Goal: Task Accomplishment & Management: Use online tool/utility

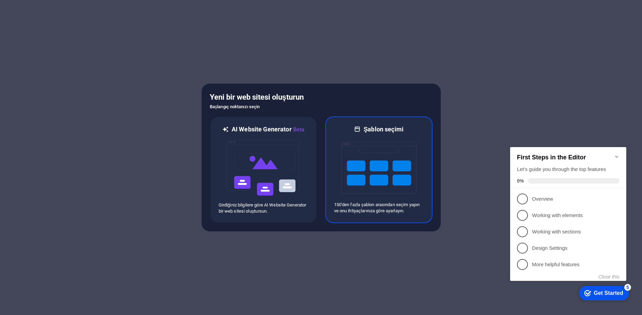
click at [372, 170] on img at bounding box center [378, 168] width 75 height 68
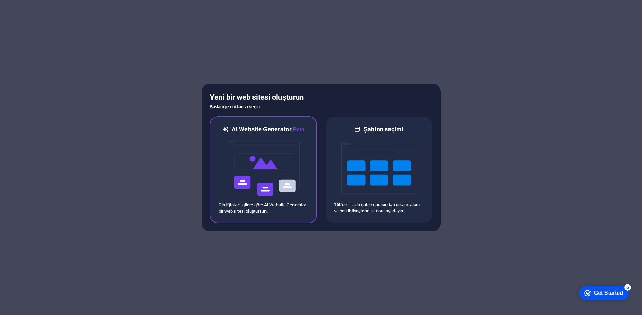
click at [257, 169] on img at bounding box center [263, 168] width 75 height 68
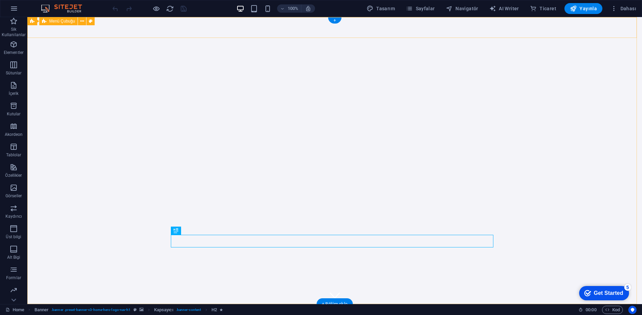
click at [233, 304] on div "samsunturkiye.com Anasayfa" at bounding box center [334, 318] width 615 height 29
click at [232, 310] on div "[DOMAIN_NAME]" at bounding box center [335, 315] width 323 height 10
click at [495, 304] on div "samsunturkiye.com Anasayfa" at bounding box center [334, 318] width 615 height 29
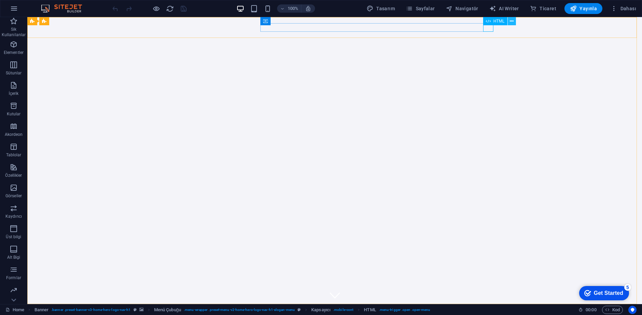
click at [511, 22] on icon at bounding box center [512, 21] width 4 height 7
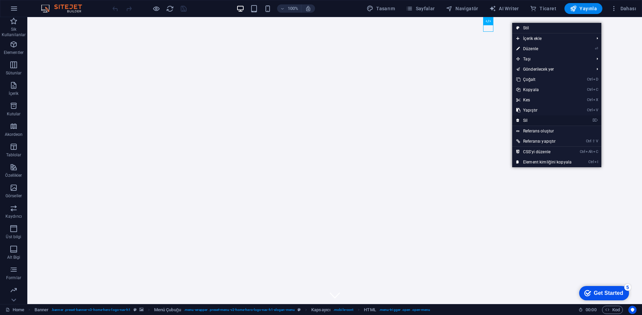
click at [536, 119] on link "⌦ Sil" at bounding box center [544, 120] width 64 height 10
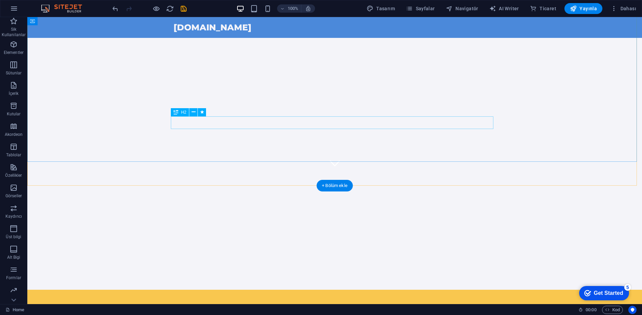
scroll to position [133, 0]
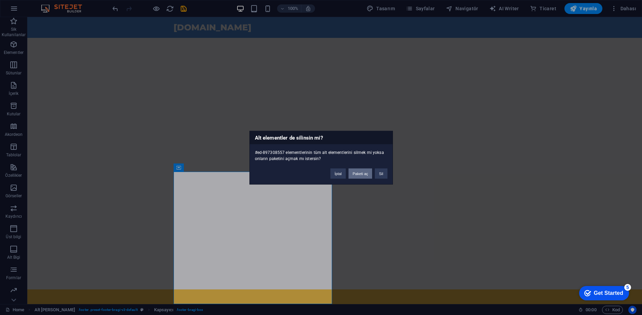
click at [357, 174] on button "Paketi aç" at bounding box center [360, 173] width 24 height 10
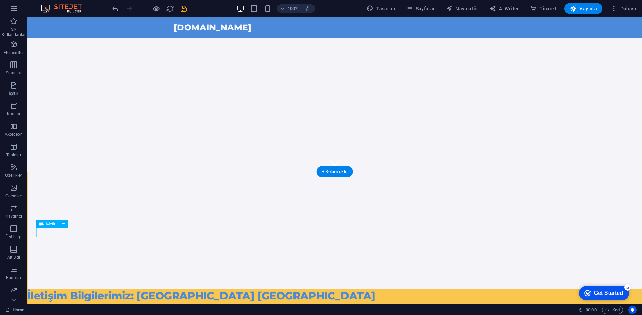
click at [106, 311] on div "[DOMAIN_NAME]" at bounding box center [334, 315] width 615 height 9
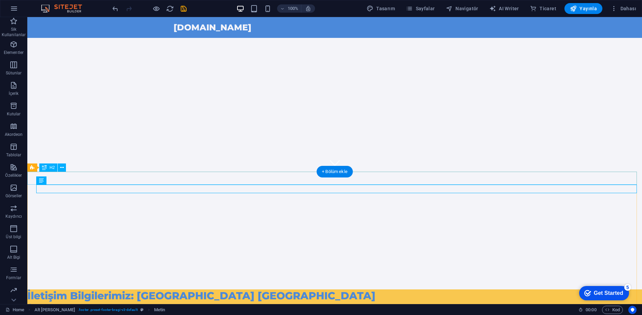
click at [118, 290] on div "İletişim Bilgilerimiz: Samsun Türkiye" at bounding box center [334, 296] width 615 height 13
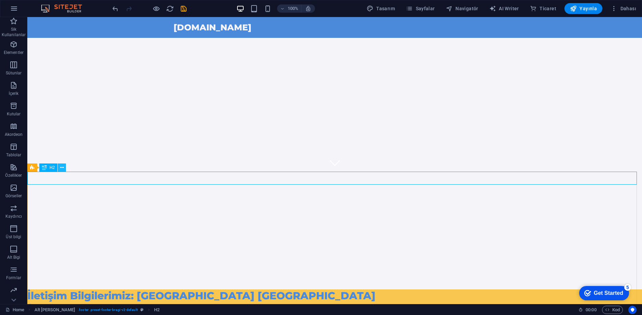
click at [60, 169] on icon at bounding box center [62, 167] width 4 height 7
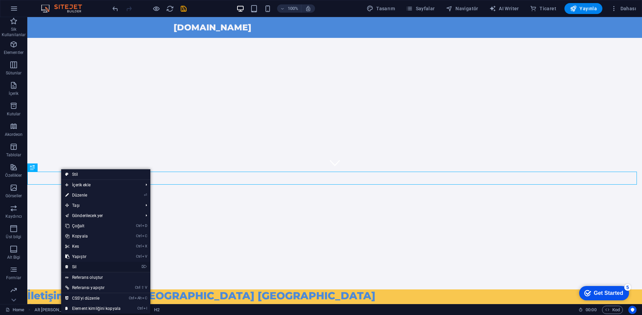
click at [85, 263] on link "⌦ Sil" at bounding box center [93, 267] width 64 height 10
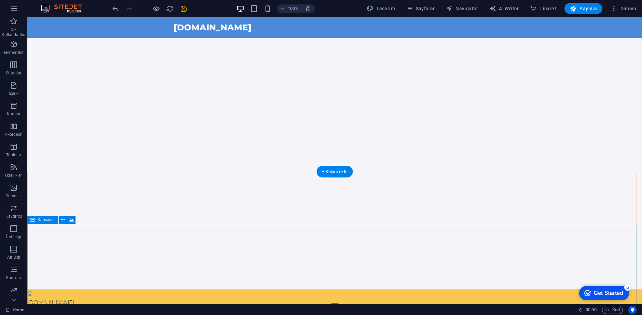
click at [66, 218] on button at bounding box center [63, 220] width 8 height 8
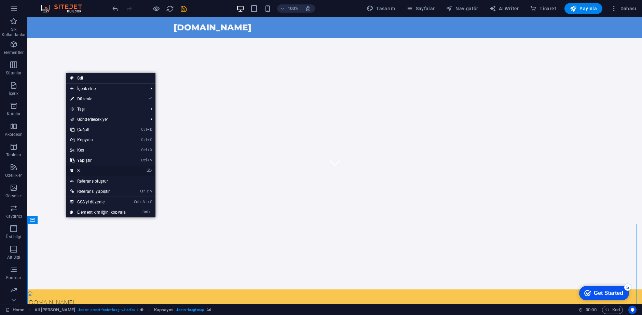
click at [86, 170] on link "⌦ Sil" at bounding box center [98, 171] width 64 height 10
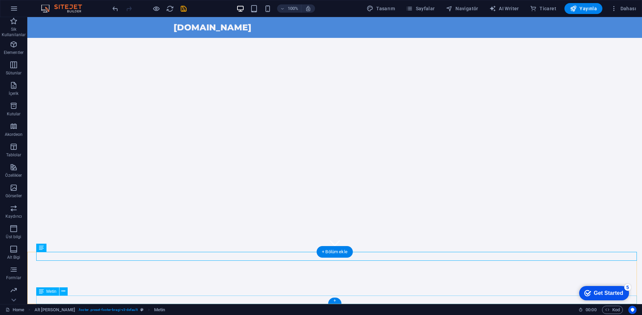
drag, startPoint x: 75, startPoint y: 257, endPoint x: 111, endPoint y: 300, distance: 56.0
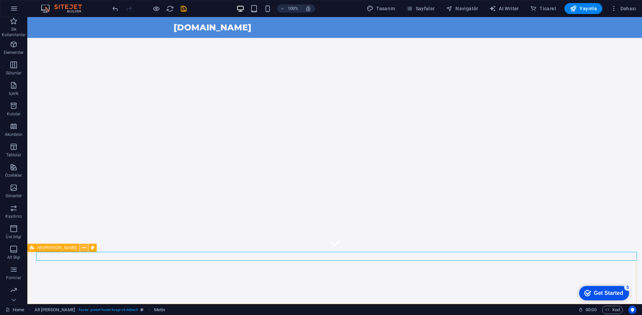
click at [80, 248] on button at bounding box center [84, 248] width 8 height 8
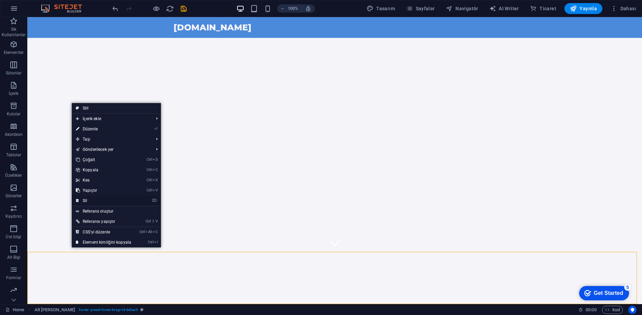
click at [90, 199] on link "⌦ Sil" at bounding box center [104, 201] width 64 height 10
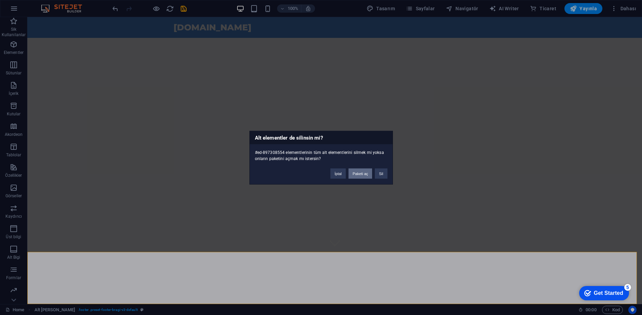
click at [358, 173] on button "Paketi aç" at bounding box center [360, 173] width 24 height 10
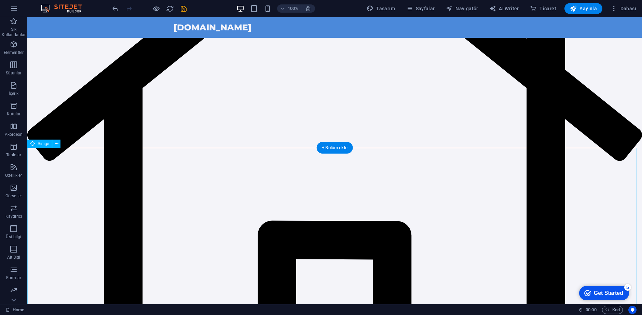
scroll to position [701, 0]
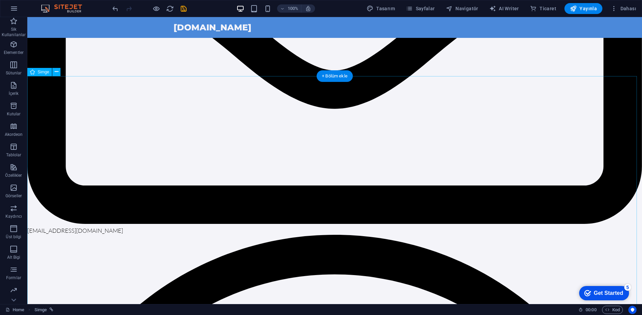
scroll to position [2683, 0]
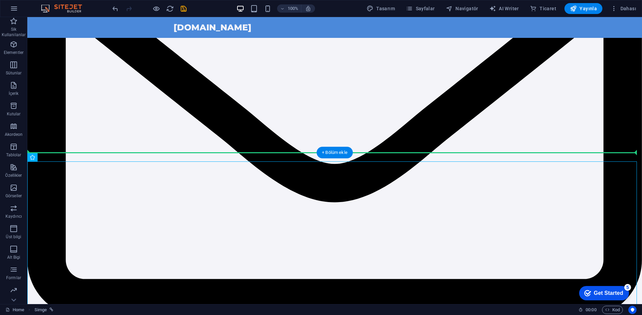
scroll to position [2526, 0]
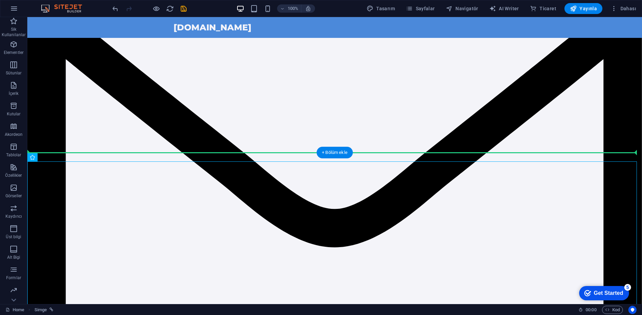
drag, startPoint x: 131, startPoint y: 156, endPoint x: 110, endPoint y: 47, distance: 111.6
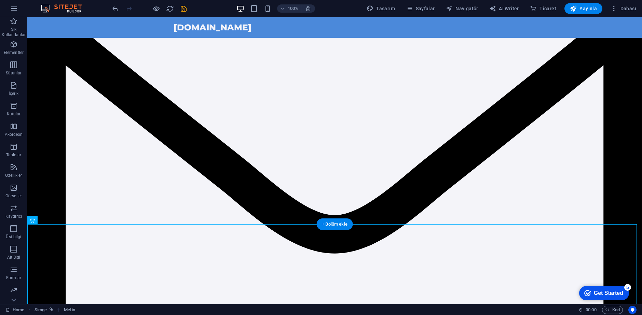
click at [105, 107] on figure at bounding box center [334, 139] width 615 height 463
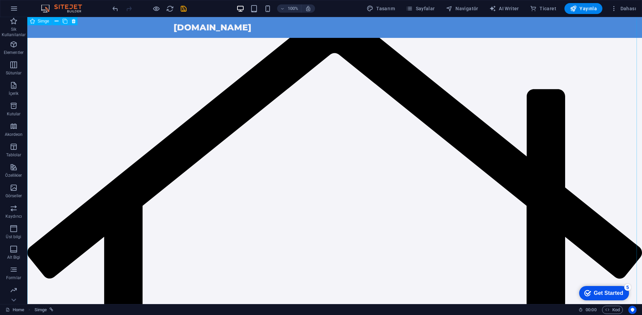
scroll to position [168, 0]
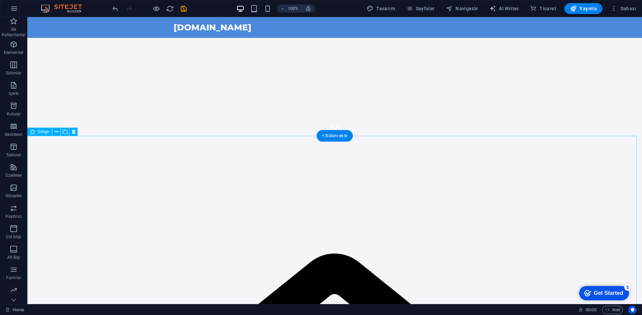
click at [58, 131] on icon at bounding box center [57, 131] width 4 height 7
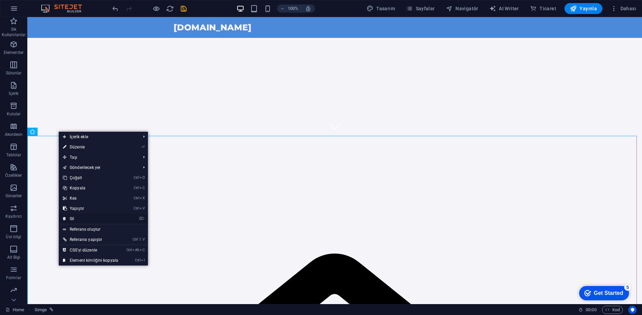
click at [73, 218] on link "⌦ Sil" at bounding box center [91, 219] width 64 height 10
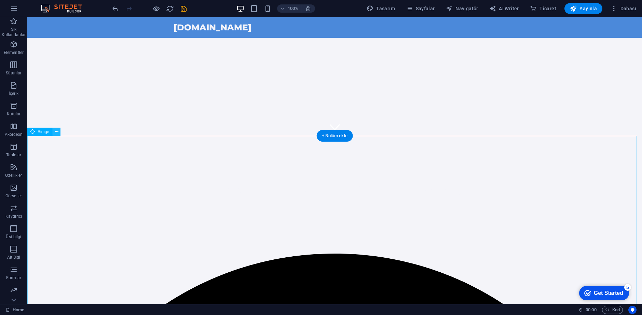
click at [56, 132] on icon at bounding box center [57, 131] width 4 height 7
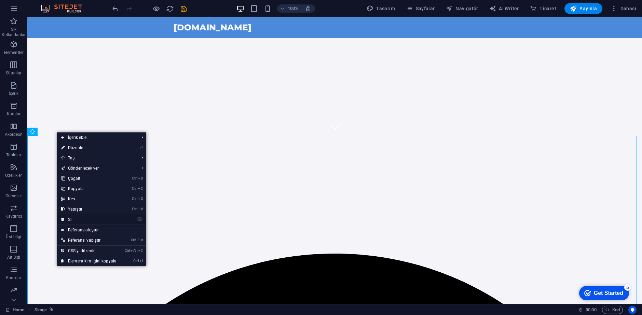
click at [80, 221] on link "⌦ Sil" at bounding box center [89, 220] width 64 height 10
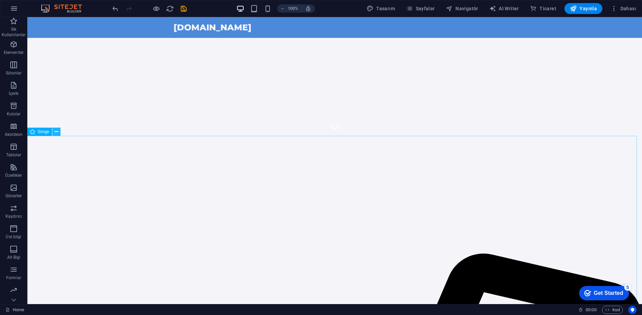
click at [58, 133] on icon at bounding box center [57, 131] width 4 height 7
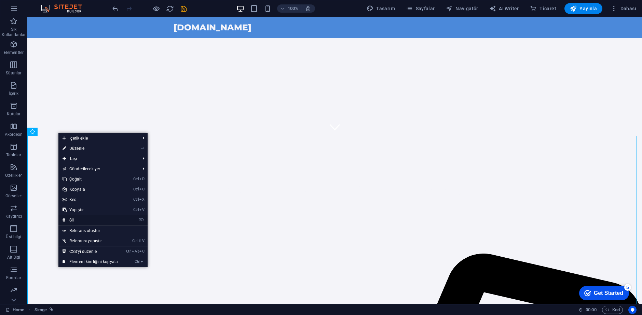
click at [90, 220] on link "⌦ Sil" at bounding box center [90, 220] width 64 height 10
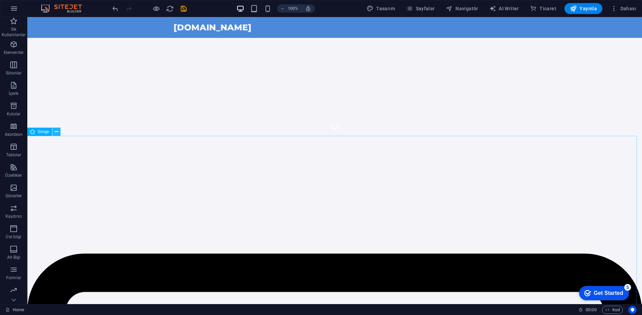
click at [58, 129] on button at bounding box center [56, 132] width 8 height 8
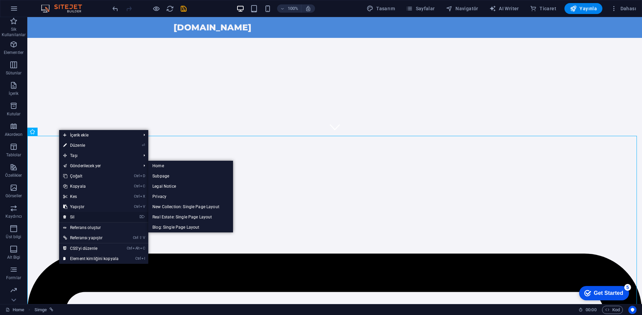
click at [78, 216] on link "⌦ Sil" at bounding box center [91, 217] width 64 height 10
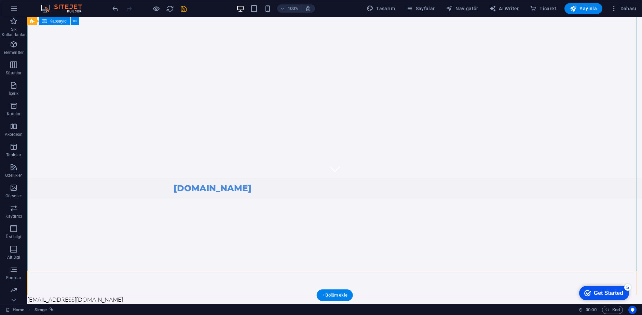
scroll to position [9, 0]
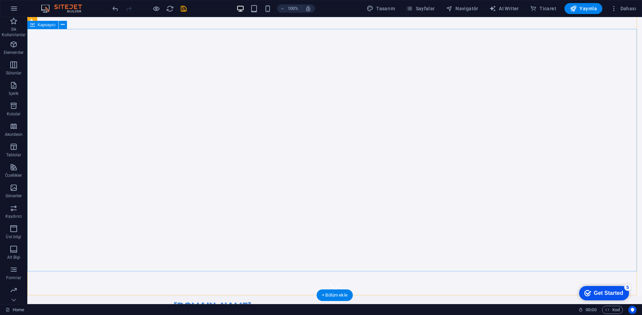
click at [248, 301] on div "[DOMAIN_NAME]" at bounding box center [335, 306] width 323 height 10
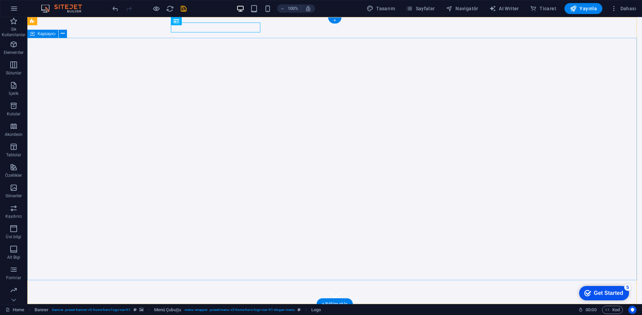
scroll to position [0, 0]
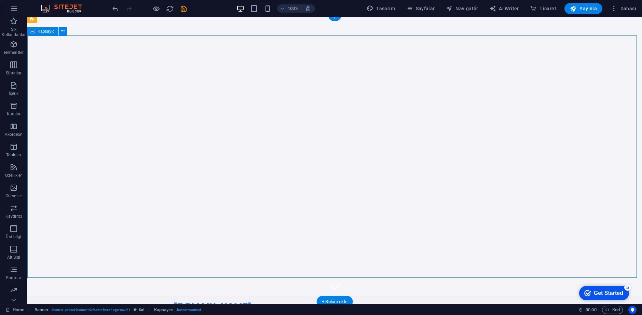
scroll to position [9, 0]
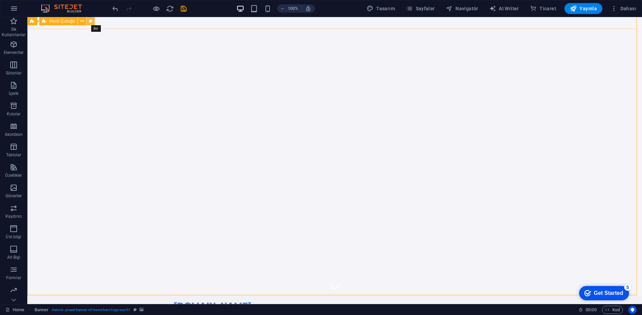
click at [91, 22] on icon at bounding box center [91, 21] width 4 height 7
select select "rem"
select select "preset-menu-v2-home-hero-logo-nav-h1-slogan-menu"
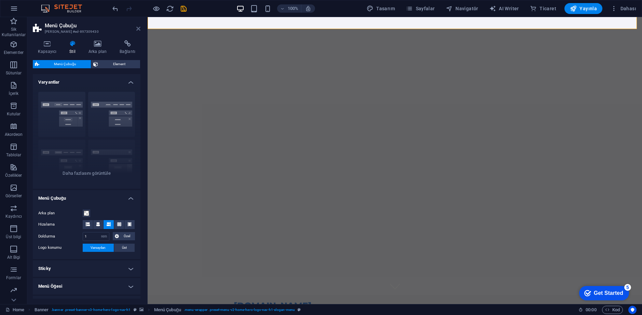
click at [138, 29] on icon at bounding box center [138, 28] width 4 height 5
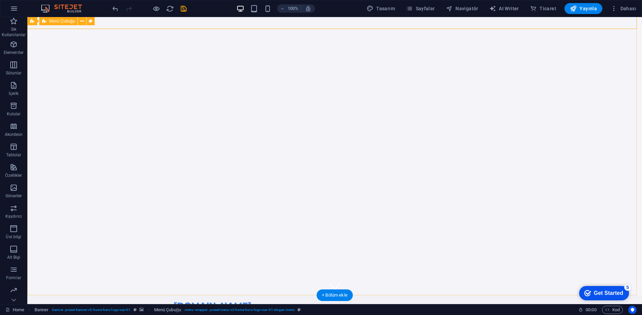
click at [148, 296] on div "samsunturkiye.com Anasayfa" at bounding box center [334, 306] width 615 height 21
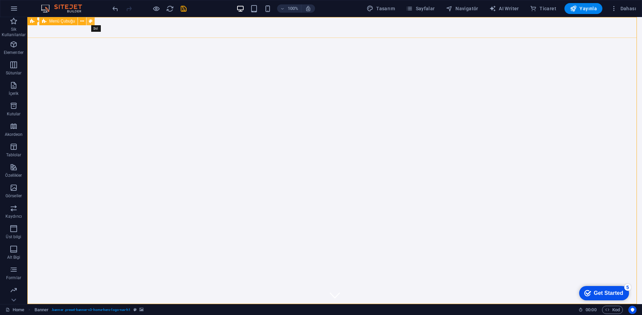
click at [90, 21] on icon at bounding box center [91, 21] width 4 height 7
select select "rem"
select select "preset-menu-v2-home-hero-logo-nav-h1-slogan-menu"
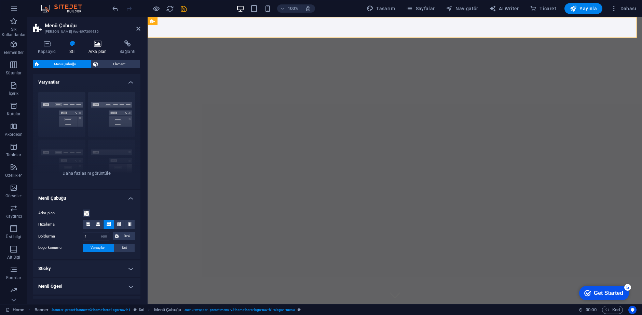
click at [91, 42] on icon at bounding box center [97, 43] width 28 height 7
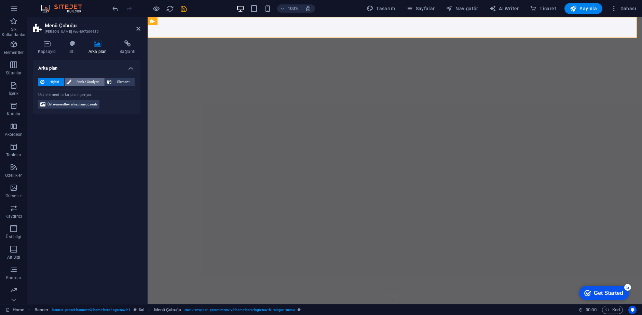
click at [94, 82] on span "Renk / Gradyan" at bounding box center [87, 82] width 29 height 8
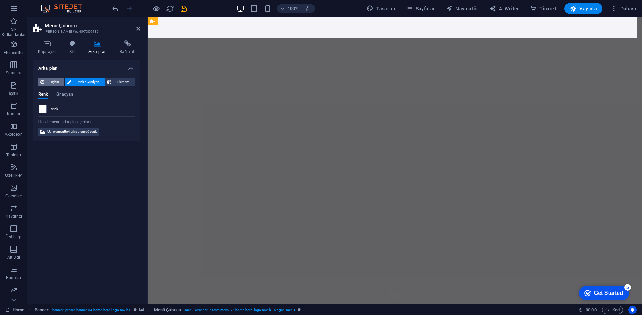
click at [52, 81] on span "Hiçbiri" at bounding box center [54, 82] width 16 height 8
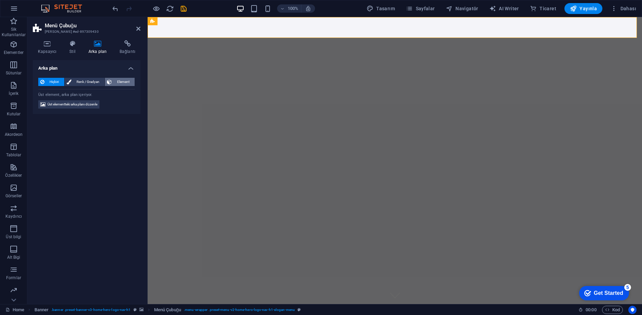
drag, startPoint x: 135, startPoint y: 82, endPoint x: 126, endPoint y: 81, distance: 8.3
click at [134, 82] on div "Hiçbiri Renk / Gradyan Element" at bounding box center [86, 82] width 97 height 9
click at [84, 80] on span "Renk / Gradyan" at bounding box center [87, 82] width 29 height 8
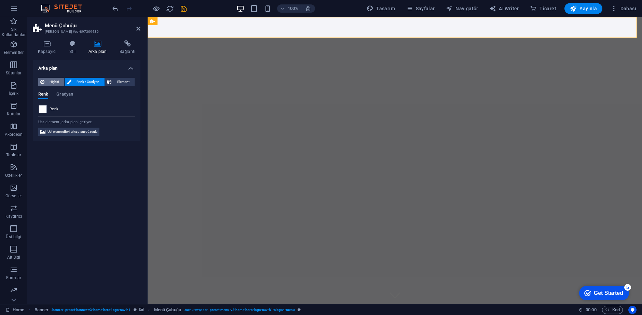
click at [55, 82] on span "Hiçbiri" at bounding box center [54, 82] width 16 height 8
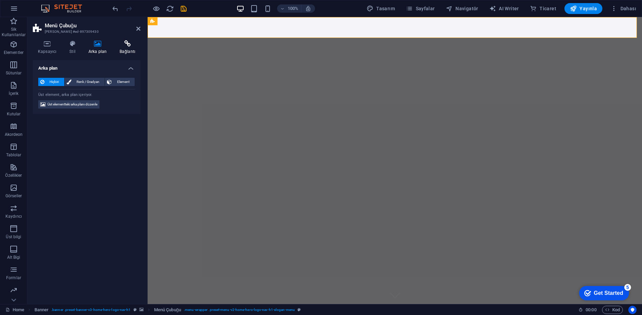
click at [138, 43] on icon at bounding box center [127, 43] width 26 height 7
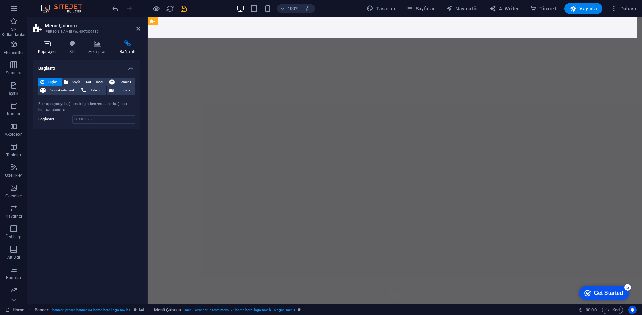
click at [55, 48] on h4 "Kapsayıcı" at bounding box center [48, 47] width 31 height 14
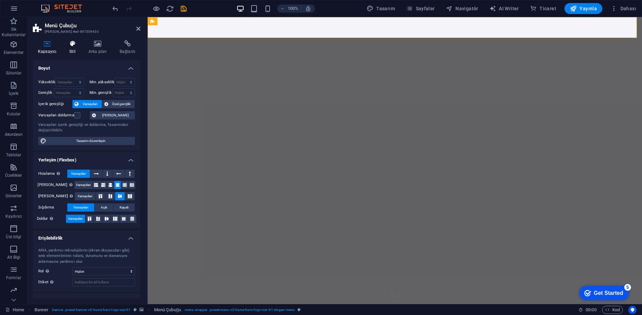
click at [69, 41] on icon at bounding box center [72, 43] width 16 height 7
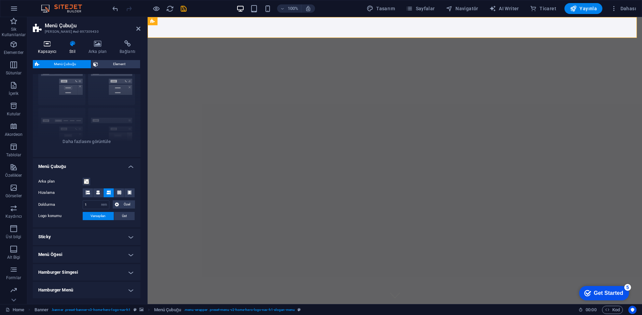
scroll to position [34, 0]
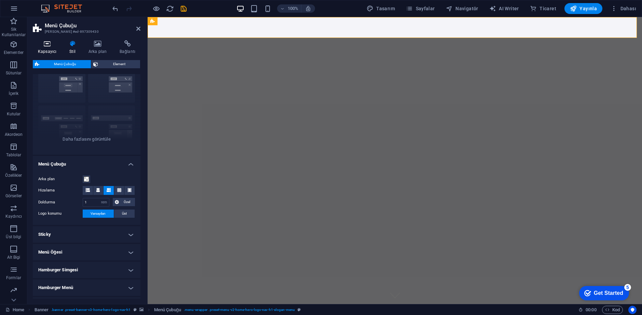
click at [42, 47] on h4 "Kapsayıcı" at bounding box center [48, 47] width 31 height 14
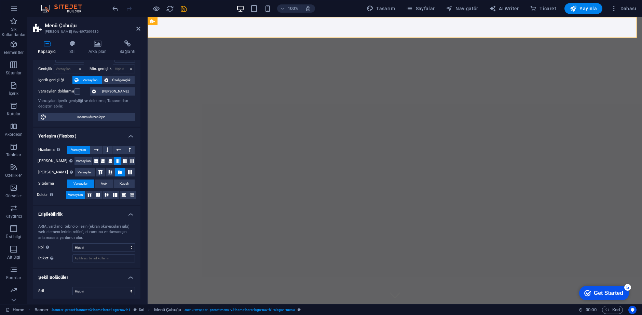
scroll to position [26, 0]
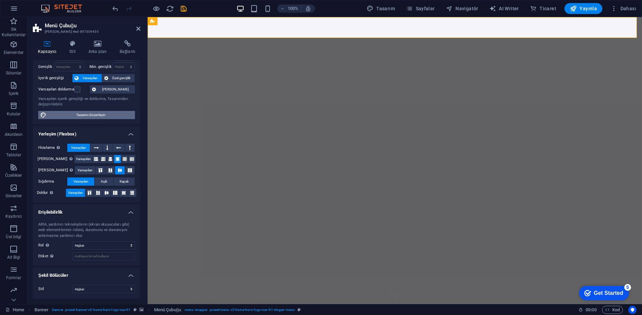
click at [99, 118] on span "Tasarımı düzenleyin" at bounding box center [91, 115] width 84 height 8
select select "rem"
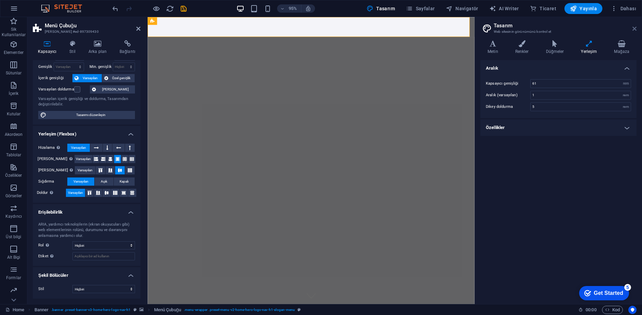
click at [635, 26] on icon at bounding box center [634, 28] width 4 height 5
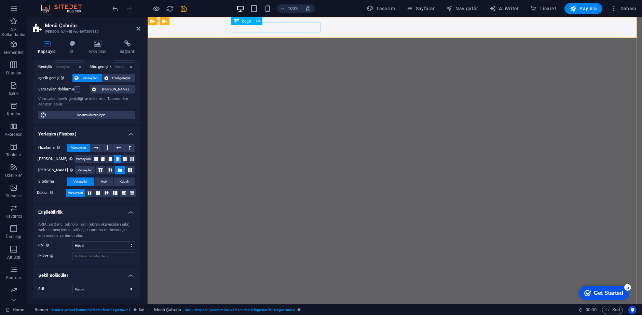
click at [299, 310] on div "[DOMAIN_NAME]" at bounding box center [395, 315] width 323 height 10
click at [255, 21] on button at bounding box center [258, 21] width 8 height 8
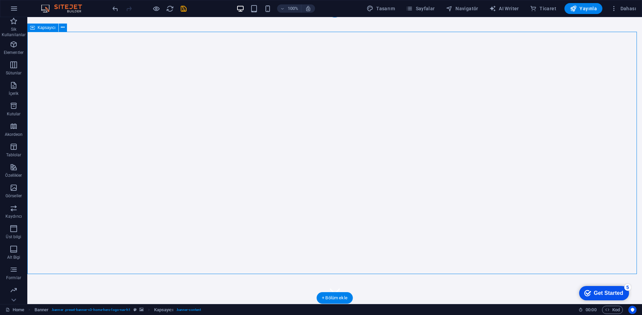
scroll to position [9, 0]
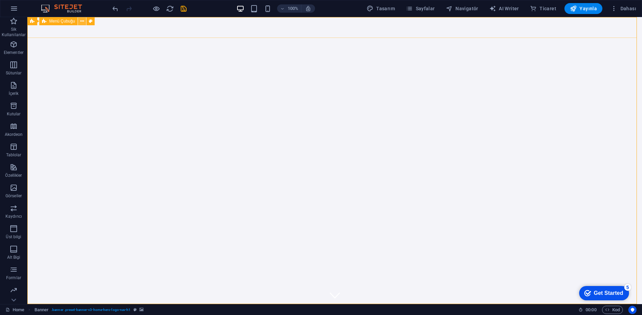
click at [85, 20] on button at bounding box center [82, 21] width 8 height 8
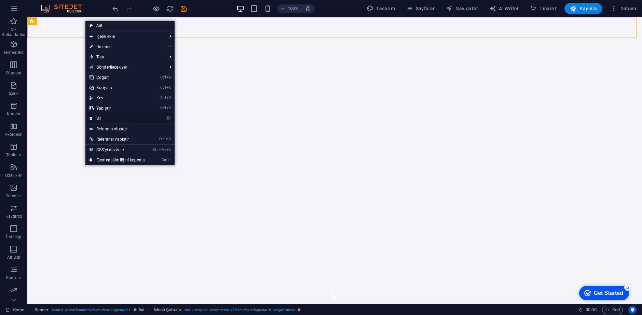
click at [106, 119] on link "⌦ Sil" at bounding box center [117, 118] width 64 height 10
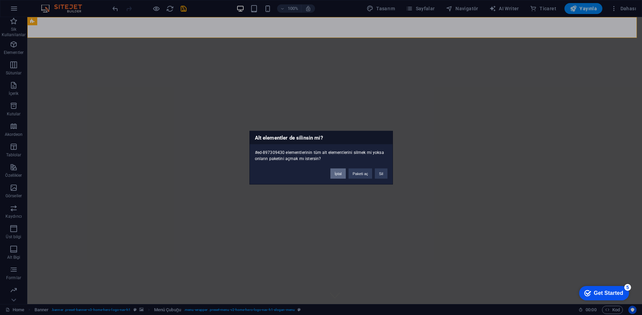
click at [342, 174] on button "İptal" at bounding box center [337, 173] width 15 height 10
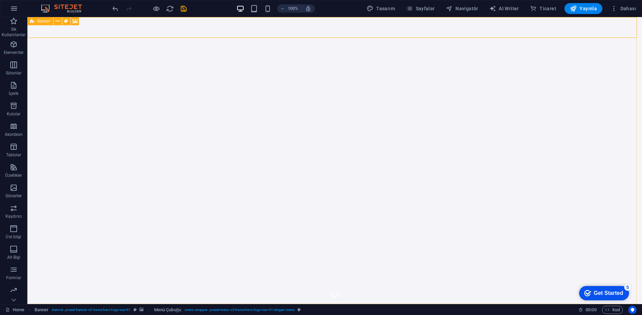
click at [34, 20] on icon at bounding box center [32, 21] width 4 height 8
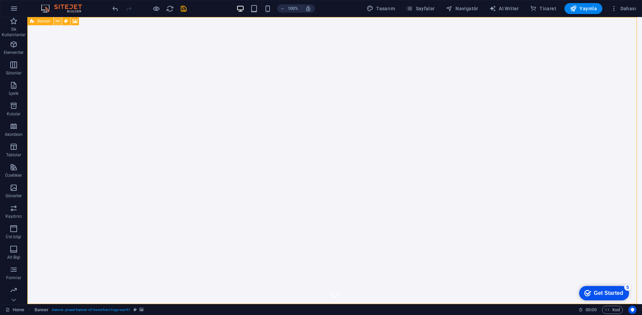
click at [58, 22] on icon at bounding box center [58, 21] width 4 height 7
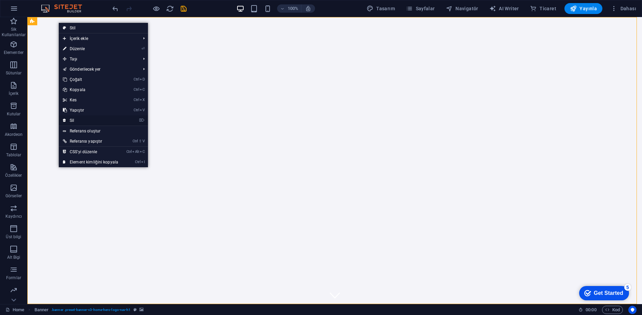
click at [92, 124] on link "⌦ Sil" at bounding box center [91, 120] width 64 height 10
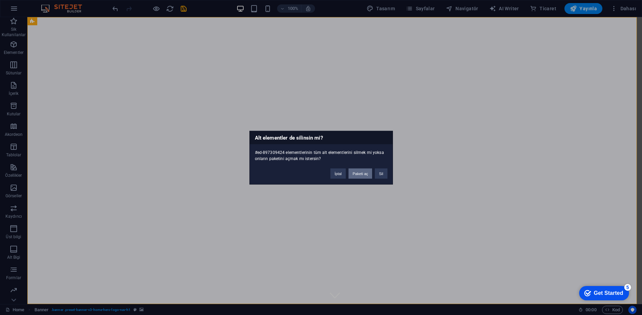
click at [356, 171] on button "Paketi aç" at bounding box center [360, 173] width 24 height 10
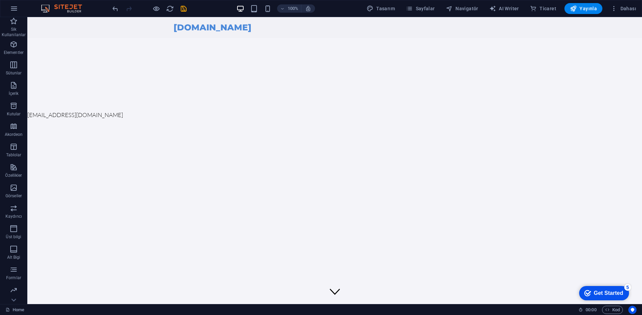
click at [180, 120] on html "Skip to main content samsunturkiye.com Anasayfa Bakımdayız — Yakında Geri Dönec…" at bounding box center [334, 68] width 615 height 102
click at [80, 116] on link "info@samsunturkiye.com" at bounding box center [75, 114] width 96 height 7
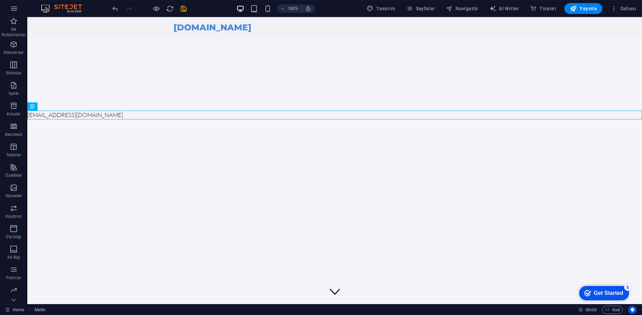
drag, startPoint x: 256, startPoint y: 145, endPoint x: 273, endPoint y: 146, distance: 17.5
click at [256, 120] on html "Skip to main content samsunturkiye.com Anasayfa Bakımdayız — Yakında Geri Dönec…" at bounding box center [334, 68] width 615 height 102
click at [315, 112] on div "info@samsunturkiye.com" at bounding box center [334, 115] width 615 height 9
click at [291, 102] on div "Bakımdayız — Yakında Geri Döneceğiz" at bounding box center [334, 74] width 615 height 73
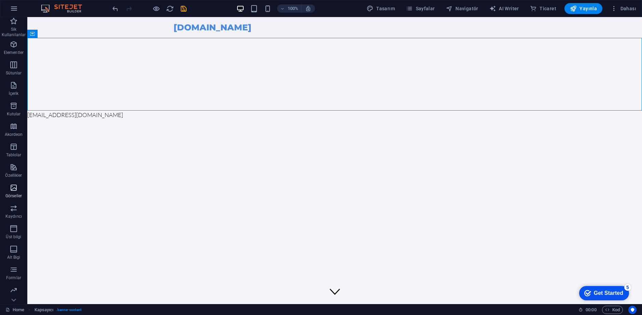
click at [12, 191] on icon "button" at bounding box center [14, 188] width 8 height 8
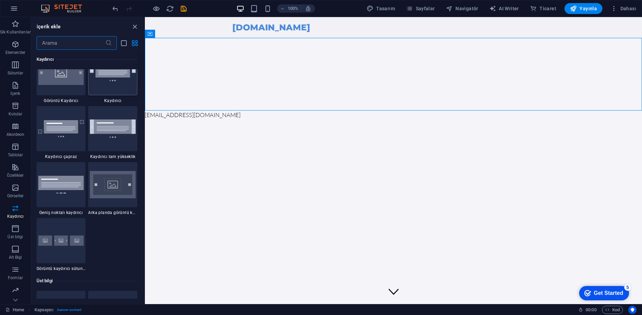
scroll to position [3908, 0]
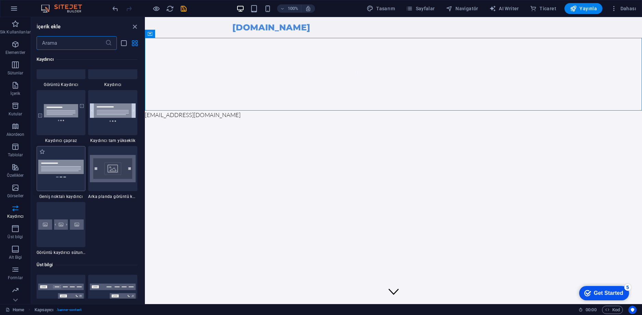
click at [64, 174] on img at bounding box center [61, 168] width 46 height 17
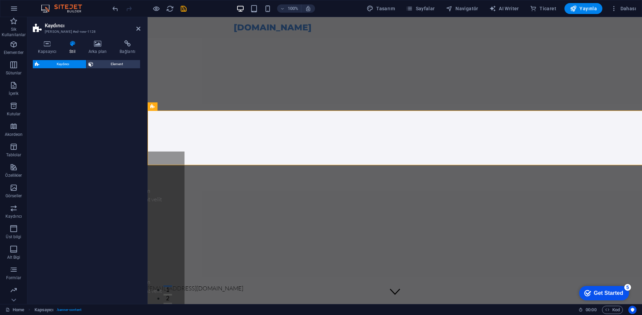
select select "rem"
select select "px"
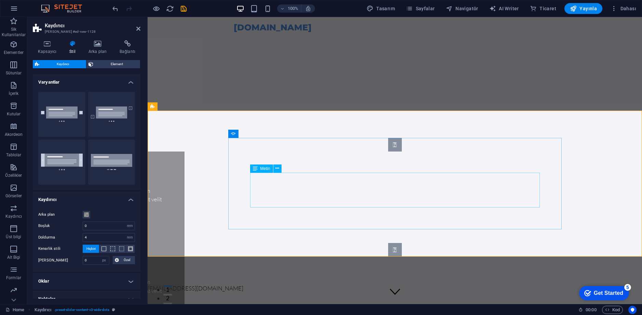
click at [163, 278] on div "Lorem ipsum dolor sit amet, consectetur adipisicing elit. Id, ipsum, quibusdam,…" at bounding box center [40, 295] width 246 height 35
click at [365, 137] on div "Slide 3 Lorem ipsum dolor sit amet, consectetur adipisicing elit. Id, ipsum, qu…" at bounding box center [395, 198] width 494 height 174
click at [274, 123] on div "Slide 3 Lorem ipsum dolor sit amet, consectetur adipisicing elit. Id, ipsum, qu…" at bounding box center [395, 198] width 494 height 174
click at [176, 105] on div "Kaydırıcı" at bounding box center [162, 106] width 29 height 8
click at [177, 106] on div "Kaydırıcı" at bounding box center [173, 106] width 50 height 9
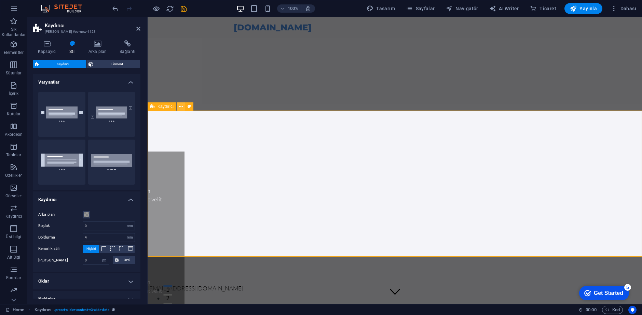
click at [179, 107] on icon at bounding box center [181, 106] width 4 height 7
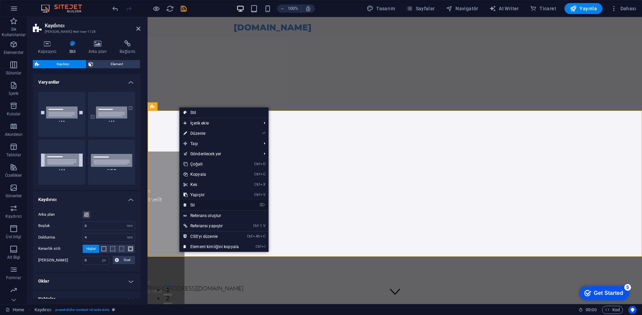
click at [202, 207] on link "⌦ Sil" at bounding box center [211, 205] width 64 height 10
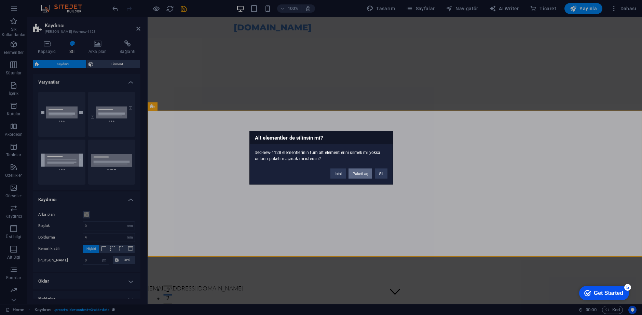
click at [361, 173] on button "Paketi aç" at bounding box center [360, 173] width 24 height 10
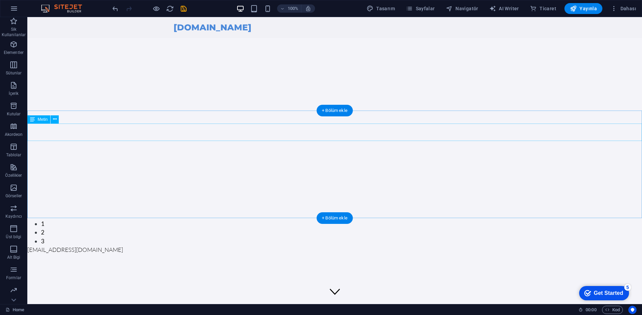
click at [176, 151] on div "Slide 3 Lorem ipsum dolor sit amet, consectetur adipisicing elit. Id, ipsum, qu…" at bounding box center [334, 178] width 615 height 135
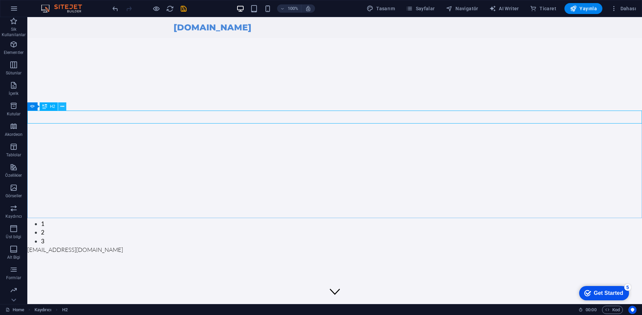
click at [62, 106] on icon at bounding box center [62, 106] width 4 height 7
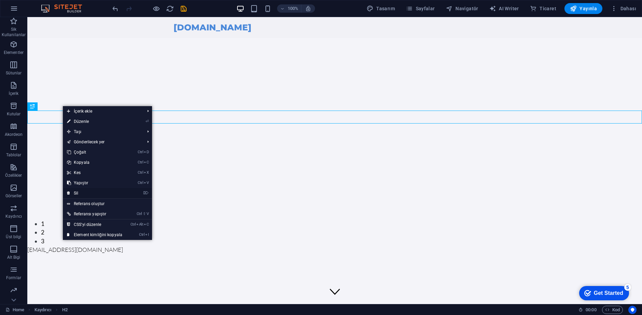
click at [87, 192] on link "⌦ Sil" at bounding box center [95, 193] width 64 height 10
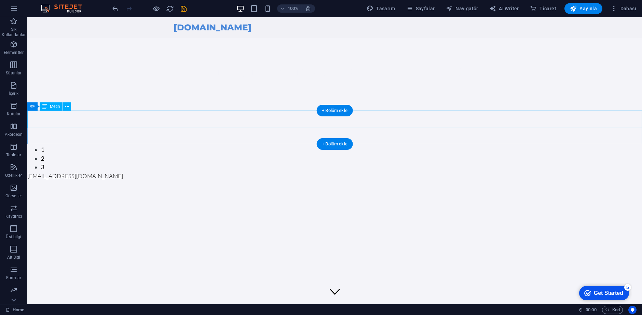
click at [67, 108] on icon at bounding box center [67, 106] width 4 height 7
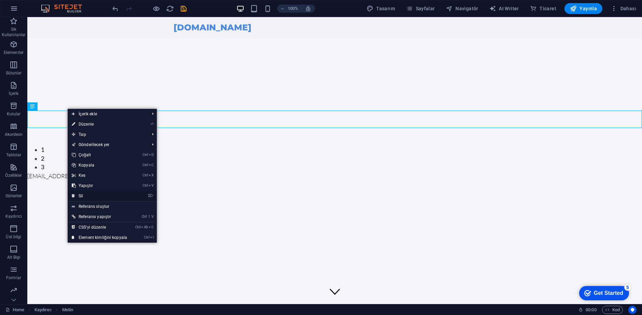
click at [85, 196] on link "⌦ Sil" at bounding box center [100, 196] width 64 height 10
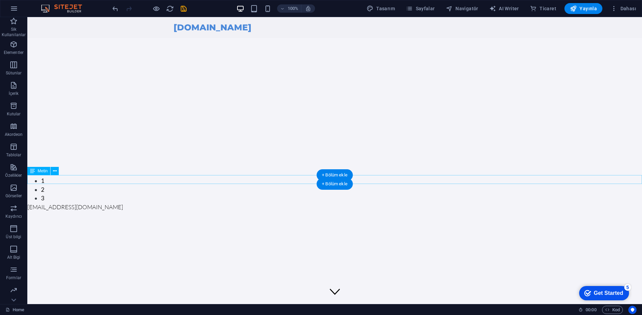
click at [109, 203] on div "[EMAIL_ADDRESS][DOMAIN_NAME]" at bounding box center [334, 207] width 615 height 9
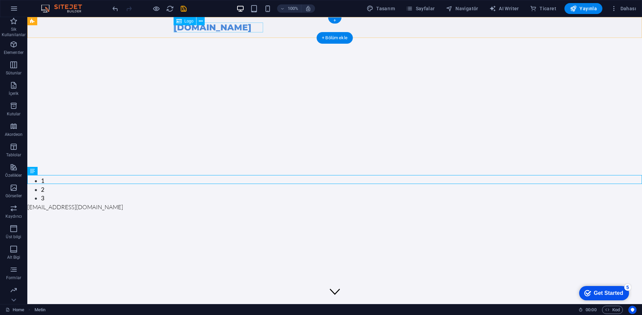
click at [232, 25] on div "[DOMAIN_NAME]" at bounding box center [335, 28] width 323 height 10
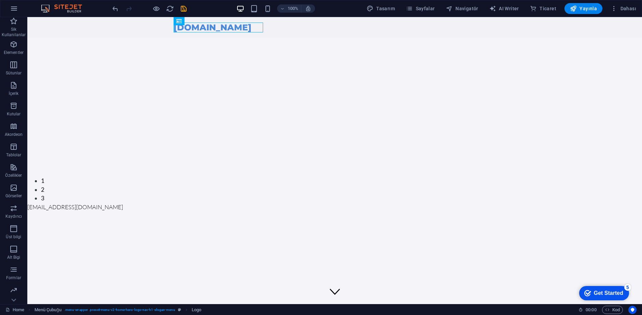
click at [567, 211] on html "Skip to main content samsunturkiye.com Anasayfa Bakımdayız — Yakında Geri Dönec…" at bounding box center [334, 114] width 615 height 194
click at [586, 288] on div "checkmark Get Started 5" at bounding box center [604, 293] width 50 height 14
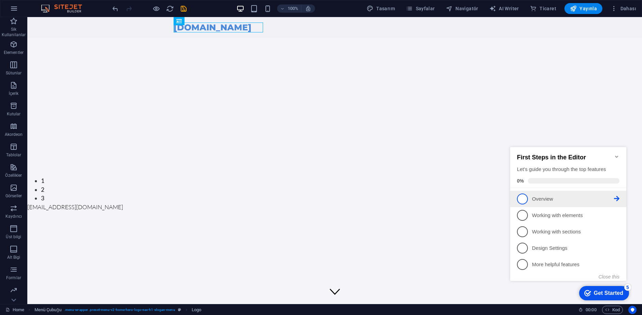
click at [547, 197] on p "Overview - incomplete" at bounding box center [573, 199] width 82 height 7
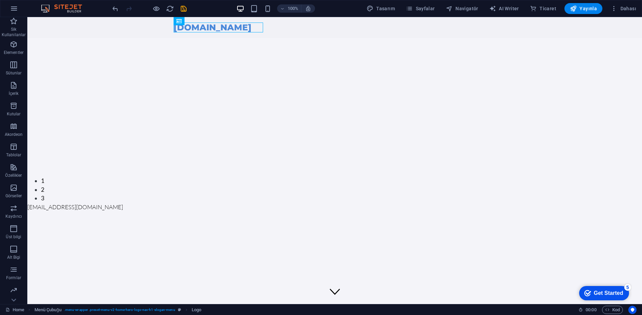
click at [623, 297] on div "checkmark Get Started 5" at bounding box center [603, 293] width 39 height 7
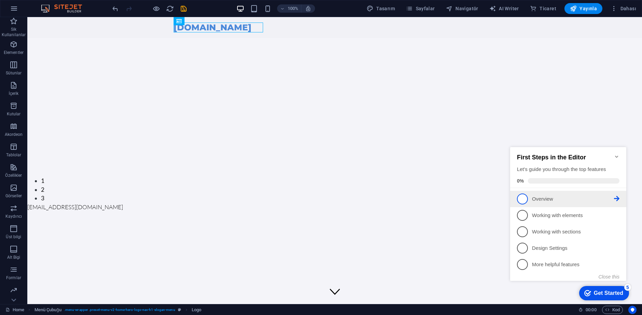
scroll to position [0, 0]
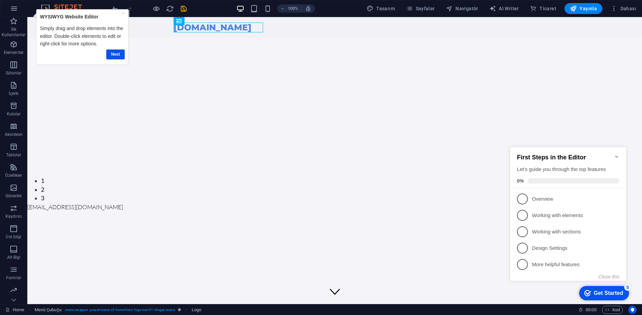
click at [351, 211] on html "Skip to main content samsunturkiye.com Anasayfa Bakımdayız — Yakında Geri Dönec…" at bounding box center [334, 114] width 615 height 194
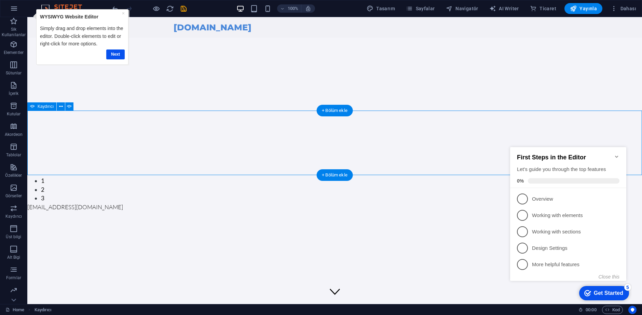
click at [250, 51] on div "Bakımdayız — Yakında Geri Döneceğiz" at bounding box center [334, 74] width 615 height 73
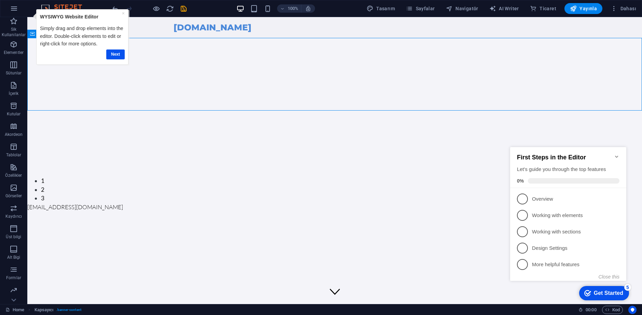
click at [222, 211] on html "Skip to main content samsunturkiye.com Anasayfa Bakımdayız — Yakında Geri Dönec…" at bounding box center [334, 114] width 615 height 194
click at [213, 24] on div "[DOMAIN_NAME]" at bounding box center [335, 28] width 323 height 10
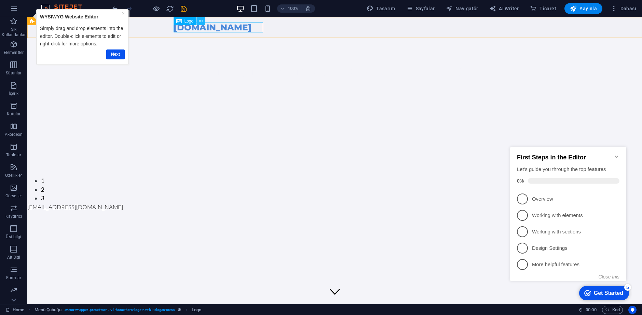
click at [200, 20] on icon at bounding box center [201, 21] width 4 height 7
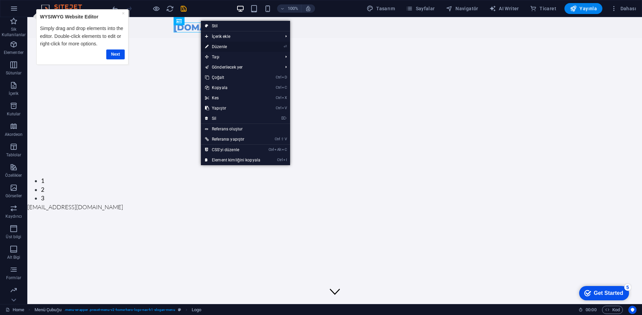
click at [211, 44] on link "⏎ Düzenle" at bounding box center [233, 47] width 64 height 10
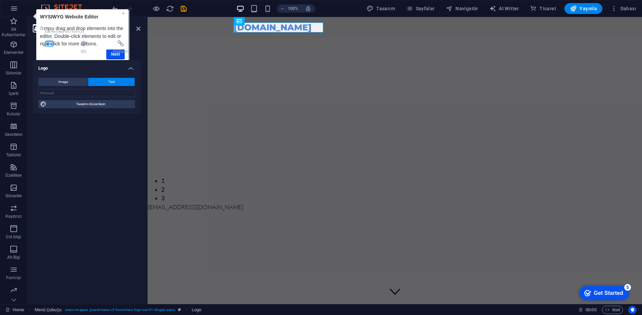
click at [122, 14] on link "×" at bounding box center [123, 13] width 3 height 5
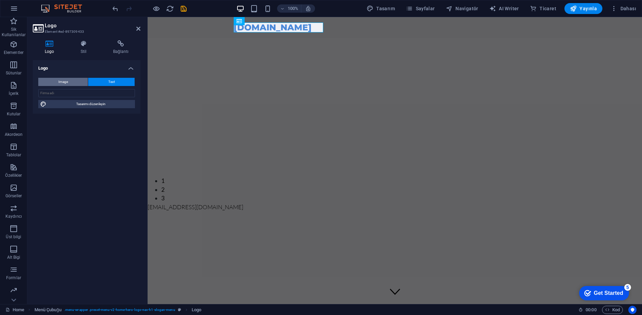
click at [73, 81] on button "Image" at bounding box center [63, 82] width 50 height 8
select select "DISABLED_OPTION_VALUE"
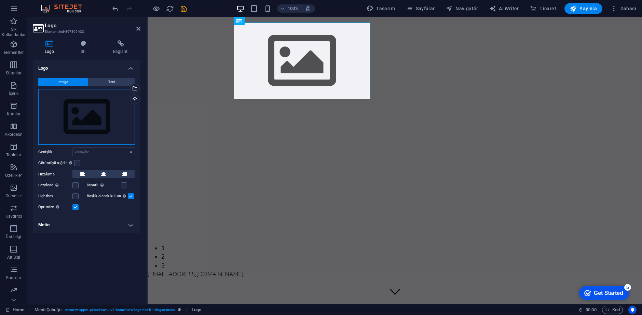
click at [63, 95] on div "Dosyaları buraya sürükleyin, dosyaları seçmek için tıklayın veya Dosyalardan ya…" at bounding box center [86, 117] width 97 height 56
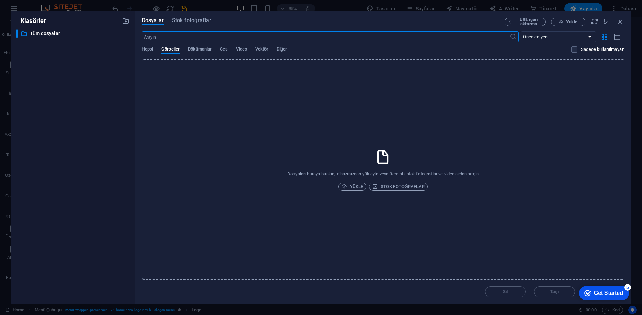
click at [208, 98] on div "Dosyaları buraya bırakın, cihazınızdan yükleyin veya ücretsiz stok fotoğraflar …" at bounding box center [383, 169] width 482 height 220
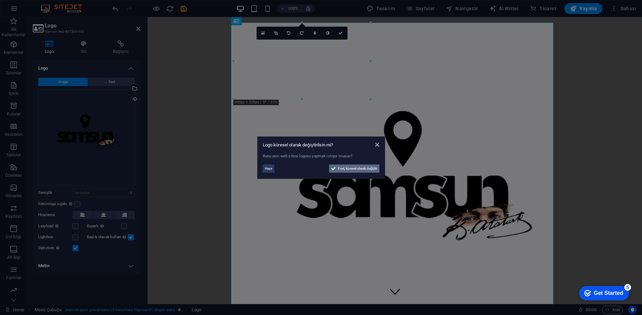
click at [342, 169] on span "Evet, küresel olarak değiştir" at bounding box center [358, 169] width 40 height 8
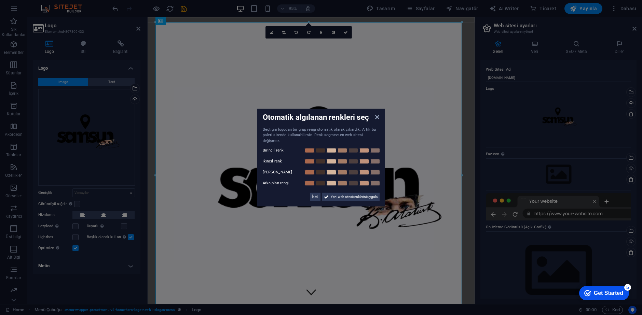
click at [381, 119] on div "Otomatik algılanan renkleri seç Seçtiğin logodan bir grup rengi otomatik olarak…" at bounding box center [321, 158] width 128 height 98
click at [379, 119] on icon at bounding box center [377, 116] width 4 height 5
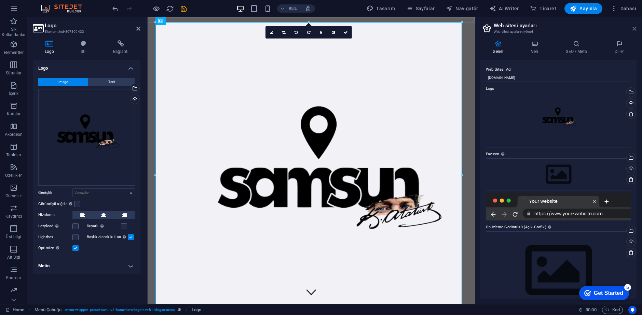
drag, startPoint x: 634, startPoint y: 26, endPoint x: 486, endPoint y: 10, distance: 149.1
click at [634, 26] on icon at bounding box center [634, 28] width 4 height 5
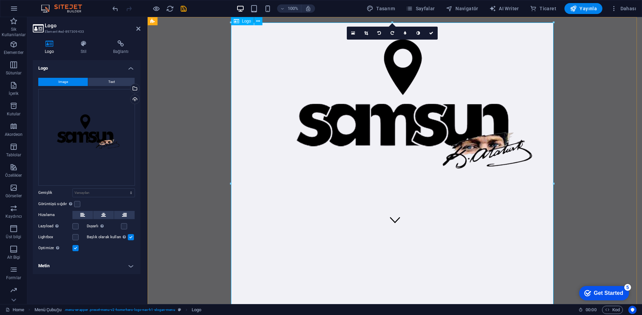
scroll to position [192, 0]
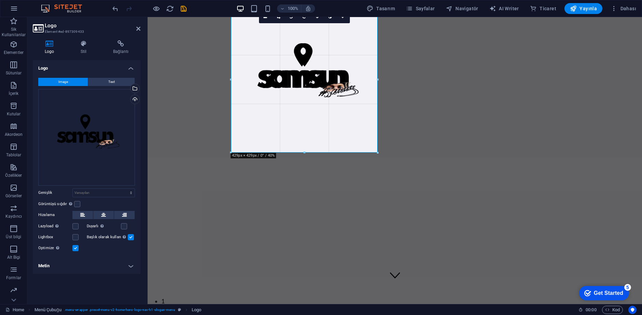
drag, startPoint x: 553, startPoint y: 152, endPoint x: 213, endPoint y: -25, distance: 383.1
type input "429"
select select "px"
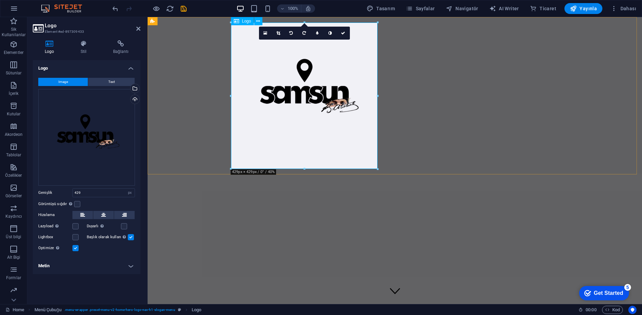
scroll to position [0, 0]
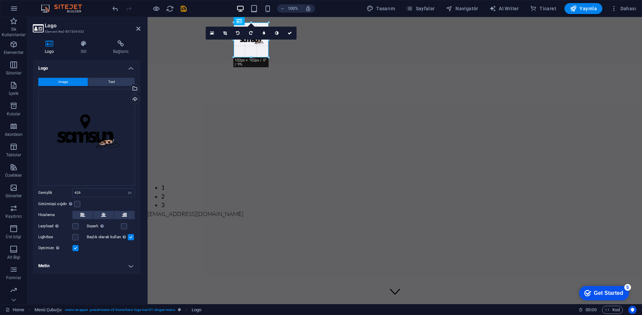
drag, startPoint x: 378, startPoint y: 170, endPoint x: 265, endPoint y: 44, distance: 168.2
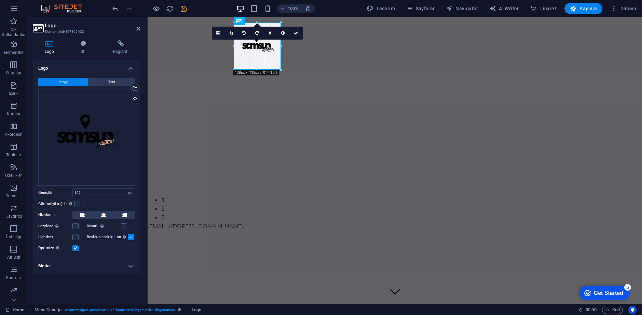
drag, startPoint x: 270, startPoint y: 59, endPoint x: 285, endPoint y: 73, distance: 20.5
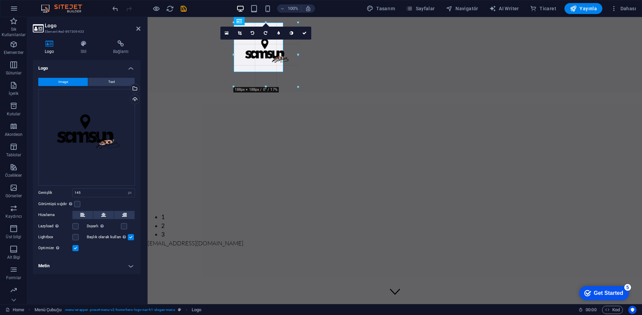
drag, startPoint x: 282, startPoint y: 72, endPoint x: 297, endPoint y: 89, distance: 22.5
type input "195"
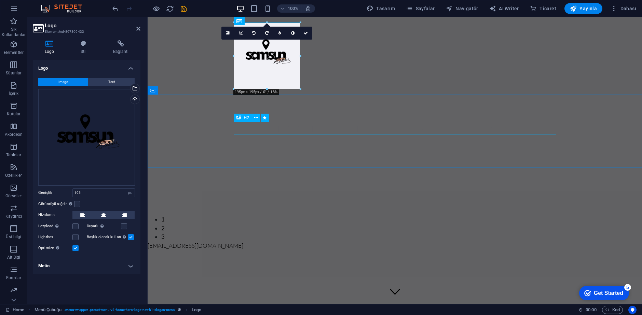
click at [329, 132] on div "Bakımdayız — Yakında Geri Döneceğiz" at bounding box center [395, 128] width 323 height 13
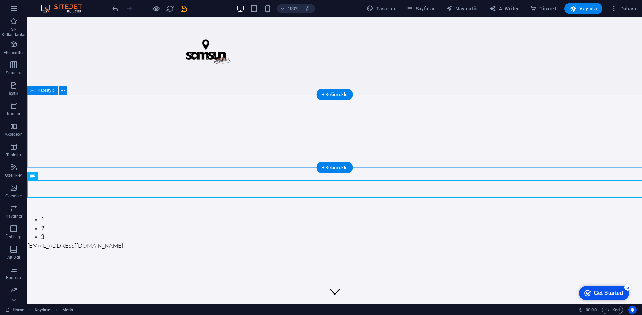
click at [222, 57] on div at bounding box center [335, 56] width 323 height 67
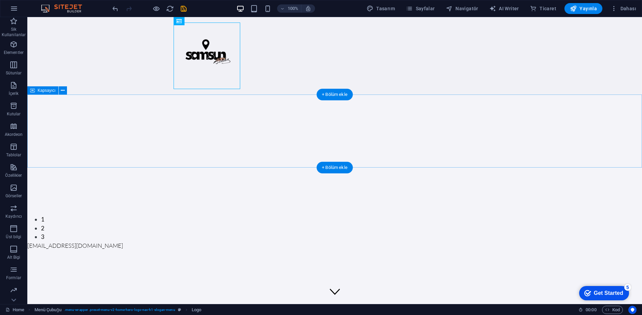
click at [262, 118] on div "Bakımdayız — Yakında Geri Döneceğiz" at bounding box center [334, 131] width 615 height 73
click at [231, 61] on div at bounding box center [335, 56] width 323 height 67
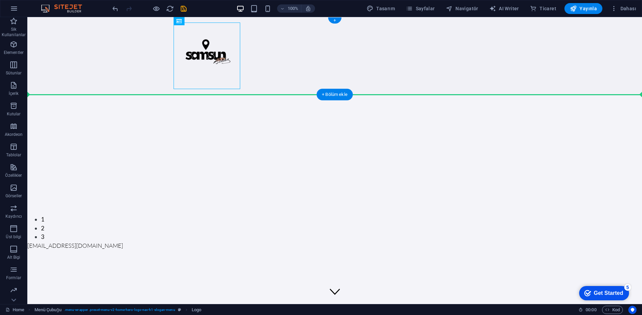
drag, startPoint x: 218, startPoint y: 63, endPoint x: 315, endPoint y: 58, distance: 97.2
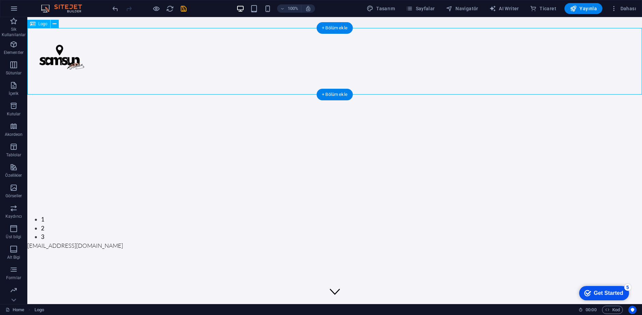
click at [119, 67] on div at bounding box center [334, 61] width 615 height 67
click at [46, 69] on div at bounding box center [334, 61] width 615 height 67
click at [116, 7] on icon "undo" at bounding box center [115, 9] width 8 height 8
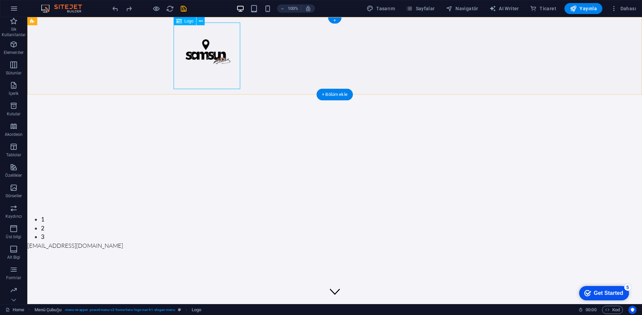
click at [189, 65] on div at bounding box center [335, 56] width 323 height 67
click at [202, 21] on icon at bounding box center [201, 21] width 4 height 7
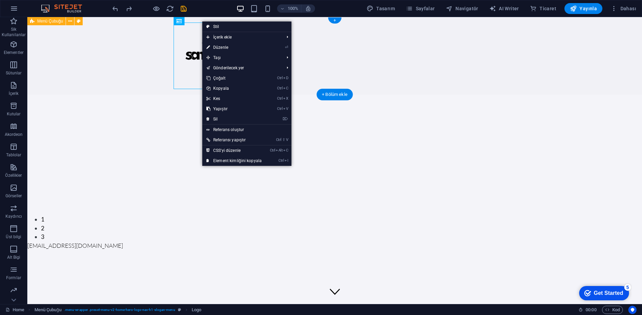
click at [149, 41] on div "Anasayfa" at bounding box center [334, 56] width 615 height 78
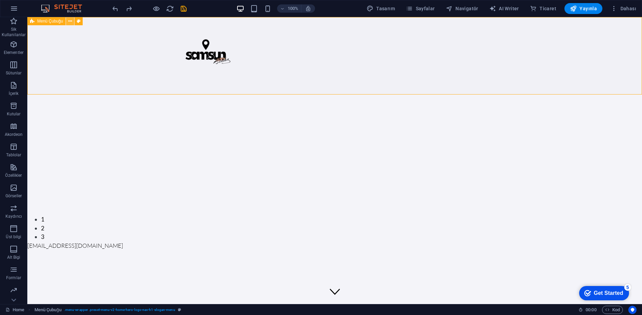
click at [71, 18] on icon at bounding box center [70, 21] width 4 height 7
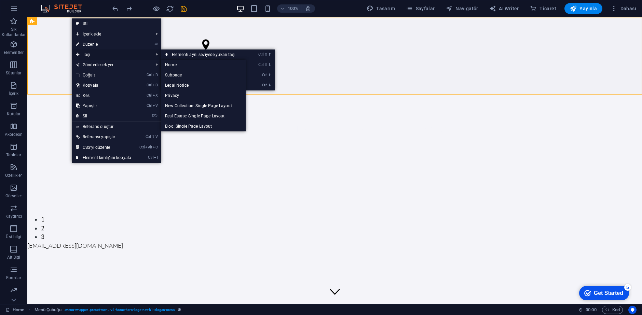
click at [101, 58] on span "Taşı" at bounding box center [111, 55] width 79 height 10
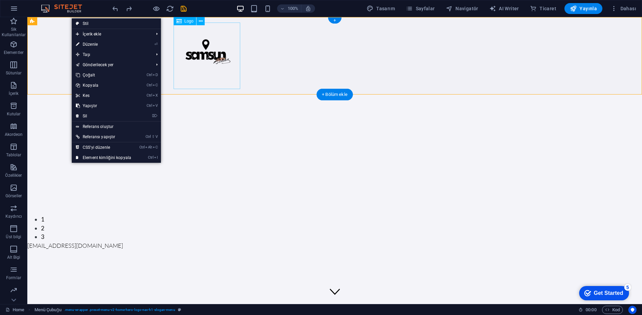
click at [207, 62] on div at bounding box center [335, 56] width 323 height 67
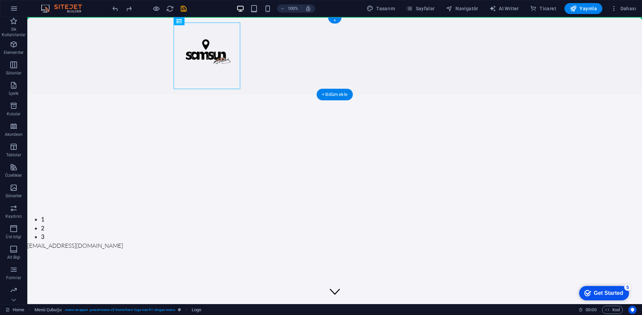
drag, startPoint x: 207, startPoint y: 62, endPoint x: 344, endPoint y: 52, distance: 137.3
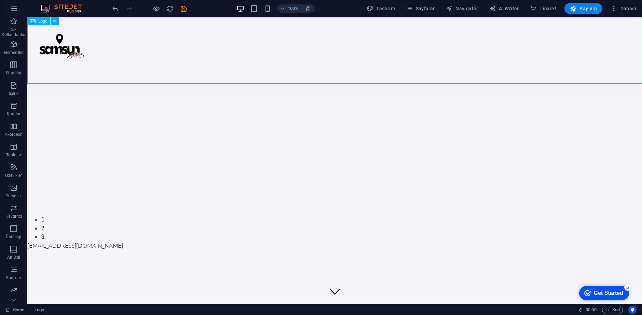
drag, startPoint x: 87, startPoint y: 65, endPoint x: 93, endPoint y: 64, distance: 6.2
click at [93, 64] on div at bounding box center [334, 50] width 615 height 67
click at [72, 54] on div at bounding box center [334, 50] width 615 height 67
click at [69, 52] on div at bounding box center [334, 50] width 615 height 67
click at [107, 70] on div at bounding box center [334, 50] width 615 height 67
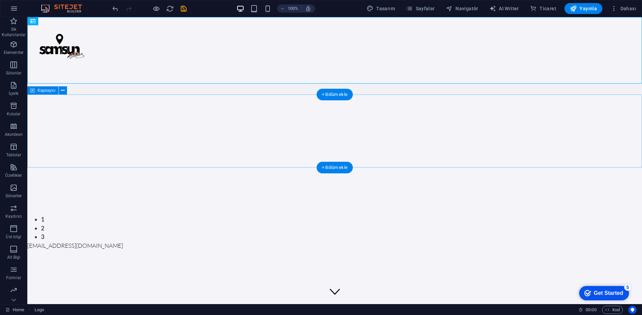
click at [120, 123] on div "Bakımdayız — Yakında Geri Döneceğiz" at bounding box center [334, 131] width 615 height 73
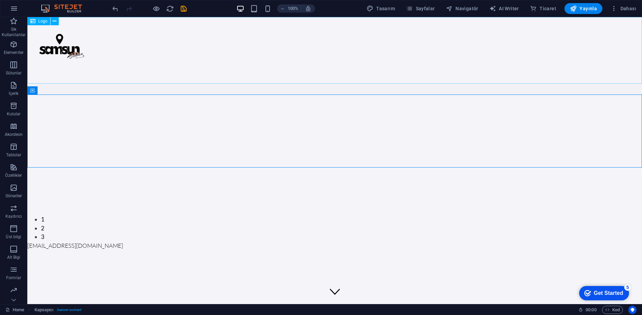
click at [66, 61] on div at bounding box center [334, 50] width 615 height 67
drag, startPoint x: 66, startPoint y: 61, endPoint x: 199, endPoint y: 61, distance: 132.9
click at [199, 61] on div at bounding box center [334, 50] width 615 height 67
select select "px"
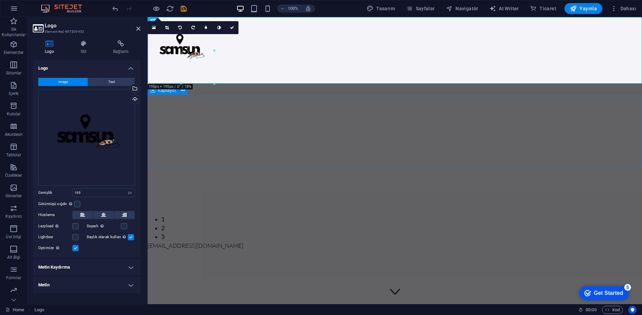
click at [229, 114] on div "Bakımdayız — Yakında Geri Döneceğiz" at bounding box center [395, 131] width 494 height 73
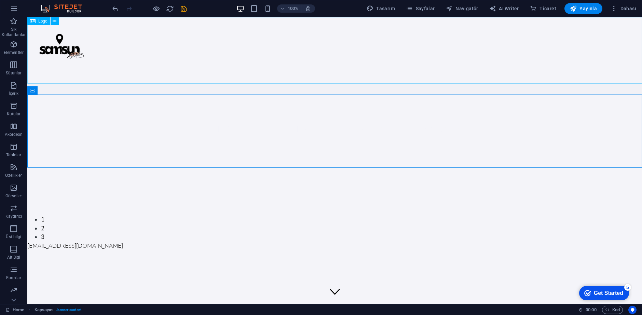
click at [115, 40] on div at bounding box center [334, 50] width 615 height 67
click at [73, 55] on div at bounding box center [334, 50] width 615 height 67
click at [53, 22] on icon at bounding box center [55, 21] width 4 height 7
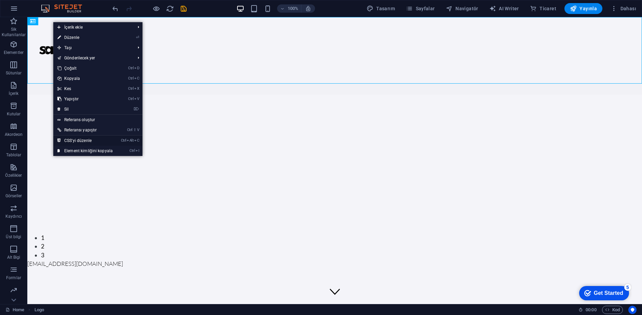
click at [85, 139] on link "Ctrl Alt C CSS'yi düzenle" at bounding box center [85, 141] width 64 height 10
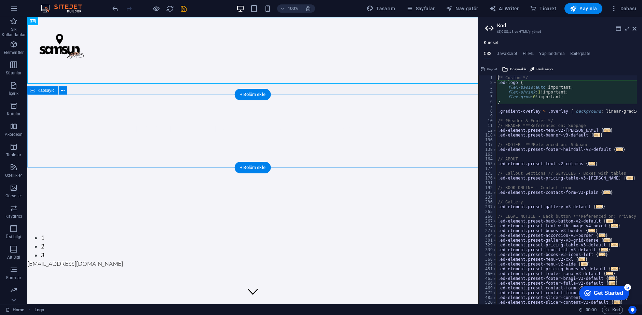
type textarea "flex-basis: auto!important;"
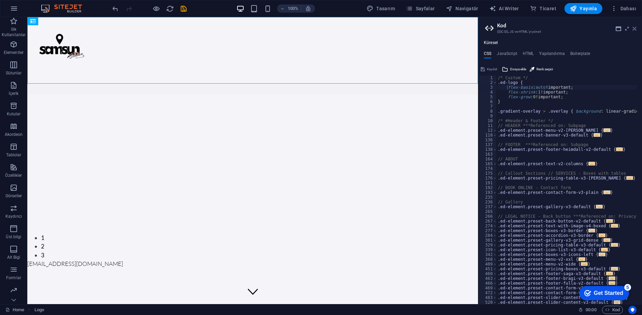
drag, startPoint x: 634, startPoint y: 31, endPoint x: 537, endPoint y: 28, distance: 97.1
click at [634, 31] on icon at bounding box center [634, 28] width 4 height 5
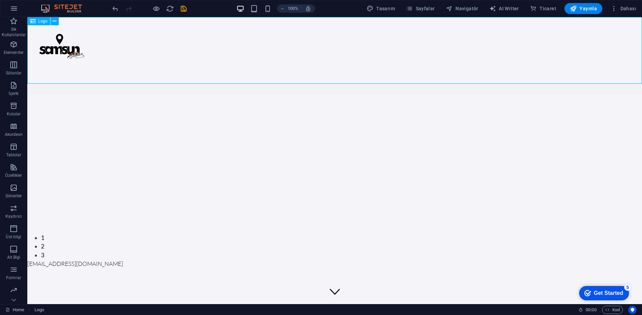
click at [72, 50] on div at bounding box center [334, 50] width 615 height 67
click at [57, 25] on div "Logo" at bounding box center [45, 21] width 36 height 9
click at [57, 25] on button at bounding box center [55, 21] width 8 height 8
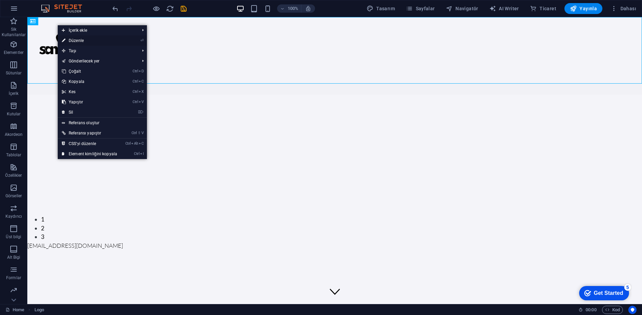
click at [84, 37] on link "⏎ Düzenle" at bounding box center [90, 41] width 64 height 10
select select "px"
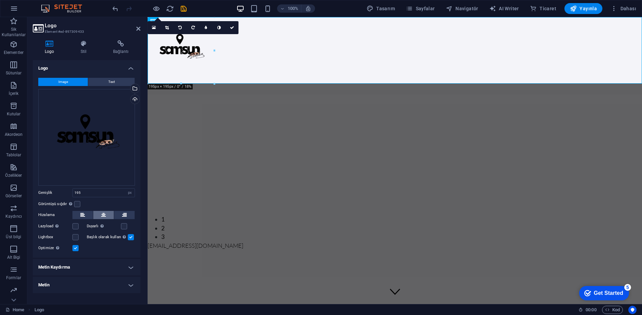
click at [103, 215] on icon at bounding box center [103, 215] width 5 height 8
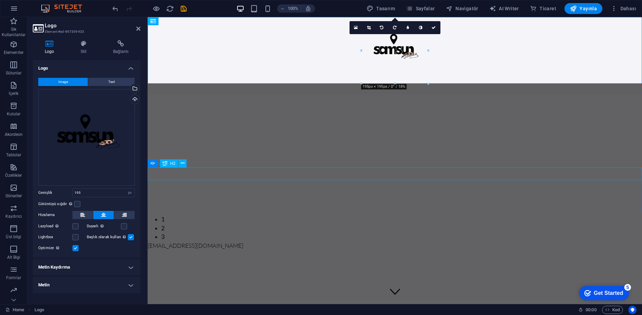
click at [356, 163] on div "Bakımdayız — Yakında Geri Döneceğiz" at bounding box center [395, 131] width 494 height 73
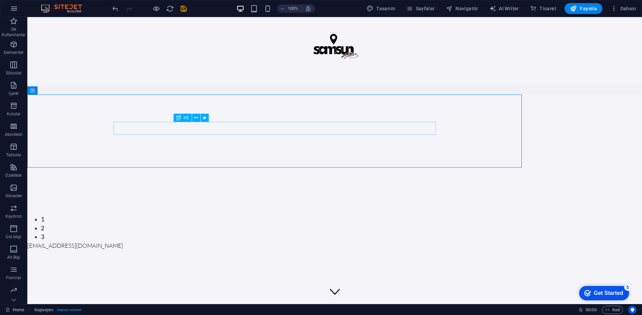
click at [369, 129] on div "Bakımdayız — Yakında Geri Döneceğiz" at bounding box center [335, 128] width 323 height 13
click at [323, 53] on div at bounding box center [334, 50] width 615 height 67
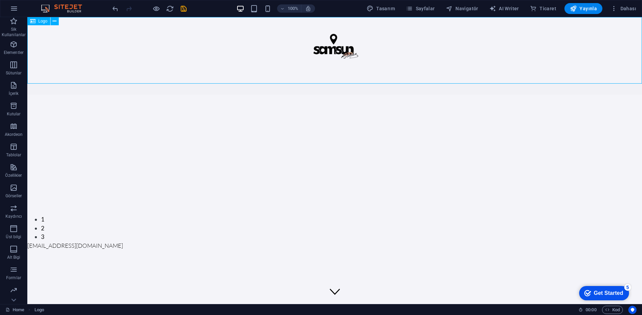
click at [341, 46] on div at bounding box center [334, 50] width 615 height 67
click at [342, 59] on div at bounding box center [334, 50] width 615 height 67
click at [53, 20] on icon at bounding box center [55, 21] width 4 height 7
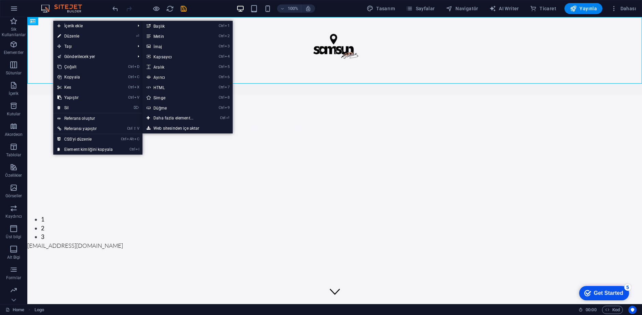
click at [302, 39] on div at bounding box center [334, 50] width 615 height 67
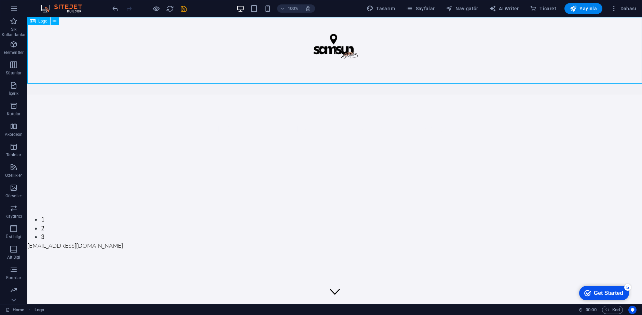
click at [321, 54] on div at bounding box center [334, 50] width 615 height 67
click at [313, 67] on div at bounding box center [334, 50] width 615 height 67
select select "px"
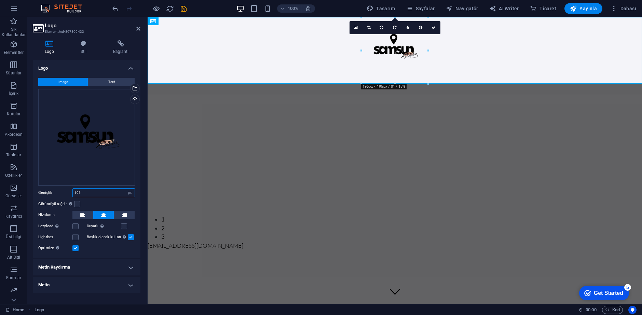
click at [95, 194] on input "195" at bounding box center [104, 193] width 62 height 8
type input "2"
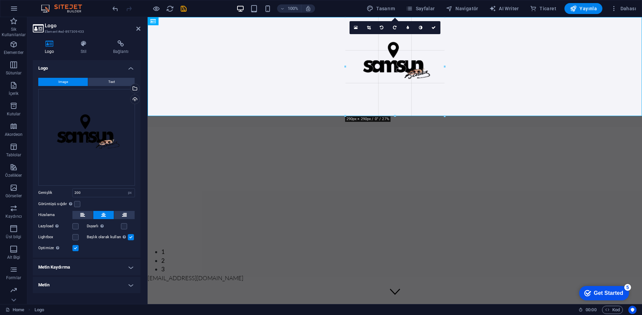
drag, startPoint x: 430, startPoint y: 84, endPoint x: 442, endPoint y: 116, distance: 33.8
type input "290"
click at [441, 139] on div "Bakımdayız — Yakında Geri Döneceğiz" at bounding box center [395, 163] width 494 height 73
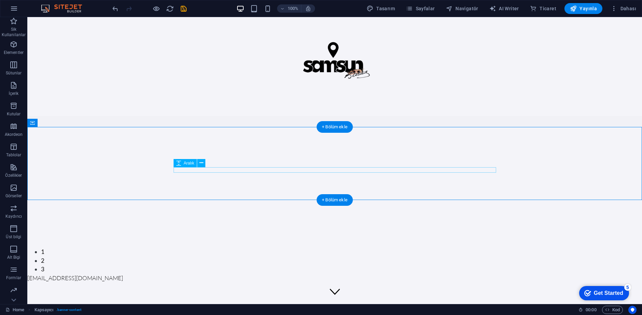
click at [339, 168] on div at bounding box center [335, 169] width 323 height 5
click at [224, 170] on div at bounding box center [335, 169] width 323 height 5
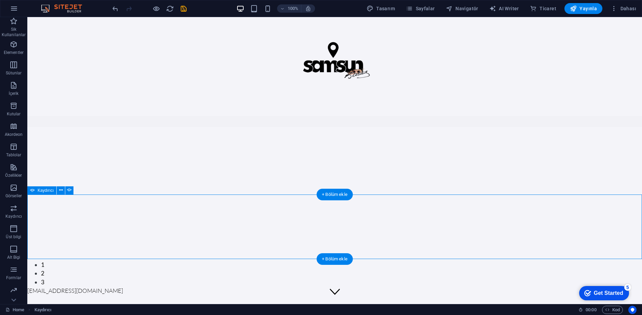
click at [199, 172] on div "Bakımdayız — Yakında Geri Döneceğiz" at bounding box center [334, 161] width 615 height 68
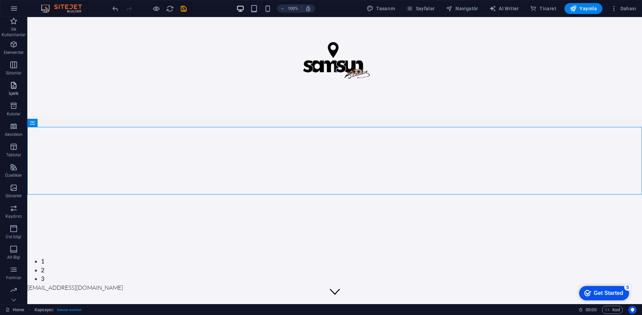
click at [13, 93] on p "İçerik" at bounding box center [14, 93] width 10 height 5
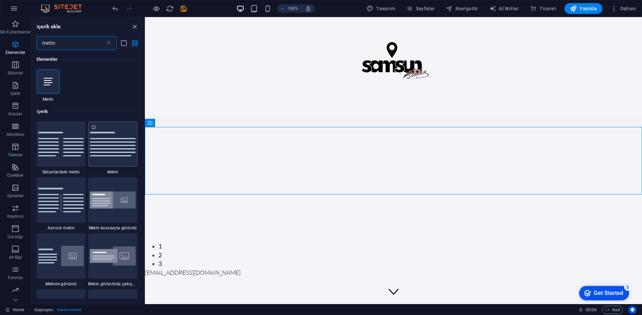
type input "metin"
click at [119, 150] on img at bounding box center [113, 144] width 46 height 24
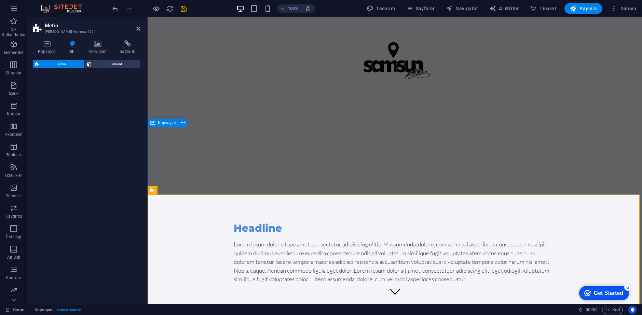
select select "preset-text-v2-default"
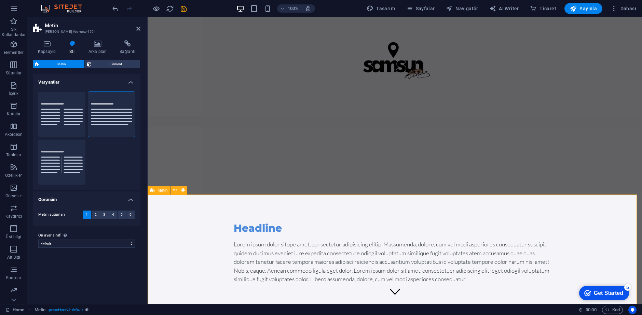
click at [288, 211] on div "Headline Lorem ipsum dolor sitope amet, consectetur adipisicing elitip. Massume…" at bounding box center [395, 253] width 494 height 116
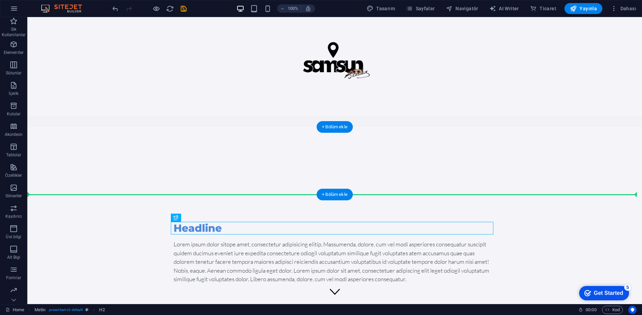
drag, startPoint x: 150, startPoint y: 229, endPoint x: 283, endPoint y: 168, distance: 145.5
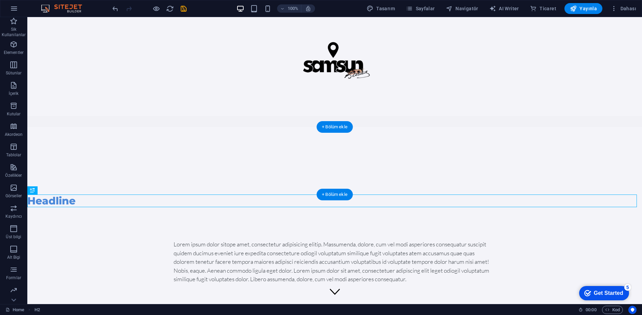
click at [287, 167] on div "Bakımdayız — Yakında Geri Döneceğiz" at bounding box center [334, 161] width 615 height 68
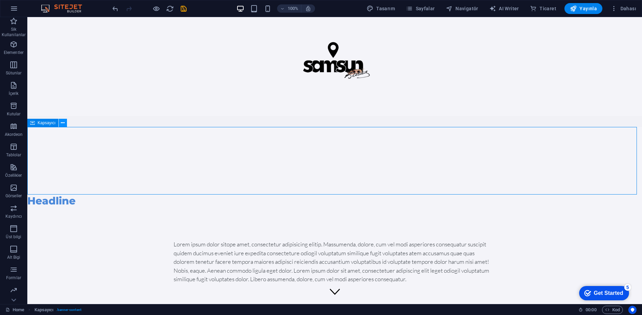
click at [65, 122] on button at bounding box center [63, 123] width 8 height 8
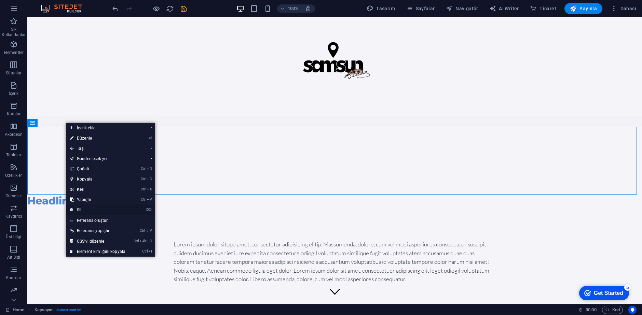
click at [90, 209] on link "⌦ Sil" at bounding box center [98, 210] width 64 height 10
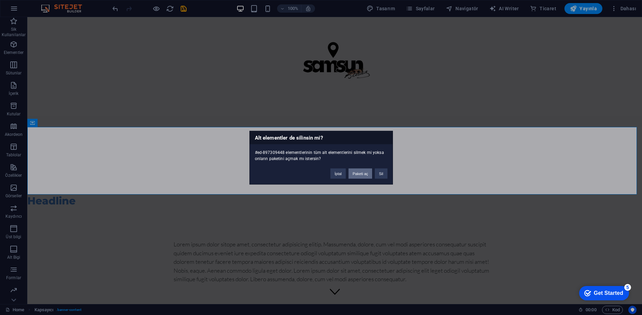
click at [356, 172] on button "Paketi aç" at bounding box center [360, 173] width 24 height 10
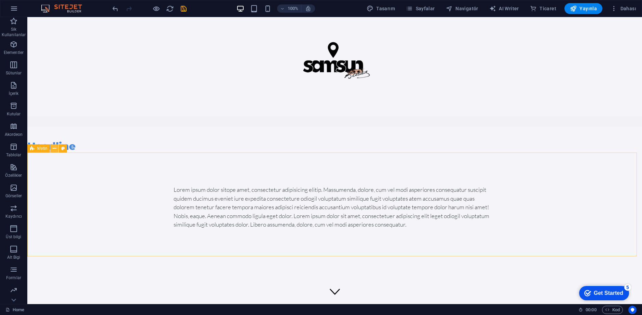
click at [55, 146] on icon at bounding box center [55, 148] width 4 height 7
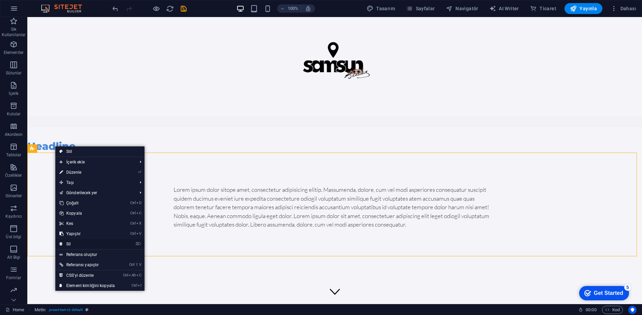
click at [76, 245] on link "⌦ Sil" at bounding box center [87, 244] width 64 height 10
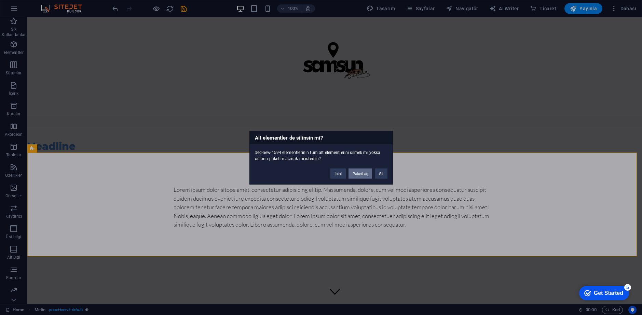
click at [357, 170] on button "Paketi aç" at bounding box center [360, 173] width 24 height 10
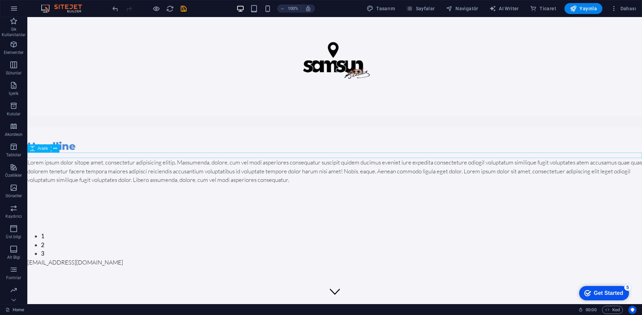
click at [102, 146] on div "Headline" at bounding box center [334, 146] width 615 height 13
click at [49, 135] on icon at bounding box center [50, 135] width 4 height 7
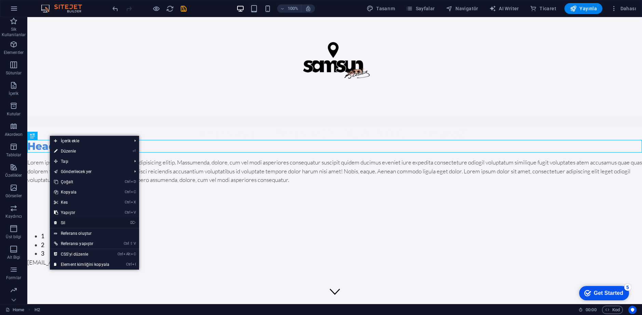
click at [65, 222] on link "⌦ Sil" at bounding box center [82, 223] width 64 height 10
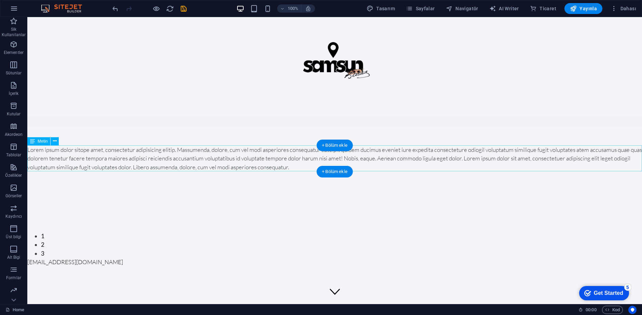
click at [150, 164] on div "Lorem ipsum dolor sitope amet, consectetur adipisicing elitip. Massumenda, dolo…" at bounding box center [334, 159] width 615 height 26
click at [152, 160] on div "Lorem ipsum dolor sitope amet, consectetur adipisicing elitip. Massumenda, dolo…" at bounding box center [334, 159] width 615 height 26
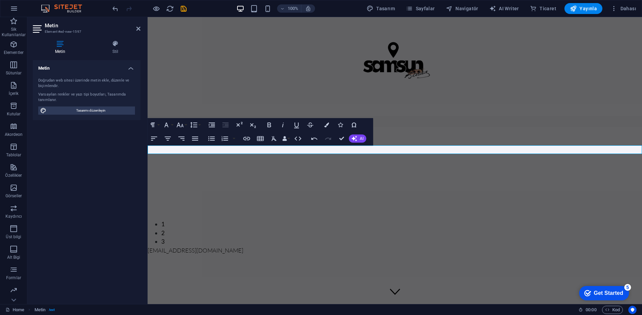
click at [220, 151] on p "​" at bounding box center [395, 150] width 494 height 9
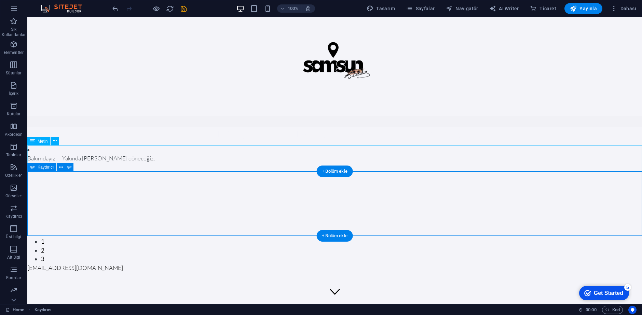
click at [70, 148] on div "Bakımdayız — Yakında geri döneceğiz." at bounding box center [334, 159] width 615 height 26
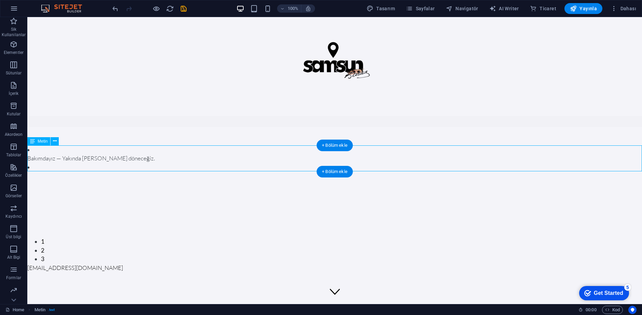
click at [69, 149] on div "Bakımdayız — Yakında geri döneceğiz." at bounding box center [334, 159] width 615 height 26
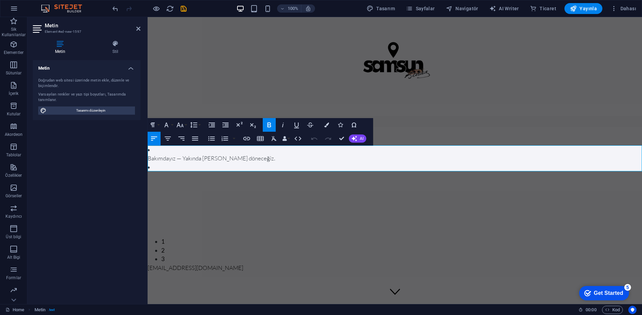
click at [153, 147] on li "Bakımdayız — Yakında geri döneceğiz." at bounding box center [395, 154] width 494 height 17
click at [156, 168] on li at bounding box center [395, 167] width 494 height 9
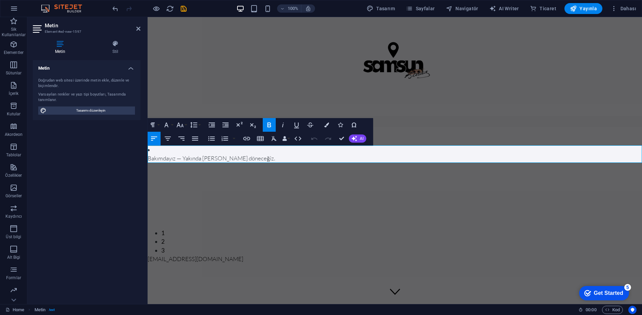
click at [164, 150] on li "​ Bakımdayız — Yakında geri döneceğiz." at bounding box center [395, 154] width 494 height 17
click at [154, 154] on p "​ ​ Bakımdayız — Yakında geri döneceğiz." at bounding box center [395, 158] width 494 height 9
click at [148, 158] on strong "​ ​ Bakımdayız — Yakında geri döneceğiz." at bounding box center [211, 158] width 127 height 7
click at [161, 150] on li "​ ​ ​ ​ Bakımdayız — Yakında geri döneceğiz." at bounding box center [395, 154] width 494 height 17
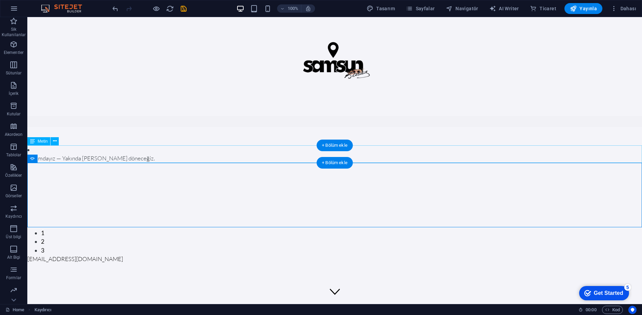
click at [95, 147] on div "Bakımdayız — Yakında geri döneceğiz." at bounding box center [334, 154] width 615 height 17
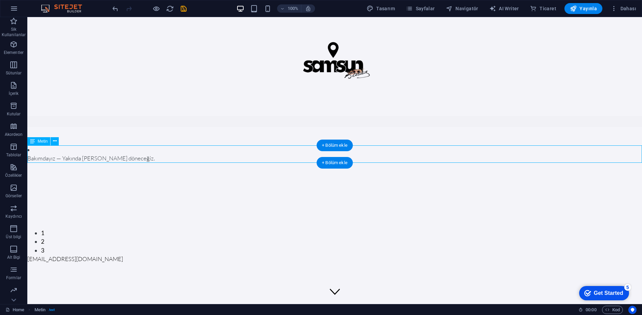
click at [91, 154] on div "Bakımdayız — Yakında geri döneceğiz." at bounding box center [334, 154] width 615 height 17
click at [90, 153] on div "Bakımdayız — Yakında geri döneceğiz." at bounding box center [334, 154] width 615 height 17
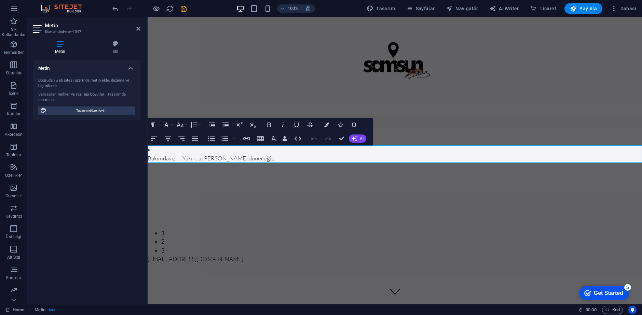
click at [152, 151] on li "Bakımdayız — Yakında geri döneceğiz." at bounding box center [395, 154] width 494 height 17
click at [152, 150] on li "Bakımdayız — Yakında geri döneceğiz." at bounding box center [395, 154] width 494 height 17
click at [123, 52] on h4 "Stil" at bounding box center [115, 47] width 50 height 14
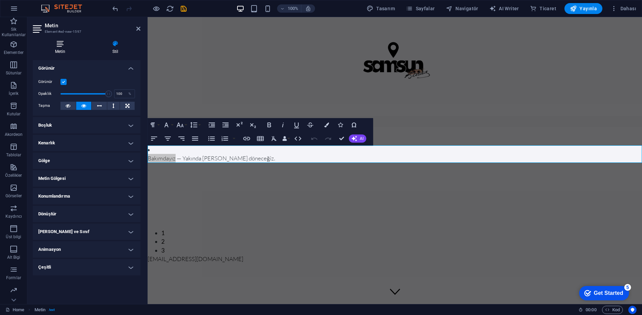
click at [68, 47] on h4 "Metin" at bounding box center [61, 47] width 57 height 14
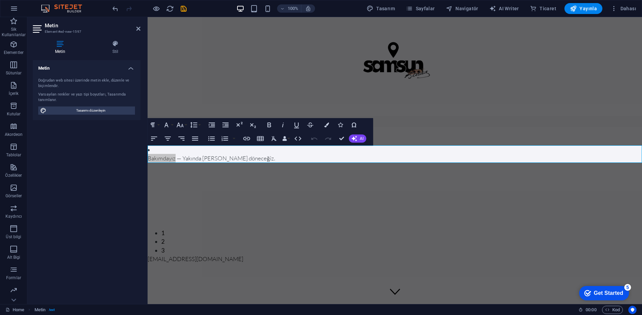
click at [128, 66] on h4 "Metin" at bounding box center [87, 66] width 108 height 12
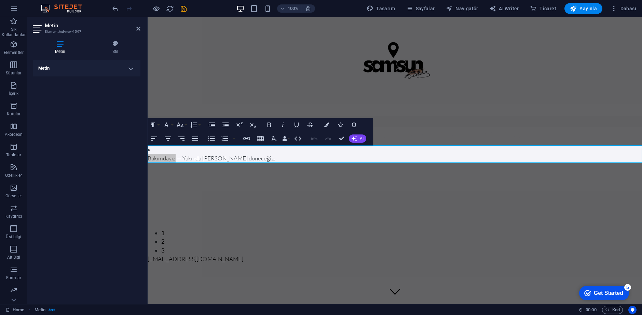
click at [67, 49] on h4 "Metin" at bounding box center [61, 47] width 57 height 14
click at [73, 66] on h4 "Metin" at bounding box center [87, 68] width 108 height 16
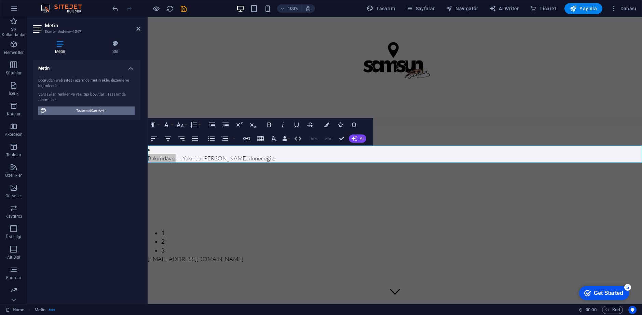
click at [82, 107] on span "Tasarımı düzenleyin" at bounding box center [91, 111] width 84 height 8
select select "px"
select select "200"
select select "px"
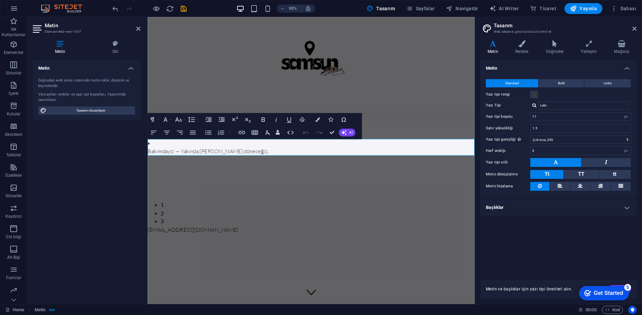
click at [153, 151] on li "Bakımdayız — Yakında geri döneceğiz." at bounding box center [320, 154] width 344 height 17
click at [153, 151] on li "​ Bakımdayız — Yakında geri döneceğiz." at bounding box center [320, 154] width 344 height 17
drag, startPoint x: 153, startPoint y: 151, endPoint x: 287, endPoint y: 162, distance: 134.3
click at [148, 151] on html "Skip to main content Anasayfa Bakımdayız — Yakında Geri Döneceğiz ​ Bakımdayız …" at bounding box center [320, 135] width 344 height 237
click at [176, 150] on li "​ Bakımdayız — Yakında geri döneceğiz." at bounding box center [320, 154] width 344 height 17
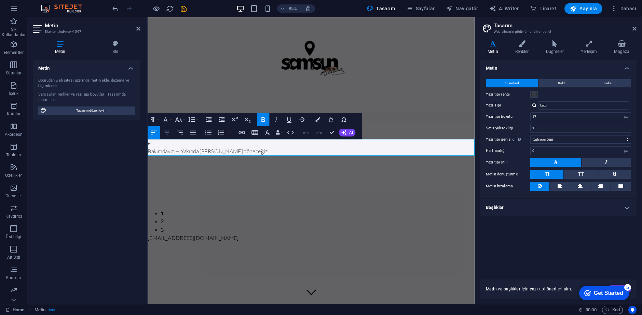
drag, startPoint x: 175, startPoint y: 132, endPoint x: 172, endPoint y: 133, distance: 3.5
click at [174, 132] on button "Align Right" at bounding box center [180, 132] width 12 height 13
click at [170, 133] on icon "button" at bounding box center [167, 132] width 8 height 8
click at [155, 149] on li "Bakımdayız — Yakında geri döneceğiz." at bounding box center [320, 154] width 344 height 17
click at [155, 150] on li "Bakımdayız — Yakında geri döneceğiz." at bounding box center [320, 154] width 344 height 17
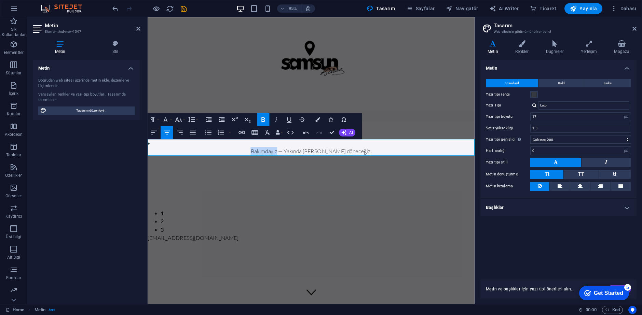
drag, startPoint x: 155, startPoint y: 150, endPoint x: 116, endPoint y: 146, distance: 39.2
click at [148, 146] on html "Skip to main content Anasayfa Bakımdayız — Yakında Geri Döneceğiz Bakımdayız — …" at bounding box center [320, 135] width 344 height 237
click at [176, 153] on li "Bakımdayız — Yakında geri döneceğiz." at bounding box center [320, 154] width 344 height 17
click at [175, 152] on li "​ ​ ​ Bakımdayız — Yakında geri döneceğiz." at bounding box center [320, 154] width 344 height 17
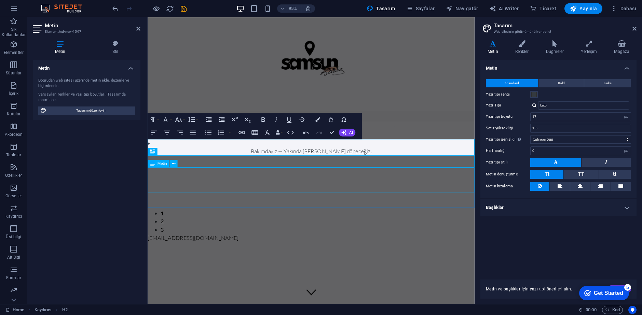
click at [335, 204] on div "Slide 3 Lorem ipsum dolor sit amet, consectetur adipisicing elit. Id, ipsum, qu…" at bounding box center [320, 204] width 344 height 83
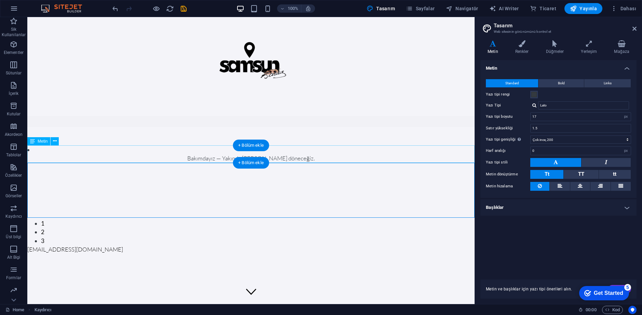
click at [228, 154] on div "Bakımdayız — Yakında geri döneceğiz." at bounding box center [250, 154] width 447 height 17
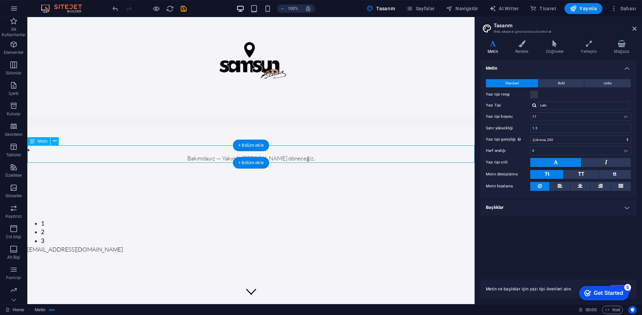
click at [49, 151] on div "Bakımdayız — Yakında geri döneceğiz." at bounding box center [250, 154] width 447 height 17
click at [80, 141] on div at bounding box center [250, 142] width 447 height 5
drag, startPoint x: 59, startPoint y: 142, endPoint x: 85, endPoint y: 155, distance: 28.9
click at [59, 142] on div at bounding box center [250, 142] width 447 height 5
click at [56, 136] on icon at bounding box center [55, 135] width 4 height 7
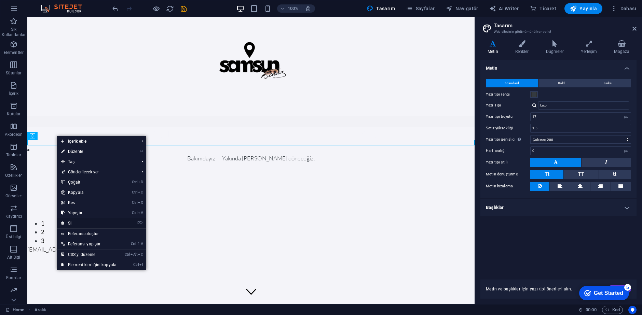
click at [77, 222] on link "⌦ Sil" at bounding box center [89, 223] width 64 height 10
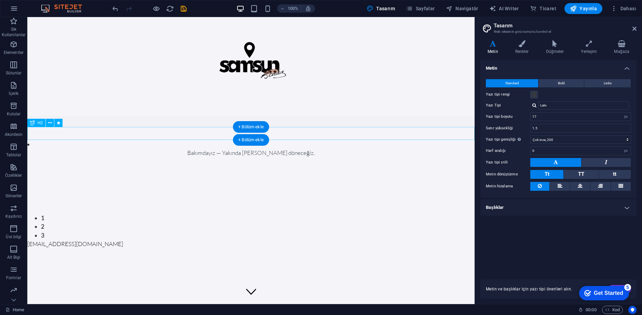
click at [92, 135] on div "Bakımdayız — Yakında Geri Döneceğiz" at bounding box center [250, 133] width 447 height 13
drag, startPoint x: 52, startPoint y: 123, endPoint x: 26, endPoint y: 111, distance: 28.6
click at [52, 123] on icon at bounding box center [50, 123] width 4 height 7
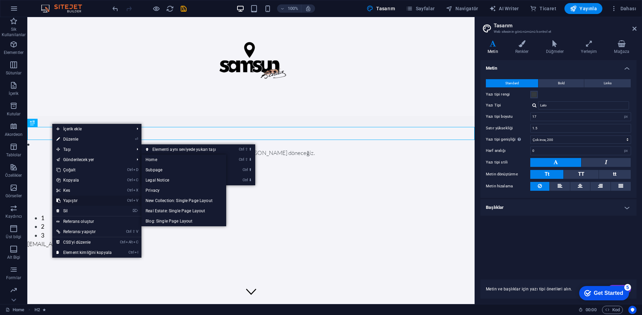
click at [80, 205] on link "Ctrl V Yapıştır" at bounding box center [84, 201] width 64 height 10
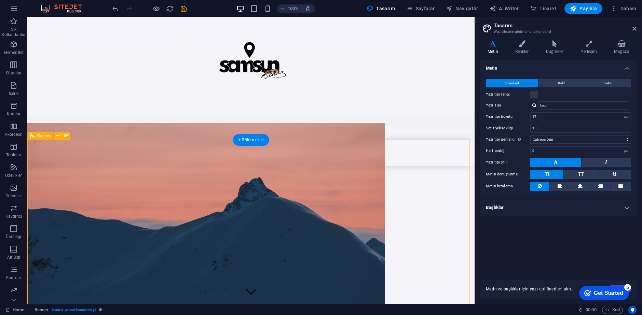
click at [235, 203] on div at bounding box center [206, 248] width 358 height 250
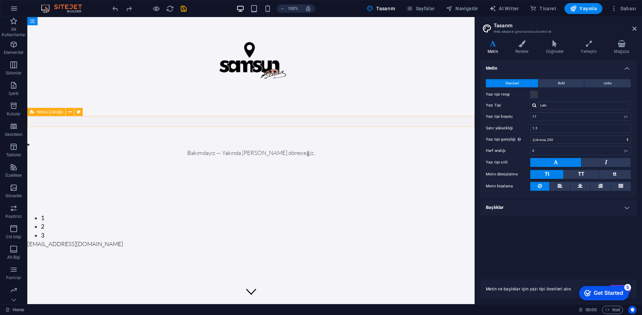
click at [76, 121] on div "Anasayfa" at bounding box center [250, 121] width 447 height 11
click at [72, 112] on icon at bounding box center [70, 112] width 4 height 7
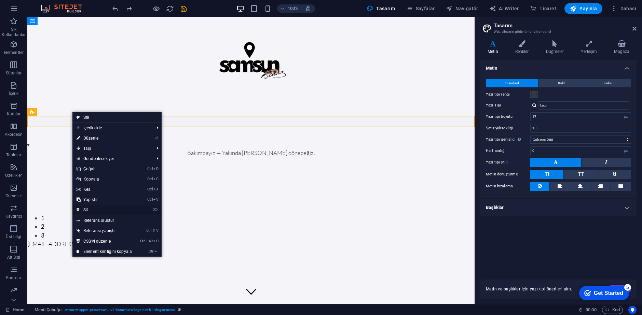
click at [95, 208] on link "⌦ Sil" at bounding box center [104, 210] width 64 height 10
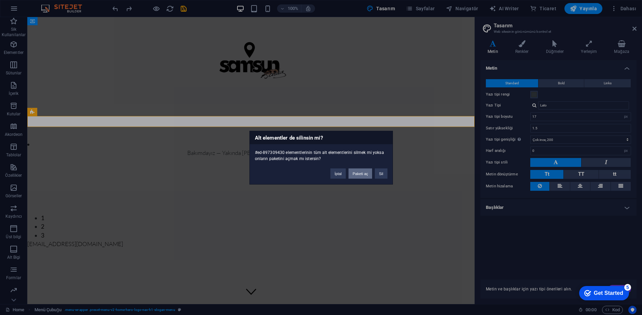
drag, startPoint x: 359, startPoint y: 168, endPoint x: 275, endPoint y: 137, distance: 89.1
click at [359, 168] on button "Paketi aç" at bounding box center [360, 173] width 24 height 10
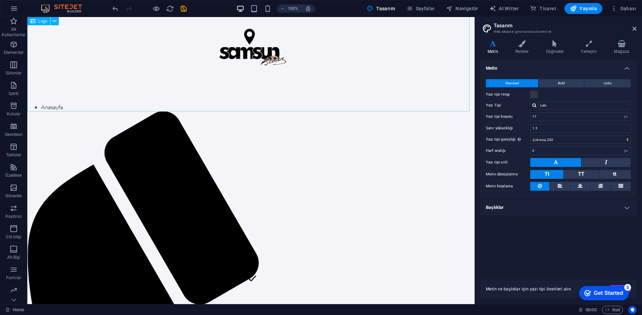
scroll to position [34, 0]
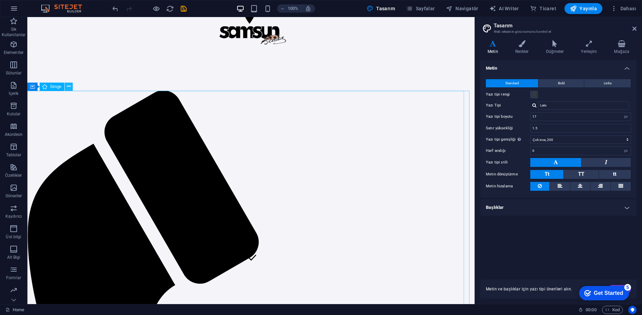
click at [69, 87] on icon at bounding box center [69, 86] width 4 height 7
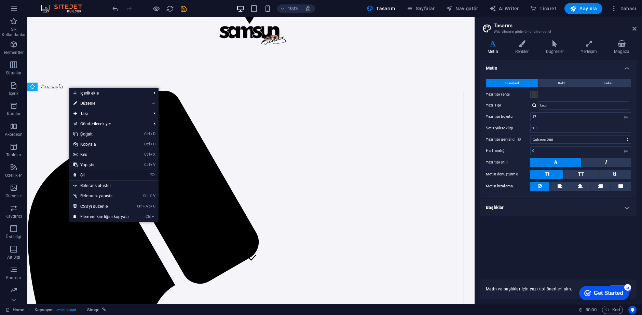
click at [89, 175] on link "⌦ Sil" at bounding box center [101, 175] width 64 height 10
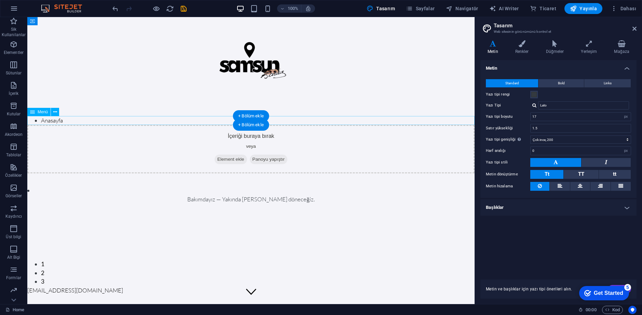
click at [69, 119] on nav "Anasayfa" at bounding box center [250, 120] width 447 height 9
click at [55, 111] on icon at bounding box center [55, 112] width 4 height 7
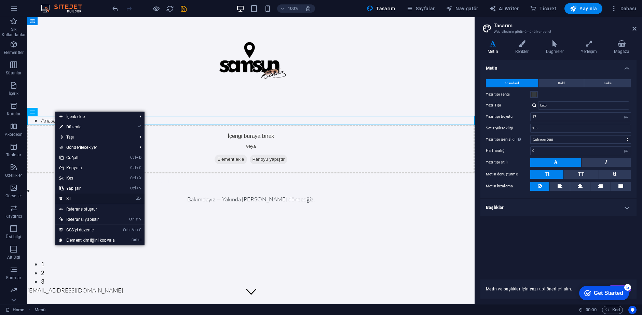
click at [73, 199] on link "⌦ Sil" at bounding box center [87, 199] width 64 height 10
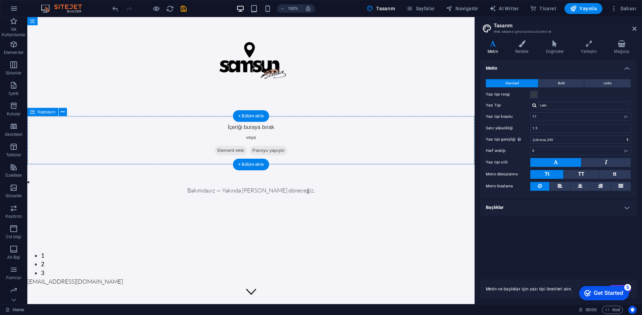
click at [223, 131] on div "İçeriği buraya bırak veya Element ekle Panoyu yapıştır" at bounding box center [250, 140] width 447 height 49
click at [64, 114] on icon at bounding box center [63, 112] width 4 height 7
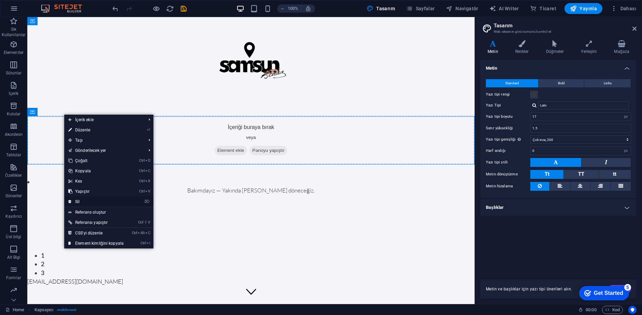
click at [81, 198] on link "⌦ Sil" at bounding box center [96, 202] width 64 height 10
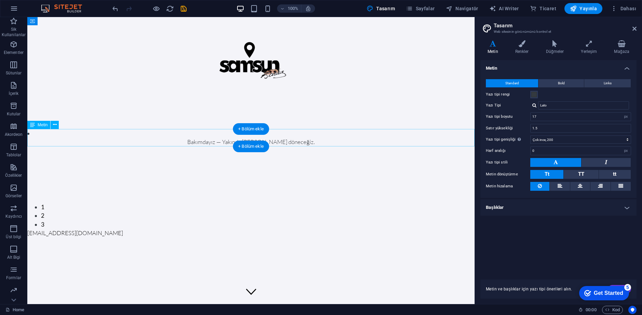
click at [148, 133] on div "Bakımdayız — Yakında geri döneceğiz." at bounding box center [250, 137] width 447 height 17
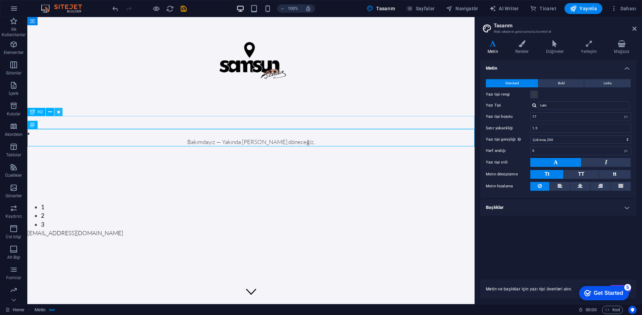
click at [57, 113] on icon at bounding box center [59, 112] width 4 height 7
select select "fade"
select select "s"
select select "onload"
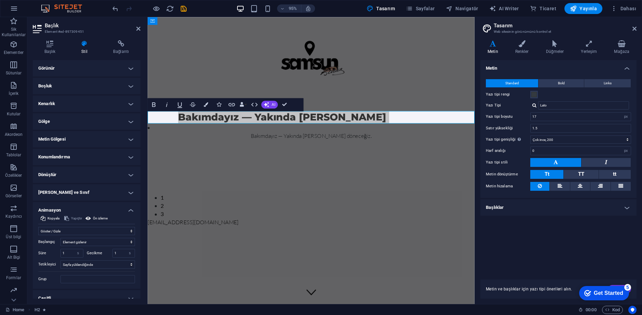
click at [141, 28] on aside "Başlık Element #ed-897309451 Başlık Stil Bağlantı Ayarlar Seviye H1 H2 H3 H4 H5…" at bounding box center [87, 160] width 120 height 287
drag, startPoint x: 138, startPoint y: 30, endPoint x: 111, endPoint y: 13, distance: 32.4
click at [138, 30] on icon at bounding box center [138, 28] width 4 height 5
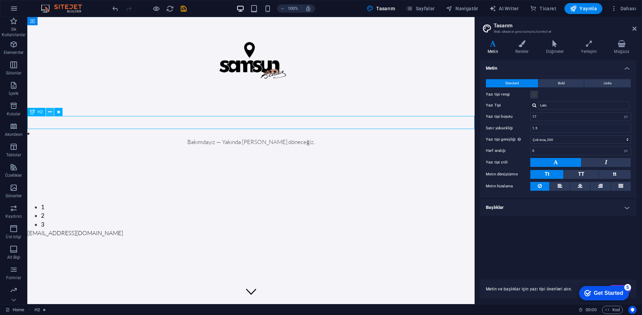
click at [52, 111] on icon at bounding box center [50, 112] width 4 height 7
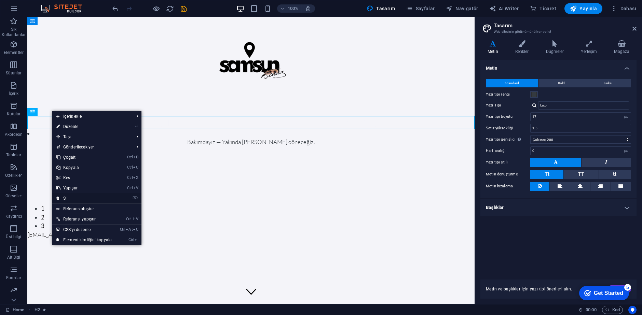
click at [81, 194] on link "⌦ Sil" at bounding box center [84, 198] width 64 height 10
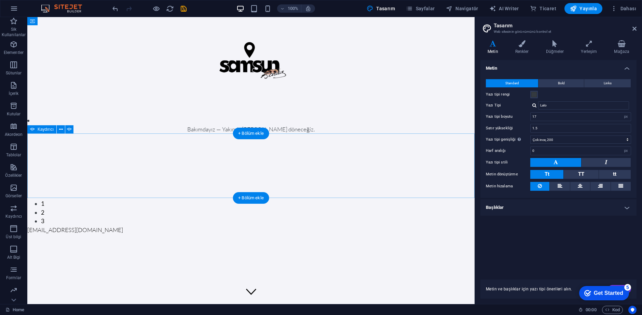
click at [61, 129] on icon at bounding box center [61, 129] width 4 height 7
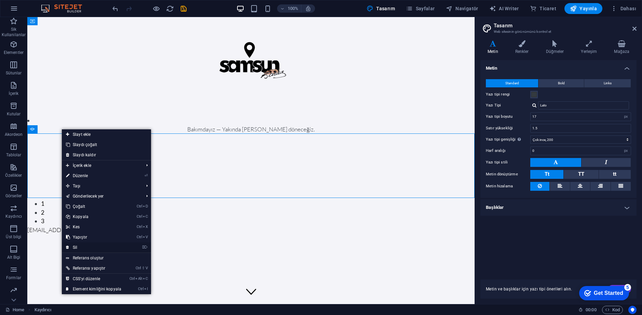
click at [73, 247] on link "⌦ Sil" at bounding box center [94, 248] width 64 height 10
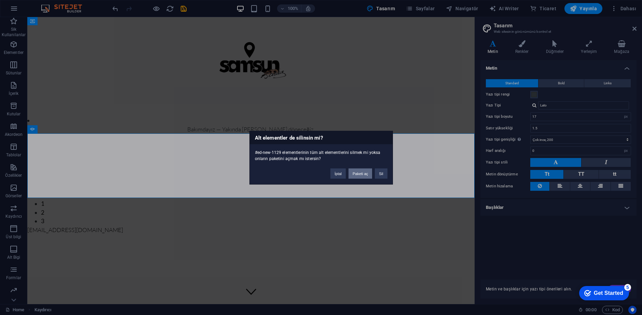
click at [359, 174] on button "Paketi aç" at bounding box center [360, 173] width 24 height 10
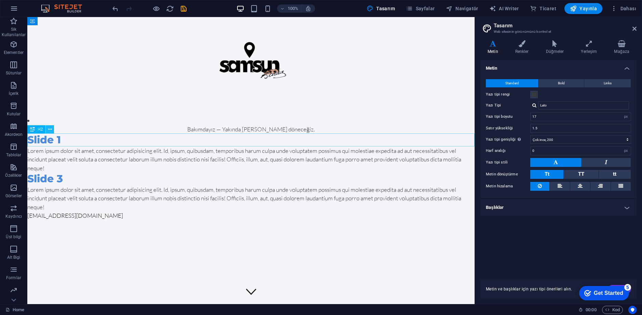
click at [49, 129] on icon at bounding box center [50, 129] width 4 height 7
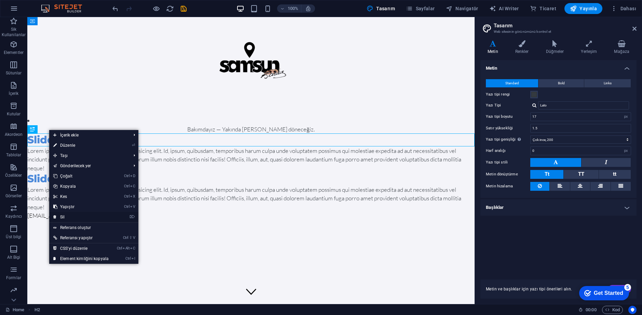
click at [70, 216] on link "⌦ Sil" at bounding box center [81, 217] width 64 height 10
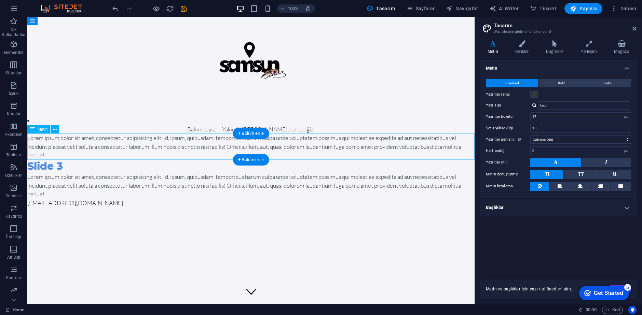
click at [65, 144] on div "Lorem ipsum dolor sit amet, consectetur adipisicing elit. Id, ipsum, quibusdam,…" at bounding box center [250, 147] width 447 height 26
click at [56, 130] on icon at bounding box center [55, 129] width 4 height 7
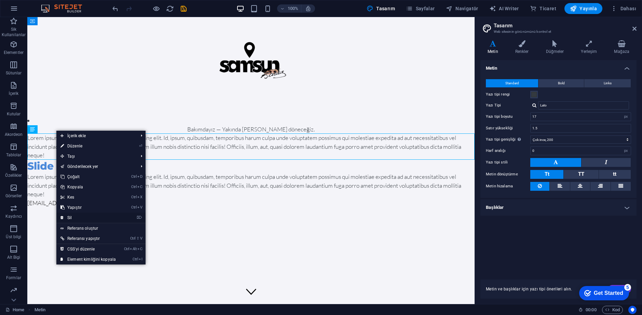
drag, startPoint x: 72, startPoint y: 218, endPoint x: 23, endPoint y: 131, distance: 100.2
click at [72, 218] on link "⌦ Sil" at bounding box center [88, 218] width 64 height 10
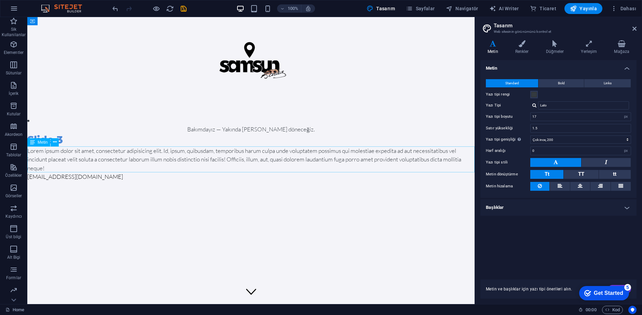
click at [61, 141] on div "Metin" at bounding box center [45, 142] width 36 height 9
click at [58, 136] on div "Slide 3" at bounding box center [250, 140] width 447 height 13
click at [53, 131] on button at bounding box center [50, 129] width 8 height 8
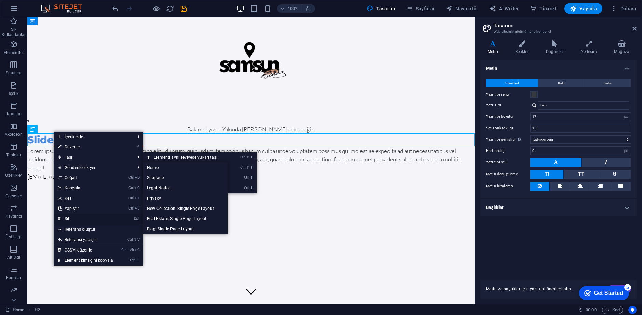
click at [83, 217] on link "⌦ Sil" at bounding box center [86, 219] width 64 height 10
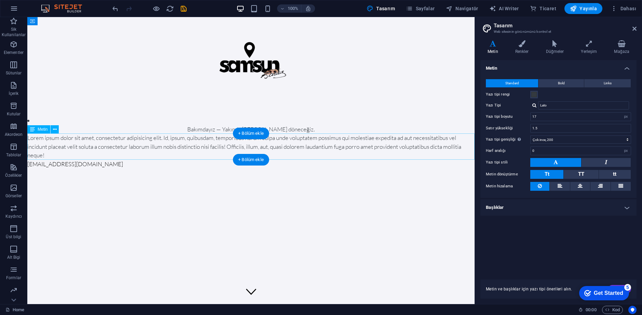
click at [55, 144] on div "Lorem ipsum dolor sit amet, consectetur adipisicing elit. Id, ipsum, quibusdam,…" at bounding box center [250, 147] width 447 height 26
click at [55, 143] on div "Lorem ipsum dolor sit amet, consectetur adipisicing elit. Id, ipsum, quibusdam,…" at bounding box center [250, 147] width 447 height 26
click at [56, 147] on div "Lorem ipsum dolor sit amet, consectetur adipisicing elit. Id, ipsum, quibusdam,…" at bounding box center [250, 147] width 447 height 26
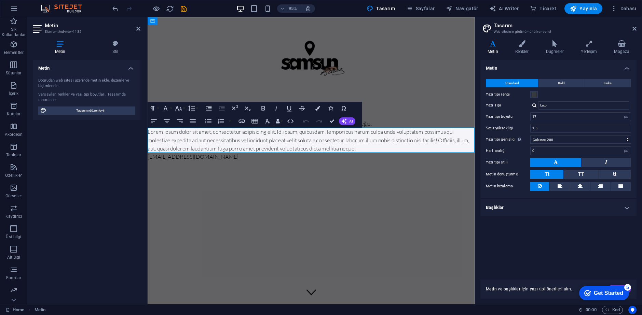
click at [152, 151] on p "Lorem ipsum dolor sit amet, consectetur adipisicing elit. Id, ipsum, quibusdam,…" at bounding box center [320, 147] width 344 height 26
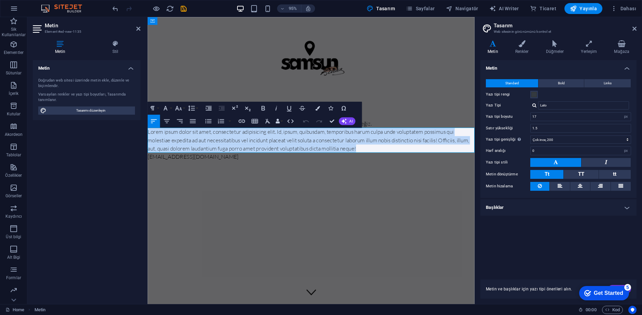
click at [152, 151] on p "Lorem ipsum dolor sit amet, consectetur adipisicing elit. Id, ipsum, quibusdam,…" at bounding box center [320, 147] width 344 height 26
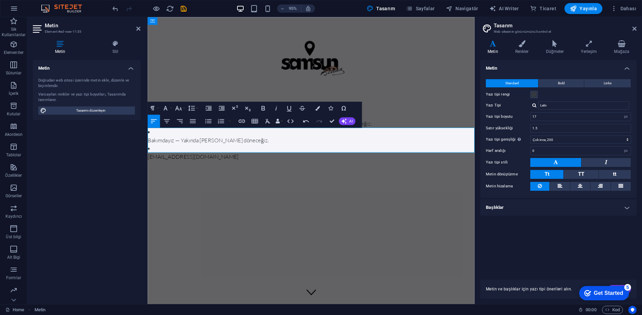
click at [152, 139] on li "Bakımdayız — Yakında geri döneceğiz." at bounding box center [320, 142] width 344 height 17
click at [152, 139] on li "​ Bakımdayız — Yakında geri döneceğiz." at bounding box center [320, 142] width 344 height 17
drag, startPoint x: 152, startPoint y: 139, endPoint x: 290, endPoint y: 150, distance: 138.8
click at [148, 139] on html "Skip to main content Bakımdayız — Yakında geri döneceğiz. ​ ​ Bakımdayız — Yakı…" at bounding box center [320, 92] width 344 height 151
click at [155, 145] on strong "​ ​ Bakımdayız — Yakında geri döneceğiz." at bounding box center [211, 146] width 127 height 7
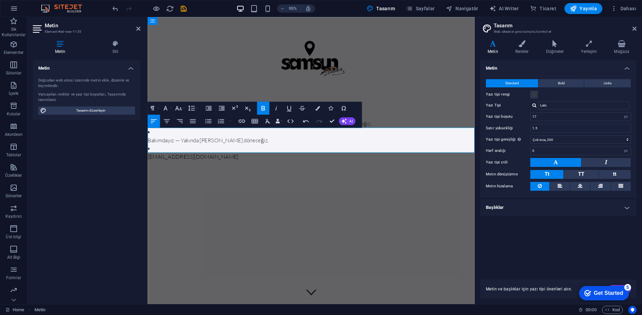
click at [152, 157] on li at bounding box center [320, 155] width 344 height 9
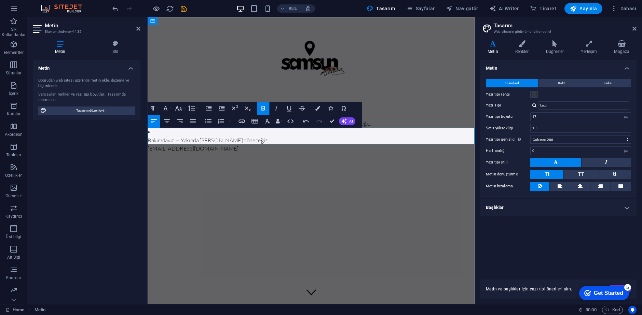
click at [159, 139] on li "​ ​ Bakımdayız — Yakında geri döneceğiz." at bounding box center [320, 142] width 344 height 17
click at [148, 146] on strong "​ ​ Bakımdayız — Yakında geri döneceğiz." at bounding box center [211, 146] width 127 height 7
click at [155, 142] on li "​ ​ ​ Bakımdayız — Yakında geri döneceğiz." at bounding box center [320, 142] width 344 height 17
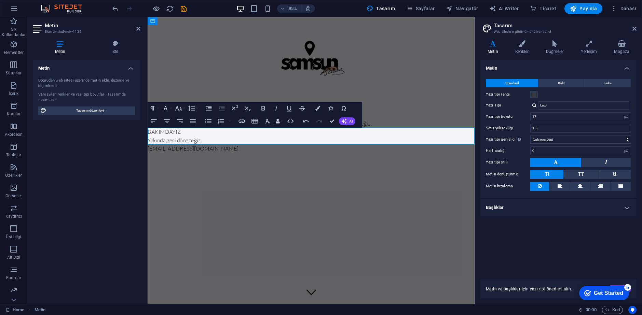
click at [301, 160] on html "Skip to main content Bakımdayız — Yakında geri döneceğiz. ​BAKIMDAYIZ Yakında g…" at bounding box center [320, 88] width 344 height 143
click at [242, 63] on div at bounding box center [320, 66] width 344 height 99
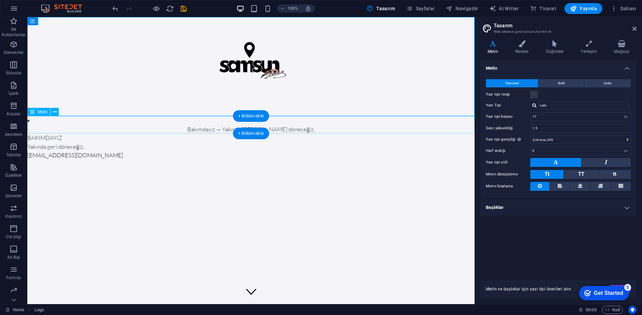
click at [201, 123] on div "Bakımdayız — Yakında geri döneceğiz." at bounding box center [250, 124] width 447 height 17
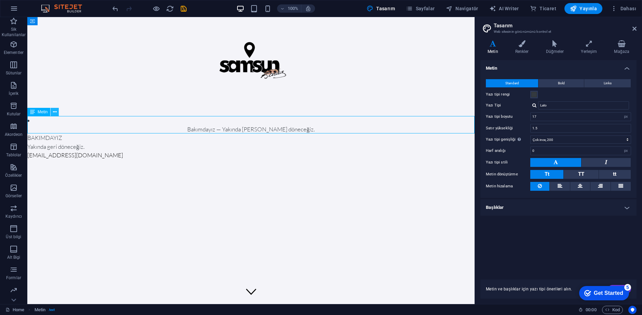
click at [52, 112] on button at bounding box center [55, 112] width 8 height 8
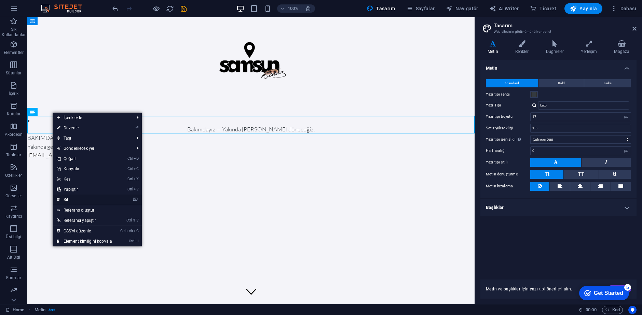
click at [72, 196] on link "⌦ Sil" at bounding box center [85, 200] width 64 height 10
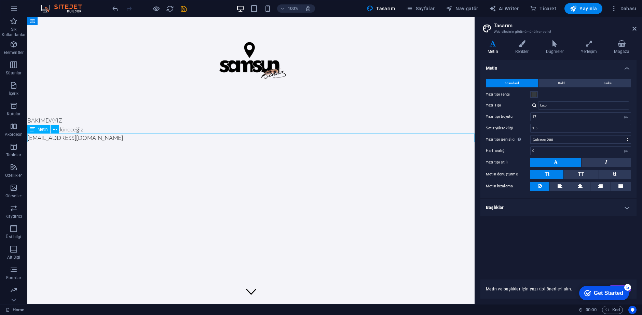
click at [72, 124] on div "BAKIMDAYIZ Yakında geri döneceğiz." at bounding box center [250, 124] width 447 height 17
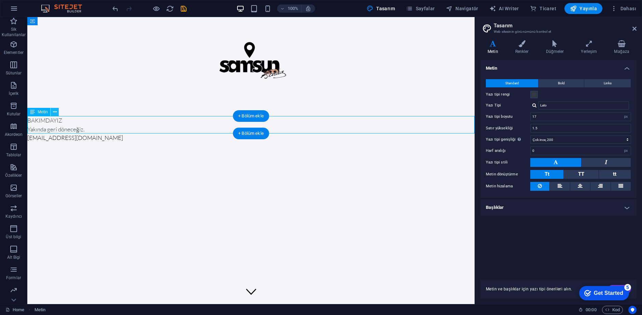
click at [53, 114] on icon at bounding box center [55, 112] width 4 height 7
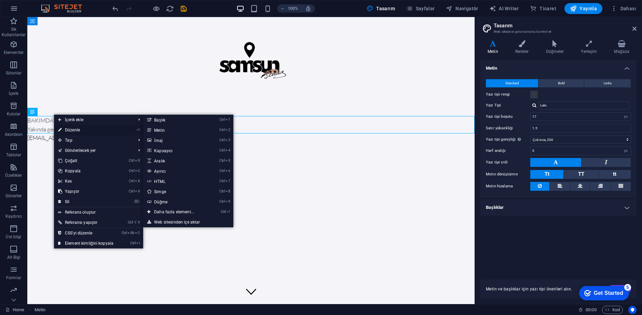
click at [81, 126] on link "⏎ Düzenle" at bounding box center [86, 130] width 64 height 10
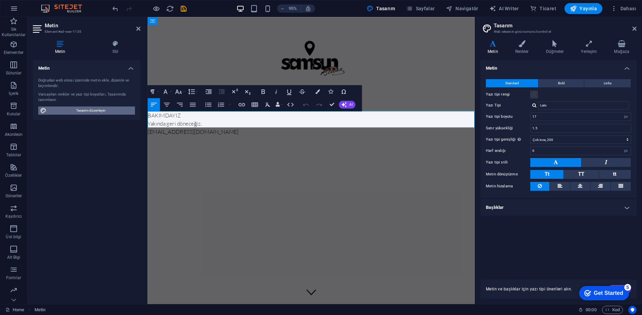
click at [82, 108] on span "Tasarımı düzenleyin" at bounding box center [91, 111] width 84 height 8
click at [173, 107] on button "Align Center" at bounding box center [167, 104] width 12 height 13
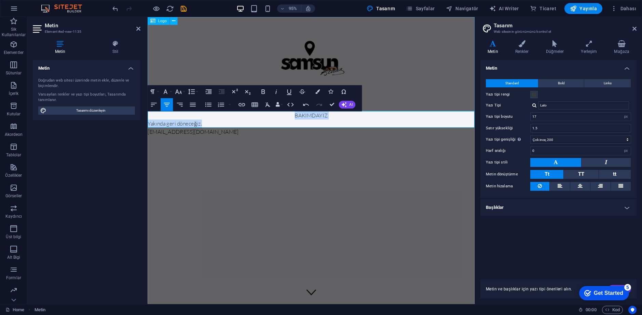
drag, startPoint x: 206, startPoint y: 129, endPoint x: 160, endPoint y: 112, distance: 49.2
click at [160, 112] on div "BAKIMDAYIZ Yakında geri döneceğiz. info@samsunturkiye.com" at bounding box center [320, 79] width 344 height 125
click at [170, 103] on icon "button" at bounding box center [167, 105] width 8 height 8
click at [319, 142] on html "Skip to main content BAKIMDAYIZ Yakında geri döneceğiz. info@samsunturkiye.com" at bounding box center [320, 79] width 344 height 125
click at [318, 131] on p "Yakında geri döneceğiz." at bounding box center [320, 129] width 344 height 9
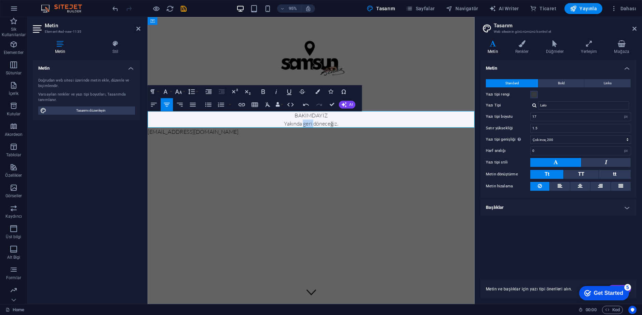
click at [318, 131] on p "Yakında geri döneceğiz." at bounding box center [320, 129] width 344 height 9
click at [306, 123] on p "BAKIMDAYIZ" at bounding box center [320, 120] width 344 height 9
drag, startPoint x: 303, startPoint y: 122, endPoint x: 357, endPoint y: 134, distance: 55.2
click at [357, 134] on div "BAKIMDAYIZ Yakında geri döneceğiz. info@samsunturkiye.com" at bounding box center [320, 79] width 344 height 125
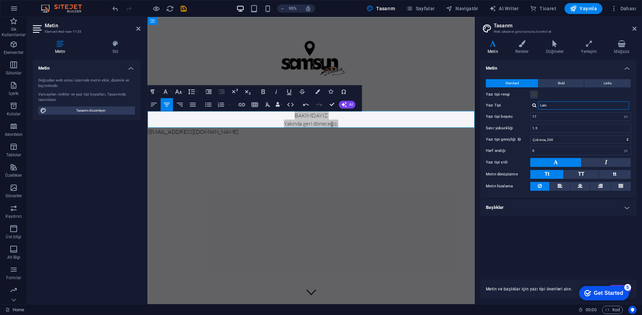
click at [562, 103] on input "Lato" at bounding box center [583, 105] width 91 height 8
click at [619, 104] on input "Lato" at bounding box center [583, 105] width 91 height 8
click at [617, 106] on input "Lato" at bounding box center [583, 105] width 91 height 8
click at [531, 105] on div "Lato" at bounding box center [580, 105] width 101 height 8
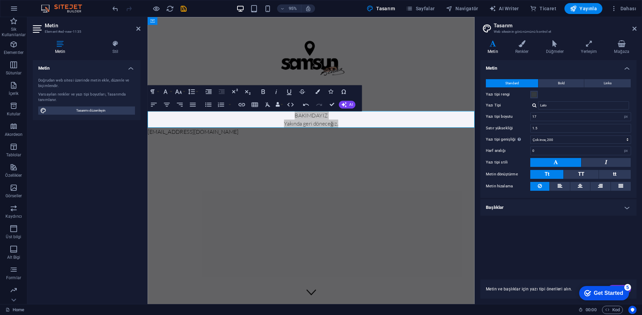
click at [534, 106] on div at bounding box center [534, 105] width 4 height 4
click at [549, 125] on div "Montserrat" at bounding box center [585, 123] width 90 height 7
type input "Montserrat"
click at [362, 125] on p "Yakında geri döneceğiz." at bounding box center [320, 129] width 344 height 9
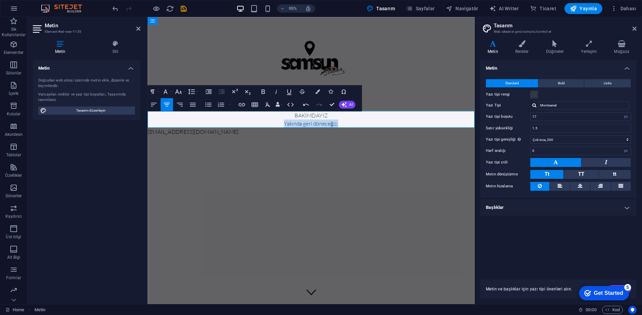
click at [362, 125] on p "Yakında geri döneceğiz." at bounding box center [320, 129] width 344 height 9
click at [359, 127] on p "Yakında geri döneceğiz." at bounding box center [320, 129] width 344 height 9
drag, startPoint x: 362, startPoint y: 129, endPoint x: 296, endPoint y: 119, distance: 67.3
click at [296, 119] on div "BAKIMDAYIZ Yakında geri döneceğiz." at bounding box center [320, 124] width 344 height 17
click at [401, 131] on p "Yakında geri döneceğiz." at bounding box center [320, 129] width 344 height 9
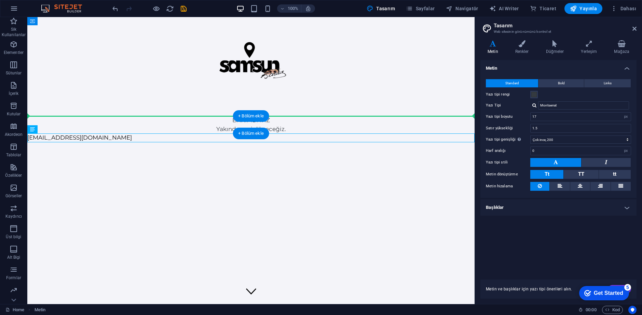
drag, startPoint x: 311, startPoint y: 126, endPoint x: 294, endPoint y: 122, distance: 17.5
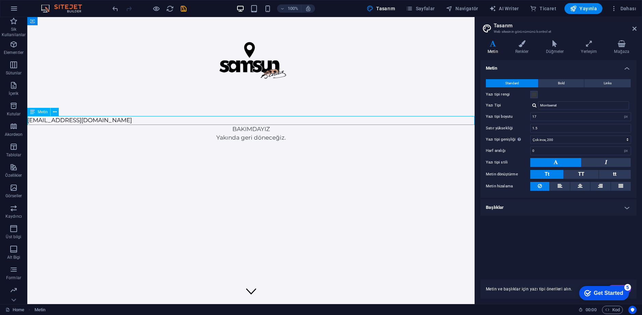
click at [294, 122] on div "[EMAIL_ADDRESS][DOMAIN_NAME]" at bounding box center [250, 120] width 447 height 9
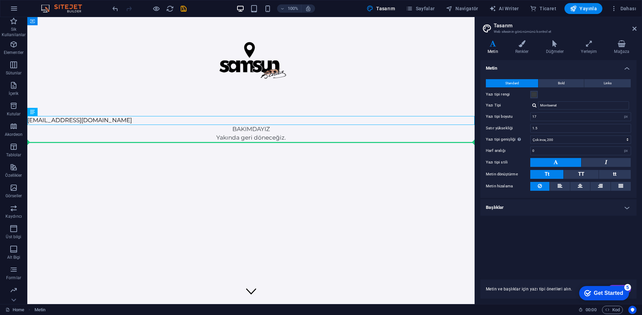
drag, startPoint x: 115, startPoint y: 118, endPoint x: 115, endPoint y: 142, distance: 24.6
click at [115, 142] on html "Skip to main content info@samsunturkiye.com BAKIMDAYIZ Yakında geri döneceğiz." at bounding box center [250, 79] width 447 height 125
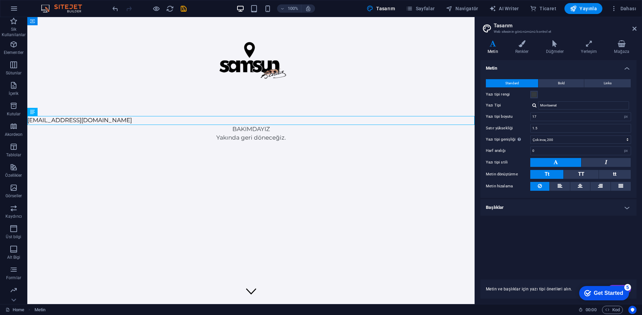
drag, startPoint x: 145, startPoint y: 127, endPoint x: 142, endPoint y: 153, distance: 26.8
click at [142, 142] on html "Skip to main content info@samsunturkiye.com BAKIMDAYIZ Yakında geri döneceğiz." at bounding box center [250, 79] width 447 height 125
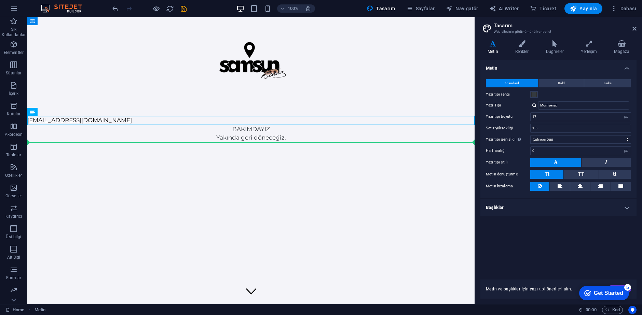
drag, startPoint x: 147, startPoint y: 123, endPoint x: 143, endPoint y: 154, distance: 30.9
click at [143, 142] on html "Skip to main content info@samsunturkiye.com BAKIMDAYIZ Yakında geri döneceğiz." at bounding box center [250, 79] width 447 height 125
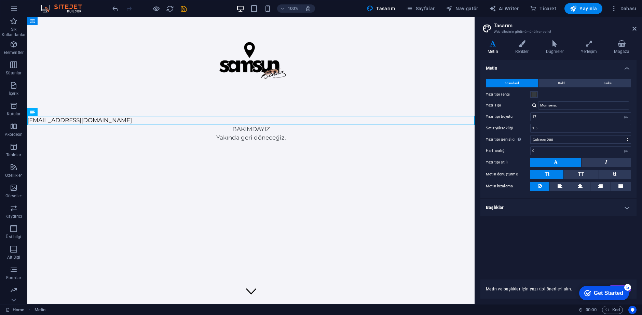
drag, startPoint x: 147, startPoint y: 122, endPoint x: 138, endPoint y: 135, distance: 16.0
click at [140, 142] on html "Skip to main content info@samsunturkiye.com BAKIMDAYIZ Yakında geri döneceğiz." at bounding box center [250, 79] width 447 height 125
drag, startPoint x: 116, startPoint y: 116, endPoint x: 113, endPoint y: 130, distance: 14.1
click at [67, 118] on link "[EMAIL_ADDRESS][DOMAIN_NAME]" at bounding box center [79, 120] width 105 height 7
click at [71, 142] on html "Skip to main content info@samsunturkiye.com BAKIMDAYIZ Yakında geri döneceğiz." at bounding box center [250, 79] width 447 height 125
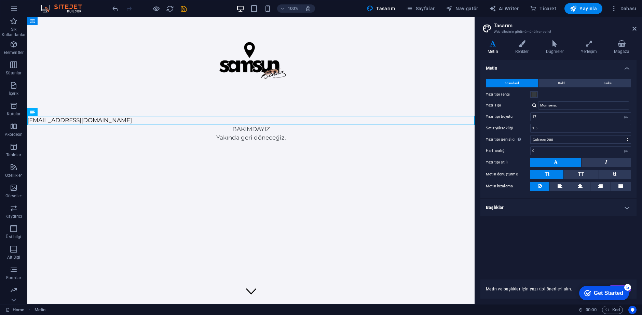
click at [103, 142] on html "Skip to main content info@samsunturkiye.com BAKIMDAYIZ Yakında geri döneceğiz." at bounding box center [250, 79] width 447 height 125
click at [147, 142] on html "Skip to main content info@samsunturkiye.com BAKIMDAYIZ Yakında geri döneceğiz." at bounding box center [250, 79] width 447 height 125
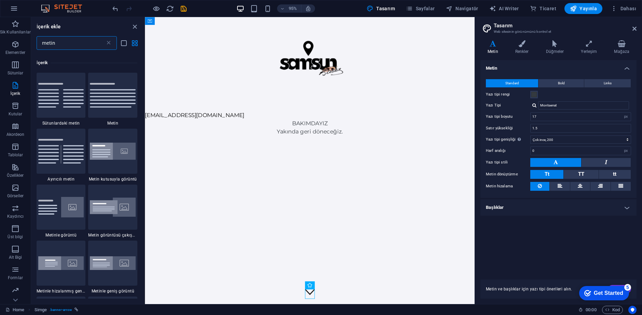
scroll to position [52, 0]
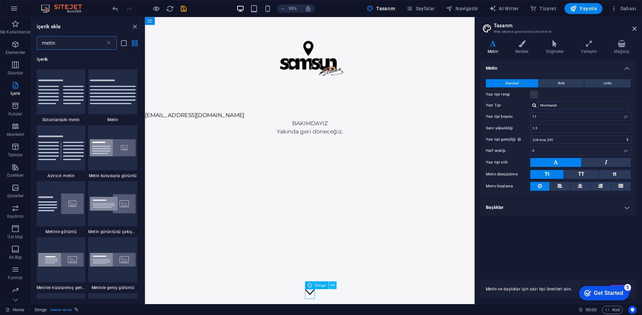
click at [331, 287] on icon at bounding box center [332, 285] width 3 height 7
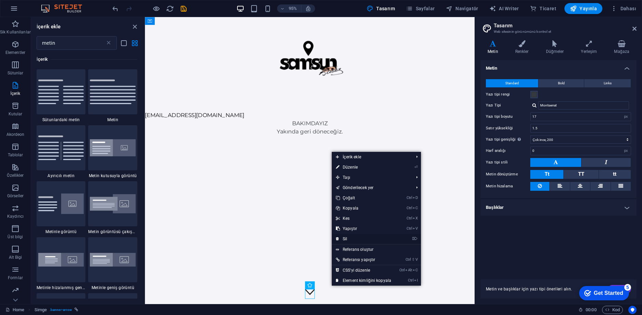
click at [353, 236] on link "⌦ Sil" at bounding box center [364, 239] width 64 height 10
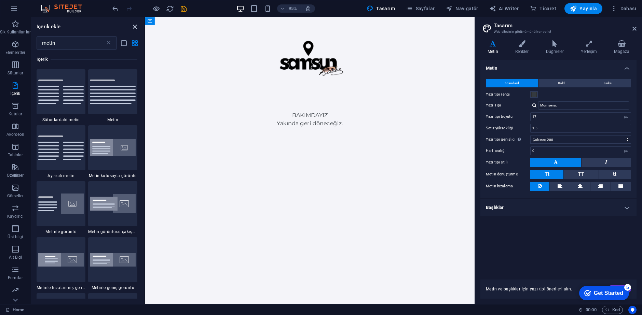
click at [135, 28] on icon "close panel" at bounding box center [135, 27] width 8 height 8
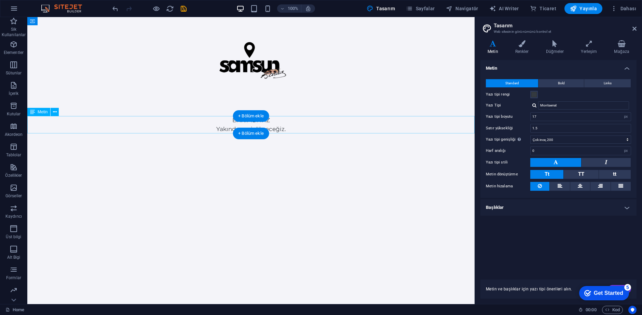
click at [224, 127] on div "BAKIMDAYIZ Yakında geri döneceğiz." at bounding box center [250, 124] width 447 height 17
click at [541, 115] on input "17" at bounding box center [581, 117] width 100 height 8
click at [304, 127] on div "BAKIMDAYIZ Yakında geri döneceğiz." at bounding box center [250, 124] width 447 height 17
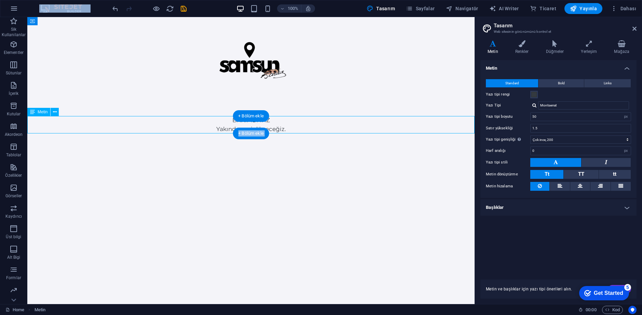
click at [269, 128] on div "+ Bölüm ekle" at bounding box center [251, 134] width 37 height 12
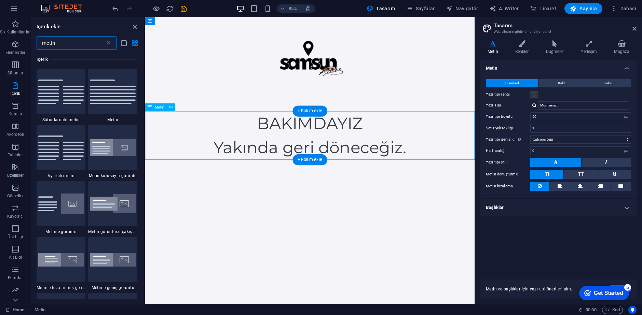
click at [357, 167] on html "Skip to main content BAKIMDAYIZ Yakında geri döneceğiz." at bounding box center [318, 92] width 347 height 150
click at [126, 27] on div "İçerik ekle" at bounding box center [87, 27] width 113 height 8
drag, startPoint x: 132, startPoint y: 28, endPoint x: 113, endPoint y: 24, distance: 18.8
click at [132, 28] on icon "close panel" at bounding box center [135, 27] width 8 height 8
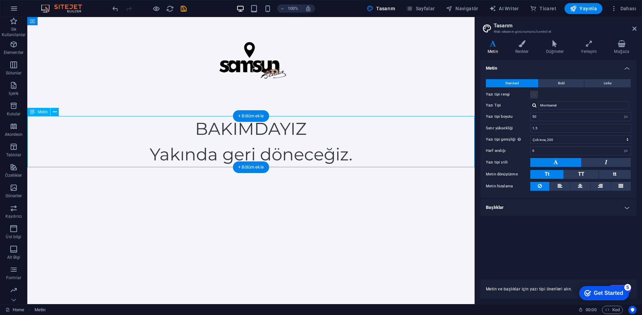
click at [318, 167] on html "Skip to main content BAKIMDAYIZ Yakında geri döneceğiz." at bounding box center [250, 92] width 447 height 150
click at [318, 156] on div "BAKIMDAYIZ Yakında geri döneceğiz." at bounding box center [250, 141] width 447 height 51
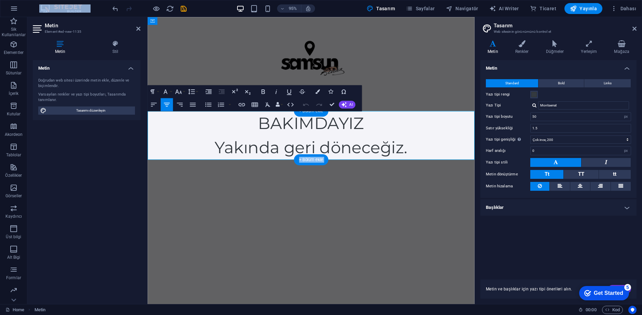
click at [318, 156] on div "+ Bölüm ekle" at bounding box center [311, 159] width 35 height 11
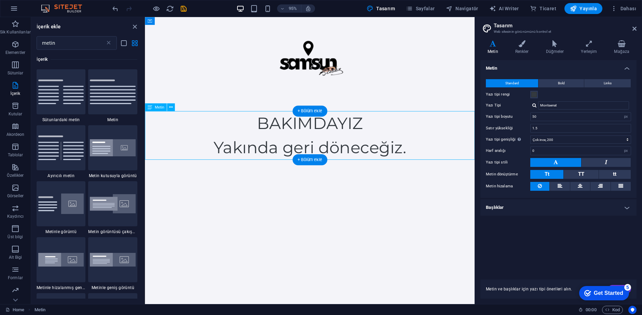
click at [353, 156] on div "BAKIMDAYIZ Yakında geri döneceğiz." at bounding box center [318, 141] width 347 height 51
click at [539, 118] on input "50" at bounding box center [581, 117] width 100 height 8
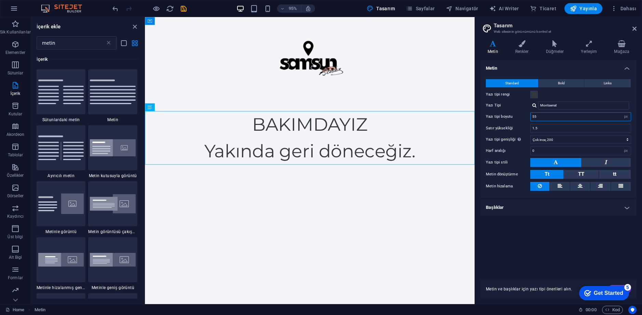
type input "55"
click at [366, 173] on html "Skip to main content BAKIMDAYIZ Yakında geri döneceğiz." at bounding box center [318, 94] width 347 height 155
click at [134, 23] on icon "close panel" at bounding box center [135, 27] width 8 height 8
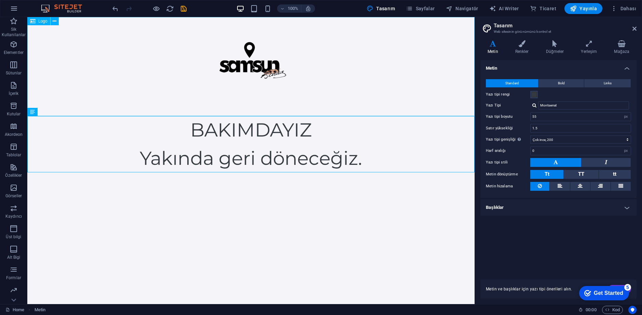
click at [260, 70] on div at bounding box center [250, 66] width 447 height 99
click at [258, 65] on div at bounding box center [250, 66] width 447 height 99
select select "px"
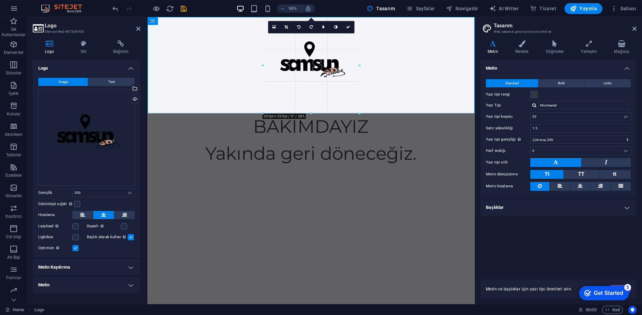
drag, startPoint x: 359, startPoint y: 112, endPoint x: 361, endPoint y: 115, distance: 4.0
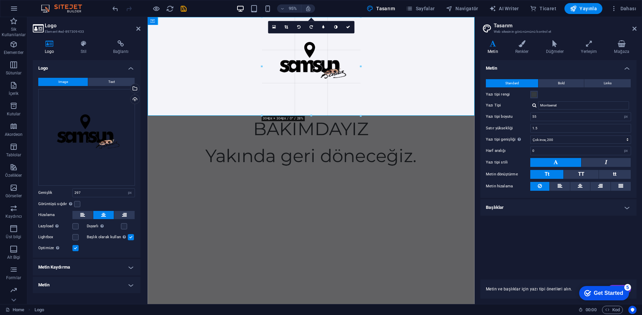
type input "304"
click at [352, 177] on html "Skip to main content BAKIMDAYIZ Yakında geri döneceğiz." at bounding box center [320, 97] width 344 height 160
click at [345, 177] on html "Skip to main content BAKIMDAYIZ Yakında geri döneceğiz." at bounding box center [320, 97] width 344 height 160
click at [138, 30] on icon at bounding box center [138, 28] width 4 height 5
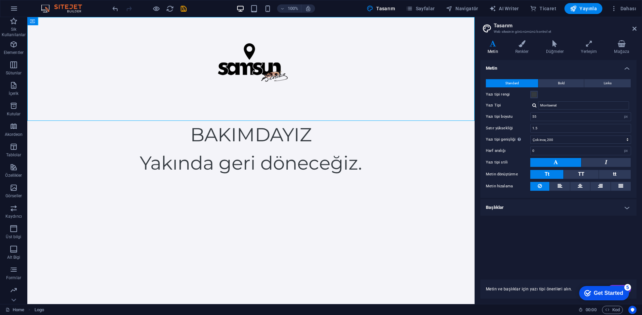
click at [249, 177] on html "Skip to main content BAKIMDAYIZ Yakında geri döneceğiz." at bounding box center [250, 97] width 447 height 160
click at [263, 177] on html "Skip to main content BAKIMDAYIZ Yakında geri döneceğiz." at bounding box center [250, 97] width 447 height 160
click at [16, 86] on icon "button" at bounding box center [14, 85] width 8 height 8
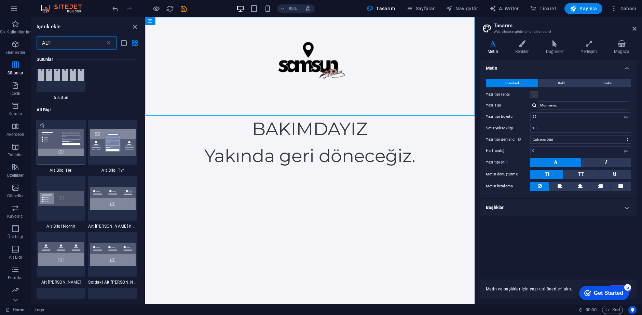
scroll to position [137, 0]
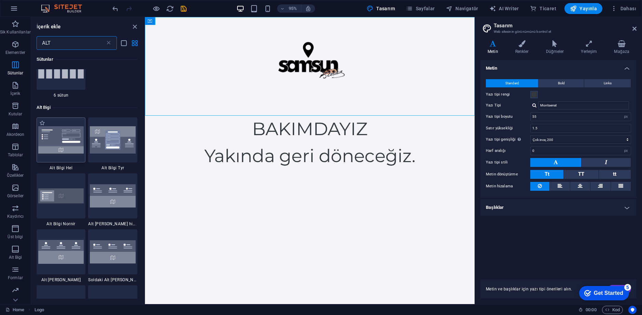
type input "ALT"
click at [61, 154] on div at bounding box center [61, 140] width 49 height 45
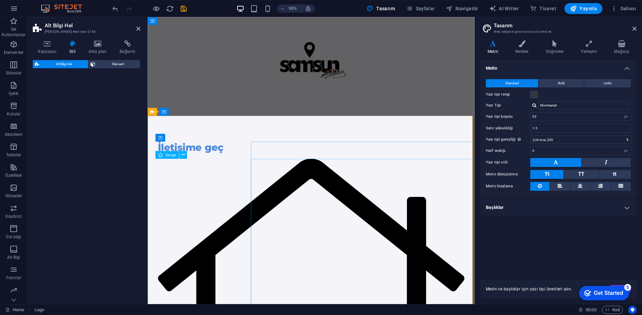
select select "%"
select select "rem"
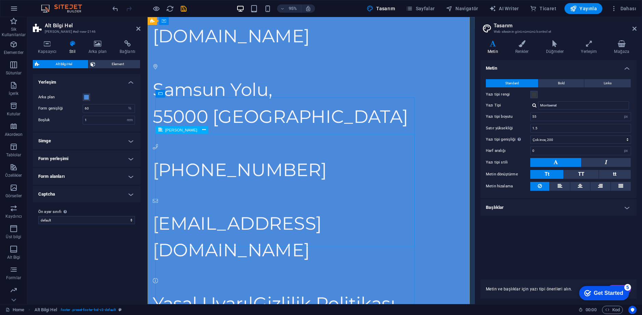
scroll to position [0, 0]
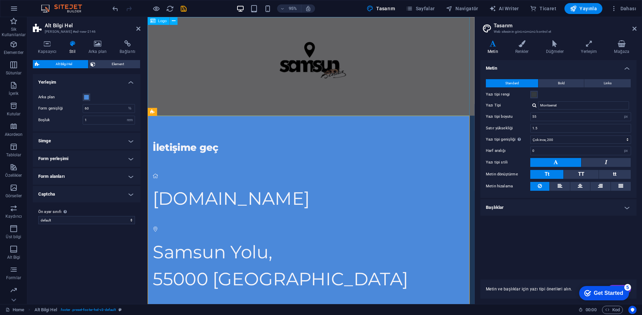
drag, startPoint x: 187, startPoint y: 40, endPoint x: 294, endPoint y: 49, distance: 107.3
click at [187, 40] on div at bounding box center [320, 69] width 344 height 104
click at [259, 29] on div at bounding box center [320, 69] width 344 height 104
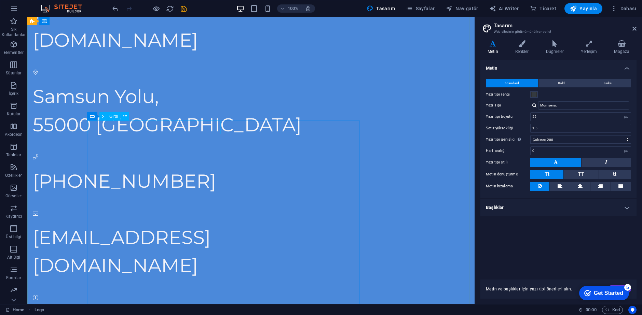
scroll to position [239, 0]
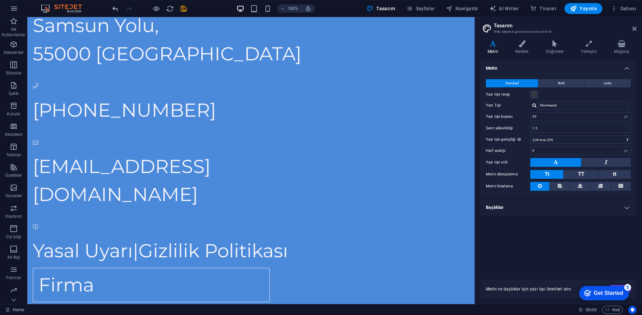
click at [112, 10] on icon "undo" at bounding box center [115, 9] width 8 height 8
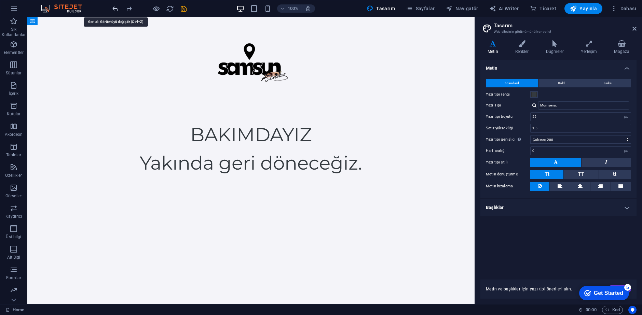
scroll to position [0, 0]
click at [121, 177] on html "Skip to main content BAKIMDAYIZ Yakında geri döneceğiz." at bounding box center [250, 97] width 447 height 160
click at [14, 69] on icon "button" at bounding box center [14, 65] width 8 height 8
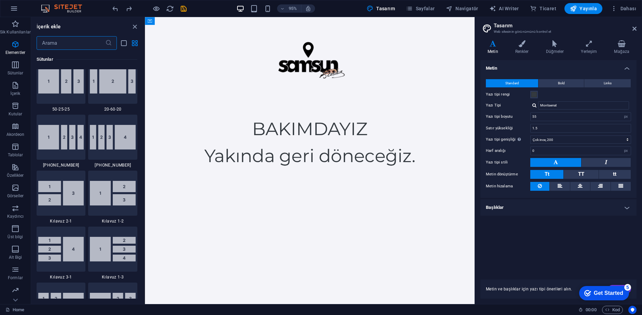
scroll to position [753, 0]
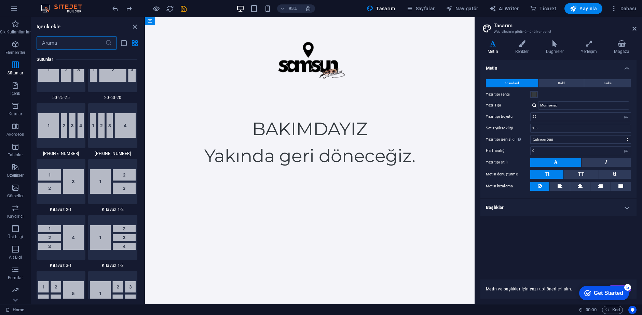
click at [90, 40] on input "text" at bounding box center [71, 43] width 69 height 14
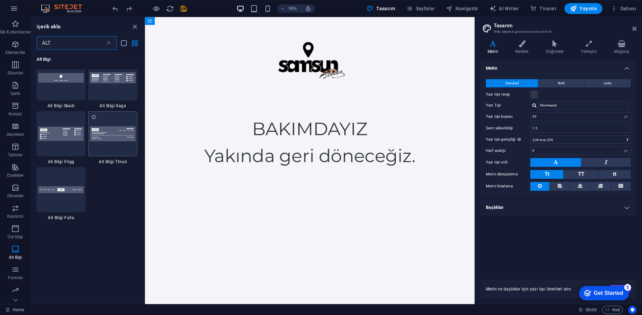
scroll to position [307, 0]
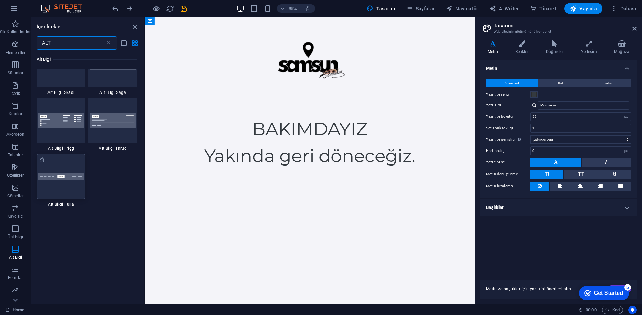
type input "ALT"
click at [73, 191] on div at bounding box center [61, 176] width 49 height 45
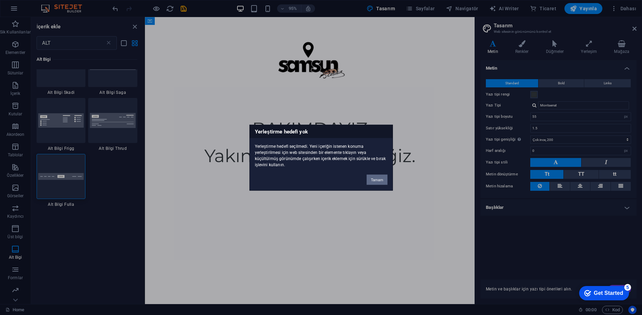
click at [375, 177] on button "Tamam" at bounding box center [377, 180] width 20 height 10
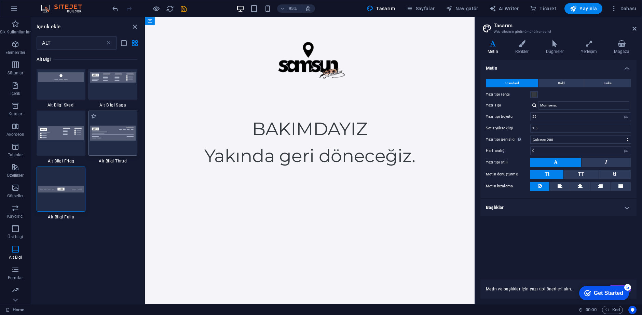
scroll to position [273, 0]
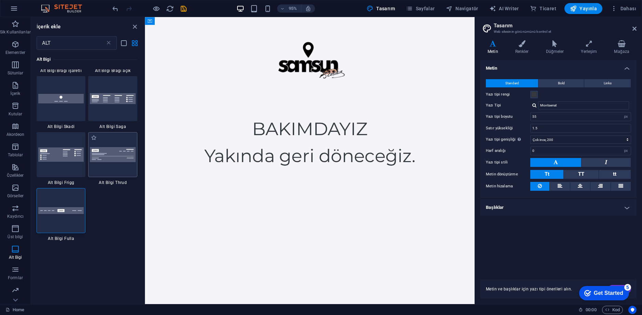
click at [115, 165] on div at bounding box center [112, 154] width 49 height 45
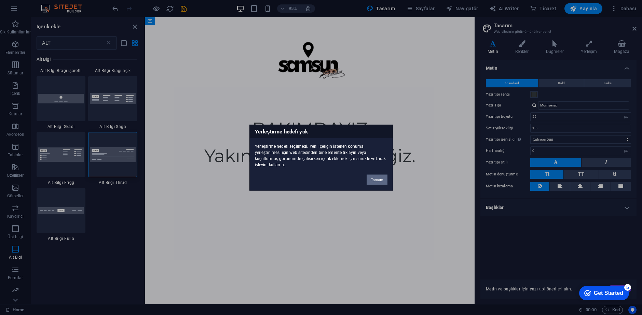
click at [378, 178] on button "Tamam" at bounding box center [377, 180] width 20 height 10
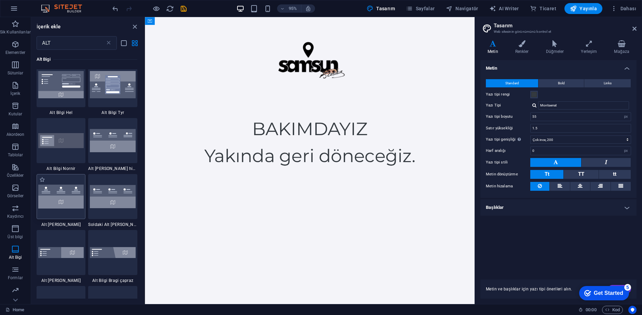
scroll to position [0, 0]
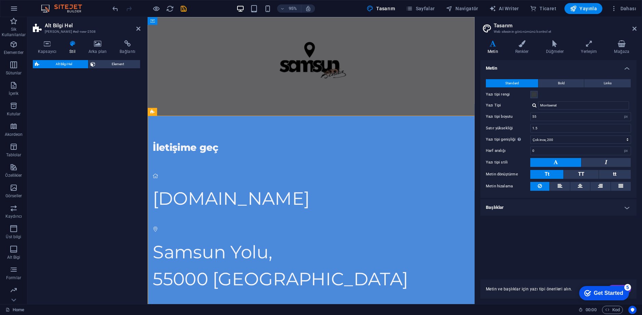
select select "%"
select select "rem"
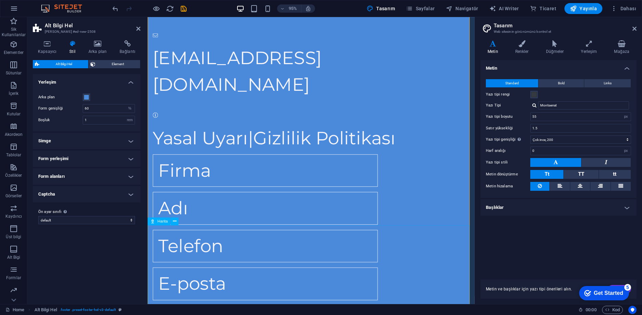
scroll to position [344, 0]
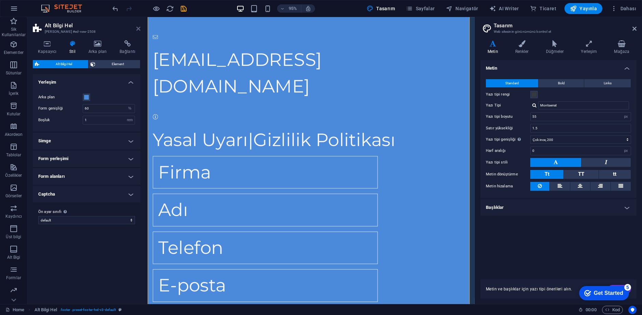
click at [139, 28] on icon at bounding box center [138, 28] width 4 height 5
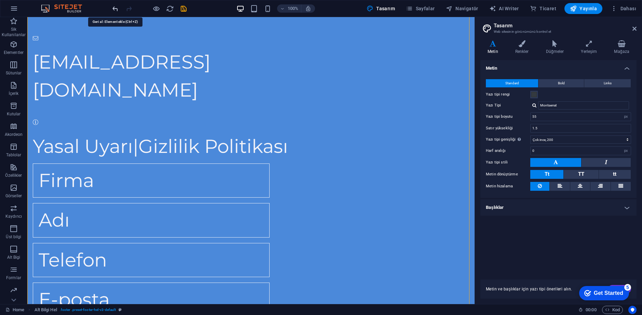
click at [113, 7] on icon "undo" at bounding box center [115, 9] width 8 height 8
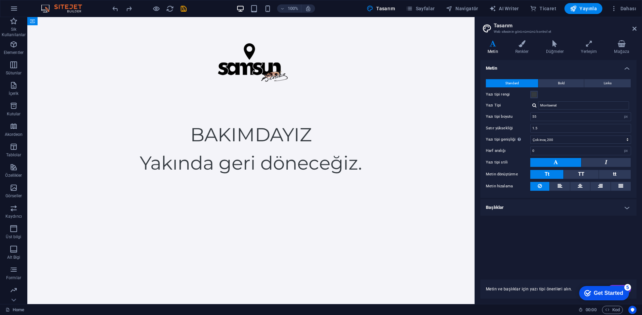
click at [111, 146] on div "BAKIMDAYIZ Yakında geri döneceğiz." at bounding box center [250, 149] width 447 height 56
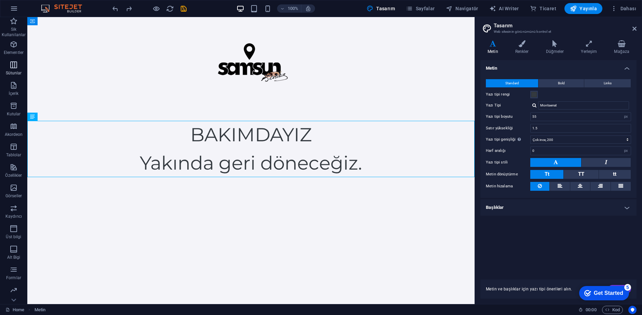
click at [19, 69] on span "Sütunlar" at bounding box center [13, 69] width 27 height 16
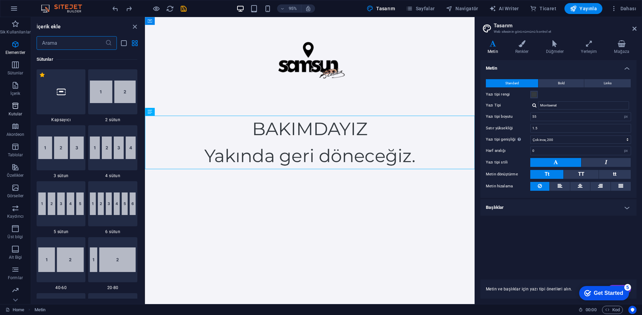
click at [15, 109] on icon "button" at bounding box center [15, 106] width 8 height 8
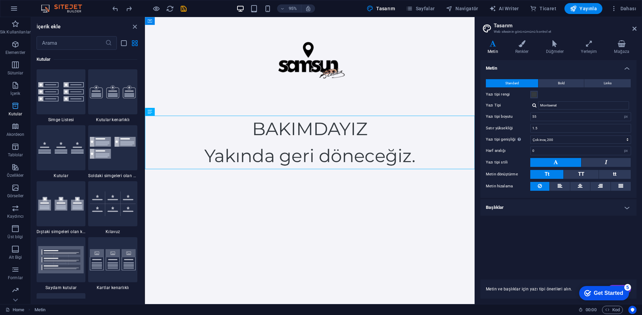
scroll to position [1884, 0]
click at [11, 129] on icon "button" at bounding box center [15, 126] width 8 height 8
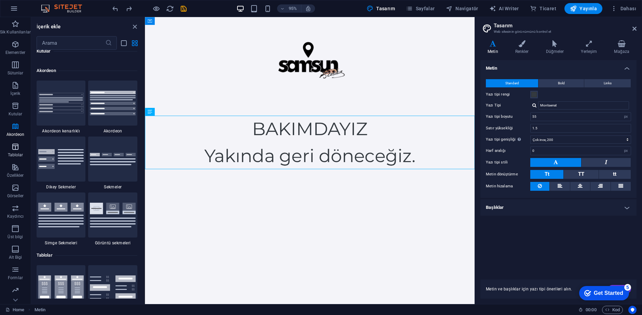
click at [14, 147] on icon "button" at bounding box center [15, 147] width 8 height 8
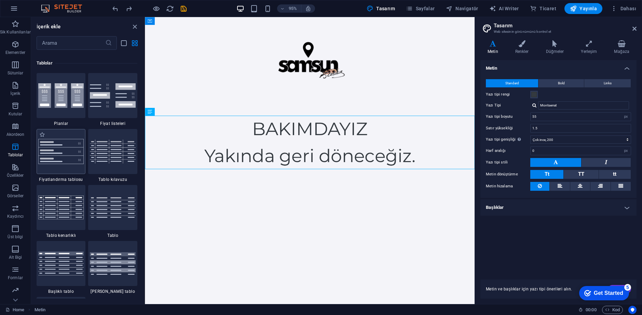
scroll to position [2366, 0]
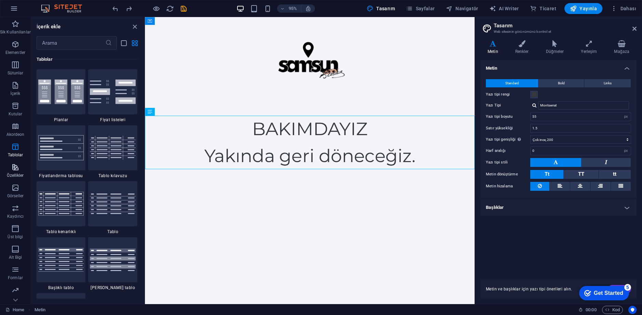
click at [18, 172] on span "Özellikler" at bounding box center [15, 171] width 31 height 16
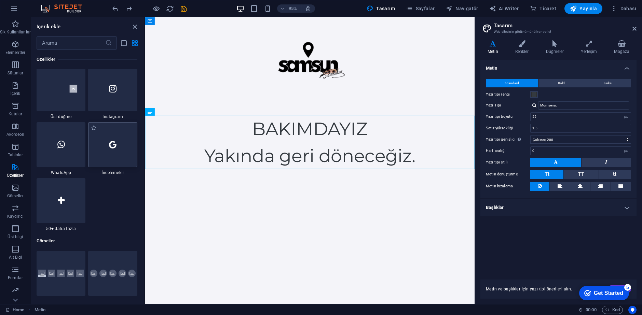
scroll to position [3278, 0]
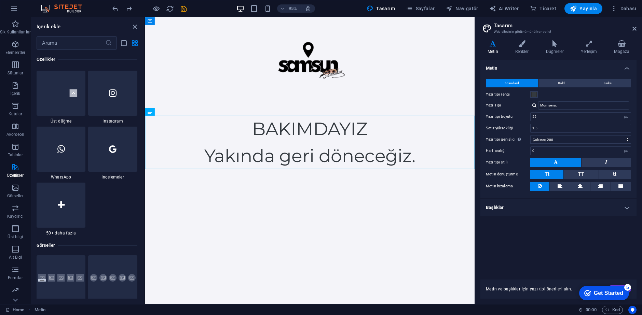
click at [117, 109] on div at bounding box center [112, 93] width 49 height 45
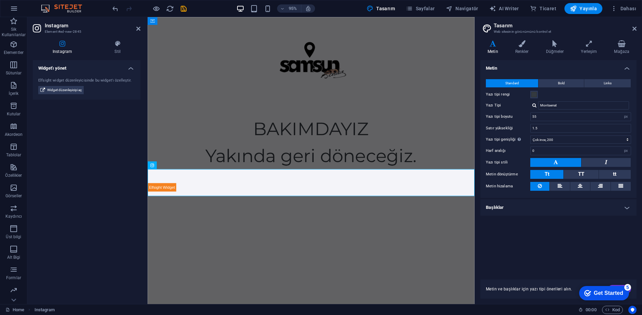
click at [245, 206] on html "Skip to main content BAKIMDAYIZ Yakında geri döneceğiz." at bounding box center [320, 111] width 344 height 189
click at [246, 206] on html "Skip to main content BAKIMDAYIZ Yakında geri döneceğiz." at bounding box center [320, 111] width 344 height 189
click at [134, 26] on h2 "Instagram" at bounding box center [93, 26] width 96 height 6
click at [135, 33] on header "Instagram Element #ed-new-2845" at bounding box center [87, 26] width 108 height 18
drag, startPoint x: 136, startPoint y: 30, endPoint x: 113, endPoint y: 31, distance: 23.2
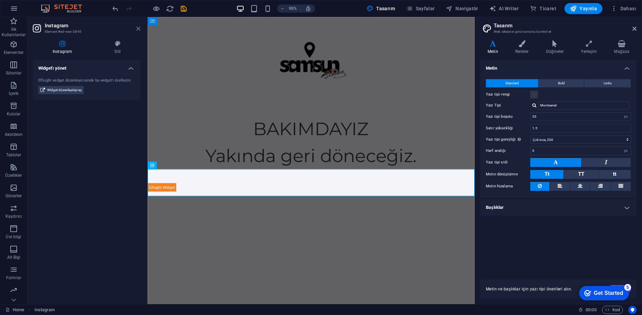
click at [136, 30] on icon at bounding box center [138, 28] width 4 height 5
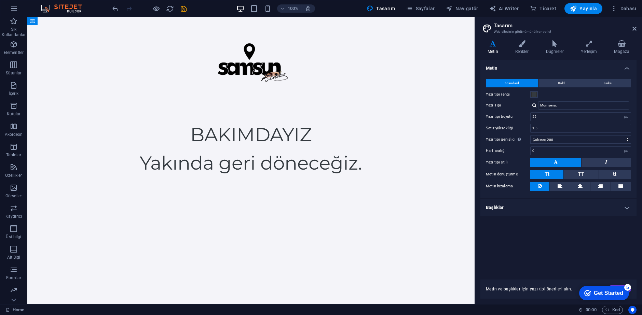
click at [169, 177] on html "Skip to main content BAKIMDAYIZ Yakında geri döneceğiz." at bounding box center [250, 97] width 447 height 160
click at [18, 154] on p "Tablolar" at bounding box center [13, 154] width 15 height 5
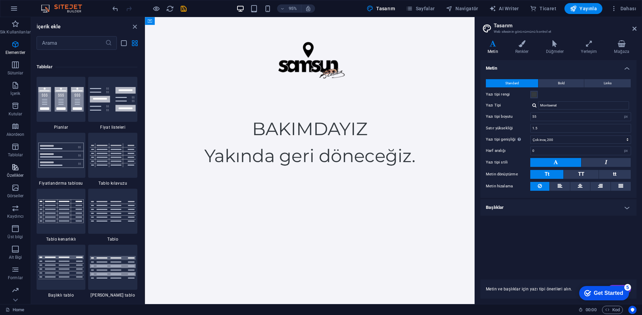
click at [14, 169] on icon "button" at bounding box center [15, 167] width 8 height 8
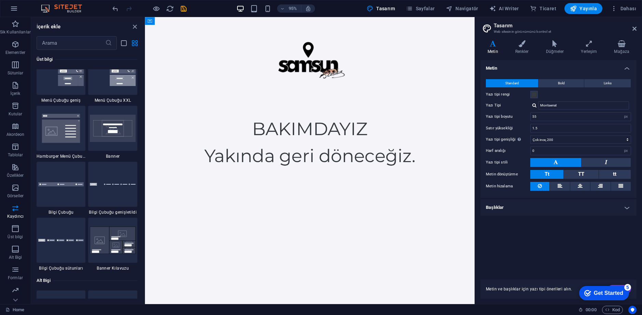
scroll to position [4303, 0]
click at [16, 251] on icon "button" at bounding box center [15, 249] width 8 height 8
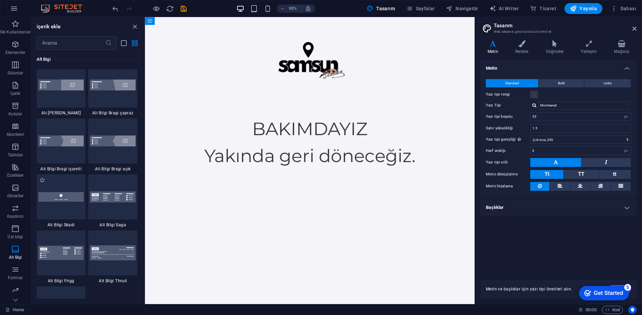
scroll to position [4728, 0]
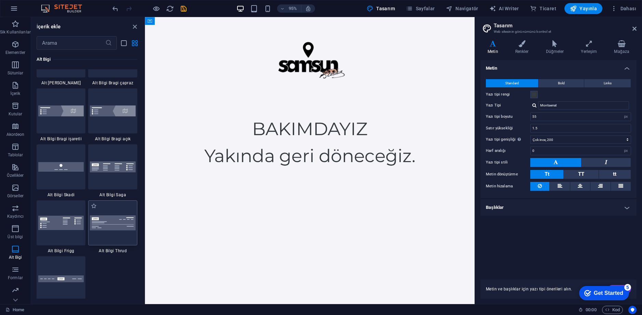
click at [101, 231] on div at bounding box center [112, 223] width 49 height 45
drag, startPoint x: 128, startPoint y: 205, endPoint x: 26, endPoint y: 4, distance: 224.4
click at [128, 205] on div at bounding box center [112, 223] width 49 height 45
click at [137, 26] on icon "close panel" at bounding box center [135, 27] width 8 height 8
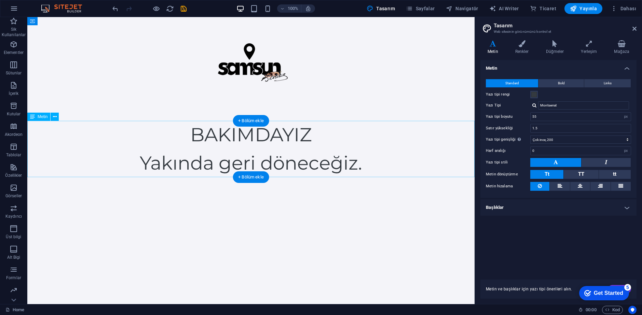
click at [182, 148] on div "BAKIMDAYIZ Yakında geri döneceğiz." at bounding box center [250, 149] width 447 height 56
click at [212, 177] on html "Skip to main content BAKIMDAYIZ Yakında geri döneceğiz." at bounding box center [250, 97] width 447 height 160
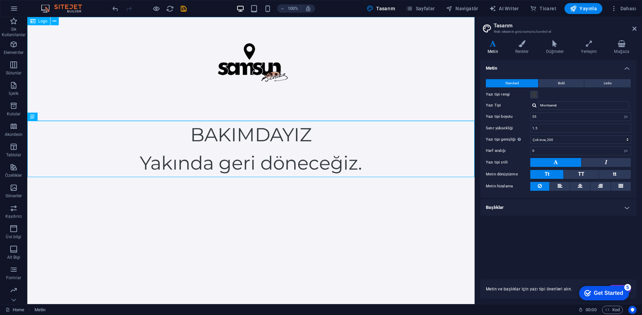
click at [216, 67] on div at bounding box center [250, 69] width 447 height 104
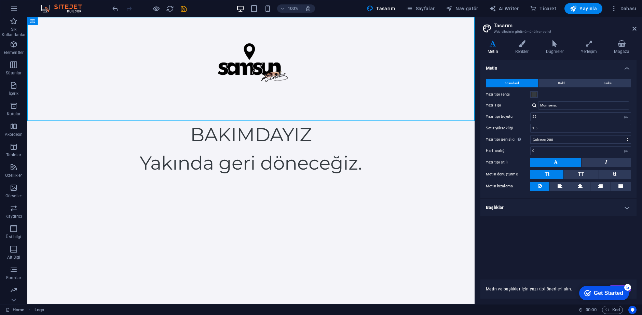
click at [372, 177] on html "Skip to main content BAKIMDAYIZ Yakında geri döneceğiz." at bounding box center [250, 97] width 447 height 160
click at [557, 49] on h4 "Düğmeler" at bounding box center [556, 47] width 35 height 14
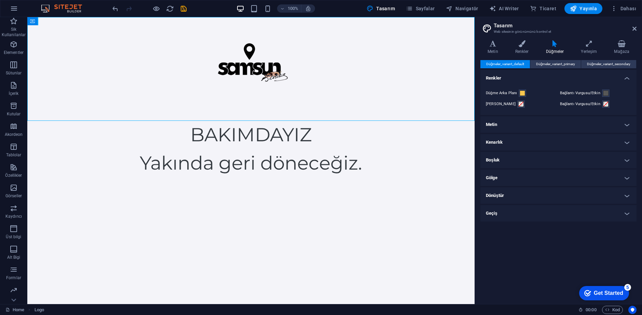
click at [636, 32] on aside "Tasarım Web sitesinin görünümünü kontrol et Varyantlar Metin Renkler Düğmeler Y…" at bounding box center [558, 160] width 167 height 287
click at [635, 31] on icon at bounding box center [634, 28] width 4 height 5
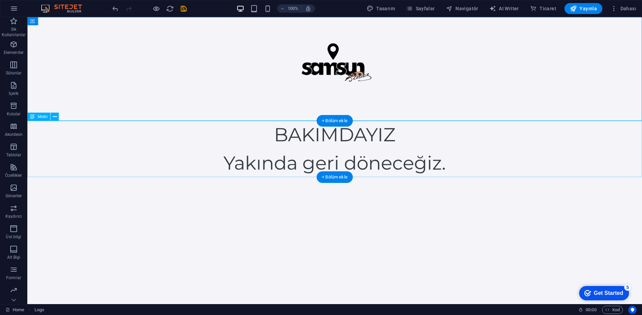
click at [371, 177] on html "Skip to main content BAKIMDAYIZ Yakında geri döneceğiz." at bounding box center [334, 97] width 615 height 160
click at [15, 257] on p "Alt Bigi" at bounding box center [13, 257] width 13 height 5
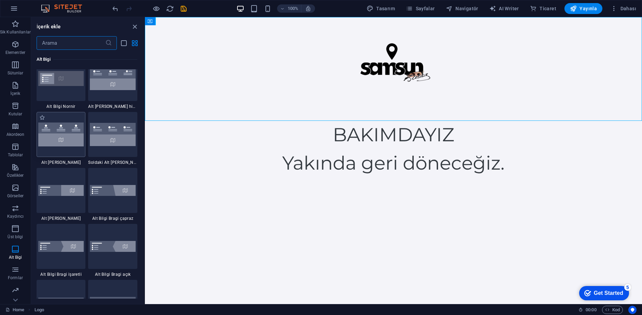
scroll to position [4796, 0]
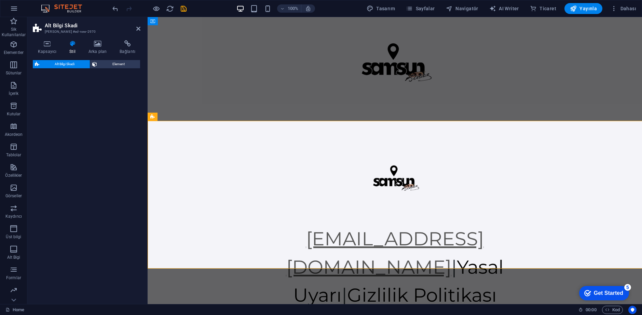
select select "rem"
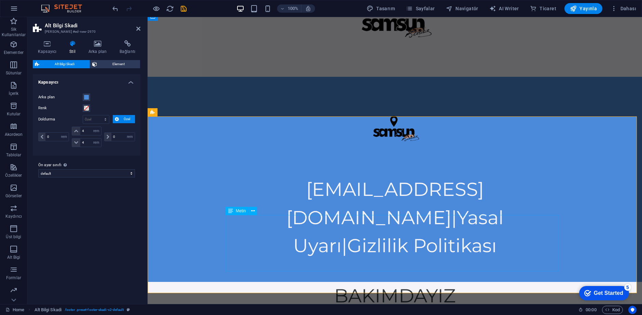
scroll to position [50, 0]
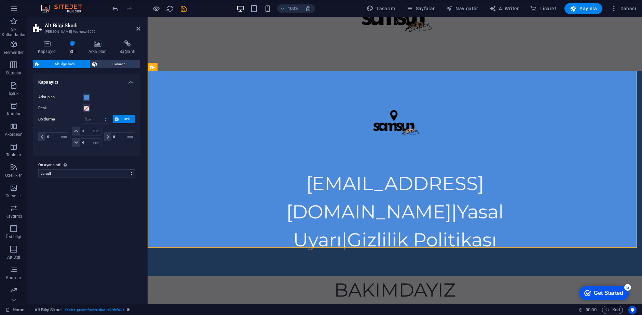
click at [138, 22] on header "Alt Bilgi Skadi Ön ayar #ed-new-2970" at bounding box center [87, 26] width 108 height 18
drag, startPoint x: 138, startPoint y: 30, endPoint x: 151, endPoint y: 66, distance: 38.1
click at [138, 30] on icon at bounding box center [138, 28] width 4 height 5
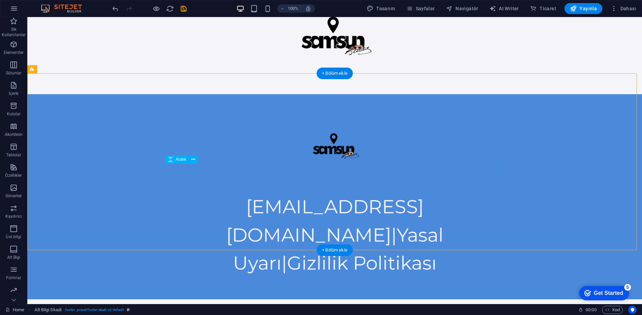
scroll to position [0, 0]
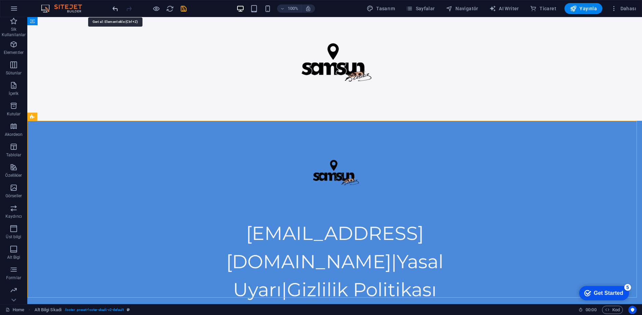
click at [112, 6] on icon "undo" at bounding box center [115, 9] width 8 height 8
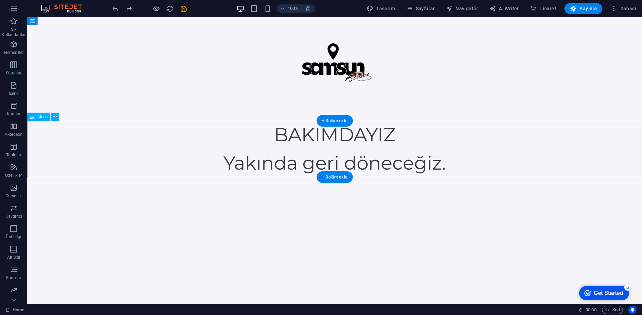
click at [172, 158] on div "BAKIMDAYIZ Yakında geri döneceğiz." at bounding box center [334, 149] width 615 height 56
click at [55, 116] on icon at bounding box center [55, 116] width 4 height 7
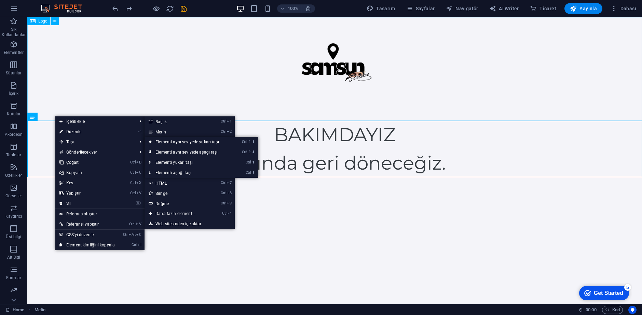
click at [133, 95] on div at bounding box center [334, 69] width 615 height 104
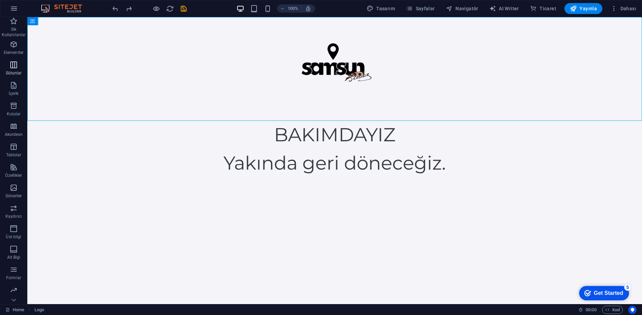
click at [14, 77] on span "Sütunlar" at bounding box center [13, 69] width 27 height 16
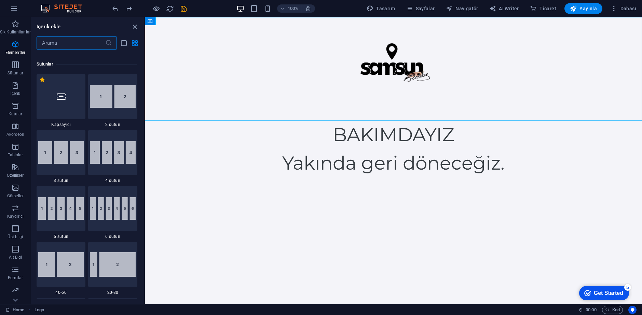
scroll to position [338, 0]
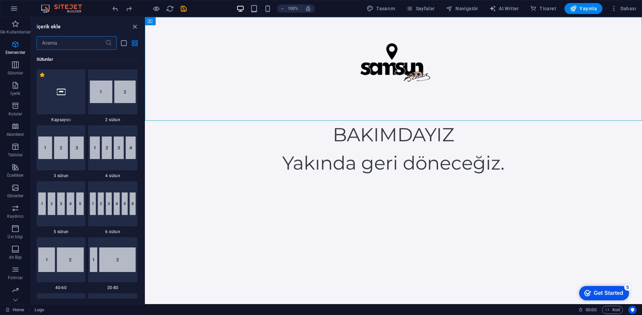
click at [56, 40] on input "text" at bounding box center [71, 43] width 69 height 14
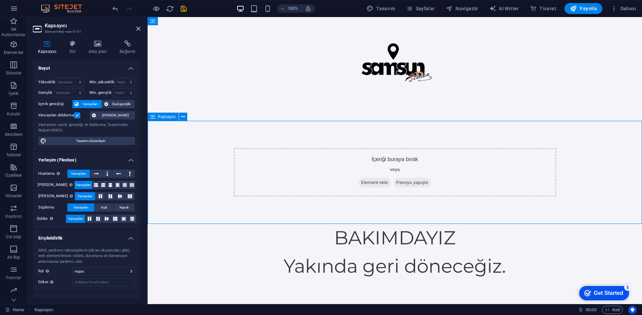
click at [258, 206] on div "İçeriği buraya bırak veya Element ekle Panoyu yapıştır" at bounding box center [395, 172] width 494 height 103
click at [138, 25] on h2 "Kapsayıcı" at bounding box center [93, 26] width 96 height 6
drag, startPoint x: 137, startPoint y: 27, endPoint x: 109, endPoint y: 15, distance: 31.2
click at [137, 27] on icon at bounding box center [138, 28] width 4 height 5
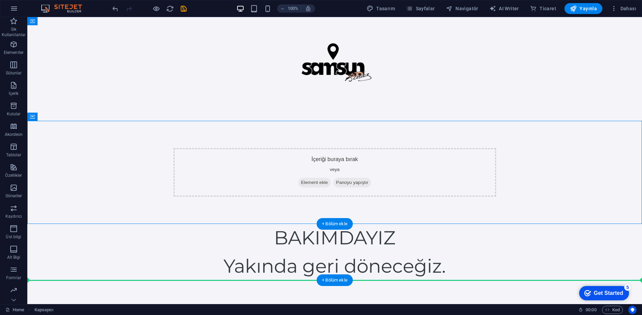
drag, startPoint x: 77, startPoint y: 139, endPoint x: 79, endPoint y: 253, distance: 114.5
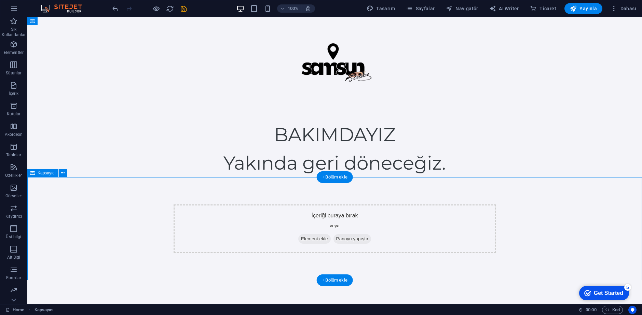
click at [257, 231] on div "İçeriği buraya bırak veya Element ekle Panoyu yapıştır" at bounding box center [335, 229] width 323 height 49
click at [314, 226] on div "İçeriği buraya bırak veya Element ekle Panoyu yapıştır" at bounding box center [335, 229] width 323 height 49
click at [306, 280] on html "Skip to main content BAKIMDAYIZ Yakında geri döneceğiz. İçeriği buraya bırak ve…" at bounding box center [334, 148] width 615 height 263
click at [305, 207] on div "İçeriği buraya bırak veya Element ekle Panoyu yapıştır" at bounding box center [335, 229] width 323 height 49
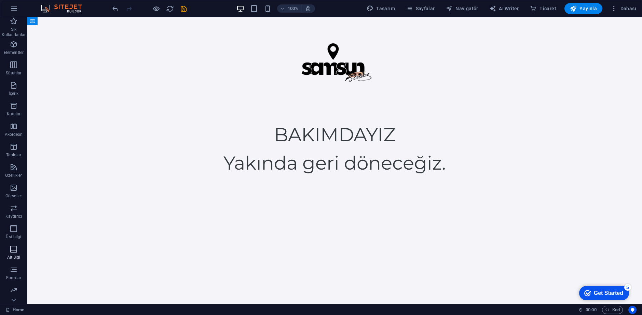
click at [15, 251] on icon "button" at bounding box center [14, 249] width 8 height 8
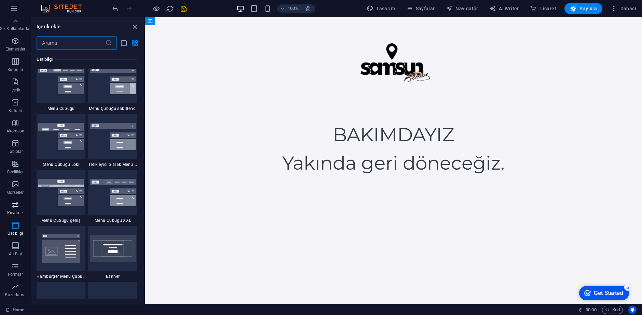
scroll to position [0, 0]
click at [17, 211] on icon "button" at bounding box center [15, 208] width 8 height 8
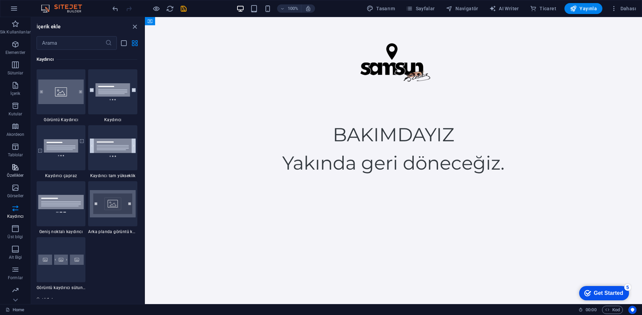
click at [10, 164] on span "Özellikler" at bounding box center [15, 171] width 31 height 16
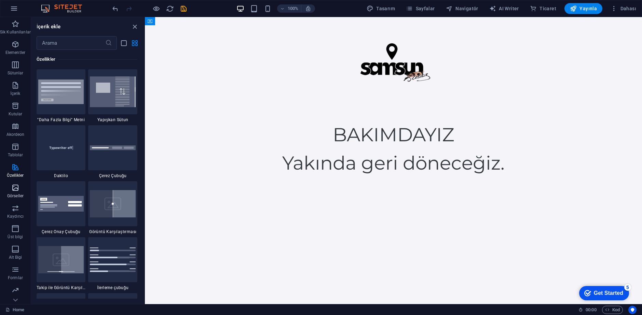
click at [15, 185] on icon "button" at bounding box center [15, 188] width 8 height 8
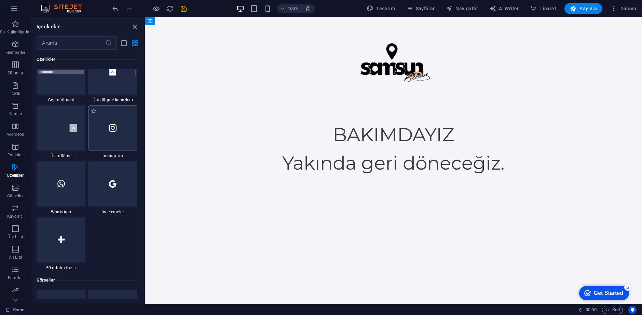
scroll to position [3259, 0]
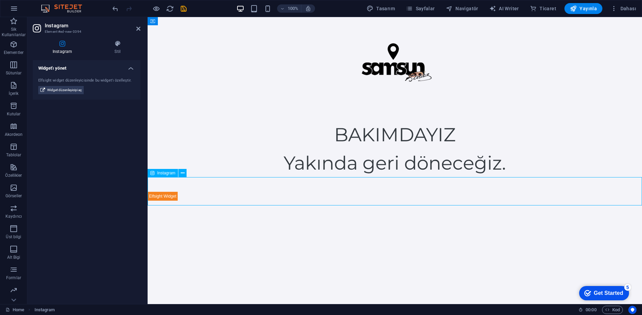
click at [174, 181] on div at bounding box center [395, 191] width 494 height 28
click at [171, 194] on div at bounding box center [395, 191] width 494 height 28
click at [186, 162] on div "BAKIMDAYIZ Yakında geri döneceğiz." at bounding box center [395, 149] width 494 height 56
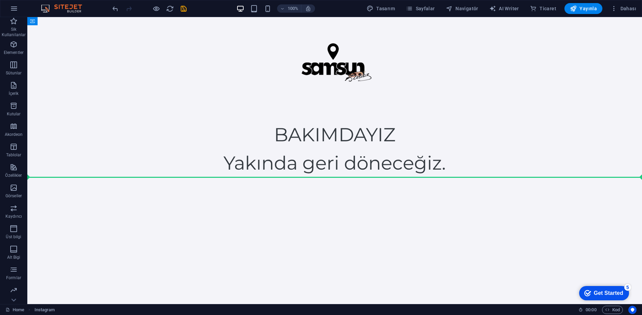
click at [101, 177] on html "Skip to main content BAKIMDAYIZ Yakında geri döneceğiz." at bounding box center [334, 97] width 615 height 160
click at [324, 177] on html "Skip to main content BAKIMDAYIZ Yakında geri döneceğiz." at bounding box center [334, 97] width 615 height 160
click at [322, 164] on div "BAKIMDAYIZ Yakında geri döneceğiz." at bounding box center [334, 149] width 615 height 56
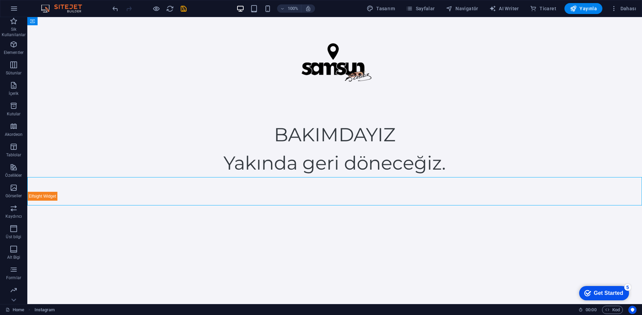
click at [107, 199] on div at bounding box center [334, 191] width 615 height 28
click at [65, 173] on button at bounding box center [62, 173] width 8 height 8
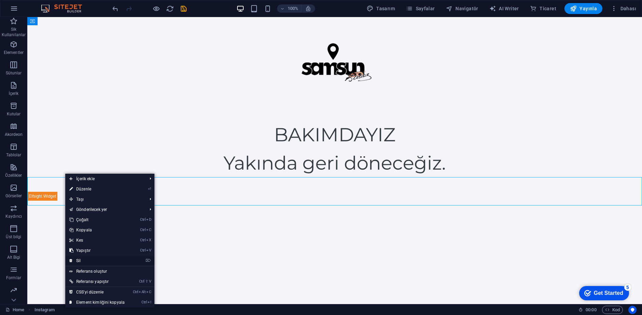
click at [98, 264] on link "⌦ Sil" at bounding box center [97, 261] width 64 height 10
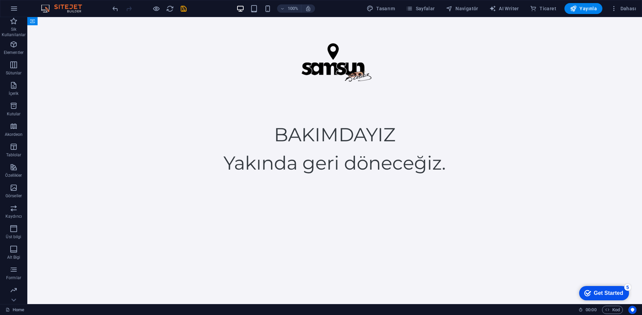
click at [245, 177] on html "Skip to main content BAKIMDAYIZ Yakında geri döneceğiz." at bounding box center [334, 97] width 615 height 160
click at [605, 310] on icon "button" at bounding box center [607, 310] width 4 height 4
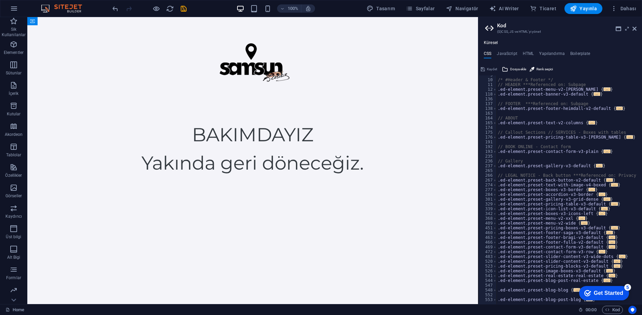
scroll to position [0, 0]
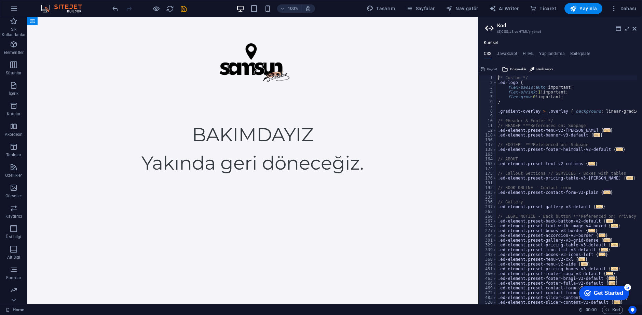
click at [637, 27] on aside "Kod (S)CSS, JS ve HTML'yi yönet Küresel CSS JavaScript HTML Yapılandırma Boiler…" at bounding box center [560, 160] width 164 height 287
click at [636, 27] on icon at bounding box center [634, 28] width 4 height 5
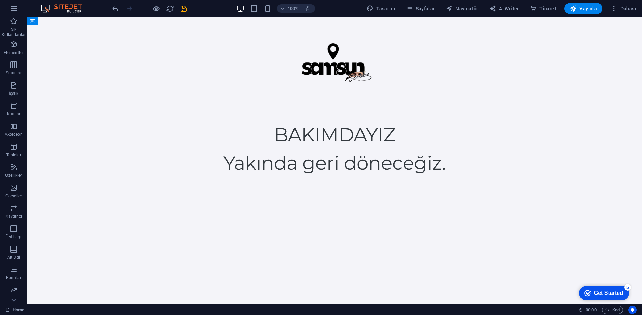
click at [482, 177] on html "Skip to main content BAKIMDAYIZ Yakında geri döneceğiz." at bounding box center [334, 97] width 615 height 160
click at [608, 308] on icon "button" at bounding box center [607, 310] width 4 height 4
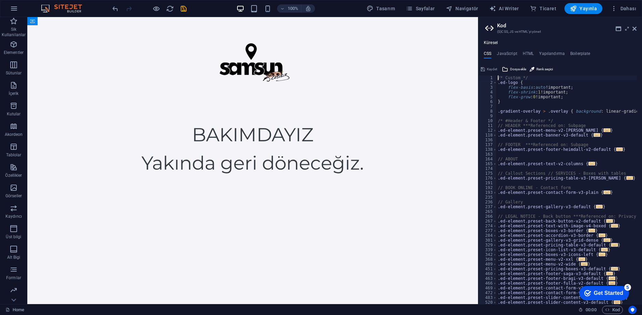
click at [586, 180] on div "/* Custom */ .ed-logo { flex-basis : auto !important; flex-shrink : 1 !importan…" at bounding box center [636, 192] width 281 height 233
type textarea ".ed-element.preset-pricing-table-v3-williams {"
click at [528, 50] on div "Küresel CSS JavaScript HTML Yapılandırma Boilerplate .ed-element.preset-pricing…" at bounding box center [560, 172] width 164 height 264
click at [528, 52] on h4 "HTML" at bounding box center [528, 55] width 11 height 8
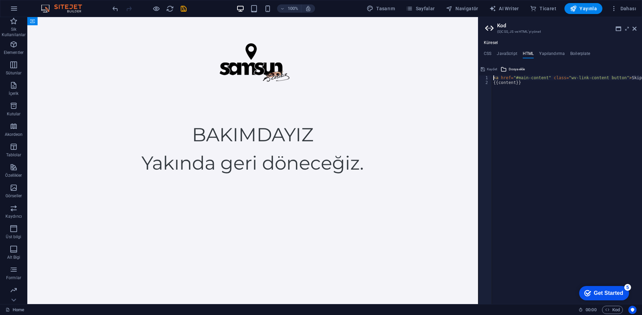
click at [526, 120] on div "< a href = "#main-content" class = "wv-link-content button" > Skip to main cont…" at bounding box center [584, 192] width 184 height 233
type textarea "{{content}}"
click at [533, 104] on div "< a href = "#main-content" class = "wv-link-content button" > Skip to main cont…" at bounding box center [584, 192] width 184 height 233
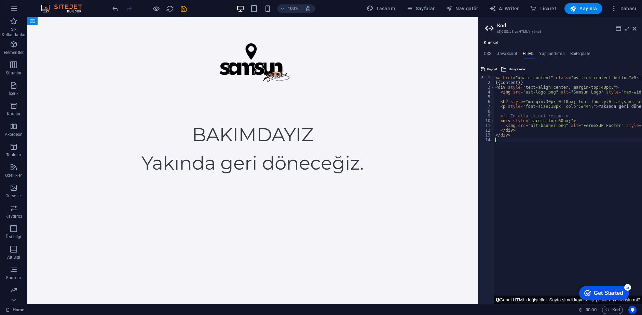
click at [535, 167] on div "< a href = "#main-content" class = "wv-link-content button" > Skip to main cont…" at bounding box center [598, 192] width 208 height 233
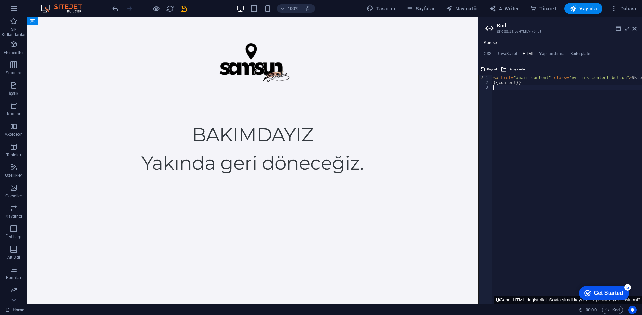
click at [537, 92] on div "< a href = "#main-content" class = "wv-link-content button" > Skip to main cont…" at bounding box center [584, 192] width 184 height 233
paste textarea
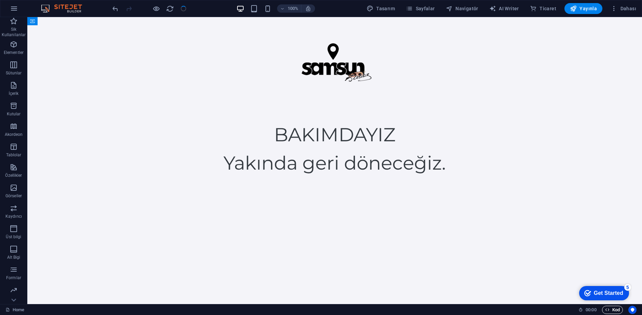
click at [614, 311] on span "Kod" at bounding box center [612, 310] width 15 height 8
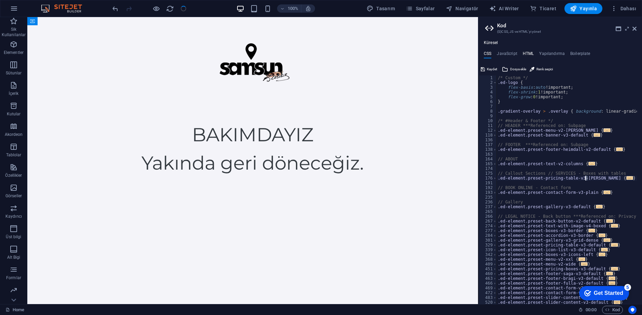
click at [529, 52] on h4 "HTML" at bounding box center [528, 55] width 11 height 8
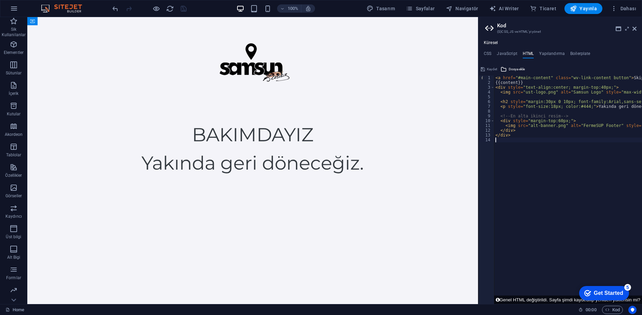
click at [558, 147] on div "< a href = "#main-content" class = "wv-link-content button" > Skip to main cont…" at bounding box center [598, 192] width 208 height 233
click at [544, 83] on div "< a href = "#main-content" class = "wv-link-content button" > Skip to main cont…" at bounding box center [598, 192] width 208 height 233
click at [542, 94] on div "< a href = "#main-content" class = "wv-link-content button" > Skip to main cont…" at bounding box center [598, 192] width 208 height 233
type textarea "<img src="ust-logo.png" alt="Samsun Logo" style="max-width:200px;">"
click at [636, 30] on icon at bounding box center [634, 28] width 4 height 5
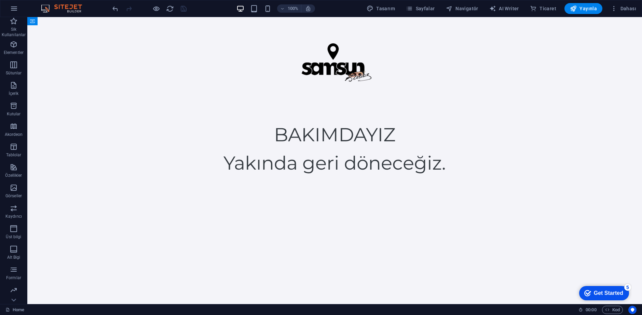
click at [308, 177] on html "Skip to main content BAKIMDAYIZ Yakında geri döneceğiz." at bounding box center [334, 97] width 615 height 160
click at [269, 177] on html "Skip to main content BAKIMDAYIZ Yakında geri döneceğiz." at bounding box center [334, 97] width 615 height 160
click at [618, 309] on span "Kod" at bounding box center [612, 310] width 15 height 8
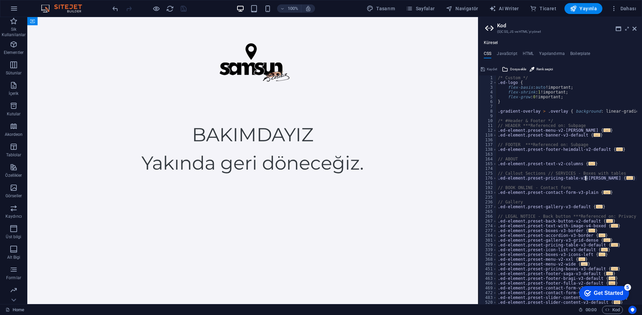
scroll to position [123, 0]
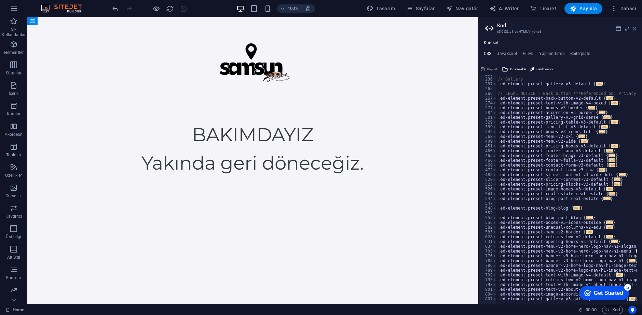
click at [633, 27] on icon at bounding box center [634, 28] width 4 height 5
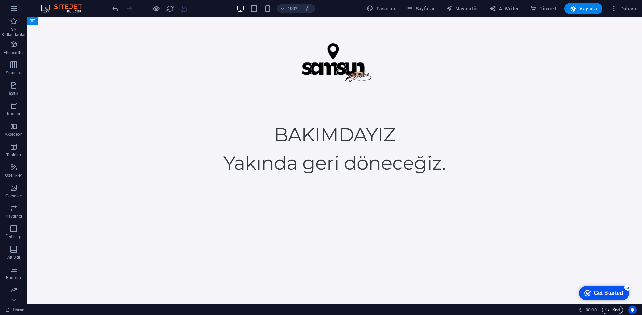
click at [612, 311] on span "Kod" at bounding box center [612, 310] width 15 height 8
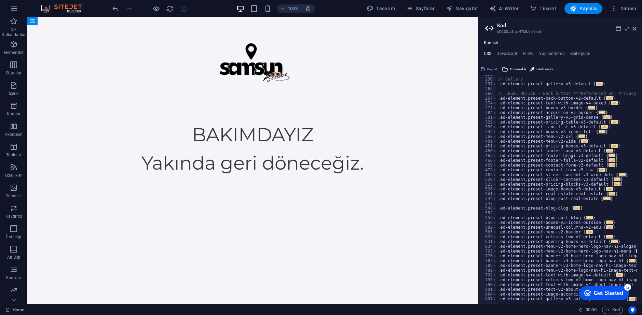
click at [536, 52] on ul "CSS JavaScript HTML Yapılandırma Boilerplate" at bounding box center [560, 55] width 164 height 8
click at [521, 55] on ul "CSS JavaScript HTML Yapılandırma Boilerplate" at bounding box center [560, 55] width 164 height 8
click at [510, 55] on h4 "JavaScript" at bounding box center [507, 55] width 20 height 8
type textarea "/* JS for preset "Menu V2" */"
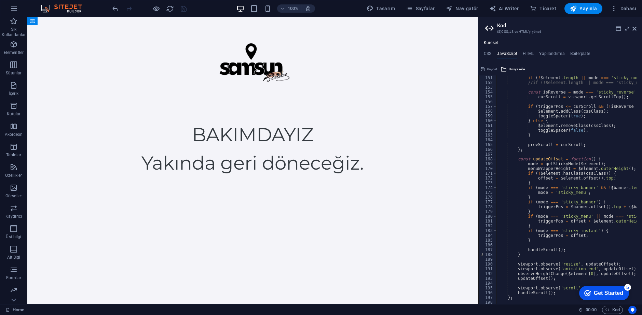
scroll to position [861, 0]
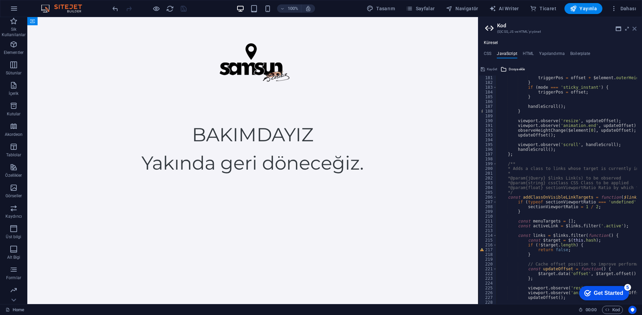
click at [634, 26] on icon at bounding box center [634, 28] width 4 height 5
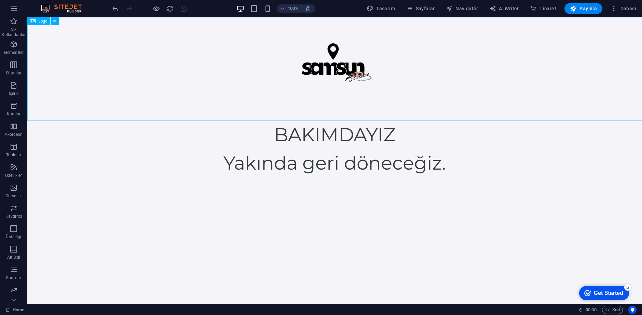
click at [415, 84] on div at bounding box center [334, 69] width 615 height 104
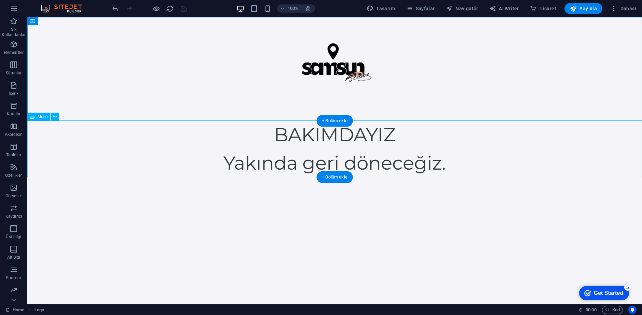
click at [427, 168] on div "BAKIMDAYIZ Yakında geri döneceğiz." at bounding box center [334, 149] width 615 height 56
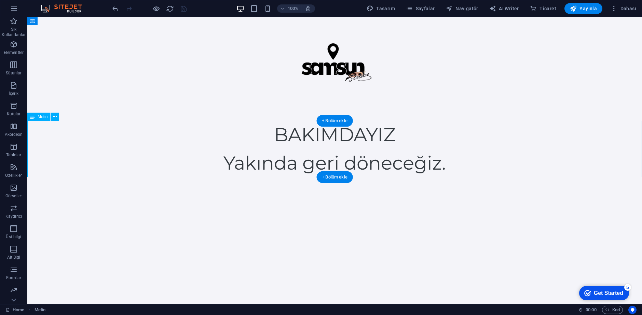
click at [446, 177] on html "Skip to main content BAKIMDAYIZ Yakında geri döneceğiz." at bounding box center [334, 97] width 615 height 160
click at [14, 128] on icon "button" at bounding box center [14, 126] width 8 height 8
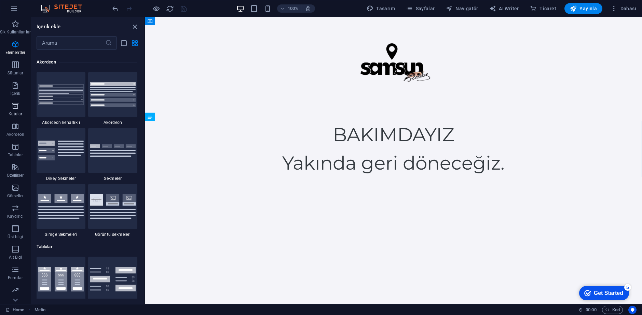
click at [17, 114] on p "Kutular" at bounding box center [16, 113] width 14 height 5
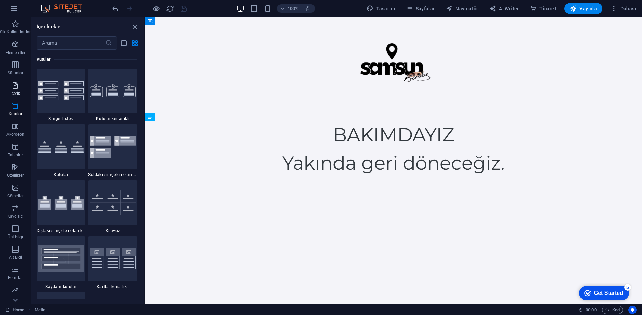
scroll to position [1884, 0]
click at [21, 70] on span "Sütunlar" at bounding box center [15, 69] width 31 height 16
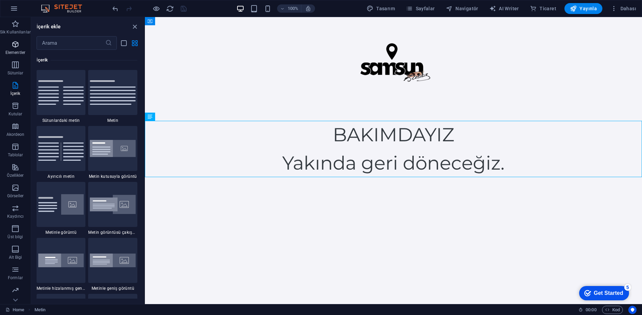
click at [15, 48] on icon "button" at bounding box center [15, 44] width 8 height 8
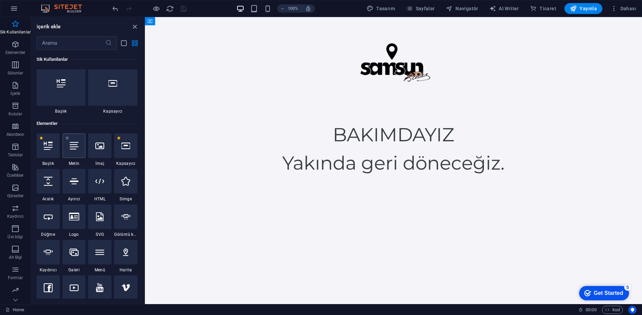
scroll to position [0, 0]
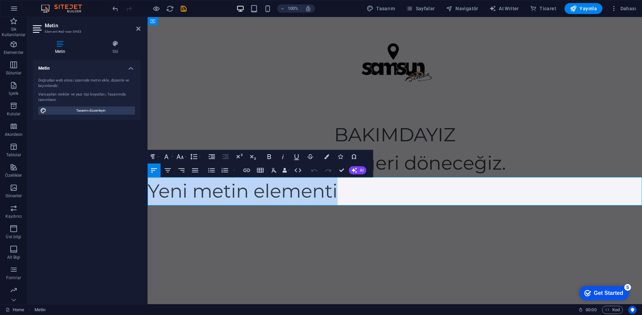
click at [353, 185] on p "Yeni metin elementi" at bounding box center [395, 191] width 494 height 28
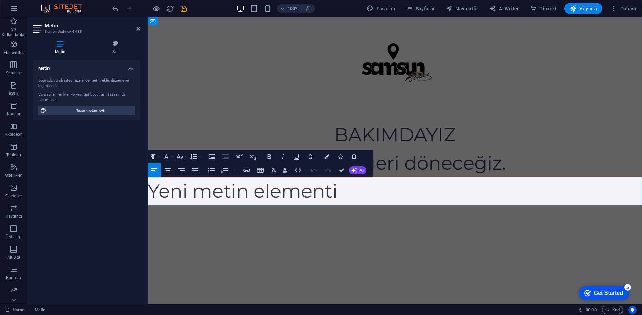
click at [342, 206] on html "Skip to main content BAKIMDAYIZ Yakında geri döneceğiz. Yeni metin elementi" at bounding box center [395, 111] width 494 height 189
click at [350, 201] on p "Yeni metin elementi" at bounding box center [395, 191] width 494 height 28
click at [194, 125] on div "BAKIMDAYIZ Yakında geri döneceğiz." at bounding box center [395, 149] width 494 height 56
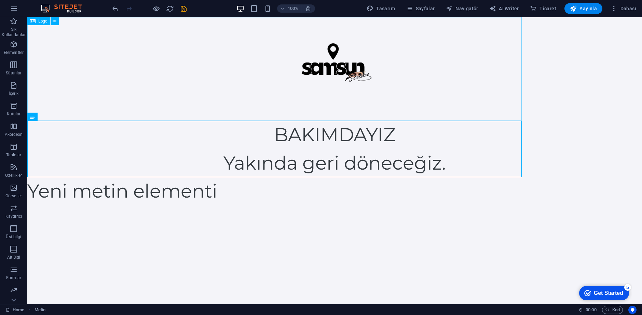
click at [202, 82] on div at bounding box center [334, 69] width 615 height 104
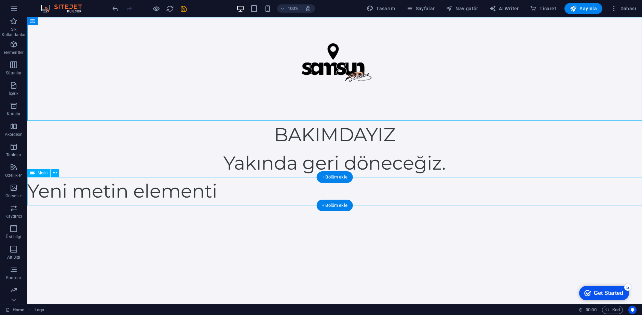
click at [185, 193] on div "Yeni metin elementi" at bounding box center [334, 191] width 615 height 28
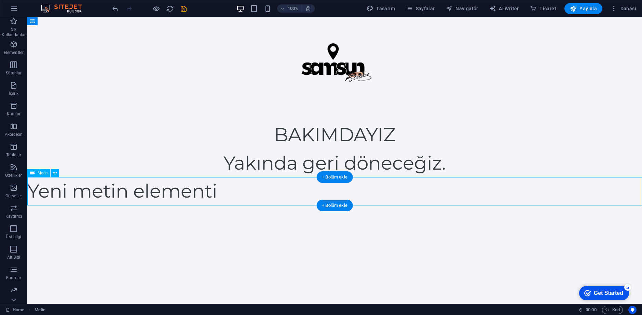
click at [179, 184] on div "Yeni metin elementi" at bounding box center [334, 191] width 615 height 28
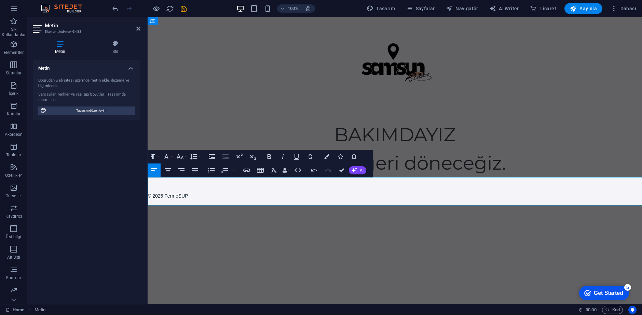
click at [233, 206] on html "Skip to main content BAKIMDAYIZ Yakında geri döneceğiz. © 2025 FermeSUP" at bounding box center [395, 111] width 494 height 189
click at [221, 206] on html "Skip to main content BAKIMDAYIZ Yakında geri döneceğiz. © 2025 FermeSUP" at bounding box center [395, 111] width 494 height 189
click at [216, 102] on div at bounding box center [395, 69] width 494 height 104
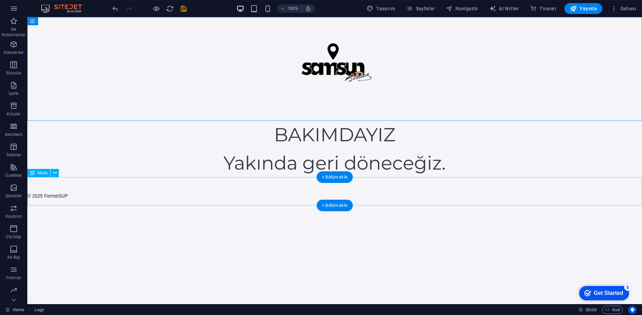
click at [69, 196] on div "© 2025 FermeSUP" at bounding box center [334, 191] width 615 height 28
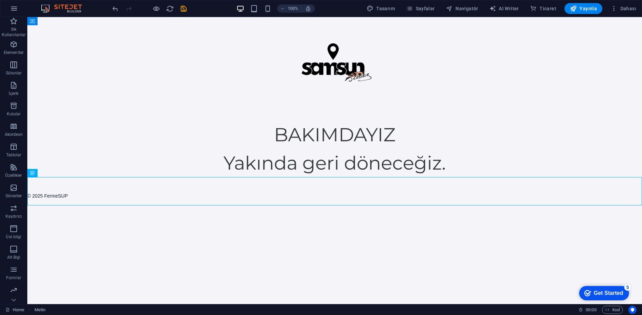
drag, startPoint x: 94, startPoint y: 195, endPoint x: 116, endPoint y: 304, distance: 110.6
click at [116, 206] on html "Skip to main content BAKIMDAYIZ Yakında geri döneceğiz. © 2025 FermeSUP" at bounding box center [334, 111] width 615 height 189
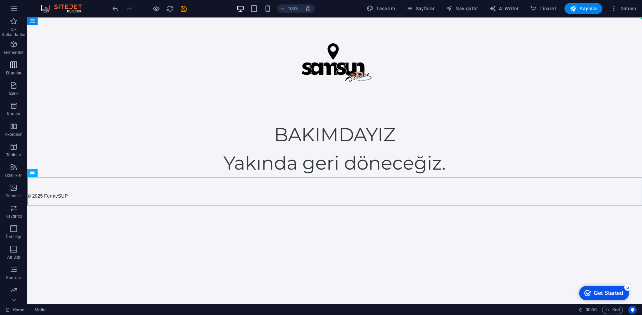
click at [12, 64] on icon "button" at bounding box center [14, 65] width 8 height 8
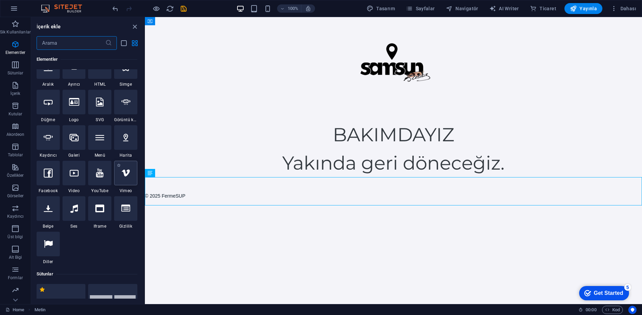
scroll to position [99, 0]
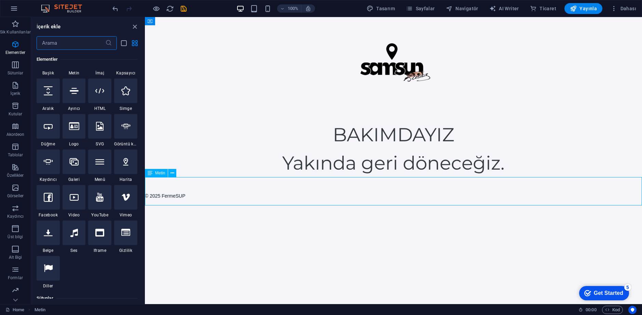
click at [167, 174] on div "Metin" at bounding box center [156, 173] width 23 height 8
click at [172, 174] on icon at bounding box center [172, 173] width 4 height 7
drag, startPoint x: 296, startPoint y: 192, endPoint x: 169, endPoint y: 258, distance: 143.0
click at [168, 177] on div "BAKIMDAYIZ Yakında geri döneceğiz." at bounding box center [393, 149] width 497 height 56
click at [173, 189] on div "© 2025 FermeSUP" at bounding box center [393, 191] width 497 height 28
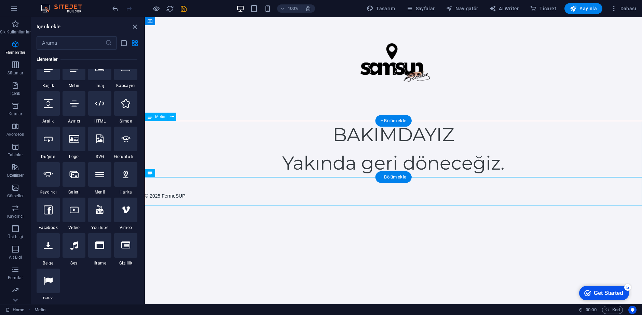
scroll to position [65, 0]
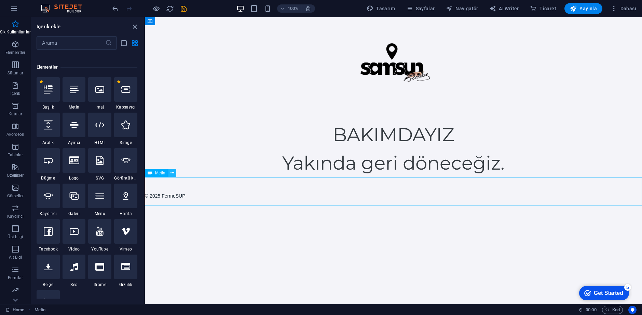
click at [169, 174] on button at bounding box center [172, 173] width 8 height 8
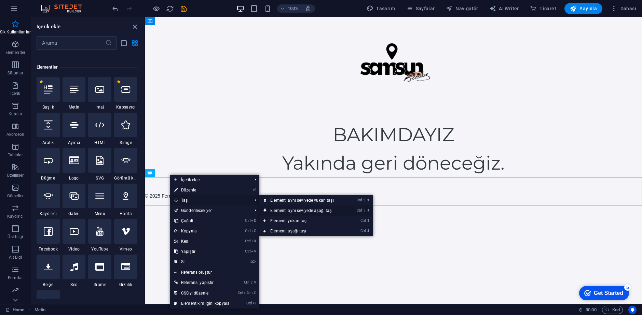
click at [294, 211] on link "Ctrl ⇧ ⬇ Elementi aynı seviyede aşağı taşı" at bounding box center [303, 211] width 88 height 10
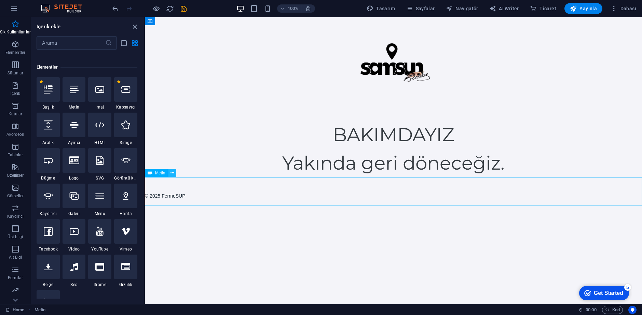
click at [173, 174] on icon at bounding box center [172, 173] width 4 height 7
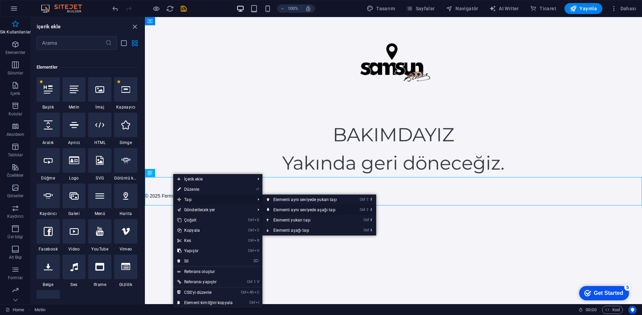
click at [294, 209] on link "Ctrl ⇧ ⬇ Elementi aynı seviyede aşağı taşı" at bounding box center [306, 210] width 88 height 10
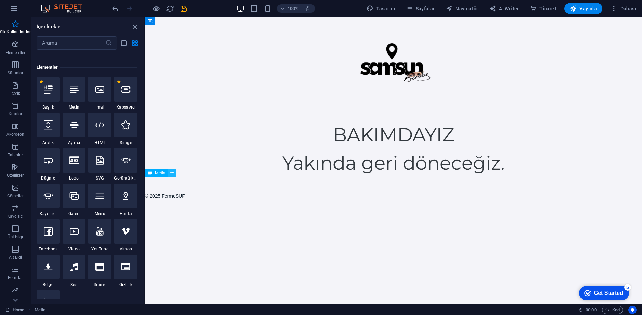
click at [172, 174] on icon at bounding box center [172, 173] width 4 height 7
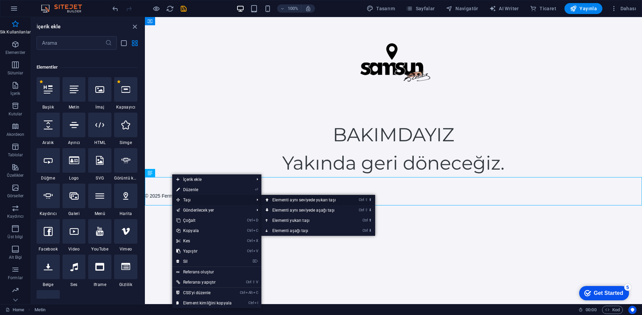
click at [293, 198] on link "Ctrl ⇧ ⬆ Elementi aynı seviyede yukarı taşı" at bounding box center [305, 200] width 88 height 10
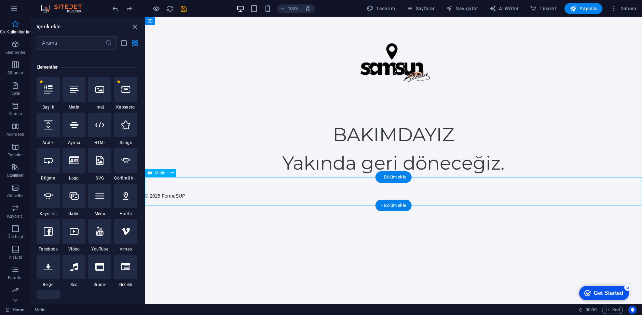
click at [191, 202] on div "© 2025 FermeSUP" at bounding box center [393, 191] width 497 height 28
click at [173, 173] on icon at bounding box center [172, 173] width 4 height 7
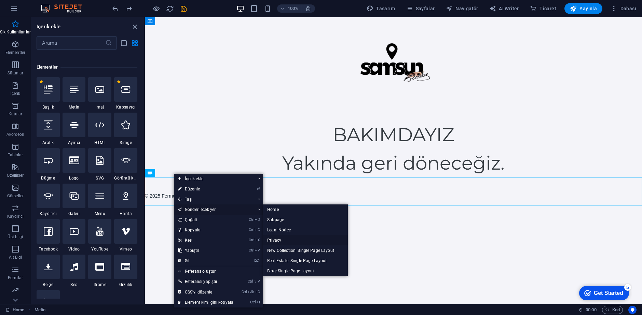
click at [291, 237] on link "Privacy" at bounding box center [305, 240] width 85 height 10
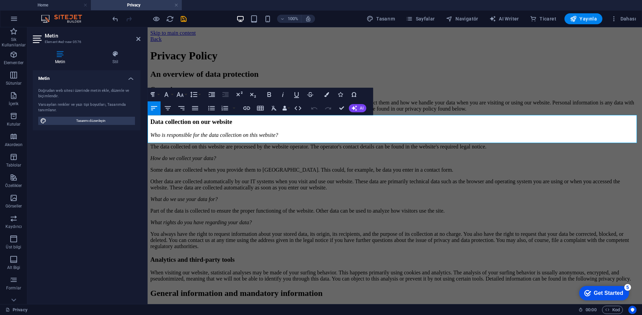
scroll to position [10509, 0]
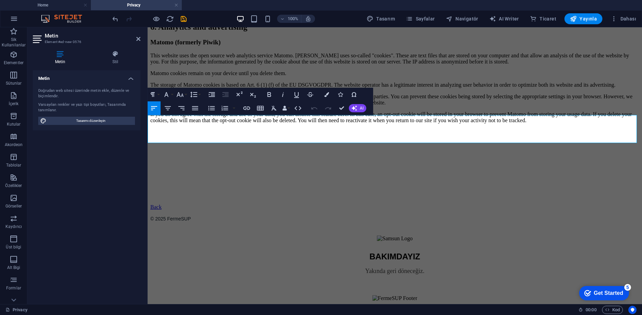
click at [284, 236] on div "BAKIMDAYIZ Yakında geri döneceğiz." at bounding box center [394, 269] width 489 height 66
click at [435, 236] on div "BAKIMDAYIZ Yakında geri döneceğiz." at bounding box center [394, 269] width 489 height 66
click at [137, 37] on icon at bounding box center [138, 38] width 4 height 5
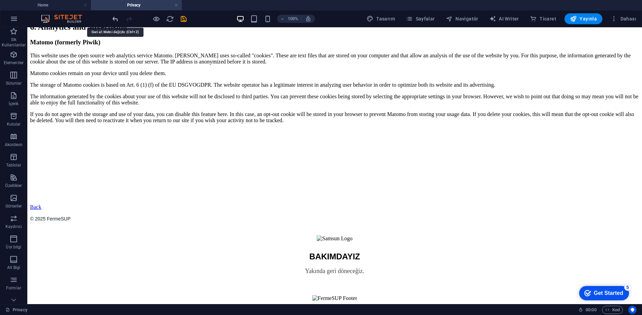
click at [115, 19] on icon "undo" at bounding box center [115, 19] width 8 height 8
click at [114, 16] on icon "undo" at bounding box center [115, 19] width 8 height 8
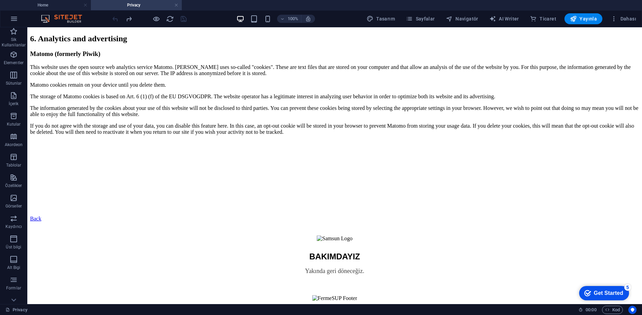
click at [114, 16] on div at bounding box center [149, 18] width 77 height 11
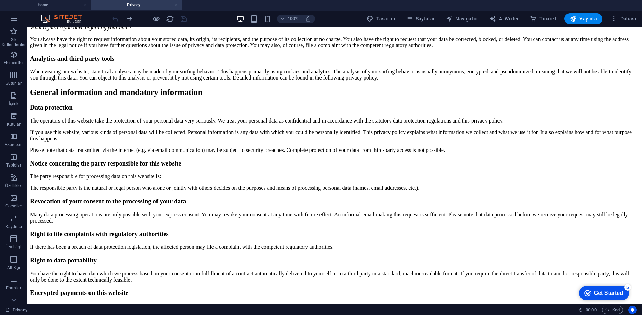
scroll to position [0, 0]
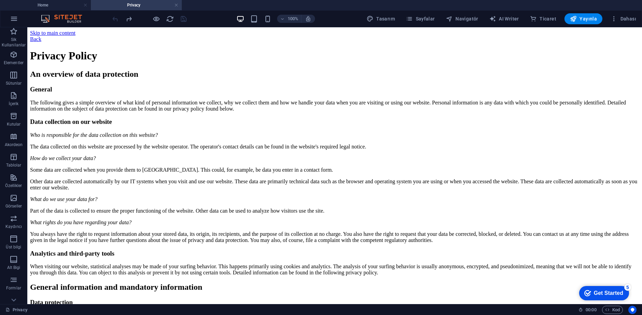
drag, startPoint x: 642, startPoint y: 251, endPoint x: 614, endPoint y: 54, distance: 199.4
click at [115, 17] on div at bounding box center [149, 18] width 77 height 11
click at [53, 3] on h4 "Home" at bounding box center [45, 5] width 91 height 8
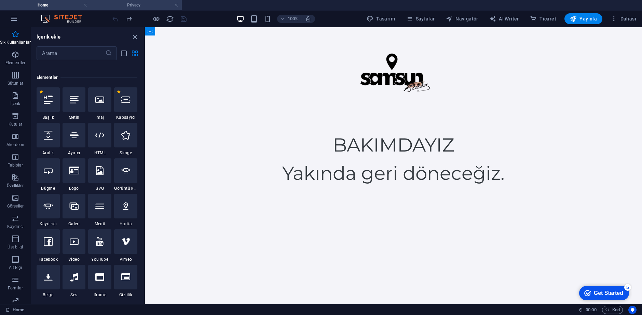
click at [133, 6] on h4 "Privacy" at bounding box center [136, 5] width 91 height 8
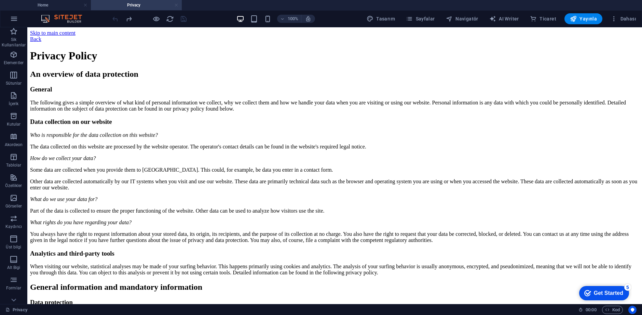
click at [176, 6] on link at bounding box center [176, 5] width 4 height 6
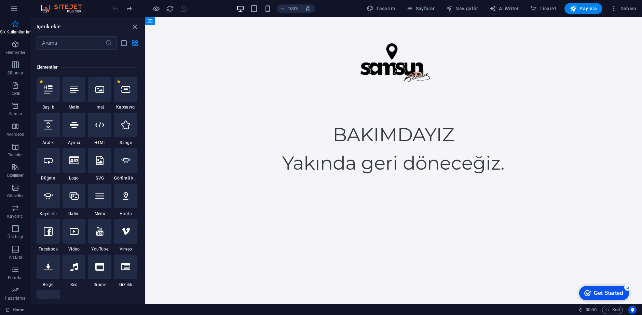
click at [243, 177] on html "Skip to main content BAKIMDAYIZ Yakında geri döneceğiz." at bounding box center [393, 97] width 497 height 160
click at [218, 162] on div "BAKIMDAYIZ Yakında geri döneceğiz." at bounding box center [393, 149] width 497 height 56
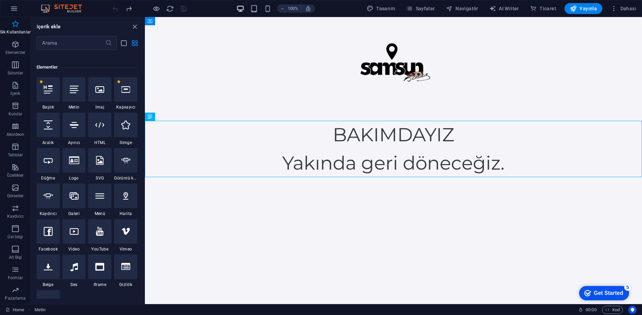
click at [223, 177] on html "Skip to main content BAKIMDAYIZ Yakında geri döneceğiz." at bounding box center [393, 97] width 497 height 160
click at [49, 131] on div at bounding box center [48, 125] width 23 height 25
select select "px"
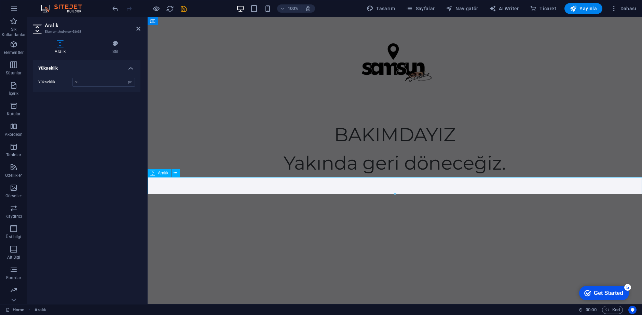
drag, startPoint x: 194, startPoint y: 192, endPoint x: 342, endPoint y: 211, distance: 148.9
click at [194, 192] on div at bounding box center [395, 185] width 494 height 17
click at [197, 194] on html "Skip to main content BAKIMDAYIZ Yakında geri döneceğiz." at bounding box center [395, 105] width 494 height 177
click at [129, 67] on h4 "Yükseklik" at bounding box center [87, 66] width 108 height 12
click at [129, 67] on h4 "Yükseklik" at bounding box center [87, 68] width 108 height 16
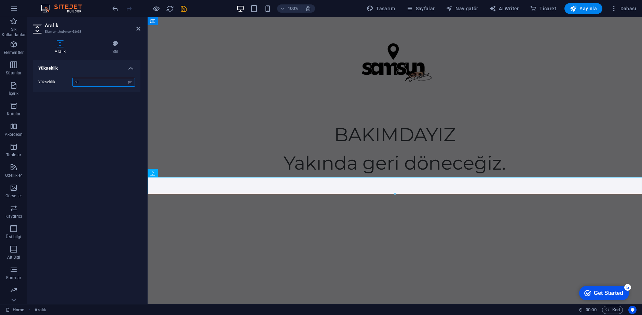
click at [99, 84] on input "50" at bounding box center [104, 82] width 62 height 8
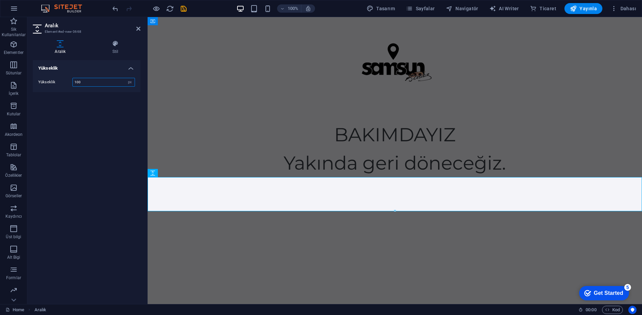
type input "100"
click at [183, 36] on div at bounding box center [395, 69] width 494 height 104
click at [137, 29] on icon at bounding box center [138, 28] width 4 height 5
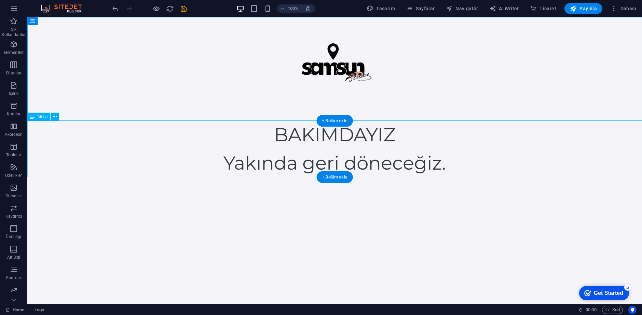
click at [133, 159] on div "BAKIMDAYIZ Yakında geri döneceğiz." at bounding box center [334, 149] width 615 height 56
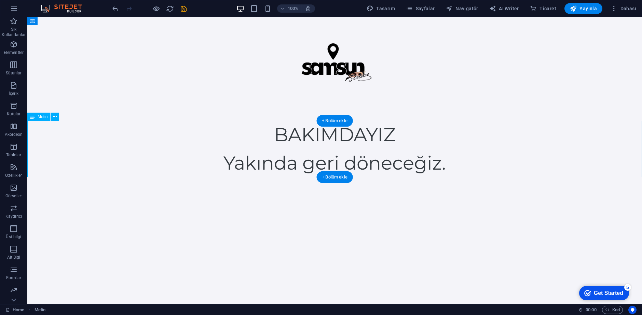
click at [136, 176] on div "BAKIMDAYIZ Yakında geri döneceğiz." at bounding box center [334, 149] width 615 height 56
click at [137, 191] on div at bounding box center [334, 194] width 615 height 34
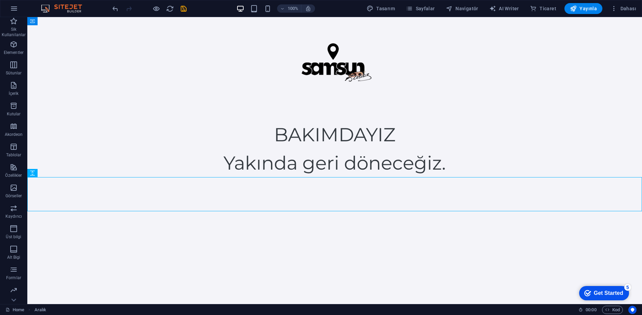
click at [116, 211] on html "Skip to main content BAKIMDAYIZ Yakında geri döneceğiz." at bounding box center [334, 114] width 615 height 194
click at [86, 205] on div at bounding box center [334, 194] width 615 height 34
click at [56, 177] on icon at bounding box center [55, 173] width 4 height 7
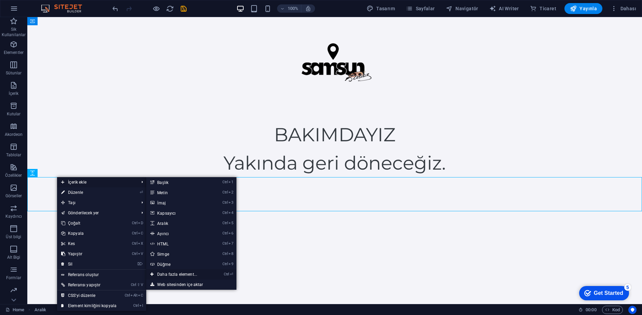
click at [178, 276] on link "Ctrl ⏎ Daha fazla element..." at bounding box center [178, 275] width 65 height 10
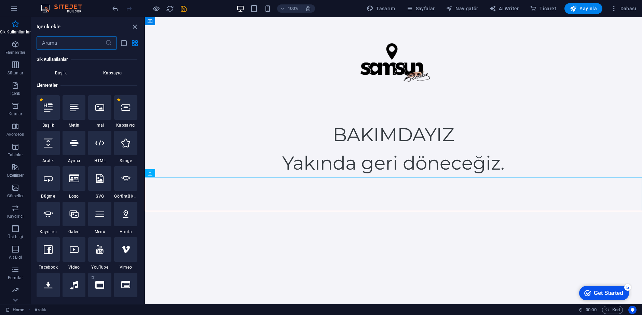
scroll to position [39, 0]
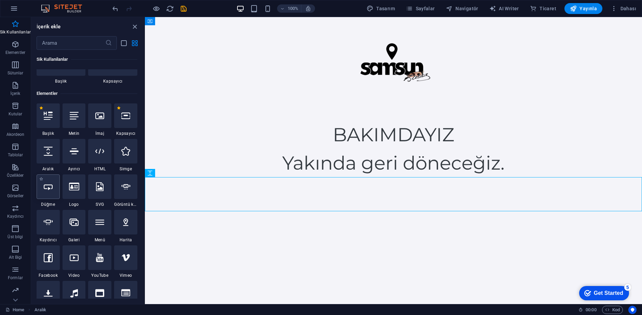
click at [54, 194] on div at bounding box center [48, 187] width 23 height 25
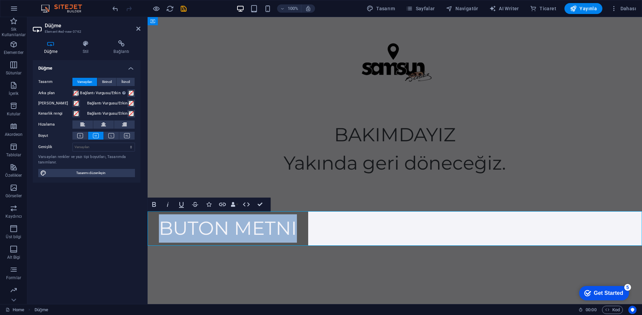
click at [216, 243] on link "Buton metni" at bounding box center [228, 228] width 161 height 35
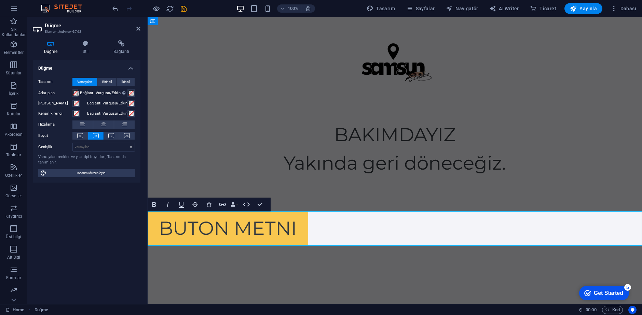
click at [232, 246] on html "Skip to main content BAKIMDAYIZ Yakında geri döneceğiz. Buton metni" at bounding box center [395, 131] width 494 height 229
click at [99, 51] on h4 "Stil" at bounding box center [86, 47] width 31 height 14
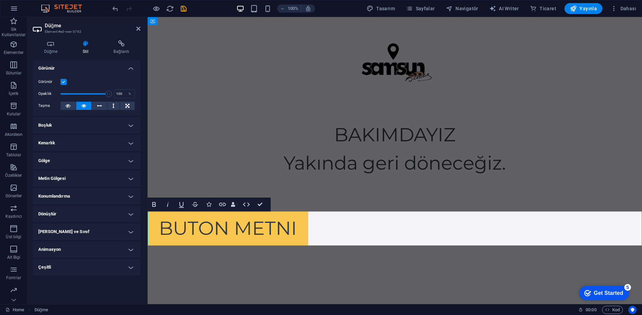
click at [140, 21] on header "Düğme Element #ed-new-3762" at bounding box center [87, 26] width 108 height 18
click at [137, 25] on h2 "Düğme" at bounding box center [93, 26] width 96 height 6
click at [137, 28] on icon at bounding box center [138, 28] width 4 height 5
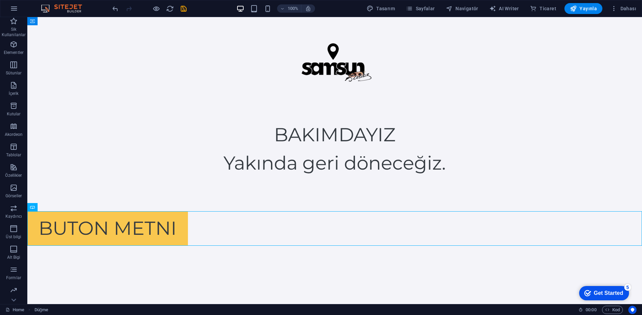
click at [171, 233] on div "Buton metni" at bounding box center [334, 228] width 615 height 35
drag, startPoint x: 110, startPoint y: 13, endPoint x: 115, endPoint y: 8, distance: 7.2
click at [111, 12] on div "100% Tasarım Sayfalar Navigatör AI Writer Ticaret Yayınla Dahası" at bounding box center [320, 8] width 641 height 16
click at [116, 7] on icon "undo" at bounding box center [115, 9] width 8 height 8
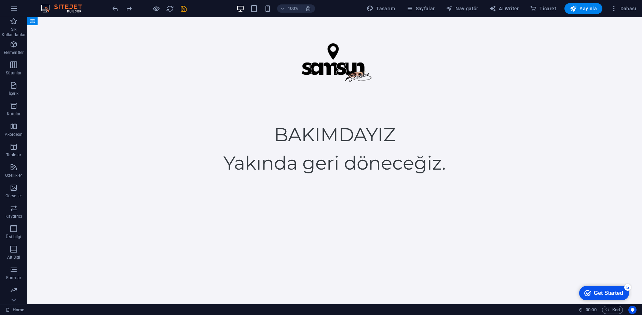
click at [163, 211] on html "Skip to main content BAKIMDAYIZ Yakında geri döneceğiz." at bounding box center [334, 114] width 615 height 194
click at [160, 202] on div at bounding box center [334, 194] width 615 height 34
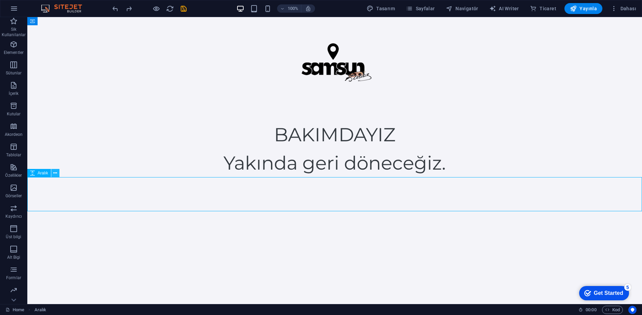
click at [53, 175] on icon at bounding box center [55, 173] width 4 height 7
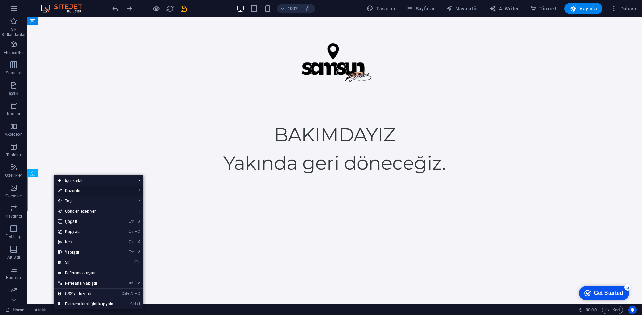
click at [124, 192] on li "⏎ Düzenle" at bounding box center [98, 191] width 89 height 10
click at [84, 192] on link "⏎ Düzenle" at bounding box center [86, 191] width 64 height 10
select select "px"
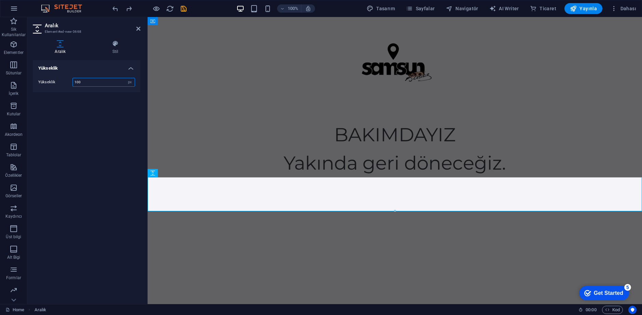
click at [91, 78] on input "100" at bounding box center [104, 82] width 62 height 8
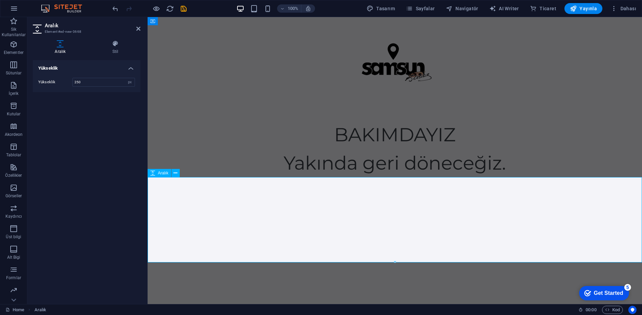
click at [194, 242] on div at bounding box center [395, 219] width 494 height 85
click at [99, 76] on div "Yükseklik 250 px rem vh vw" at bounding box center [87, 82] width 108 height 20
click at [100, 83] on input "250" at bounding box center [104, 82] width 62 height 8
type input "300"
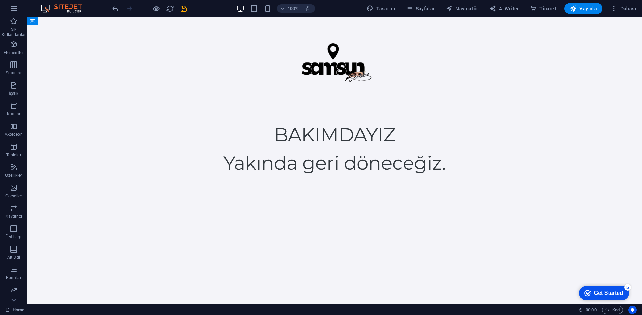
click at [132, 177] on html "Skip to main content BAKIMDAYIZ Yakında geri döneceğiz." at bounding box center [334, 97] width 615 height 160
click at [182, 177] on html "Skip to main content BAKIMDAYIZ Yakında geri döneceğiz." at bounding box center [334, 97] width 615 height 160
click at [157, 177] on html "Skip to main content BAKIMDAYIZ Yakında geri döneceğiz." at bounding box center [334, 97] width 615 height 160
click at [117, 6] on icon "undo" at bounding box center [115, 9] width 8 height 8
click at [146, 227] on div at bounding box center [334, 228] width 615 height 102
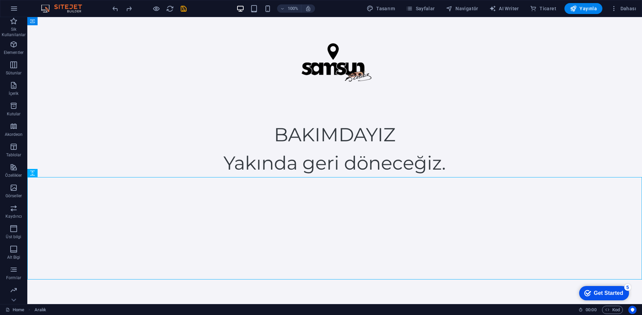
click at [63, 280] on html "Skip to main content BAKIMDAYIZ Yakında geri döneceğiz." at bounding box center [334, 148] width 615 height 263
click at [12, 64] on icon "button" at bounding box center [14, 65] width 8 height 8
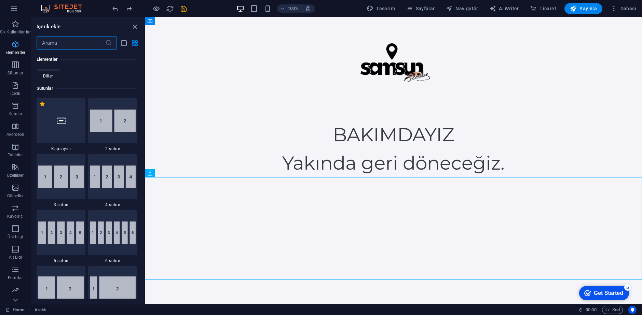
scroll to position [338, 0]
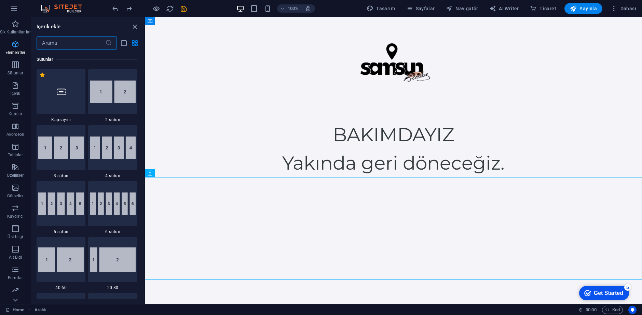
click at [22, 49] on span "Elementler" at bounding box center [15, 48] width 31 height 16
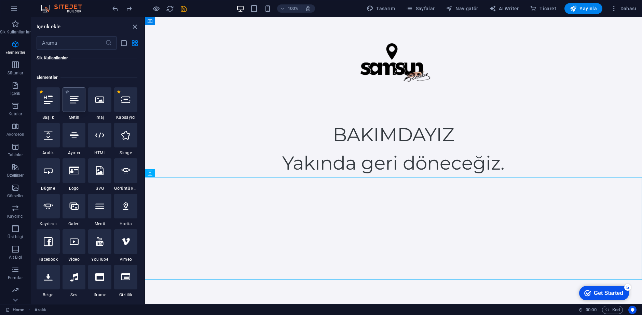
scroll to position [31, 0]
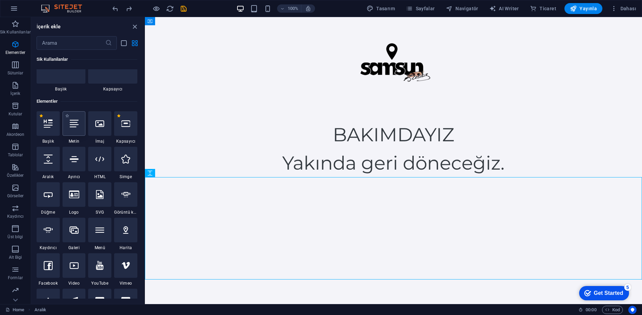
click at [72, 126] on icon at bounding box center [74, 123] width 9 height 9
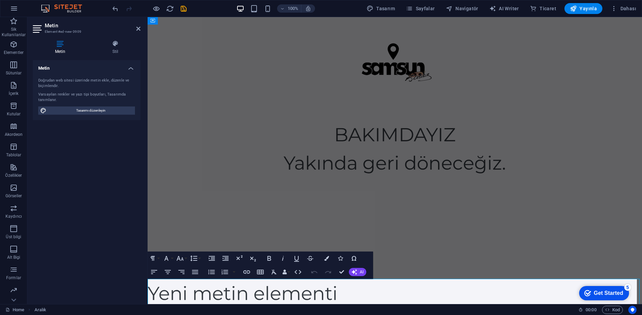
scroll to position [1, 0]
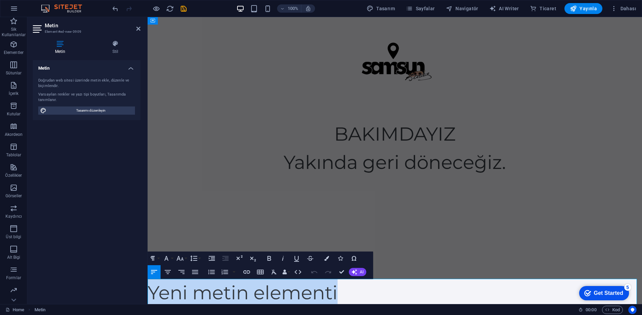
click at [445, 300] on p "Yeni metin elementi" at bounding box center [395, 293] width 494 height 28
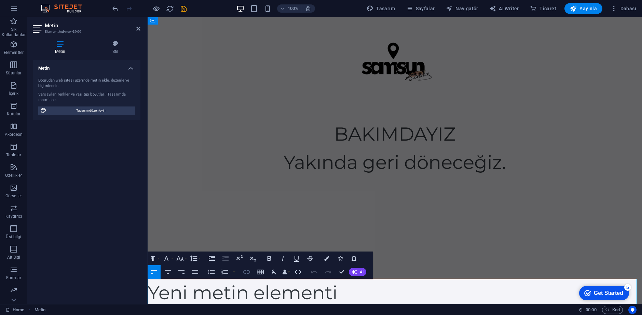
click at [245, 277] on button "Insert Link" at bounding box center [246, 272] width 13 height 14
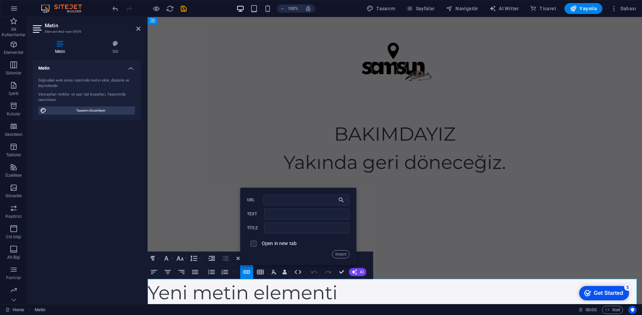
click at [244, 296] on p "Yeni metin elementi ​ ​" at bounding box center [395, 293] width 494 height 28
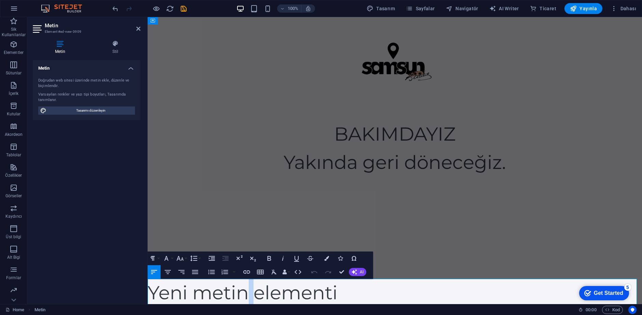
click at [244, 296] on p "Yeni metin elementi" at bounding box center [395, 293] width 494 height 28
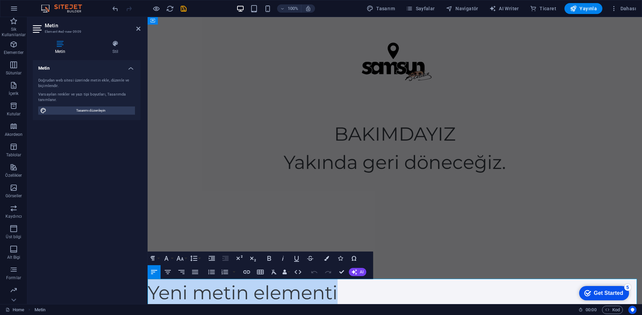
click at [244, 296] on p "Yeni metin elementi" at bounding box center [395, 293] width 494 height 28
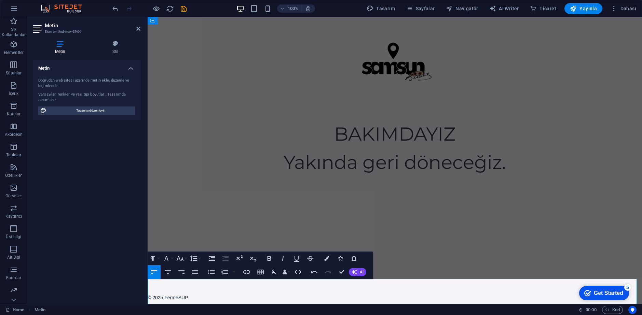
click at [259, 307] on div "Home Metin" at bounding box center [288, 310] width 567 height 8
click at [290, 197] on div at bounding box center [395, 228] width 494 height 102
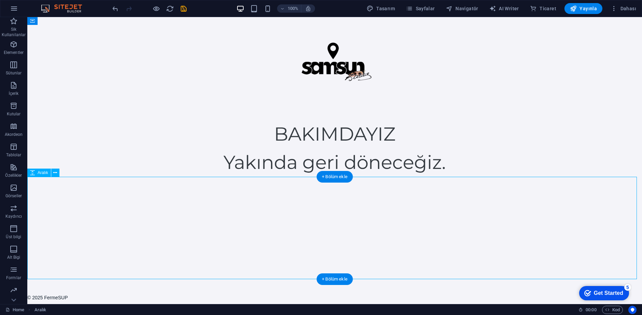
scroll to position [0, 0]
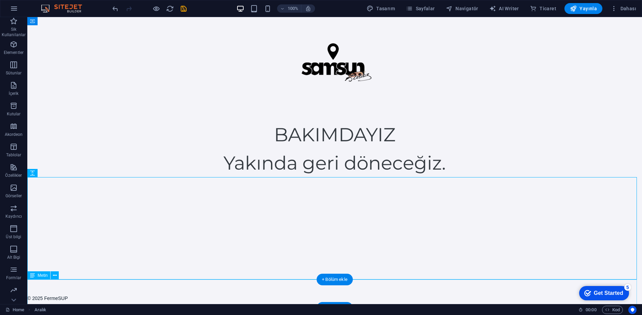
click at [76, 289] on div "© 2025 FermeSUP" at bounding box center [334, 294] width 615 height 28
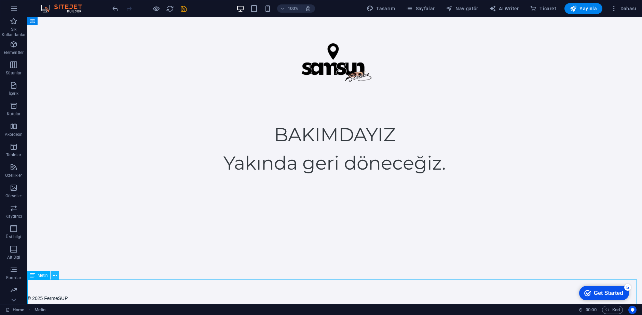
click at [54, 275] on icon at bounding box center [55, 275] width 4 height 7
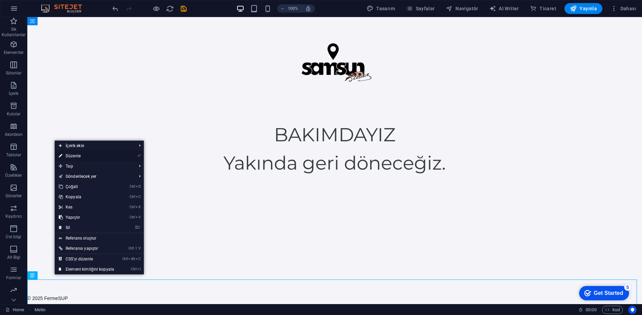
click at [87, 154] on link "⏎ Düzenle" at bounding box center [87, 156] width 64 height 10
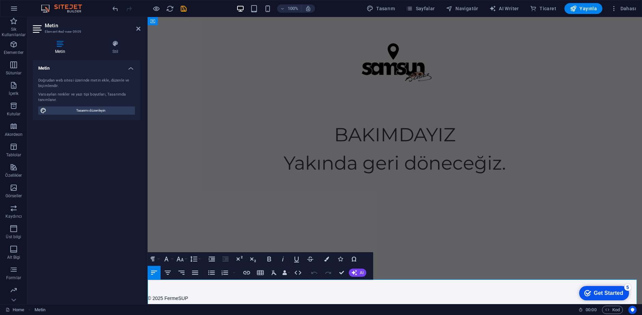
click at [151, 297] on span "© 2025 FermeSUP" at bounding box center [168, 298] width 40 height 5
click at [148, 297] on span "© 2025 FermeSUP" at bounding box center [168, 298] width 40 height 5
click at [169, 270] on icon "button" at bounding box center [168, 273] width 8 height 8
click at [186, 272] on button "Align Right" at bounding box center [181, 273] width 13 height 14
click at [156, 273] on icon "button" at bounding box center [154, 273] width 8 height 8
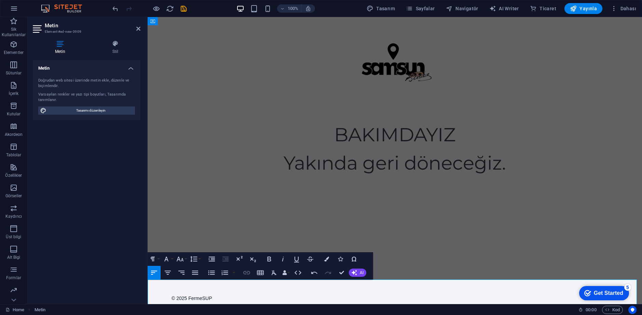
click at [249, 272] on icon "button" at bounding box center [246, 272] width 7 height 3
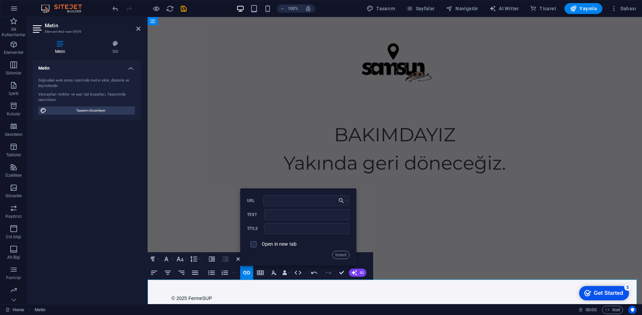
click at [219, 297] on p "© 2025 FermeSUP" at bounding box center [395, 294] width 494 height 28
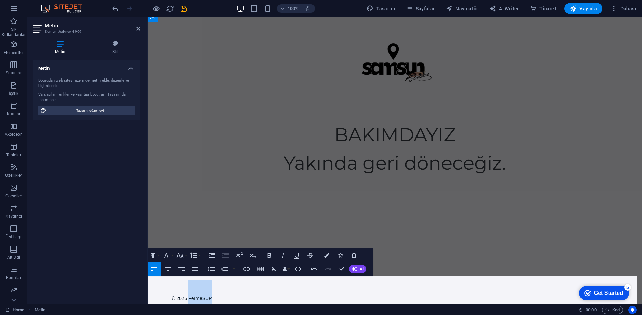
scroll to position [4, 0]
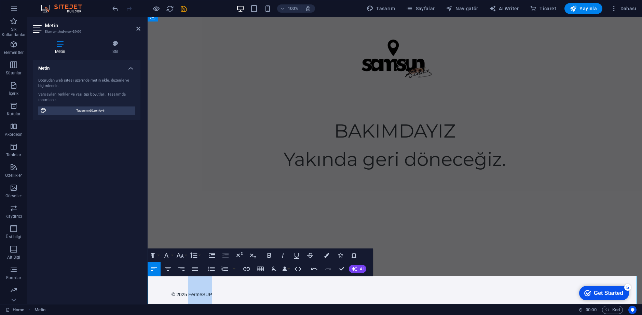
drag, startPoint x: 219, startPoint y: 297, endPoint x: 204, endPoint y: 300, distance: 15.3
click at [204, 300] on p "© 2025 FermeSUP" at bounding box center [395, 290] width 494 height 28
type input "FermeSUP"
click at [244, 270] on icon "button" at bounding box center [247, 269] width 8 height 8
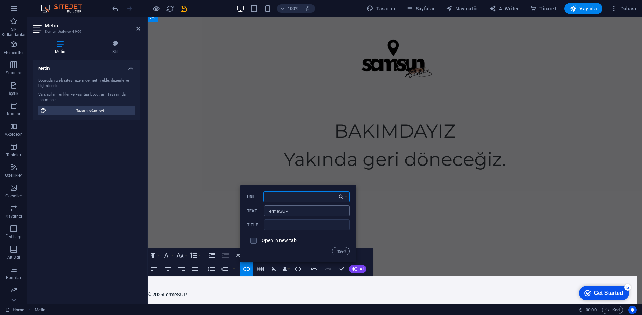
paste input "https://www.fermesup.com"
type input "https://www.fermesup.com"
click at [342, 252] on button "Insert" at bounding box center [340, 251] width 17 height 8
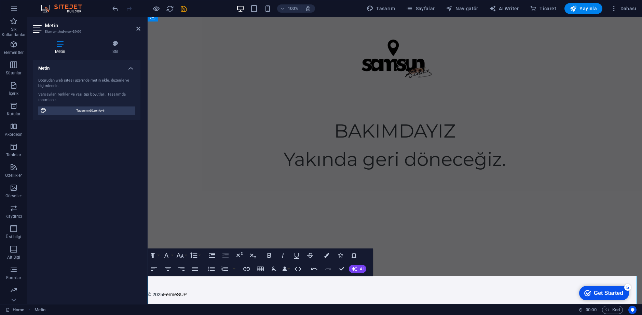
click at [209, 306] on div "Home Metin" at bounding box center [288, 310] width 567 height 8
click at [235, 296] on p "© 2025 FermeSUP" at bounding box center [395, 290] width 494 height 28
click at [227, 212] on div at bounding box center [395, 225] width 494 height 102
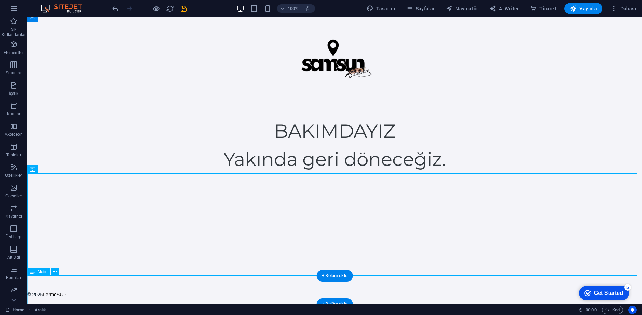
click at [96, 299] on div "© 2025 FermeSUP" at bounding box center [334, 290] width 615 height 28
click at [52, 294] on div "© 2025 FermeSUP" at bounding box center [334, 290] width 615 height 28
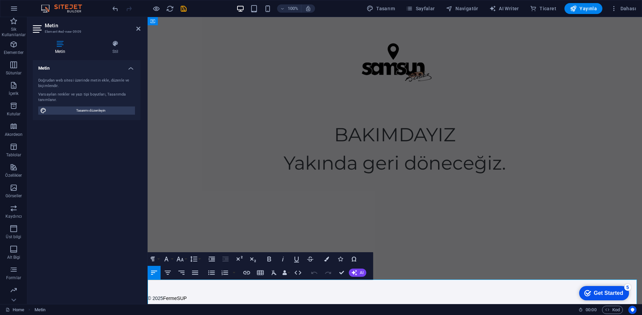
drag, startPoint x: 167, startPoint y: 297, endPoint x: 171, endPoint y: 297, distance: 3.8
click at [163, 297] on span "© 2025" at bounding box center [155, 298] width 15 height 5
click at [163, 298] on span "© 2025" at bounding box center [155, 298] width 15 height 5
click at [163, 299] on span "© 2025" at bounding box center [155, 298] width 15 height 5
click at [274, 207] on div at bounding box center [395, 228] width 494 height 102
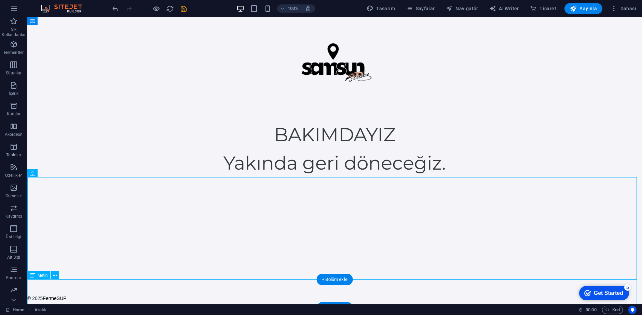
click at [106, 298] on div "© 2025 FermeSUP" at bounding box center [334, 294] width 615 height 28
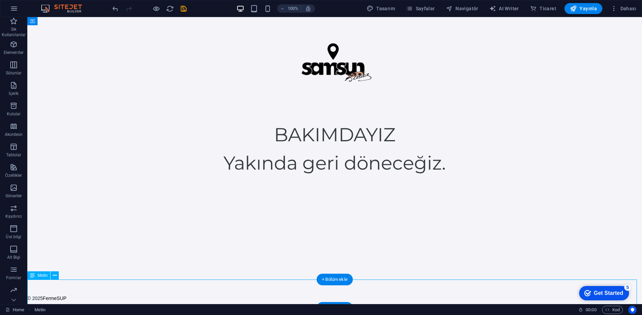
click at [123, 291] on div "© 2025 FermeSUP" at bounding box center [334, 294] width 615 height 28
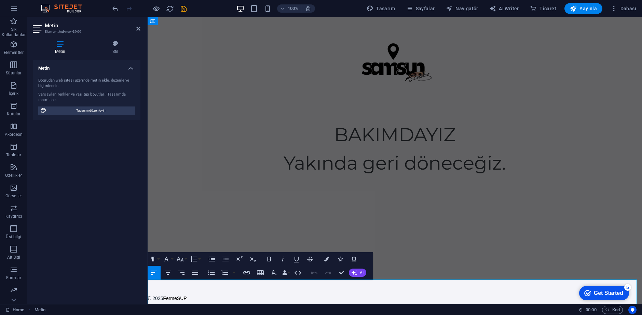
click at [163, 297] on span "© 2025" at bounding box center [155, 298] width 15 height 5
click at [299, 141] on div "BAKIMDAYIZ Yakında geri döneceğiz." at bounding box center [395, 149] width 494 height 56
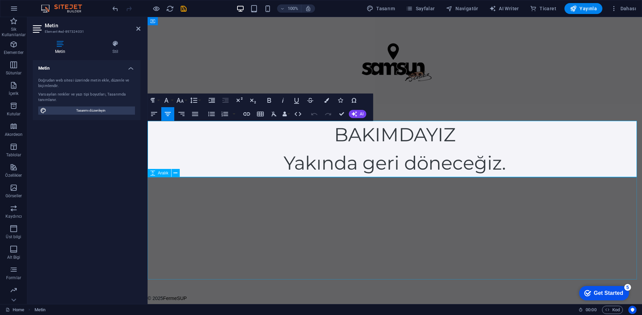
click at [366, 237] on div at bounding box center [395, 228] width 494 height 102
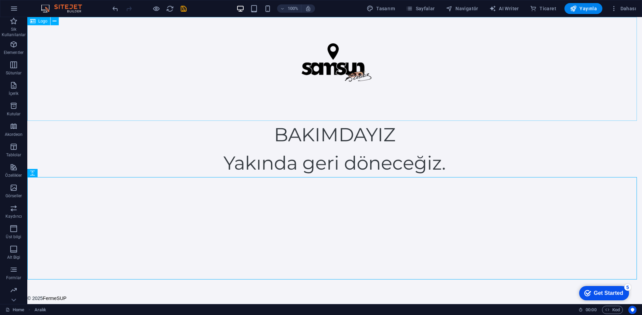
click at [411, 116] on div at bounding box center [334, 69] width 615 height 104
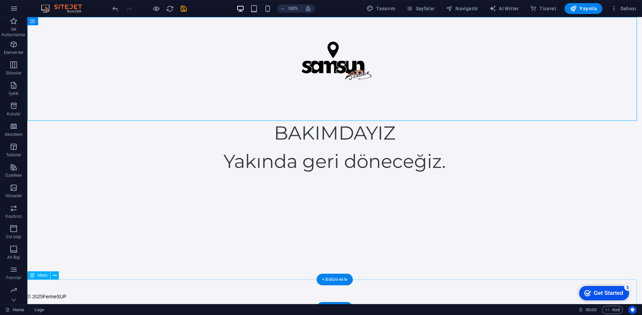
scroll to position [4, 0]
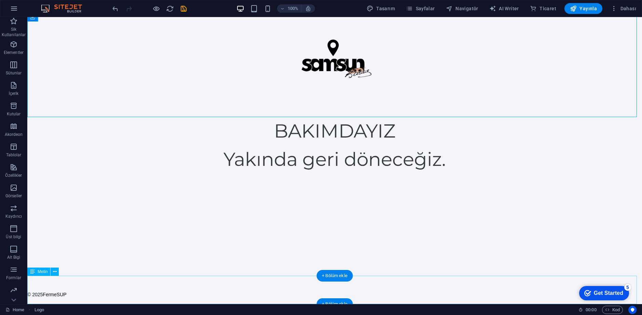
click at [180, 289] on div "© 2025 FermeSUP" at bounding box center [334, 290] width 615 height 28
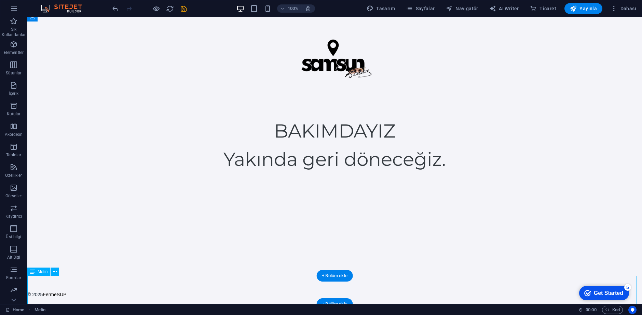
click at [180, 289] on div "© 2025 FermeSUP" at bounding box center [334, 290] width 615 height 28
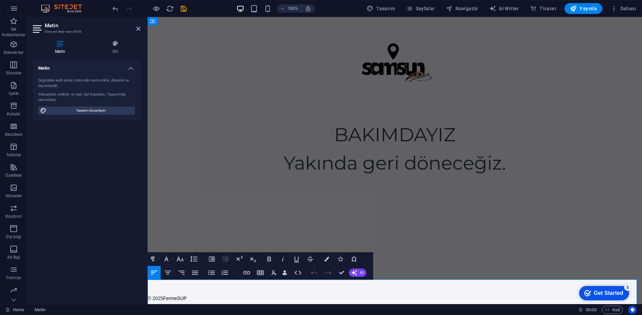
click at [163, 300] on span "© 2025" at bounding box center [155, 298] width 15 height 5
click at [250, 302] on p "© 2025 FermeSUP" at bounding box center [395, 294] width 494 height 28
click at [163, 299] on span "© 2025" at bounding box center [155, 298] width 15 height 5
click at [354, 189] on div at bounding box center [395, 228] width 494 height 102
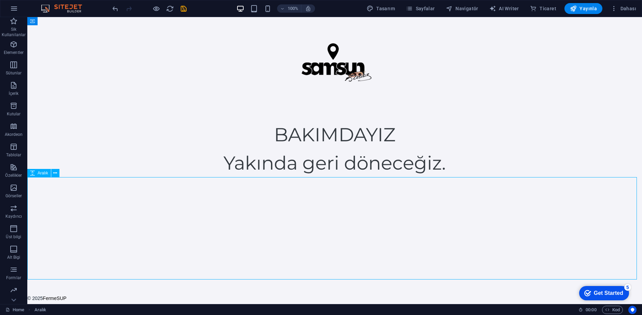
scroll to position [4, 0]
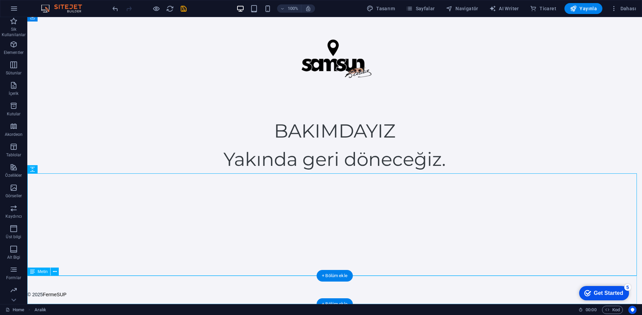
click at [78, 298] on div "© 2025 FermeSUP" at bounding box center [334, 290] width 615 height 28
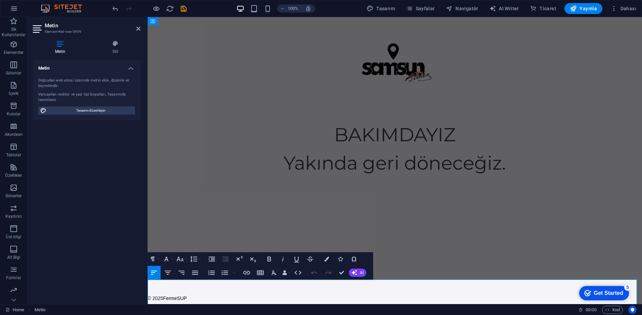
click at [163, 300] on span "© 2025" at bounding box center [155, 298] width 15 height 5
click at [282, 297] on p "© 2025 FermeSUP" at bounding box center [395, 294] width 494 height 28
click at [377, 178] on div at bounding box center [395, 228] width 494 height 102
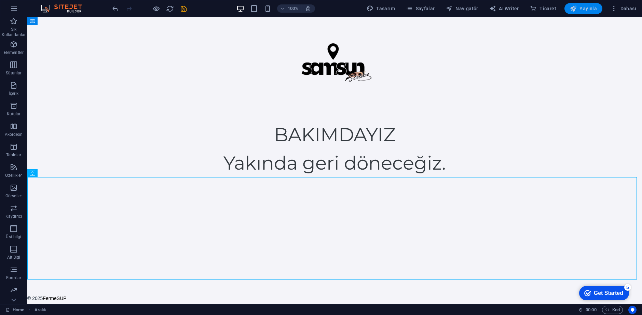
click at [596, 8] on span "Yayınla" at bounding box center [583, 8] width 27 height 7
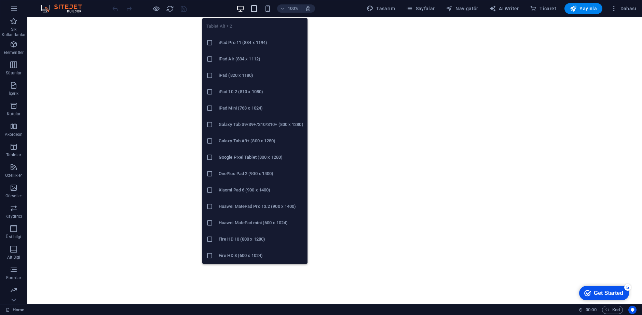
click at [253, 6] on icon "button" at bounding box center [254, 9] width 8 height 8
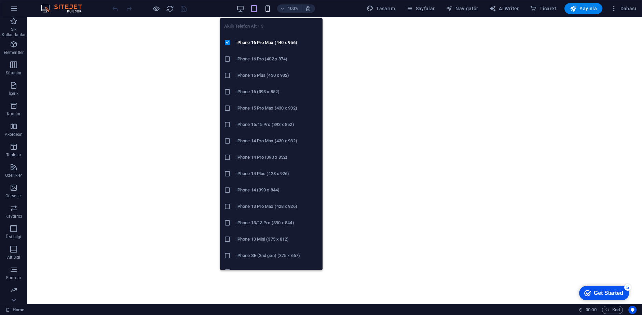
click at [265, 10] on icon "button" at bounding box center [268, 9] width 8 height 8
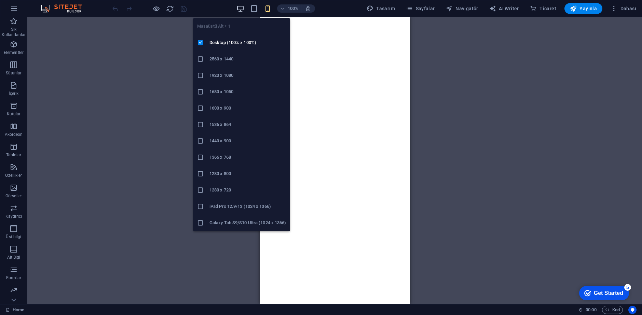
click at [244, 8] on span "button" at bounding box center [240, 9] width 8 height 8
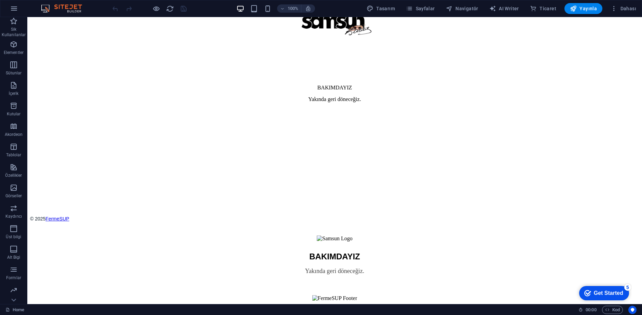
scroll to position [165, 0]
click at [335, 262] on div "BAKIMDAYIZ Yakında [PERSON_NAME] döneceğiz." at bounding box center [334, 269] width 609 height 66
click at [317, 236] on img at bounding box center [335, 239] width 36 height 6
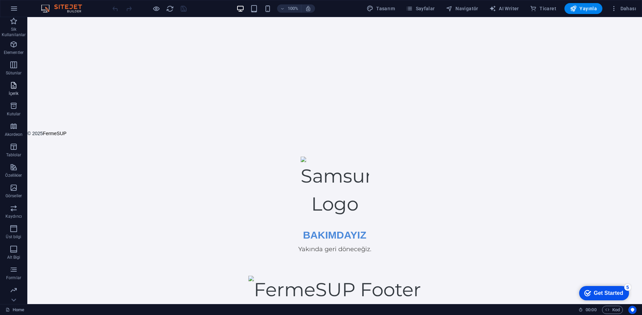
click at [14, 85] on icon "button" at bounding box center [14, 85] width 8 height 8
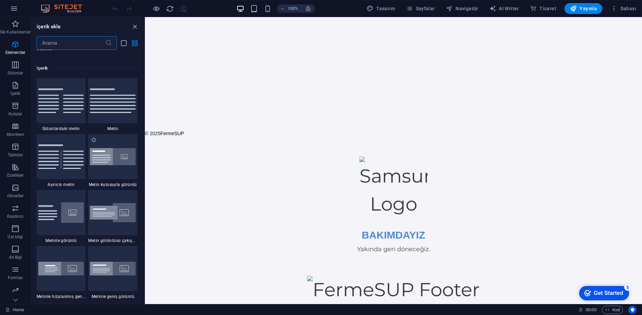
scroll to position [1195, 0]
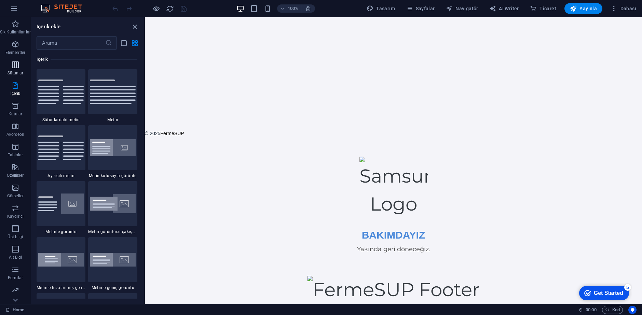
click at [18, 64] on icon "button" at bounding box center [15, 65] width 8 height 8
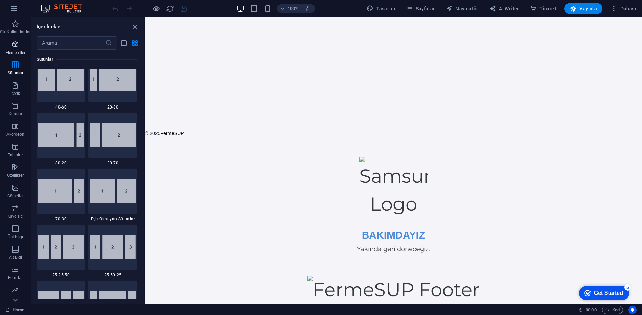
click at [16, 41] on icon "button" at bounding box center [15, 44] width 8 height 8
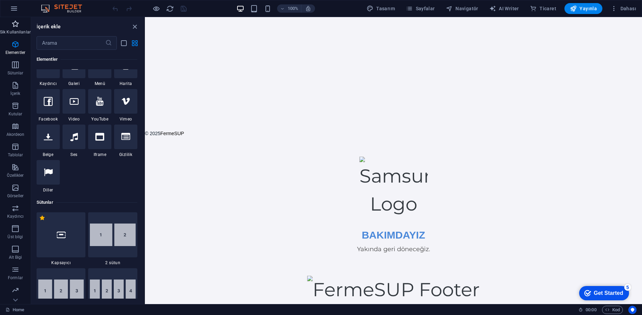
click at [16, 30] on p "Sik Kullanilanlar" at bounding box center [15, 31] width 31 height 5
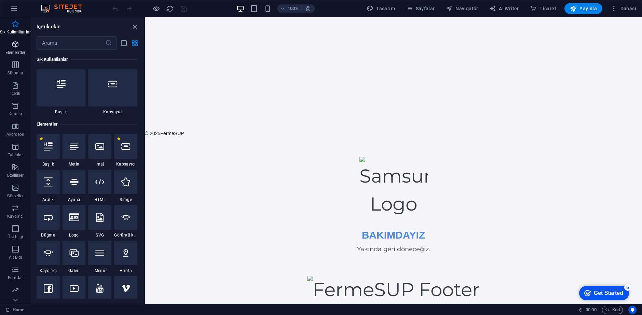
scroll to position [0, 0]
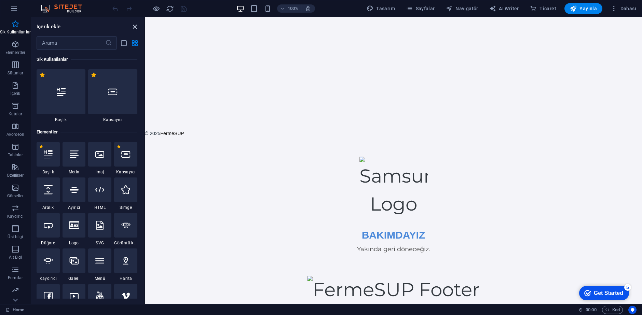
drag, startPoint x: 138, startPoint y: 27, endPoint x: 111, endPoint y: 10, distance: 32.2
click at [138, 27] on icon "close panel" at bounding box center [135, 27] width 8 height 8
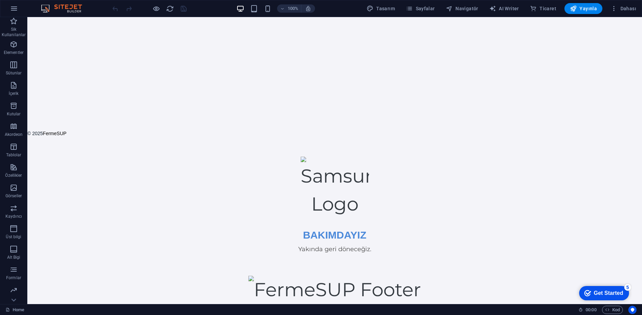
click at [354, 214] on img at bounding box center [335, 188] width 68 height 62
click at [313, 177] on img at bounding box center [335, 188] width 68 height 62
click at [301, 163] on img at bounding box center [335, 188] width 68 height 62
drag, startPoint x: 299, startPoint y: 161, endPoint x: 340, endPoint y: 250, distance: 98.5
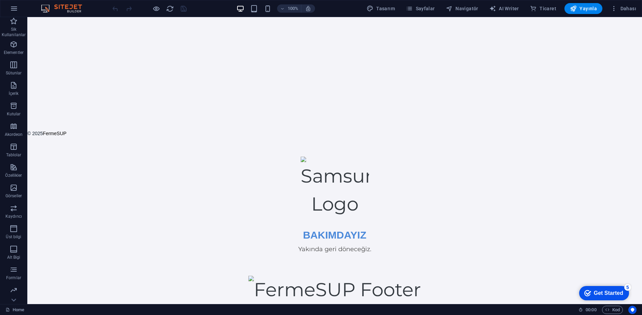
click at [335, 236] on div "BAKIMDAYIZ Yakında geri döneceğiz." at bounding box center [334, 231] width 615 height 148
click at [340, 250] on p "Yakında geri döneceğiz." at bounding box center [334, 249] width 615 height 9
drag, startPoint x: 349, startPoint y: 266, endPoint x: 351, endPoint y: 298, distance: 31.1
click at [348, 268] on div "BAKIMDAYIZ Yakında geri döneceğiz." at bounding box center [334, 231] width 615 height 148
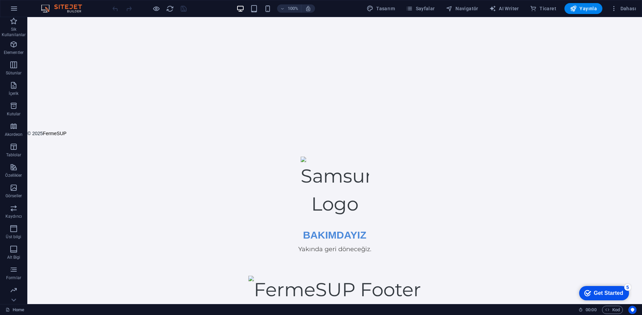
click at [351, 298] on img at bounding box center [334, 290] width 173 height 28
click at [351, 282] on img at bounding box center [334, 290] width 173 height 28
drag, startPoint x: 403, startPoint y: 297, endPoint x: 359, endPoint y: 268, distance: 52.6
click at [360, 269] on div "BAKIMDAYIZ Yakında geri döneceğiz." at bounding box center [334, 231] width 615 height 148
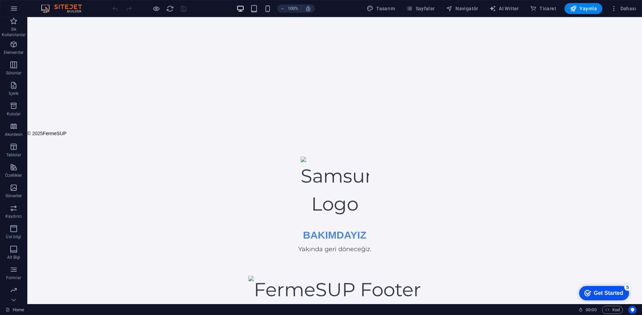
click at [337, 185] on img at bounding box center [335, 188] width 68 height 62
drag, startPoint x: 304, startPoint y: 170, endPoint x: 295, endPoint y: 156, distance: 16.3
click at [304, 170] on img at bounding box center [335, 188] width 68 height 62
click at [295, 156] on body "Skip to main content BAKIMDAYIZ Yakında geri döneceğiz. © 2025 FermeSUP BAKIMDA…" at bounding box center [334, 78] width 615 height 452
click at [301, 157] on img at bounding box center [335, 188] width 68 height 62
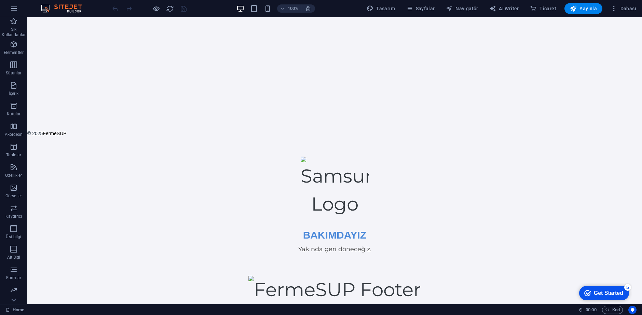
click at [618, 315] on div "Home 00 : 00 Kod" at bounding box center [321, 309] width 642 height 11
click at [617, 312] on span "Kod" at bounding box center [612, 310] width 15 height 8
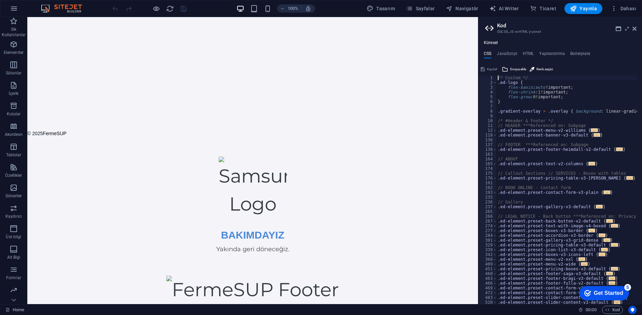
click at [532, 50] on div "Küresel CSS JavaScript HTML Yapılandırma Boilerplate /* Custom */ 1 2 3 4 5 6 7…" at bounding box center [560, 172] width 164 height 264
click at [531, 50] on div "Küresel CSS JavaScript HTML Yapılandırma Boilerplate /* Custom */ 1 2 3 4 5 6 7…" at bounding box center [560, 172] width 164 height 264
click at [529, 55] on h4 "HTML" at bounding box center [528, 55] width 11 height 8
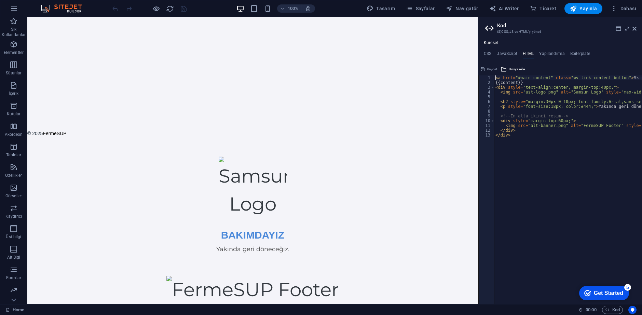
click at [548, 129] on div "< a href = "#main-content" class = "wv-link-content button" > Skip to main cont…" at bounding box center [598, 192] width 208 height 233
type textarea "</div> </div>"
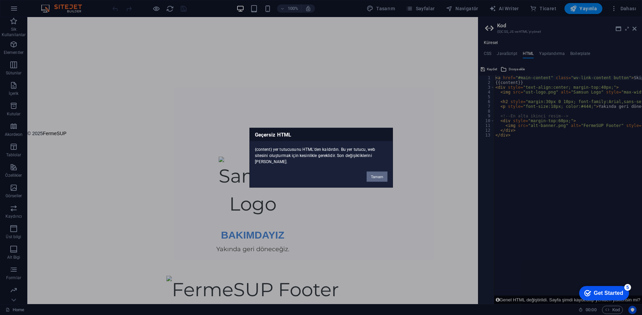
click at [379, 180] on button "Tamam" at bounding box center [377, 177] width 20 height 10
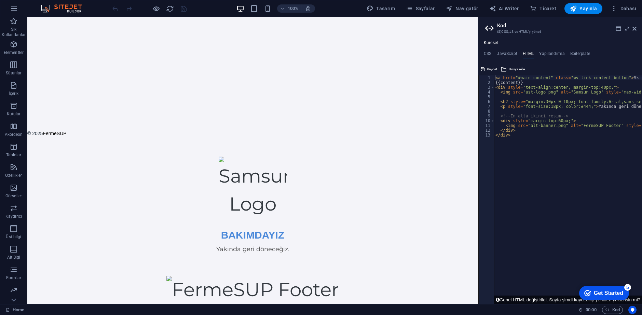
type textarea "</div>"
click at [576, 149] on div "< a href = "#main-content" class = "wv-link-content button" > Skip to main cont…" at bounding box center [598, 192] width 208 height 233
drag, startPoint x: 635, startPoint y: 27, endPoint x: 568, endPoint y: 30, distance: 66.4
click at [635, 27] on icon at bounding box center [634, 28] width 4 height 5
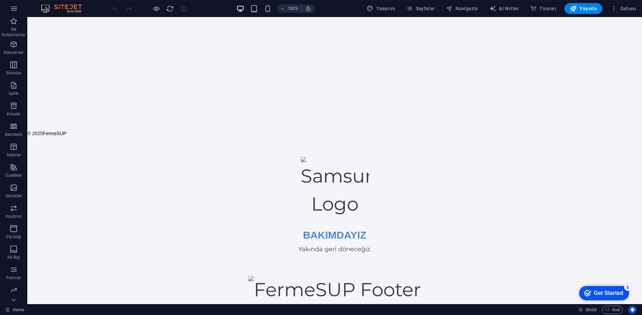
click at [328, 168] on img at bounding box center [335, 188] width 68 height 62
click at [325, 130] on div "© 2025 FermeSUP" at bounding box center [334, 129] width 615 height 28
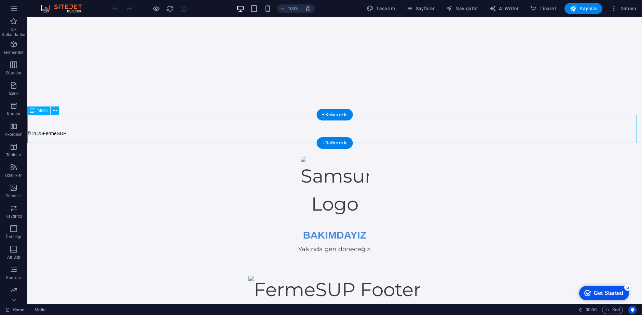
click at [317, 169] on img at bounding box center [335, 188] width 68 height 62
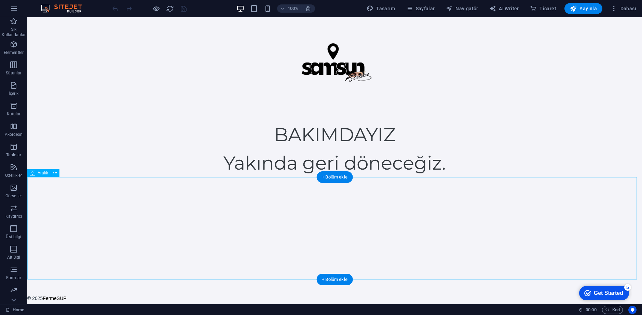
scroll to position [165, 0]
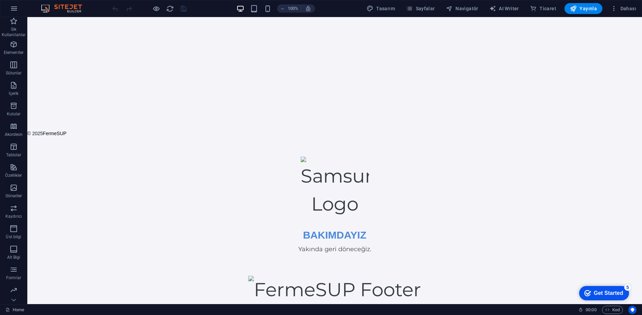
click at [311, 229] on h2 "BAKIMDAYIZ" at bounding box center [334, 235] width 615 height 13
drag, startPoint x: 299, startPoint y: 166, endPoint x: 328, endPoint y: 203, distance: 47.0
click at [328, 203] on div "BAKIMDAYIZ Yakında geri döneceğiz." at bounding box center [334, 231] width 615 height 148
click at [302, 162] on img at bounding box center [335, 188] width 68 height 62
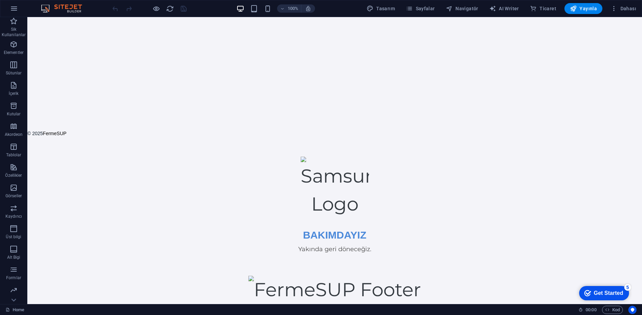
click at [302, 162] on img at bounding box center [335, 188] width 68 height 62
click at [358, 245] on p "Yakında geri döneceğiz." at bounding box center [334, 249] width 615 height 9
click at [250, 279] on img at bounding box center [334, 290] width 173 height 28
click at [14, 30] on p "Sik Kullanilanlar" at bounding box center [13, 32] width 27 height 11
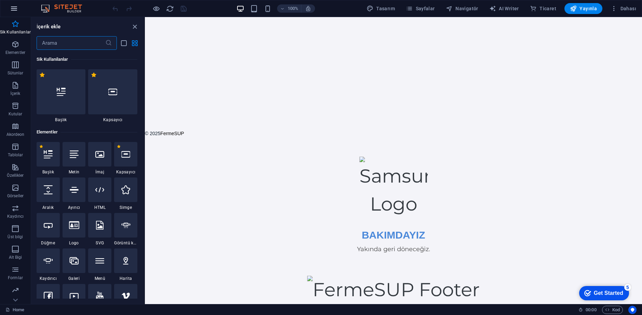
click at [14, 4] on button "button" at bounding box center [14, 8] width 16 height 16
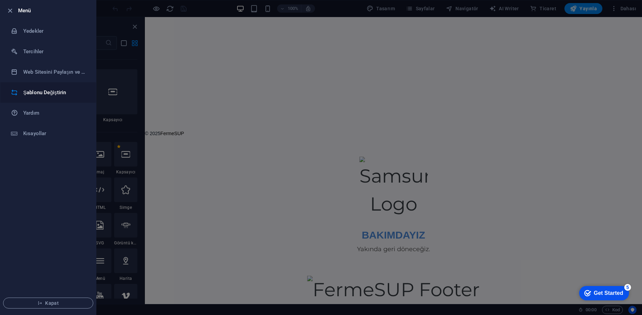
click at [59, 96] on li "Şablonu Değiştirin" at bounding box center [48, 92] width 96 height 20
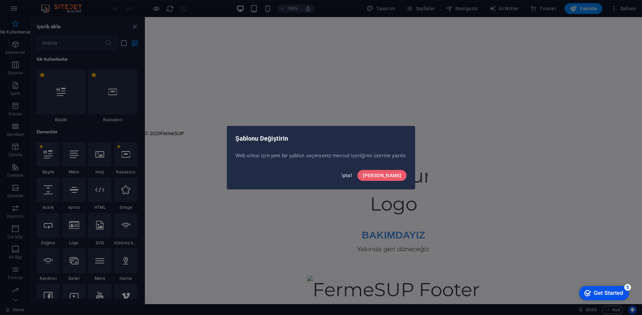
click at [352, 178] on span "İptal" at bounding box center [346, 175] width 11 height 5
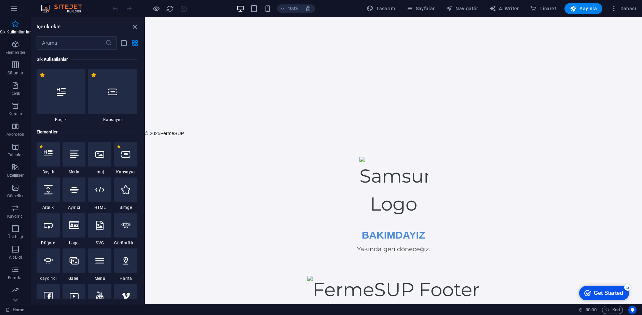
click at [369, 213] on img at bounding box center [393, 188] width 68 height 62
click at [363, 158] on img at bounding box center [393, 188] width 68 height 62
drag, startPoint x: 359, startPoint y: 158, endPoint x: 375, endPoint y: 203, distance: 47.9
click at [375, 203] on img at bounding box center [393, 188] width 68 height 62
drag, startPoint x: 360, startPoint y: 176, endPoint x: 385, endPoint y: 227, distance: 56.4
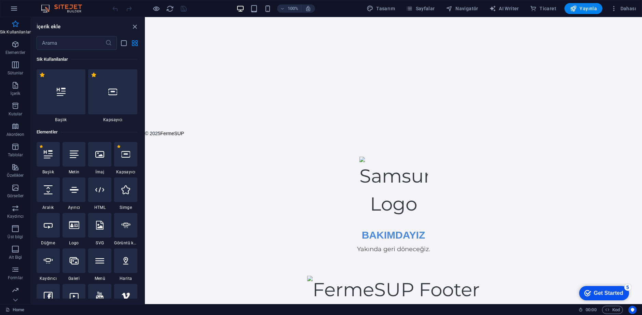
click at [385, 227] on div "BAKIMDAYIZ Yakında geri döneceğiz." at bounding box center [393, 231] width 497 height 148
click at [607, 313] on span "Kod" at bounding box center [612, 310] width 15 height 8
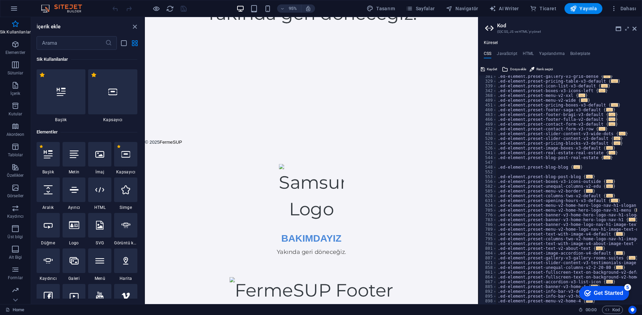
scroll to position [164, 0]
click at [527, 55] on h4 "HTML" at bounding box center [528, 55] width 11 height 8
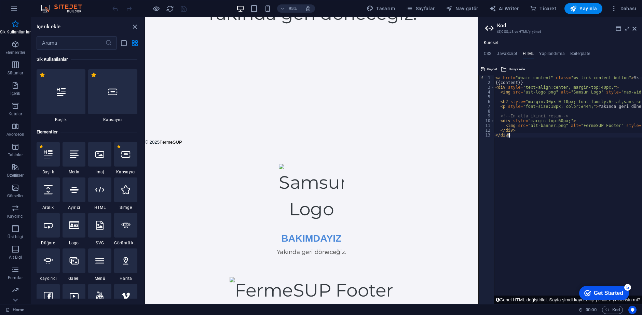
type textarea "<h2 style="margin:30px 0 10px; font-family:Arial,sans-serif;">BAKIMDAYIZ</h2>"
click at [498, 78] on div "< a > href="#main-content" class="wv-link-content button">Skip to main content …" at bounding box center [598, 192] width 208 height 233
click at [549, 126] on div "< a > href="#main-content" class="wv-link-content button">Skip to main content …" at bounding box center [598, 192] width 208 height 233
type textarea "<img src="alt-banner.png" alt="FermeSUP Footer" style="max-width:100%; height:a…"
click at [550, 96] on div "< a > href="#main-content" class="wv-link-content button">Skip to main content …" at bounding box center [598, 192] width 208 height 233
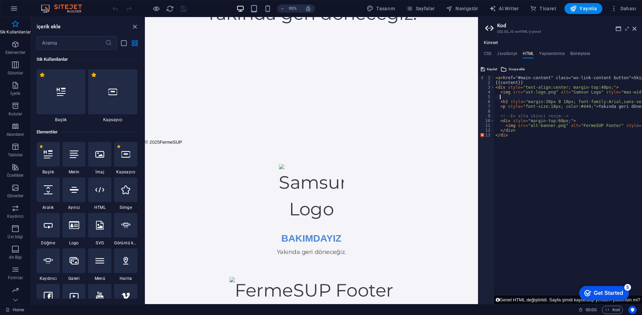
click at [539, 89] on div "< a > href="#main-content" class="wv-link-content button">Skip to main content …" at bounding box center [598, 192] width 208 height 233
click at [538, 89] on div "< a > href="#main-content" class="wv-link-content button">Skip to main content …" at bounding box center [598, 192] width 208 height 233
click at [505, 84] on div "< a > href="#main-content" class="wv-link-content button">Skip to main content …" at bounding box center [598, 192] width 208 height 233
type textarea "{{content}}"
click at [502, 81] on div "< a > href="#main-content" class="wv-link-content button">Skip to main content …" at bounding box center [598, 192] width 208 height 233
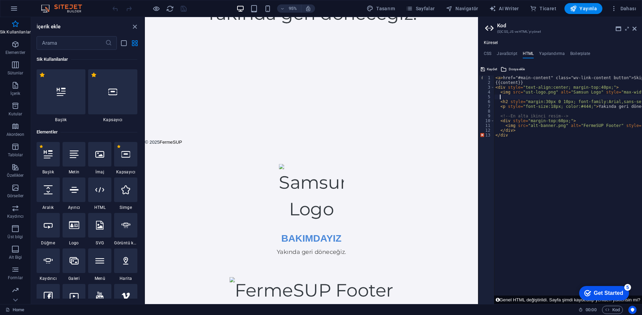
click at [508, 98] on div "< a > href="#main-content" class="wv-link-content button">Skip to main content …" at bounding box center [598, 192] width 208 height 233
click at [570, 105] on div "< a > href="#main-content" class="wv-link-content button">Skip to main content …" at bounding box center [598, 192] width 208 height 233
click at [495, 78] on div "< a > href="#main-content" class="wv-link-content button">Skip to main content …" at bounding box center [598, 192] width 208 height 233
paste textarea "<!"
click at [521, 140] on div "< ! < a > href="#main-content" class="wv-link-content button">Skip to main cont…" at bounding box center [598, 192] width 208 height 233
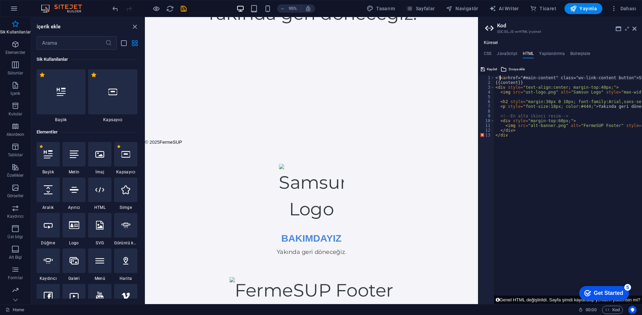
type textarea "</div"
paste textarea "–>"
click at [525, 137] on div "< ! < a > href="#main-content" class="wv-link-content button">Skip to main cont…" at bounding box center [598, 192] width 208 height 233
click at [500, 78] on div "</div 1 2 3 4 5 6 7 8 9 10 11 12 13 14 < ! < a > href="#main-content" class="wv…" at bounding box center [560, 184] width 164 height 241
click at [500, 78] on div "< ! < a > href="#main-content" class="wv-link-content button">Skip to main cont…" at bounding box center [598, 192] width 208 height 233
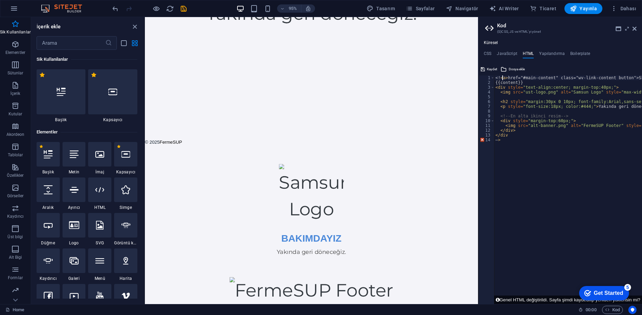
scroll to position [0, 0]
click at [499, 78] on div "< ! < a > href="#main-content" class="wv-link-content button">Skip to main cont…" at bounding box center [598, 192] width 208 height 233
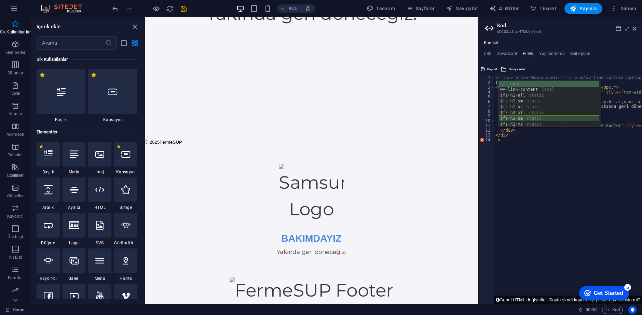
scroll to position [0, 1]
click at [496, 142] on div "<!-- <a> href="#main-content" class="wv-link-content button">Skip to main conte…" at bounding box center [598, 192] width 208 height 233
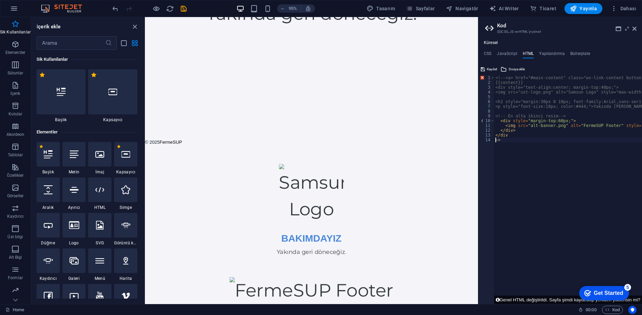
scroll to position [0, 0]
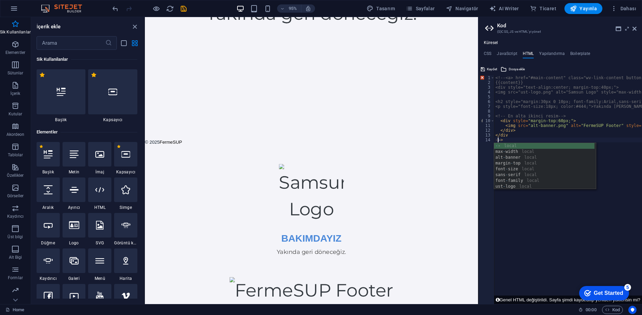
click at [518, 140] on div "<!-- <a> href="#main-content" class="wv-link-content button">Skip to main conte…" at bounding box center [598, 192] width 208 height 233
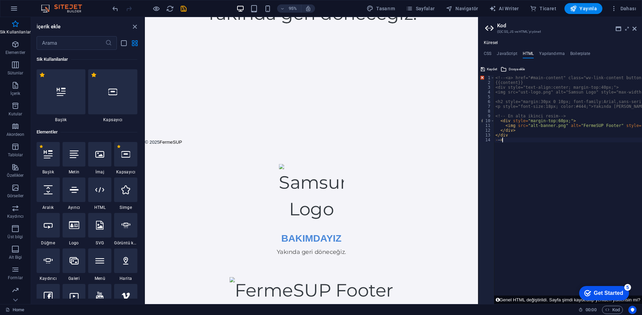
click at [496, 140] on div "<!-- <a> href="#main-content" class="wv-link-content button">Skip to main conte…" at bounding box center [598, 192] width 208 height 233
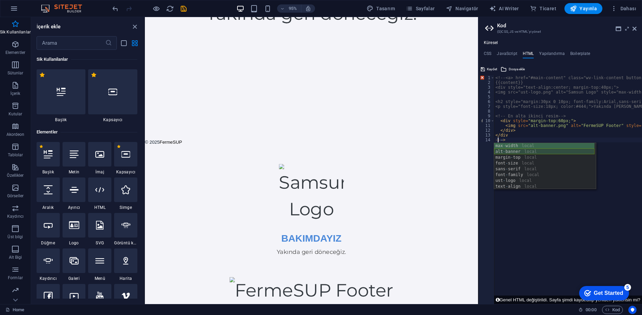
click at [515, 131] on div "<!-- <a> href="#main-content" class="wv-link-content button">Skip to main conte…" at bounding box center [598, 192] width 208 height 233
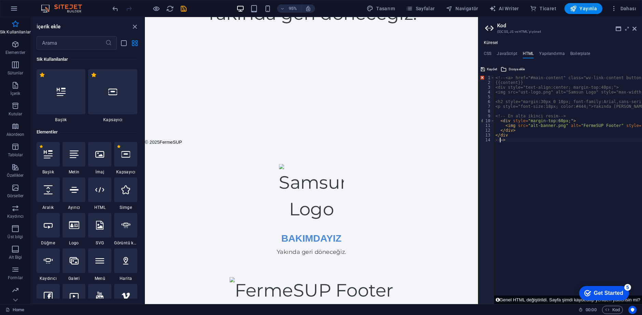
click at [500, 141] on div "<!-- <a> href="#main-content" class="wv-link-content button">Skip to main conte…" at bounding box center [598, 192] width 208 height 233
click at [518, 152] on div "<!-- <a> href="#main-content" class="wv-link-content button">Skip to main conte…" at bounding box center [598, 192] width 208 height 233
type textarea "-–>"
click at [398, 173] on div "BAKIMDAYIZ Yakında geri döneceğiz." at bounding box center [320, 246] width 351 height 148
click at [632, 29] on header "Kod (S)CSS, JS ve HTML'yi yönet" at bounding box center [560, 26] width 151 height 18
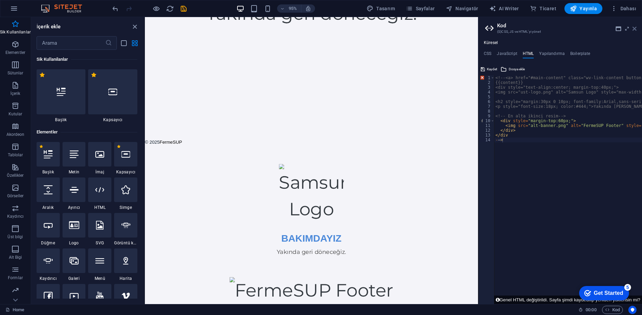
click at [634, 31] on icon at bounding box center [634, 28] width 4 height 5
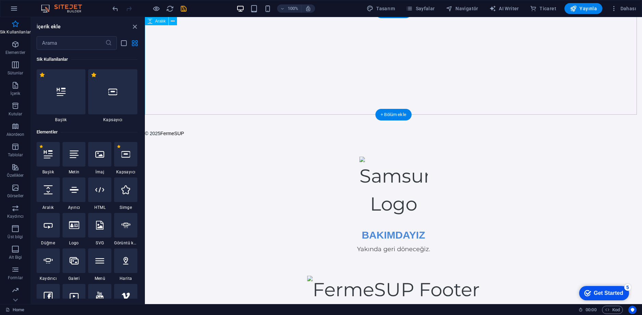
click at [462, 127] on div "© 2025 FermeSUP" at bounding box center [393, 129] width 497 height 28
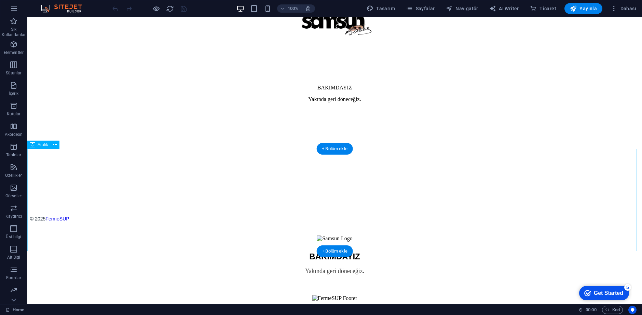
scroll to position [165, 0]
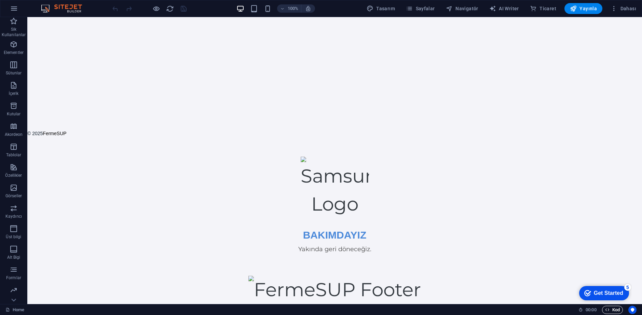
click at [605, 308] on icon "button" at bounding box center [607, 310] width 4 height 4
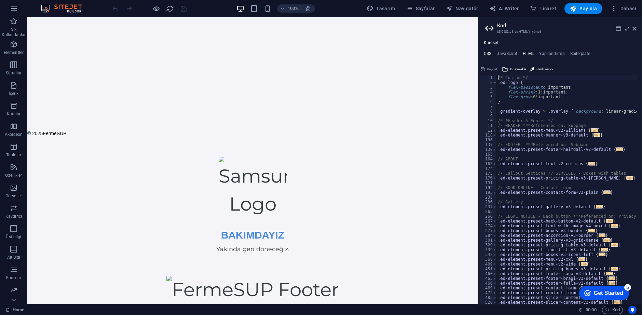
click at [530, 51] on h4 "HTML" at bounding box center [528, 55] width 11 height 8
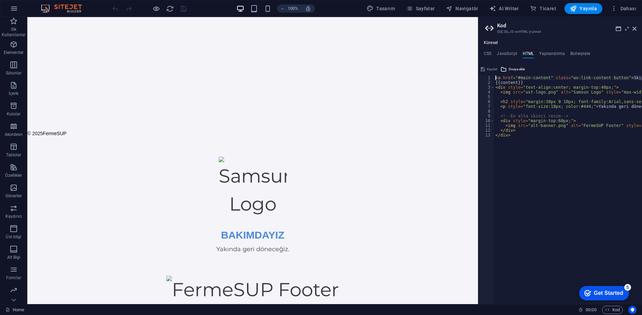
click at [532, 120] on div "< a href = "#main-content" class = "wv-link-content button" > Skip to main cont…" at bounding box center [598, 192] width 208 height 233
click at [494, 80] on div "< a href = "#main-content" class = "wv-link-content button" > Skip to main cont…" at bounding box center [598, 192] width 208 height 233
type textarea "<a href="#main-content" class="wv-link-content button">Skip to main content</a>"
click at [521, 113] on div "< a href = "#main-content" class = "wv-link-content button" > Skip to main cont…" at bounding box center [598, 192] width 208 height 233
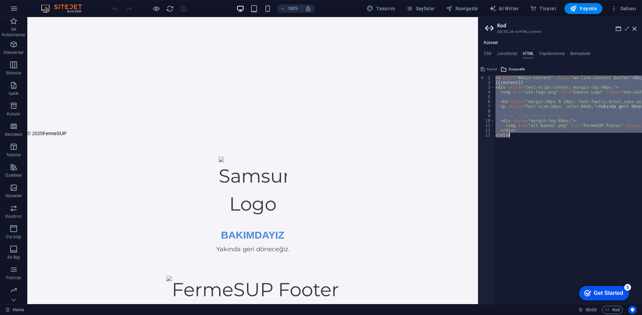
paste textarea "<a href="#main-content" class="wv-link-content button">Skip to main content</a"
type textarea "<a href="#main-content" class="wv-link-content button">Skip to main content</a>"
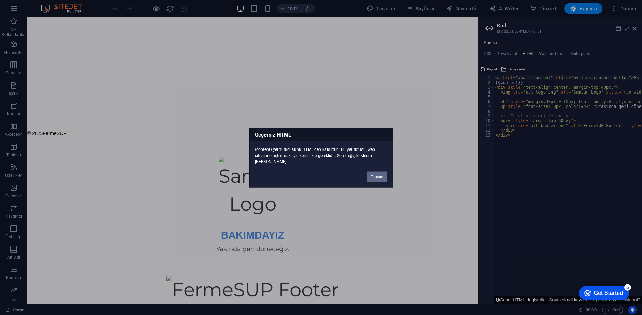
click at [378, 180] on button "Tamam" at bounding box center [377, 177] width 20 height 10
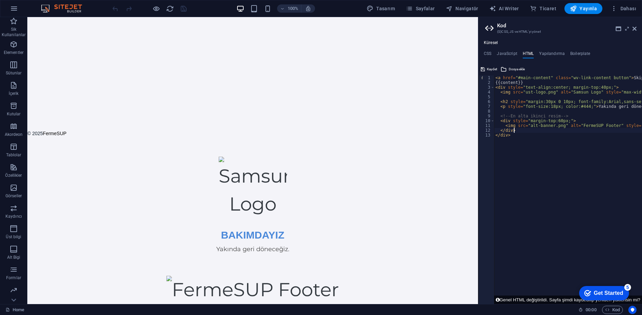
click at [532, 131] on div "< a href = "#main-content" class = "wv-link-content button" > Skip to main cont…" at bounding box center [598, 192] width 208 height 233
click at [495, 80] on div "< a href = "#main-content" class = "wv-link-content button" > Skip to main cont…" at bounding box center [598, 192] width 208 height 233
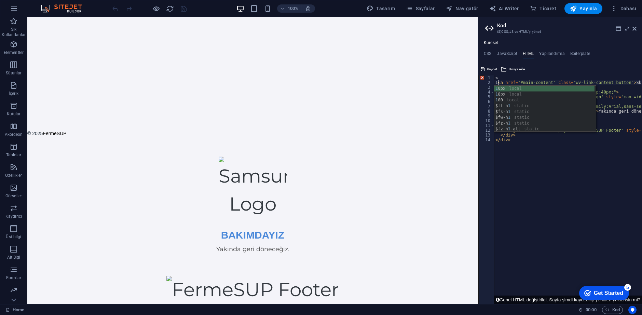
click at [554, 139] on div "< 1 < a href = "#main-content" class = "wv-link-content button" > Skip to main …" at bounding box center [598, 192] width 208 height 233
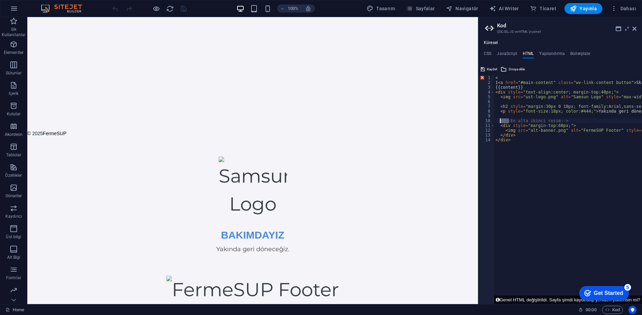
drag, startPoint x: 510, startPoint y: 123, endPoint x: 500, endPoint y: 122, distance: 10.0
click at [500, 122] on div "< 1 < a href = "#main-content" class = "wv-link-content button" > Skip to main …" at bounding box center [598, 192] width 208 height 233
click at [498, 80] on div "< 1 < a href = "#main-content" class = "wv-link-content button" > Skip to main …" at bounding box center [598, 192] width 208 height 233
click at [498, 81] on div "< 1 < a href = "#main-content" class = "wv-link-content button" > Skip to main …" at bounding box center [598, 192] width 208 height 233
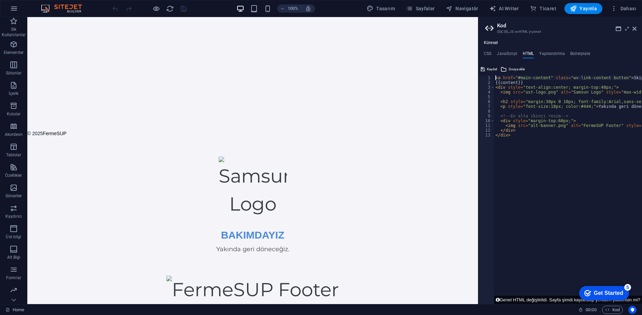
paste textarea "<!--"
click at [527, 141] on div "<!-- <a href="#main-content" class="wv-link-content button">Skip to main conten…" at bounding box center [598, 192] width 208 height 233
drag, startPoint x: 559, startPoint y: 116, endPoint x: 569, endPoint y: 115, distance: 9.9
click at [569, 115] on div "<!-- <a href="#main-content" class="wv-link-content button">Skip to main conten…" at bounding box center [598, 192] width 208 height 233
click at [544, 140] on div "<!-- <a href="#main-content" class="wv-link-content button">Skip to main conten…" at bounding box center [598, 192] width 208 height 233
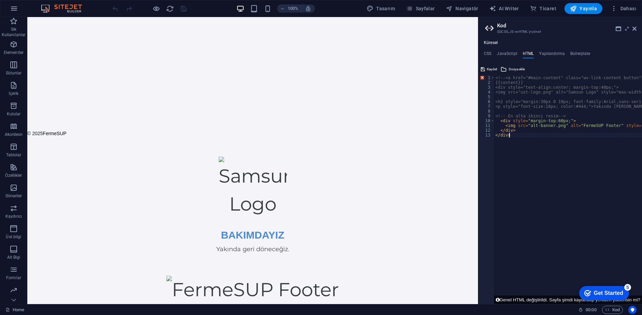
type textarea "</div>"
click at [532, 143] on div "<!-- <a href="#main-content" class="wv-link-content button">Skip to main conten…" at bounding box center [598, 192] width 208 height 233
click at [531, 147] on div "<!-- <a href="#main-content" class="wv-link-content button">Skip to main conten…" at bounding box center [598, 192] width 208 height 233
click at [522, 149] on div "<!-- <a href="#main-content" class="wv-link-content button">Skip to main conten…" at bounding box center [598, 192] width 208 height 233
click at [504, 143] on div "<!-- <a href="#main-content" class="wv-link-content button">Skip to main conten…" at bounding box center [598, 192] width 208 height 233
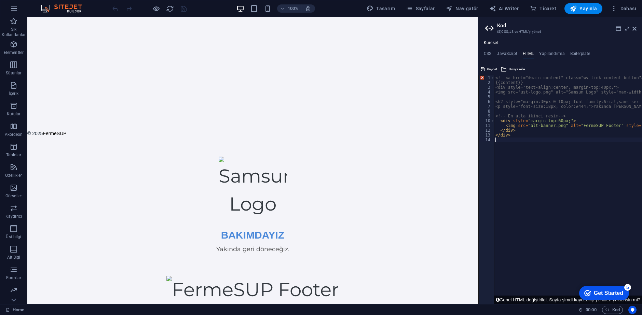
paste textarea "-->"
drag, startPoint x: 511, startPoint y: 116, endPoint x: 500, endPoint y: 115, distance: 11.4
click at [500, 115] on div "<!-- <a href="#main-content" class="wv-link-content button">Skip to main conten…" at bounding box center [598, 192] width 208 height 233
click at [499, 119] on div "<!-- <a href="#main-content" class="wv-link-content button">Skip to main conten…" at bounding box center [598, 192] width 208 height 233
paste textarea "!-- <"
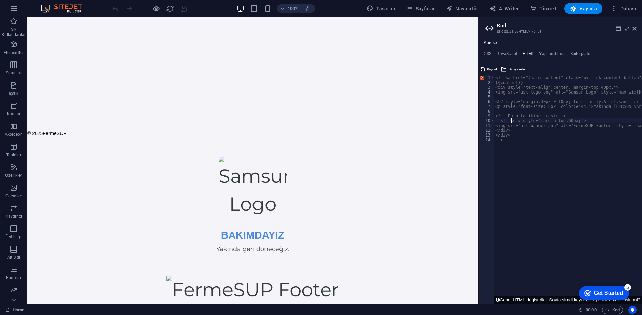
click at [525, 146] on div "<!-- <a href="#main-content" class="wv-link-content button">Skip to main conten…" at bounding box center [598, 192] width 208 height 233
type textarea "-->"
click at [484, 67] on icon at bounding box center [483, 69] width 4 height 8
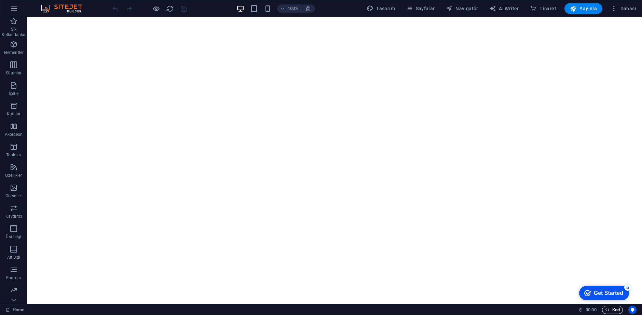
click at [609, 306] on span "Kod" at bounding box center [612, 310] width 15 height 8
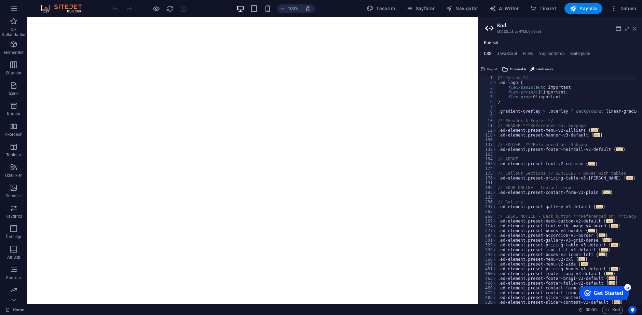
click at [634, 28] on icon at bounding box center [634, 28] width 4 height 5
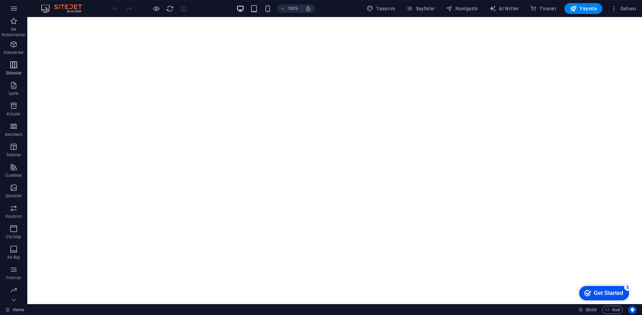
click at [18, 63] on span "Sütunlar" at bounding box center [13, 69] width 27 height 16
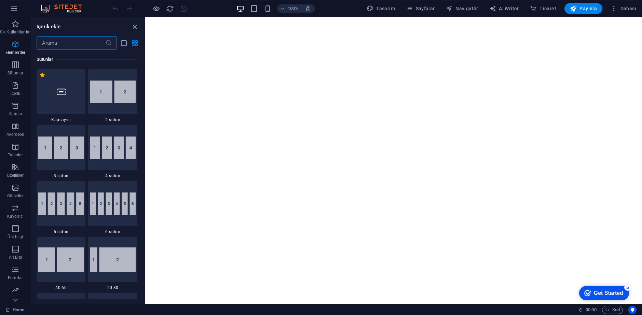
scroll to position [338, 0]
click at [18, 124] on icon "button" at bounding box center [15, 126] width 8 height 8
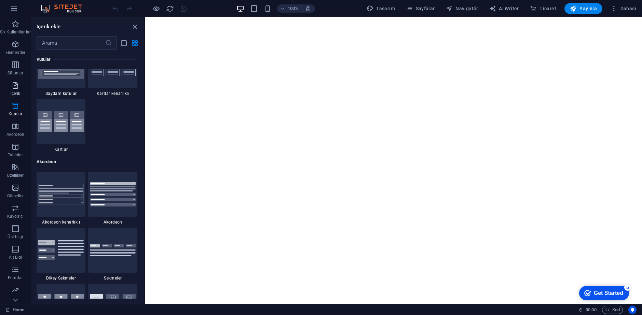
click at [15, 91] on p "İçerik" at bounding box center [15, 93] width 10 height 5
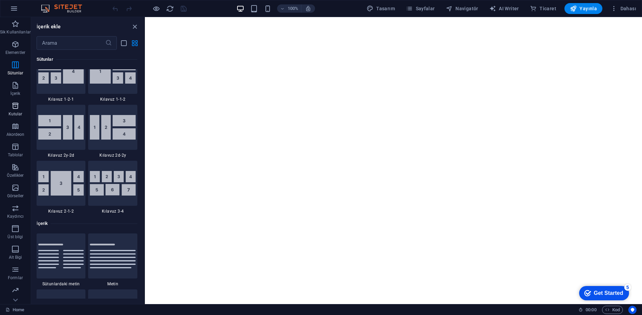
scroll to position [1025, 0]
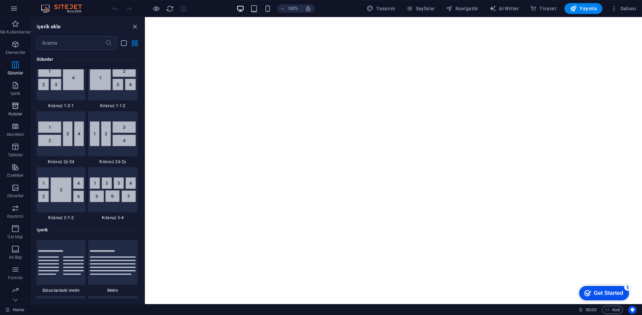
click at [18, 101] on button "Kutular" at bounding box center [15, 109] width 31 height 20
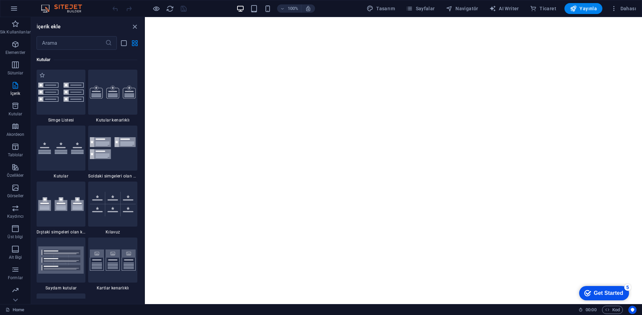
scroll to position [1884, 0]
click at [13, 12] on icon "button" at bounding box center [14, 8] width 8 height 8
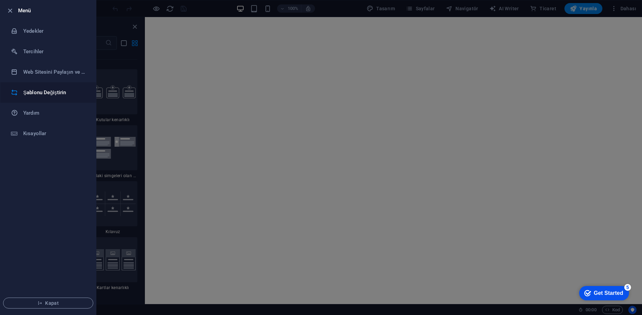
click at [55, 94] on h6 "Şablonu Değiştirin" at bounding box center [54, 92] width 63 height 8
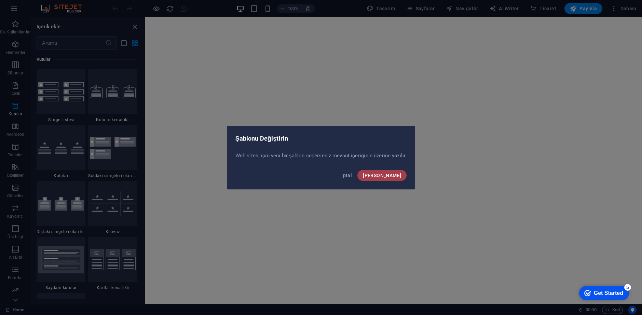
click at [382, 173] on button "[PERSON_NAME]" at bounding box center [381, 175] width 49 height 11
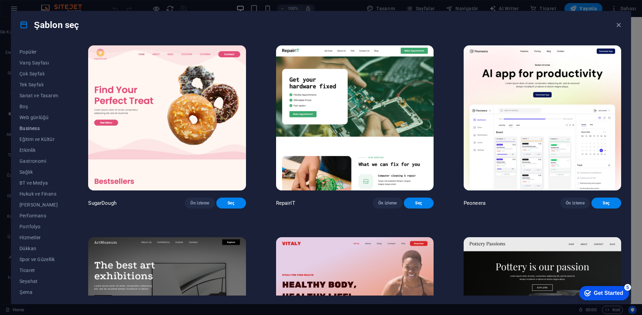
scroll to position [32, 0]
click at [30, 280] on span "Seyahat" at bounding box center [38, 279] width 39 height 5
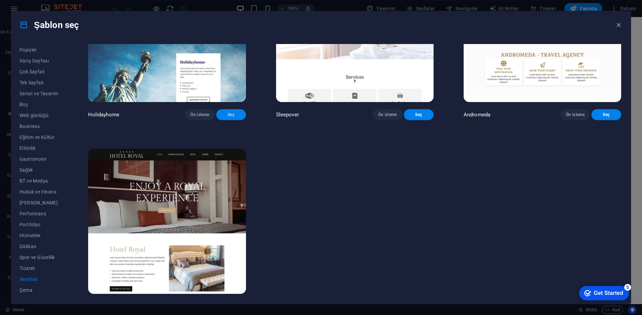
scroll to position [286, 0]
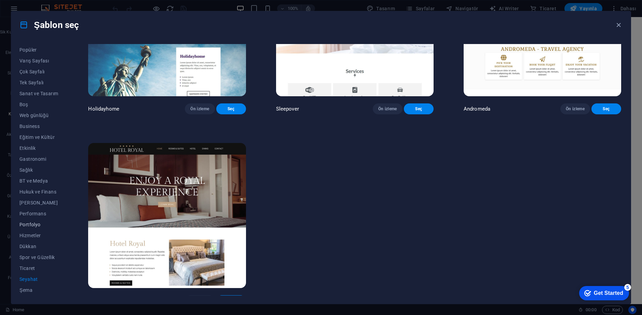
click at [39, 222] on span "Portfolyo" at bounding box center [38, 224] width 39 height 5
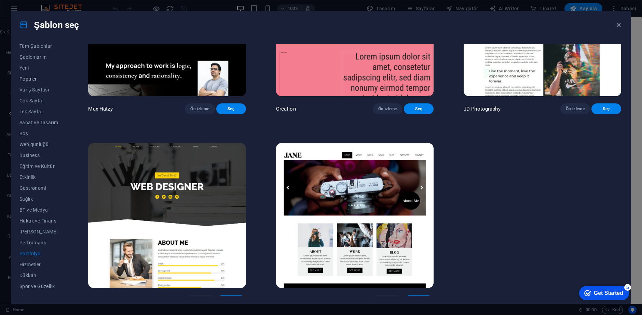
scroll to position [0, 0]
click at [34, 57] on button "Şablonlarım" at bounding box center [38, 60] width 39 height 11
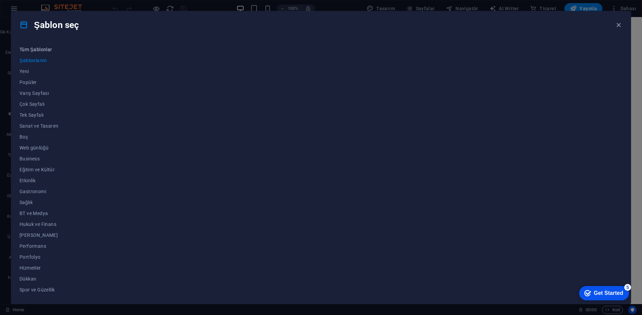
click at [44, 49] on span "Tüm Şablonlar" at bounding box center [38, 49] width 39 height 5
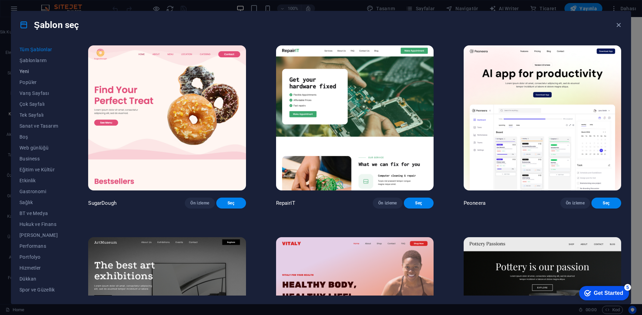
click at [29, 73] on span "Yeni" at bounding box center [38, 71] width 39 height 5
click at [40, 224] on span "Portfolyo" at bounding box center [38, 224] width 39 height 5
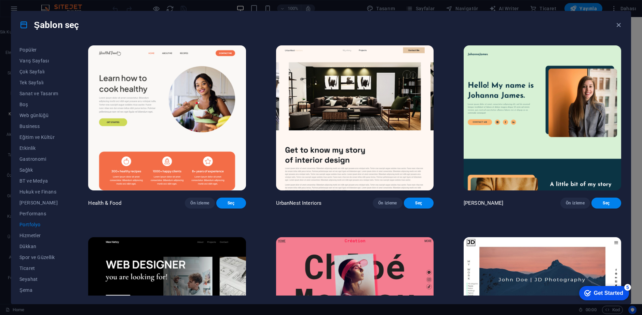
scroll to position [273, 0]
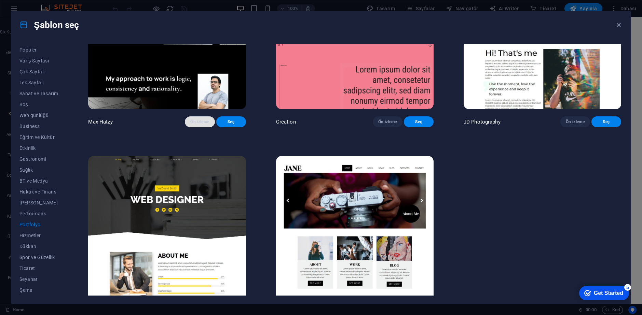
click at [203, 118] on button "Ön izleme" at bounding box center [200, 121] width 30 height 11
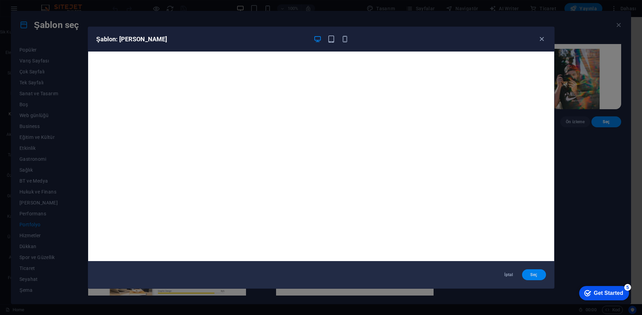
click at [531, 275] on span "Seç" at bounding box center [533, 274] width 13 height 5
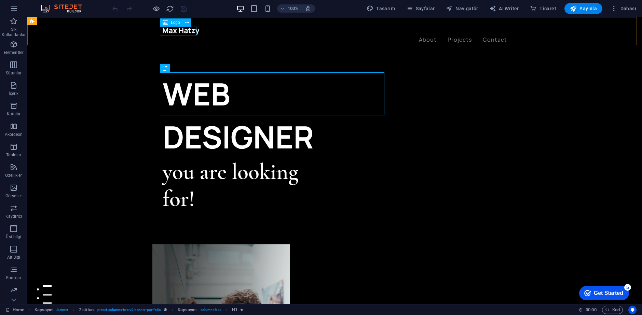
click at [181, 30] on div at bounding box center [335, 31] width 344 height 9
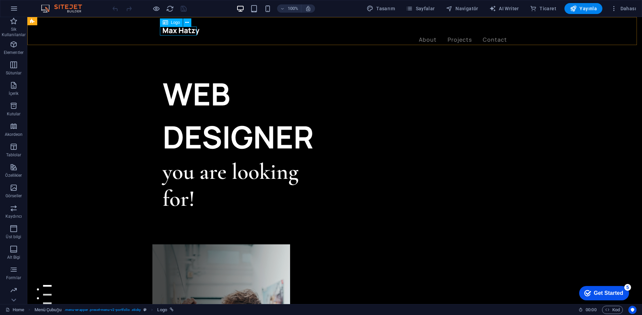
click at [177, 24] on span "Logo" at bounding box center [175, 22] width 9 height 4
click at [188, 24] on icon at bounding box center [187, 22] width 4 height 7
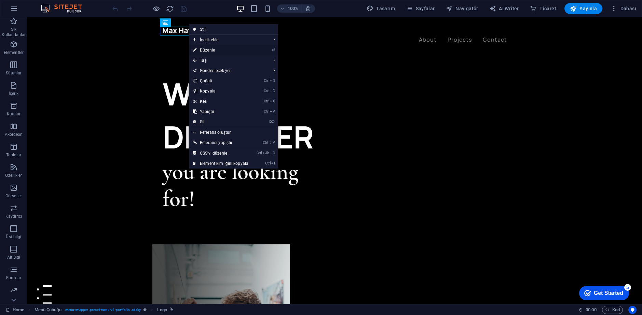
click at [206, 46] on link "⏎ Düzenle" at bounding box center [221, 50] width 64 height 10
select select "px"
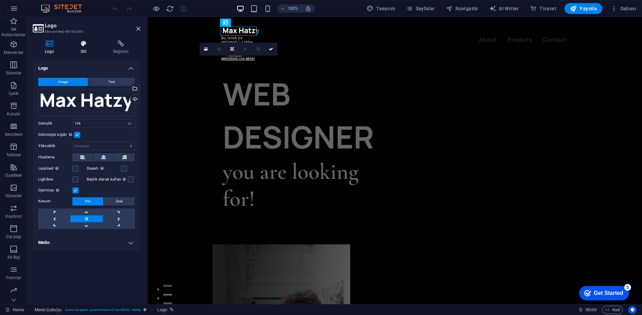
click at [79, 43] on icon at bounding box center [84, 43] width 30 height 7
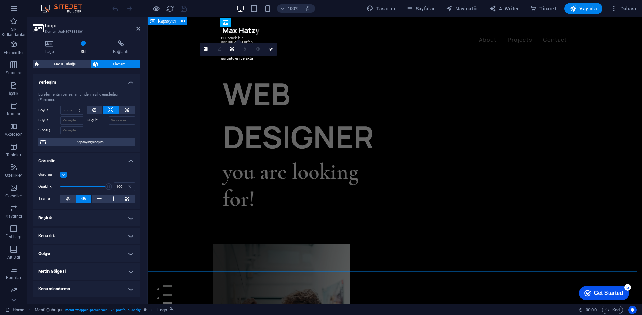
click at [284, 59] on div "WEB DESIGNER you are looking for! Let’s talk My projects" at bounding box center [395, 316] width 494 height 599
click at [412, 71] on div "WEB DESIGNER you are looking for! Let’s talk My projects" at bounding box center [395, 316] width 494 height 599
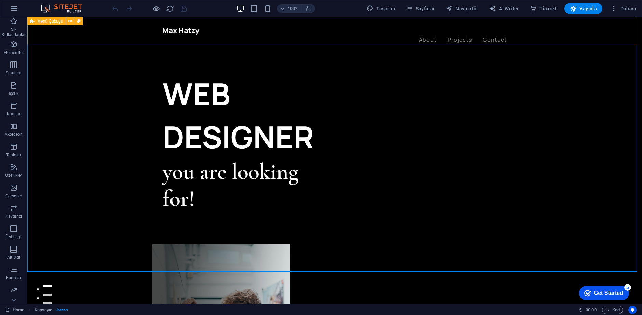
click at [37, 27] on div "About Projects Contact" at bounding box center [334, 35] width 615 height 37
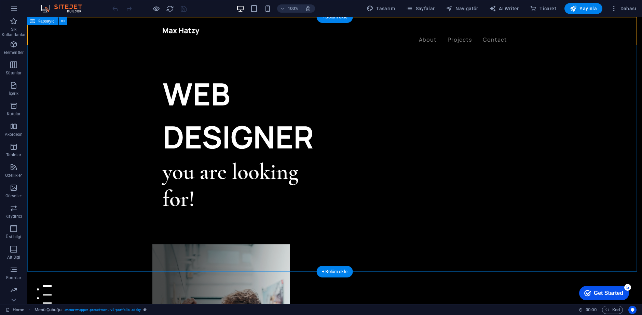
click at [53, 46] on div "WEB DESIGNER you are looking for! Let’s talk My projects" at bounding box center [334, 316] width 615 height 599
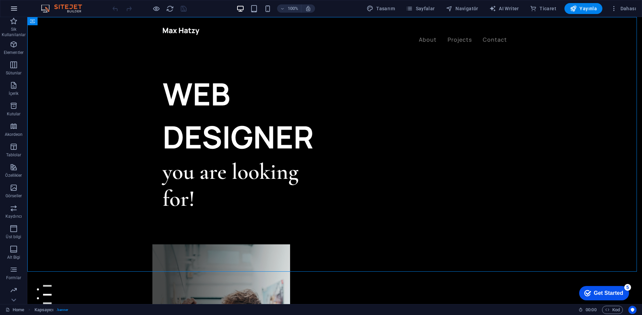
click at [16, 8] on icon "button" at bounding box center [14, 8] width 8 height 8
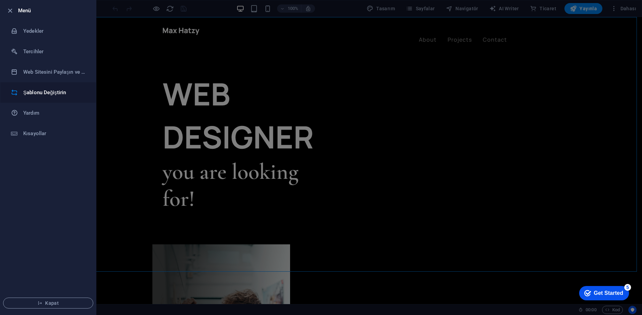
click at [51, 88] on li "Şablonu Değiştirin" at bounding box center [48, 92] width 96 height 20
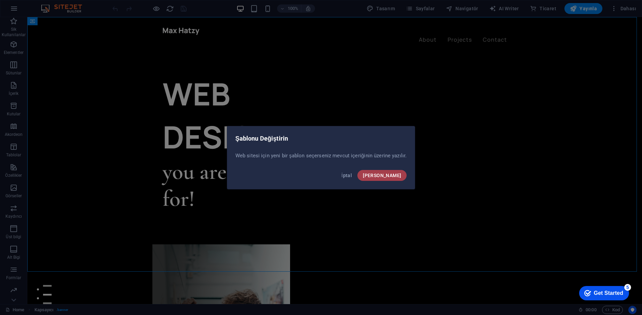
click at [384, 176] on button "[PERSON_NAME]" at bounding box center [381, 175] width 49 height 11
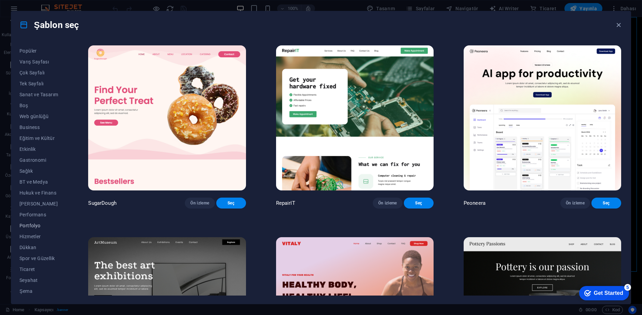
scroll to position [32, 0]
click at [34, 225] on span "Portfolyo" at bounding box center [38, 224] width 39 height 5
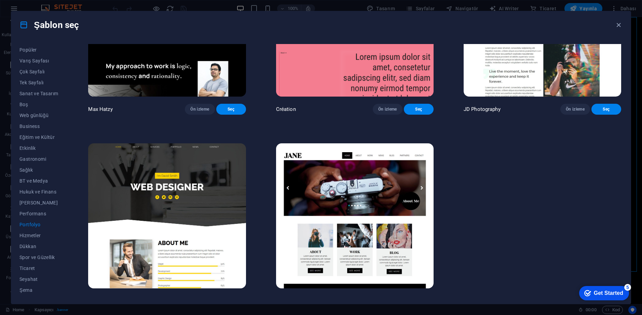
scroll to position [286, 0]
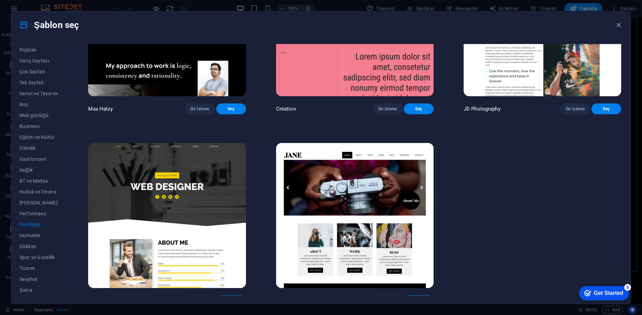
click at [424, 296] on button "Seç" at bounding box center [419, 301] width 30 height 11
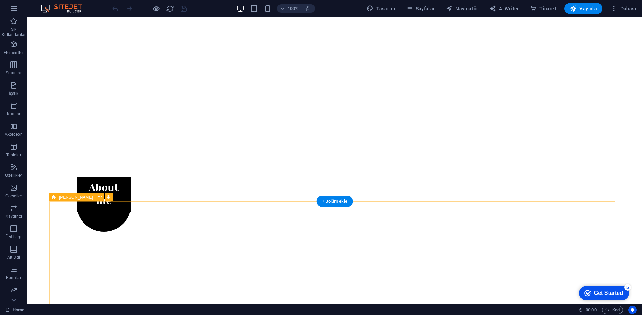
scroll to position [215, 0]
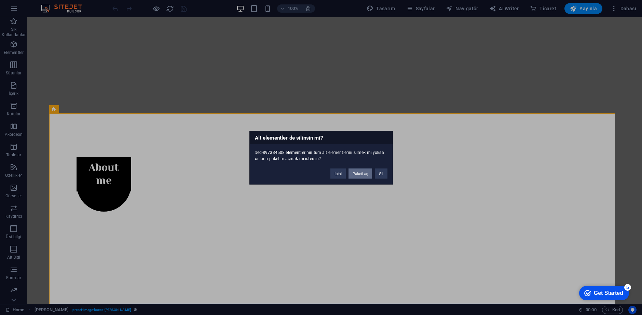
drag, startPoint x: 357, startPoint y: 173, endPoint x: 322, endPoint y: 157, distance: 38.2
click at [357, 173] on button "Paketi aç" at bounding box center [360, 173] width 24 height 10
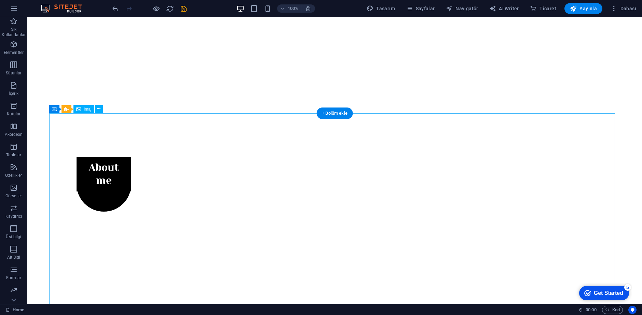
click at [96, 110] on button at bounding box center [99, 109] width 8 height 8
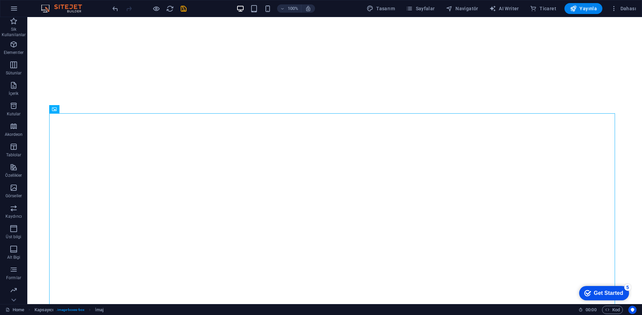
click at [122, 6] on div at bounding box center [149, 8] width 77 height 11
drag, startPoint x: 114, startPoint y: 9, endPoint x: 74, endPoint y: 22, distance: 42.4
click at [114, 9] on icon "undo" at bounding box center [115, 9] width 8 height 8
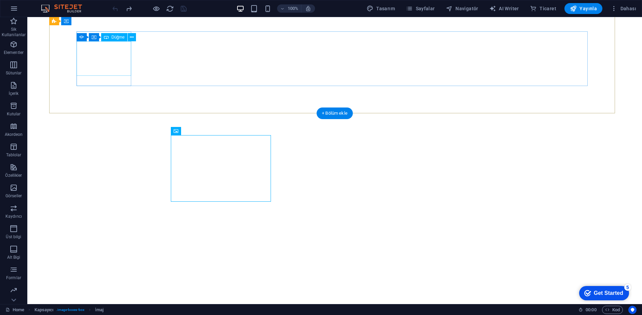
click at [64, 130] on div "About me My work Partners Contact" at bounding box center [334, 266] width 571 height 273
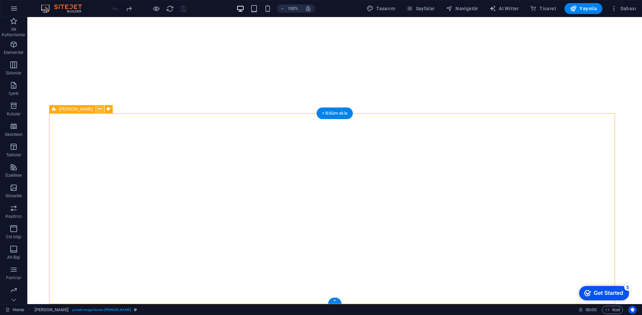
click at [98, 113] on icon at bounding box center [100, 109] width 4 height 7
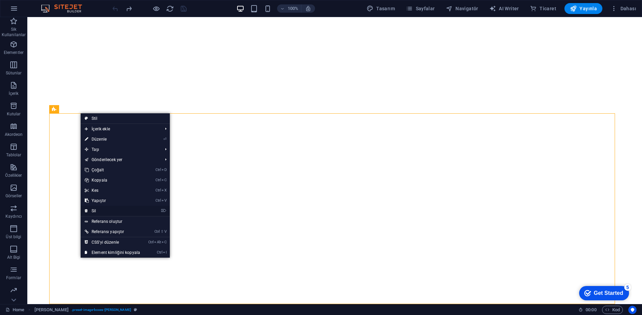
click at [113, 208] on link "⌦ Sil" at bounding box center [113, 211] width 64 height 10
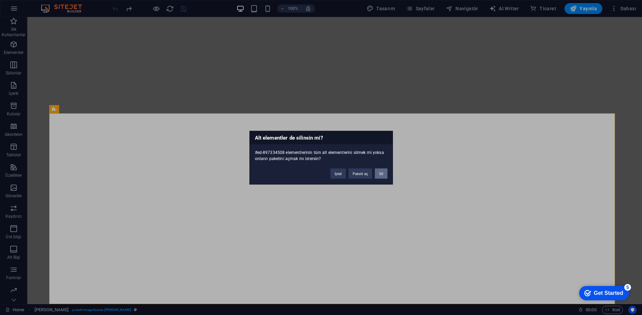
click at [380, 173] on button "Sil" at bounding box center [381, 173] width 12 height 10
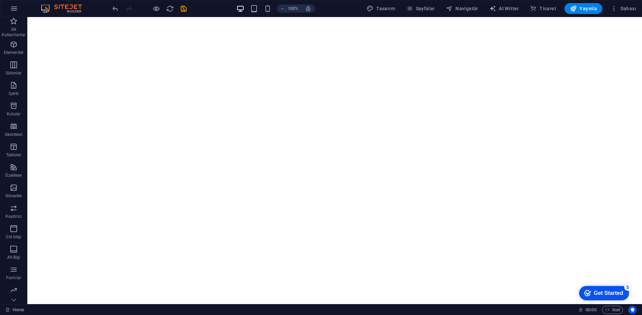
click at [356, 293] on html "Skip to main content Home About Work News Partners Contact About me My work Par…" at bounding box center [334, 278] width 615 height 774
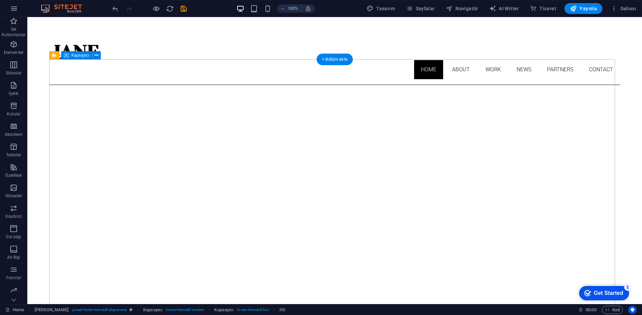
scroll to position [0, 0]
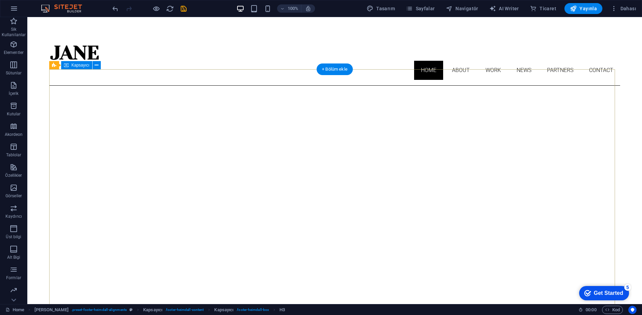
click at [94, 64] on button at bounding box center [97, 65] width 8 height 8
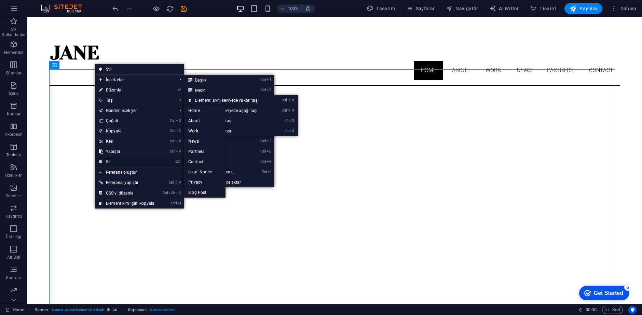
click at [122, 161] on link "⌦ Sil" at bounding box center [127, 162] width 64 height 10
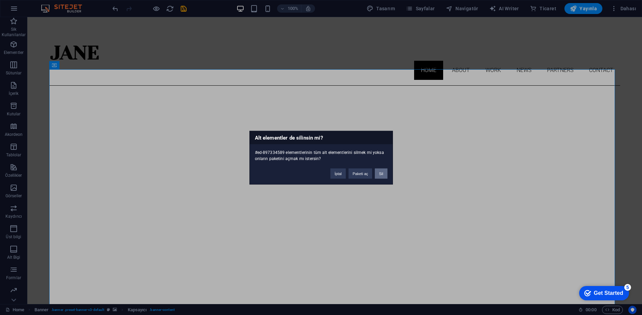
click at [380, 174] on button "Sil" at bounding box center [381, 173] width 12 height 10
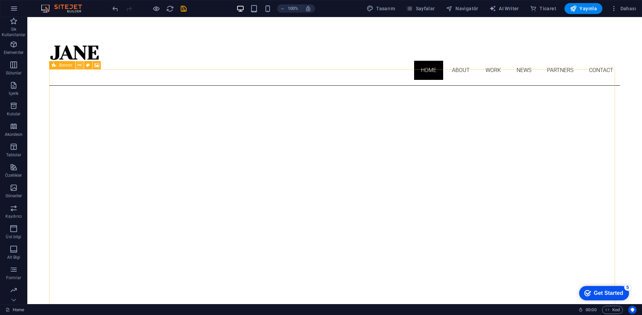
click at [80, 65] on icon at bounding box center [80, 65] width 4 height 7
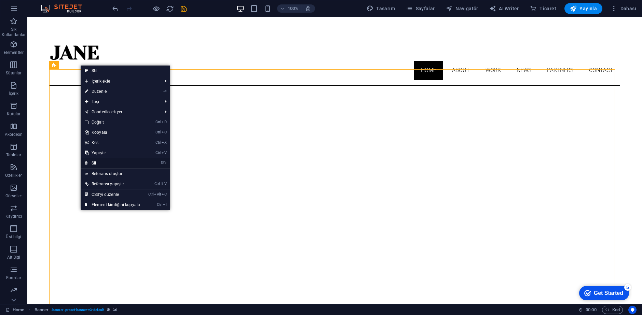
click at [107, 161] on link "⌦ Sil" at bounding box center [113, 163] width 64 height 10
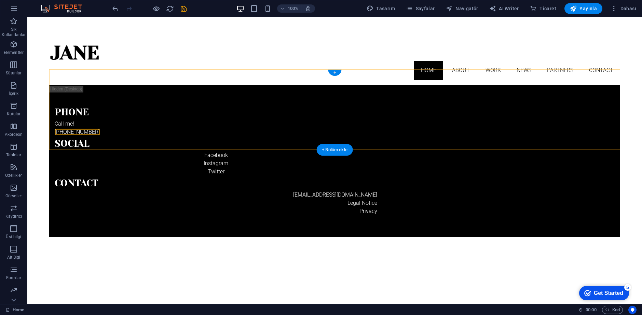
click at [335, 70] on div "+" at bounding box center [334, 73] width 13 height 6
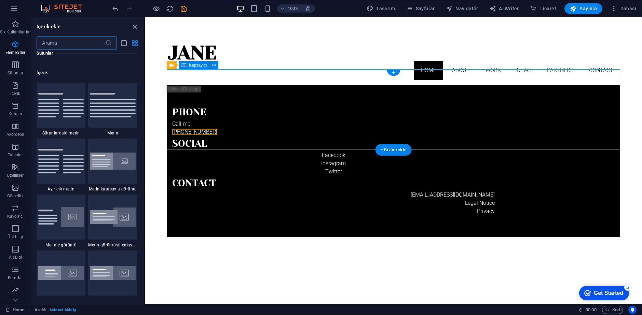
scroll to position [1195, 0]
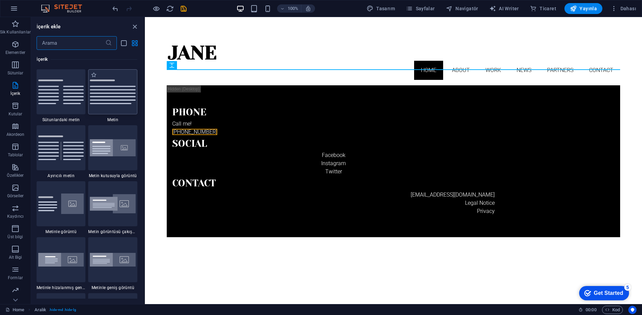
click at [93, 103] on img at bounding box center [113, 92] width 46 height 24
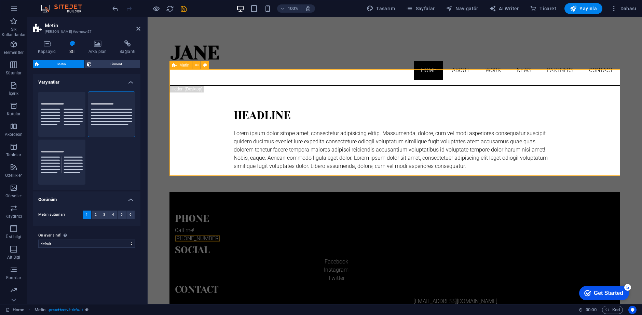
click at [282, 173] on div "Headline Lorem ipsum dolor sitope amet, consectetur adipisicing elitip. Massume…" at bounding box center [394, 139] width 451 height 107
click at [150, 99] on html "Skip to main content Home About Work News Partners Contact Headline Lorem ipsum…" at bounding box center [395, 191] width 494 height 349
click at [132, 27] on h2 "Metin" at bounding box center [93, 26] width 96 height 6
click at [135, 29] on header "Metin Ön ayar #ed-new-27" at bounding box center [87, 26] width 108 height 18
click at [138, 29] on icon at bounding box center [138, 28] width 4 height 5
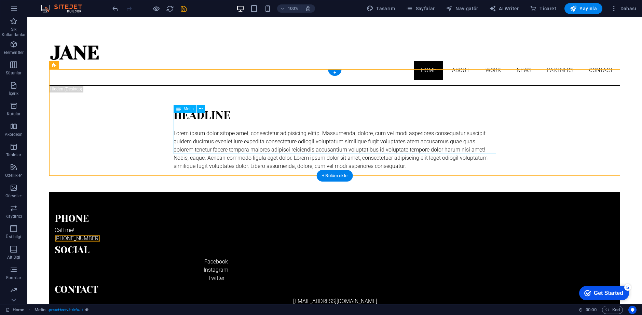
click at [175, 129] on div "Lorem ipsum dolor sitope amet, consectetur adipisicing elitip. Massumenda, dolo…" at bounding box center [335, 149] width 323 height 41
click at [187, 108] on div "Headline" at bounding box center [335, 116] width 323 height 16
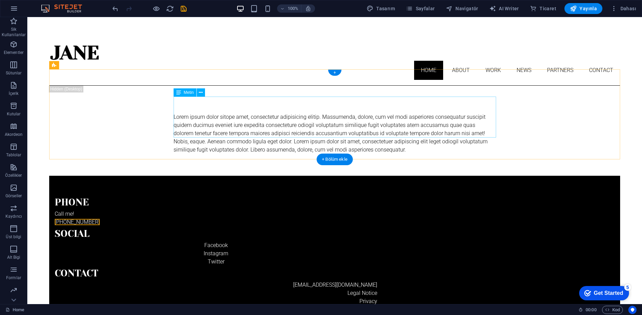
click at [212, 113] on div "Lorem ipsum dolor sitope amet, consectetur adipisicing elitip. Massumenda, dolo…" at bounding box center [335, 133] width 323 height 41
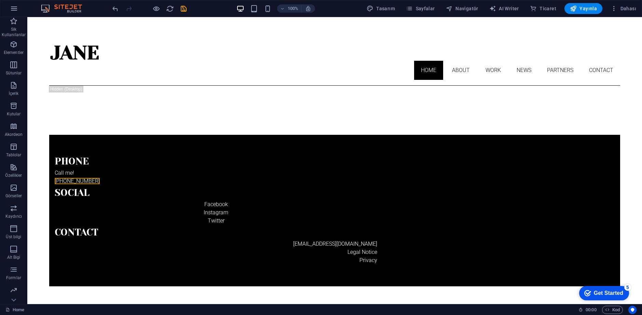
click at [300, 219] on html "Skip to main content Home About Work News Partners Contact Phone Call me! (0362…" at bounding box center [334, 162] width 615 height 291
click at [203, 86] on div at bounding box center [334, 110] width 571 height 49
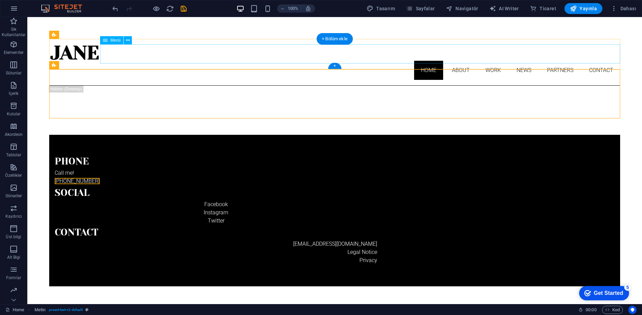
click at [424, 61] on nav "Home About Work News Partners Contact" at bounding box center [334, 70] width 571 height 19
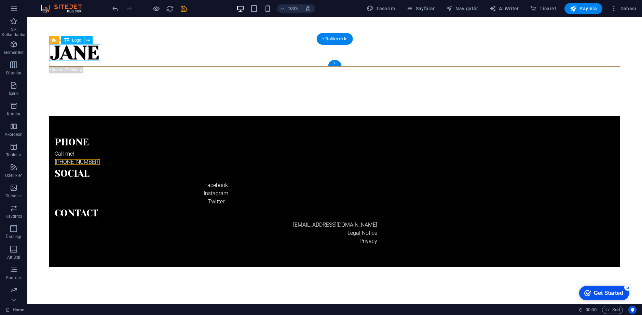
click at [91, 54] on div at bounding box center [334, 52] width 571 height 16
click at [85, 39] on button at bounding box center [88, 40] width 8 height 8
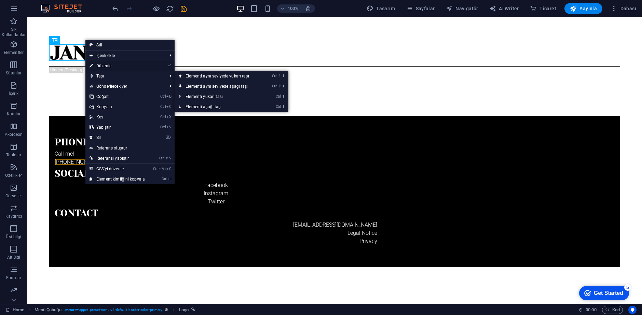
click at [113, 66] on link "⏎ Düzenle" at bounding box center [117, 66] width 64 height 10
select select "px"
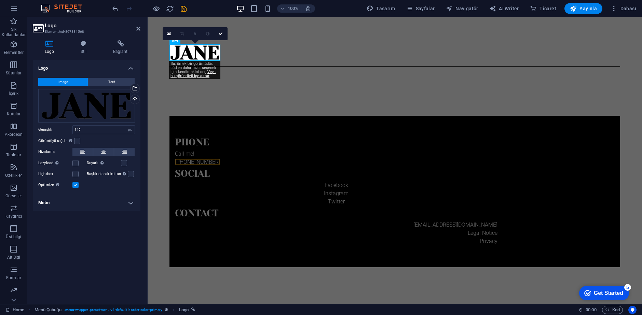
click at [85, 39] on div "Logo Stil Bağlantı Logo Image Text Dosyaları buraya sürükleyin, dosyaları seçme…" at bounding box center [86, 170] width 119 height 270
click at [86, 48] on h4 "Stil" at bounding box center [85, 47] width 32 height 14
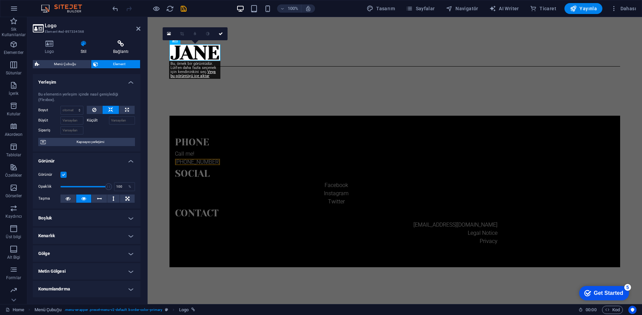
click at [108, 46] on icon at bounding box center [120, 43] width 39 height 7
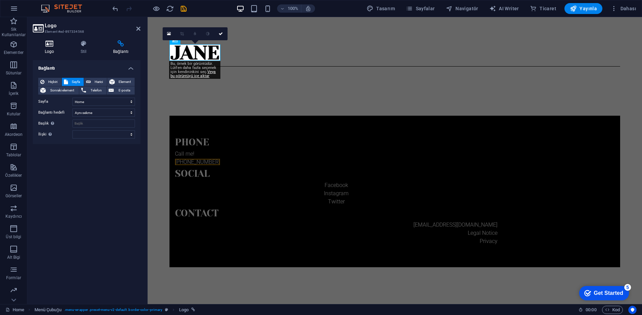
click at [53, 42] on icon at bounding box center [49, 43] width 33 height 7
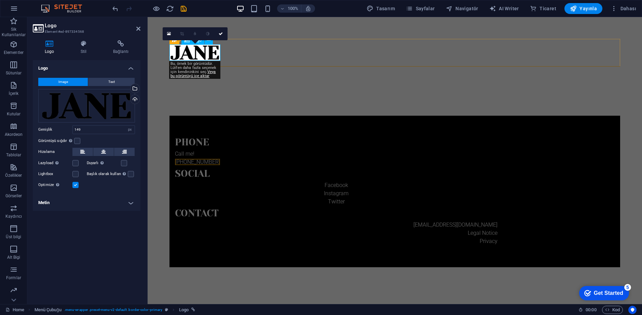
click at [193, 58] on div at bounding box center [394, 52] width 451 height 16
click at [187, 53] on div at bounding box center [394, 52] width 451 height 16
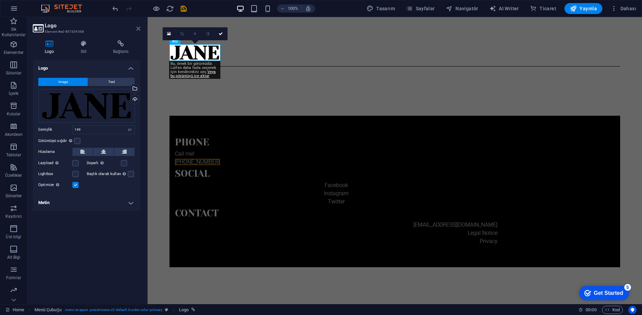
click at [135, 29] on header "Logo Element #ed-897334568" at bounding box center [87, 26] width 108 height 18
drag, startPoint x: 139, startPoint y: 29, endPoint x: 112, endPoint y: 14, distance: 30.9
click at [139, 29] on icon at bounding box center [138, 28] width 4 height 5
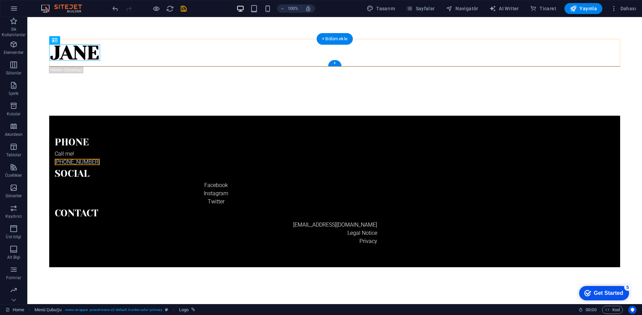
click at [92, 48] on div at bounding box center [334, 52] width 571 height 16
click at [88, 40] on icon at bounding box center [88, 40] width 4 height 7
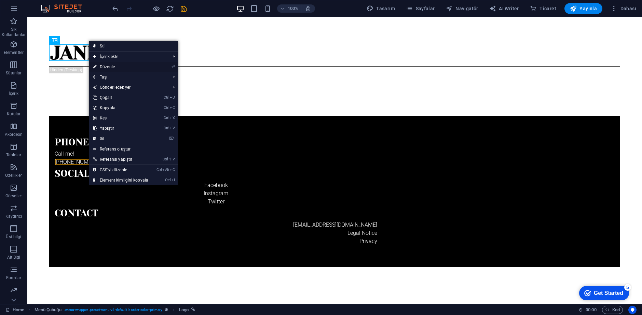
click at [106, 66] on link "⏎ Düzenle" at bounding box center [121, 67] width 64 height 10
select select "px"
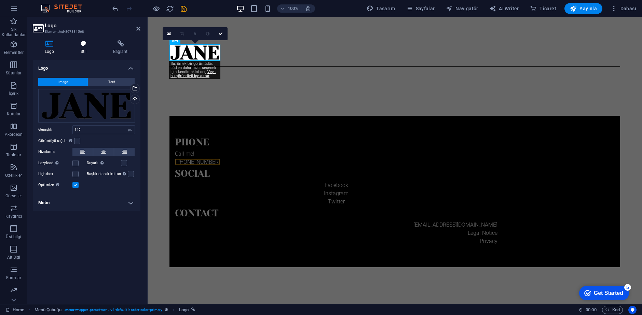
click at [88, 43] on icon at bounding box center [84, 43] width 30 height 7
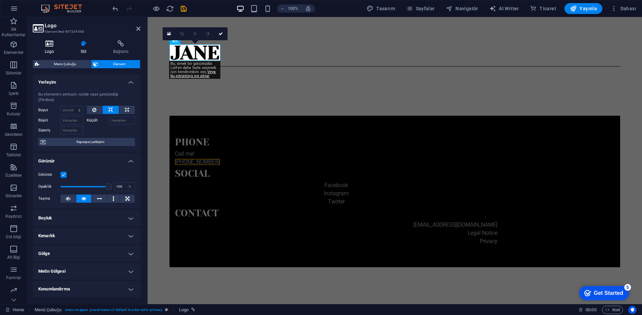
click at [50, 47] on h4 "Logo" at bounding box center [51, 47] width 36 height 14
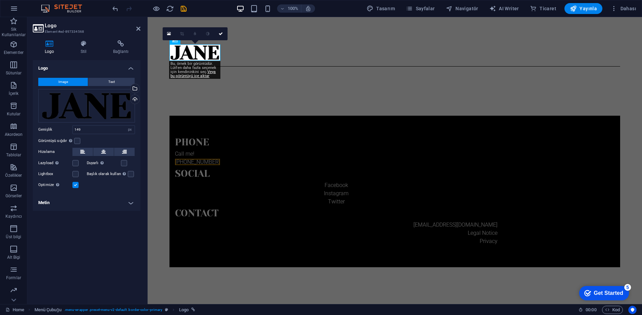
click at [69, 82] on button "Image" at bounding box center [63, 82] width 50 height 8
click at [79, 104] on div "Dosyaları buraya sürükleyin, dosyaları seçmek için tıklayın veya Dosyalardan ya…" at bounding box center [86, 105] width 97 height 33
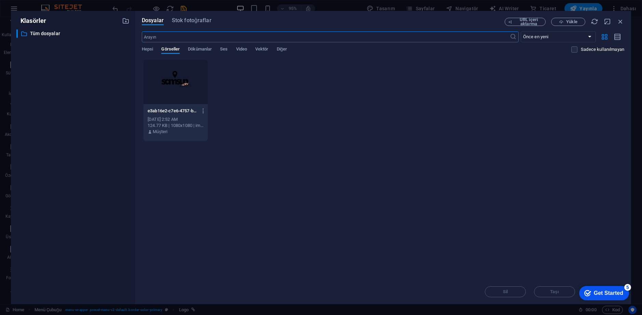
click at [183, 77] on div at bounding box center [175, 82] width 64 height 44
click at [613, 289] on div "checkmark Get Started 5" at bounding box center [604, 293] width 50 height 14
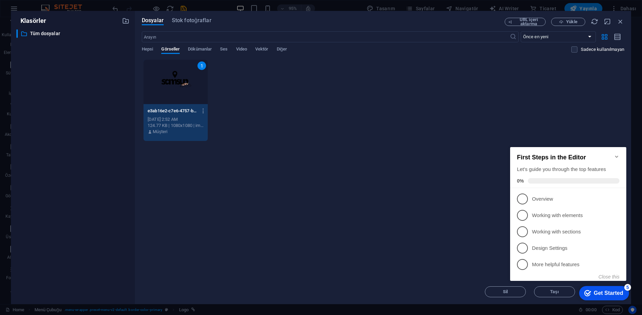
click div "checkmark Get Started 5 First Steps in the Editor Let's guide you through the t…"
click at [451, 164] on div "Anında yüklemek için dosyaları buraya bırakın 1 e3ab16e2-c7e6-4757-b8be-0b32538…" at bounding box center [383, 169] width 482 height 220
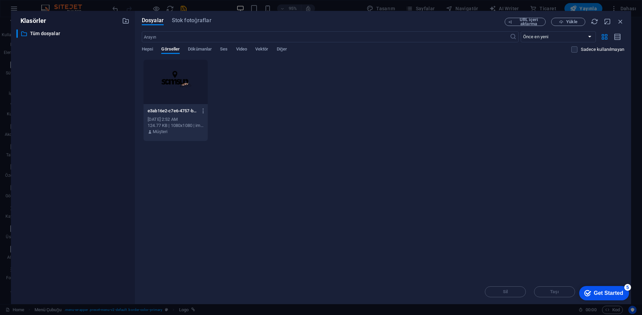
click html "checkmark Get Started 5 First Steps in the Editor Let's guide you through the t…"
click at [168, 76] on div at bounding box center [175, 82] width 64 height 44
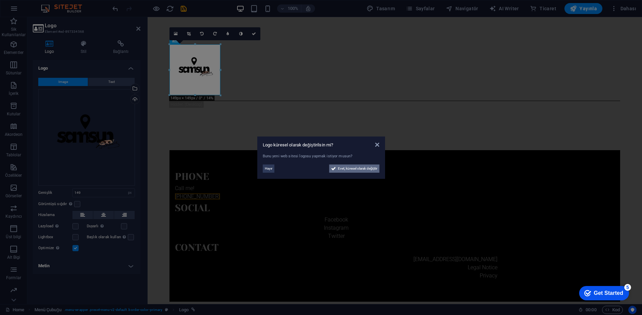
click at [352, 169] on span "Evet, küresel olarak değiştir" at bounding box center [358, 169] width 40 height 8
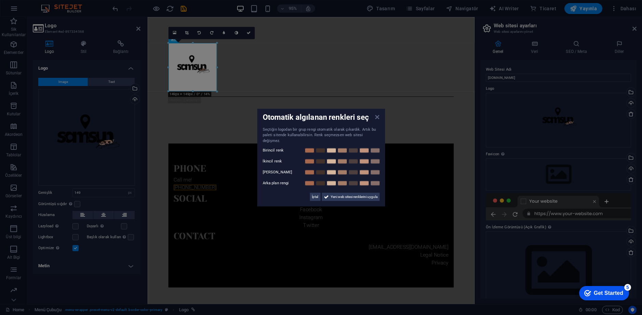
drag, startPoint x: 375, startPoint y: 121, endPoint x: 239, endPoint y: 110, distance: 136.1
click at [375, 120] on icon at bounding box center [377, 116] width 4 height 5
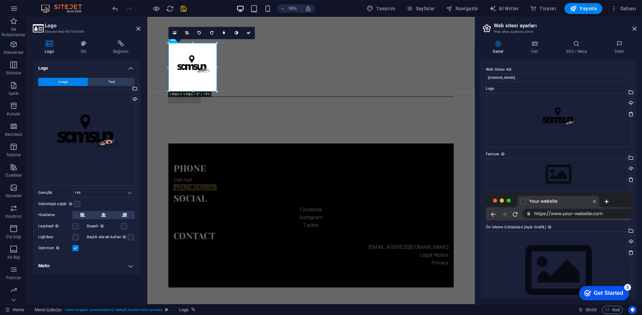
click at [394, 262] on html "Skip to main content Phone Call me! (0362) 123 45 67 Social Facebook Instagram …" at bounding box center [320, 170] width 344 height 307
click at [136, 26] on icon at bounding box center [138, 28] width 4 height 5
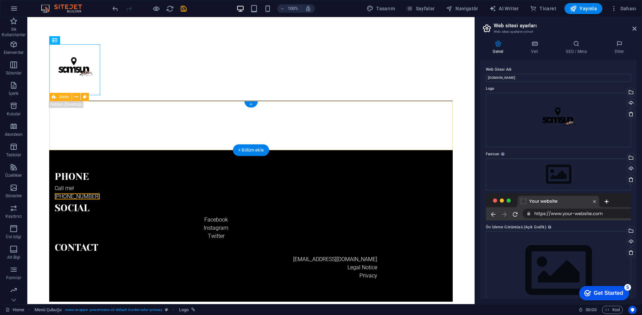
click at [70, 87] on div at bounding box center [250, 69] width 403 height 51
click at [121, 101] on div at bounding box center [250, 125] width 403 height 49
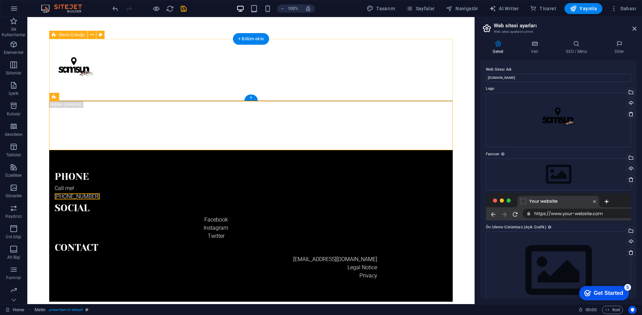
click at [125, 100] on div at bounding box center [250, 70] width 403 height 62
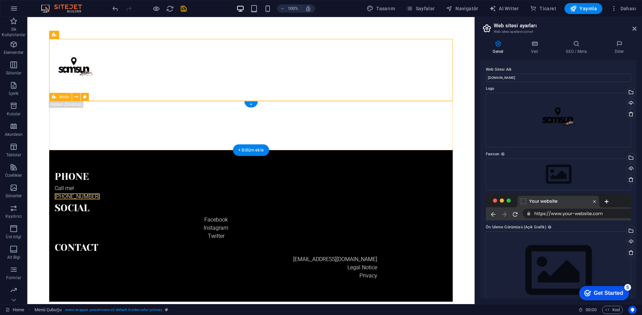
click at [126, 101] on div at bounding box center [250, 125] width 403 height 49
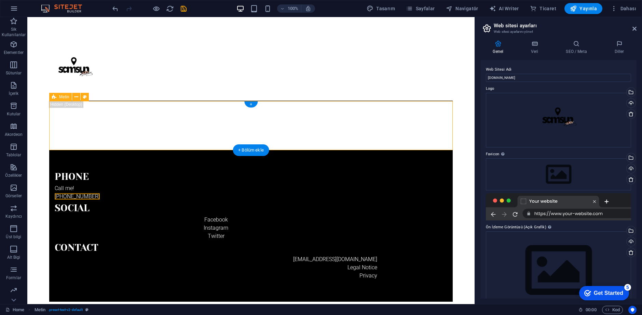
click at [273, 119] on div at bounding box center [250, 125] width 403 height 49
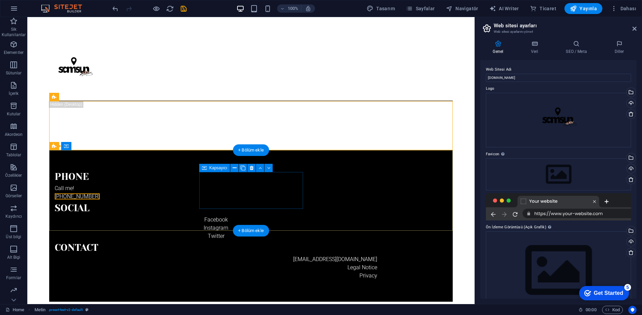
click at [269, 232] on html "Skip to main content Phone Call me! (0362) 123 45 67 Social Facebook Instagram …" at bounding box center [250, 170] width 447 height 307
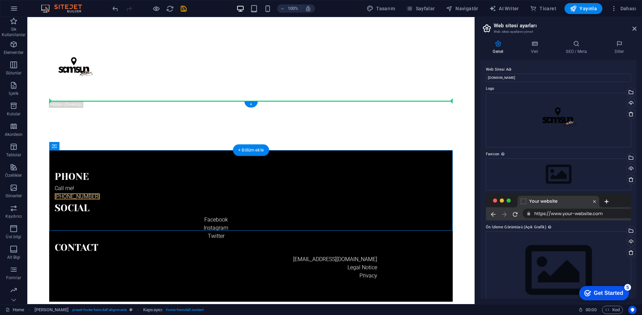
click at [86, 101] on div "Phone Call me! (0362) 123 45 67 Social Facebook Instagram Twitter Contact info@…" at bounding box center [250, 170] width 403 height 263
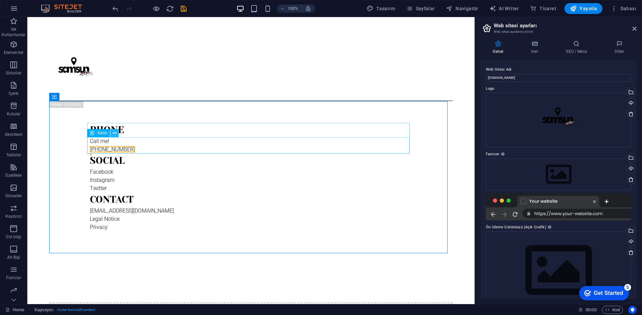
click at [117, 132] on button at bounding box center [114, 133] width 8 height 8
click at [84, 96] on icon at bounding box center [85, 97] width 4 height 7
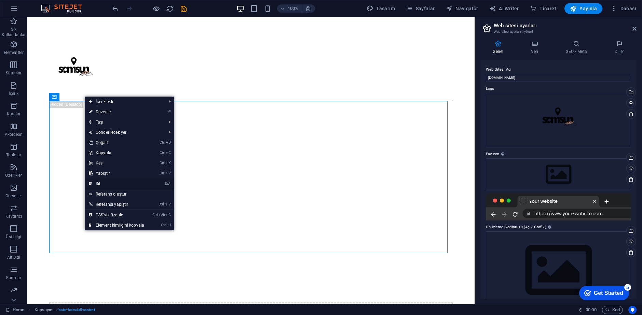
click at [119, 181] on link "⌦ Sil" at bounding box center [117, 184] width 64 height 10
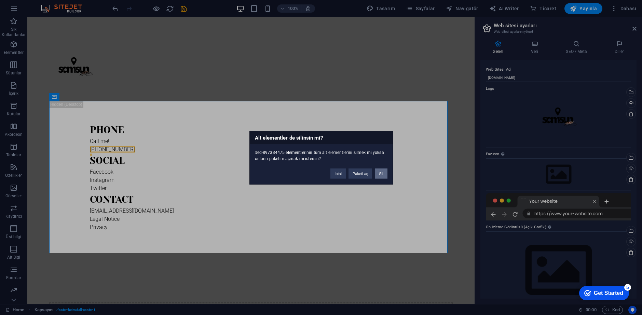
click at [376, 173] on button "Sil" at bounding box center [381, 173] width 12 height 10
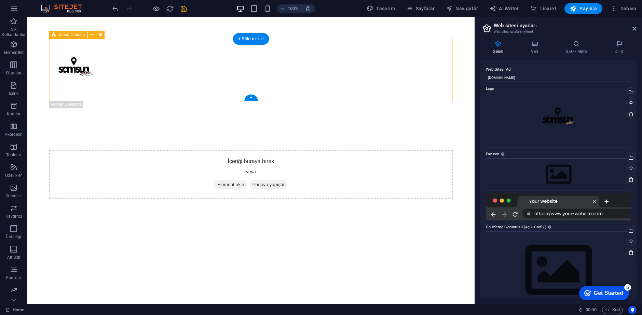
click at [161, 99] on div at bounding box center [250, 70] width 403 height 62
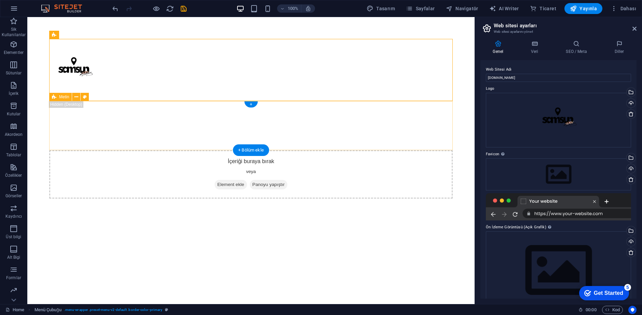
click at [162, 101] on div at bounding box center [250, 125] width 403 height 49
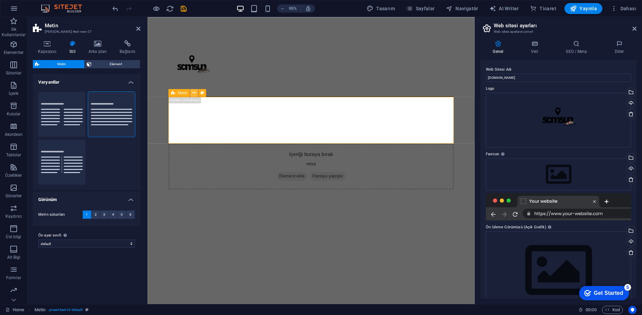
click at [196, 93] on button at bounding box center [194, 93] width 8 height 8
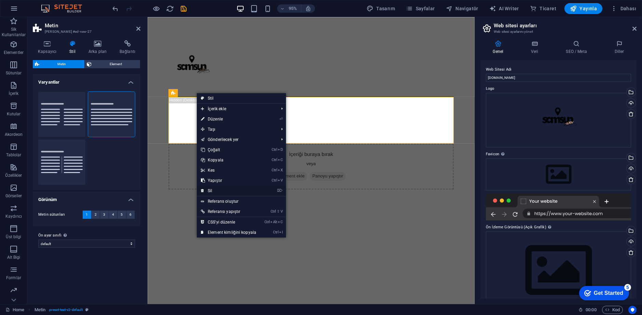
click at [227, 189] on link "⌦ Sil" at bounding box center [229, 191] width 64 height 10
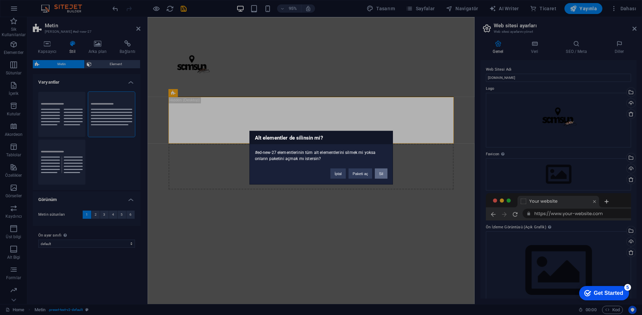
click at [381, 175] on button "Sil" at bounding box center [381, 173] width 12 height 10
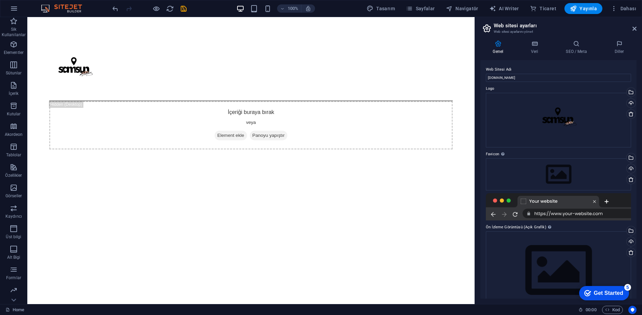
click at [246, 172] on html "Skip to main content İçeriği buraya bırak veya Element ekle Panoyu yapıştır" at bounding box center [250, 94] width 447 height 154
click at [219, 114] on div "İçeriği buraya bırak veya Element ekle Panoyu yapıştır" at bounding box center [250, 125] width 403 height 49
click at [96, 97] on button at bounding box center [100, 97] width 8 height 8
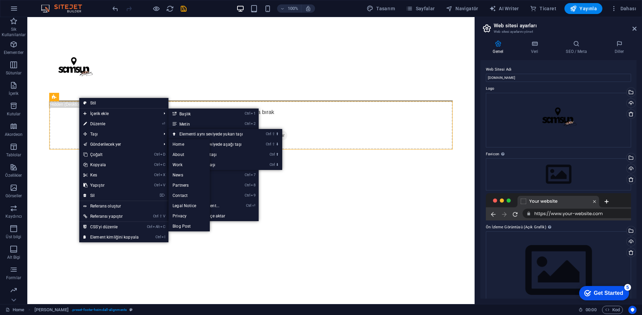
drag, startPoint x: 274, startPoint y: 176, endPoint x: 285, endPoint y: 197, distance: 23.8
click at [274, 172] on html "Skip to main content İçeriği buraya bırak veya Element ekle Panoyu yapıştır" at bounding box center [250, 94] width 447 height 154
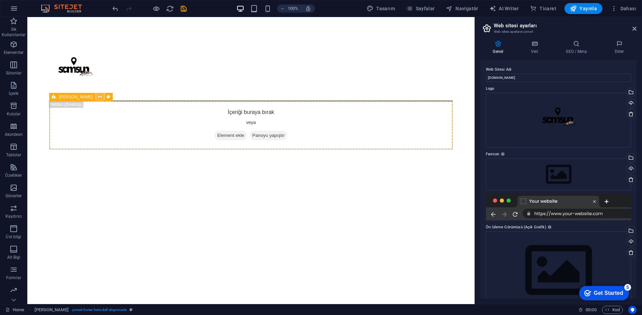
click at [96, 96] on button at bounding box center [100, 97] width 8 height 8
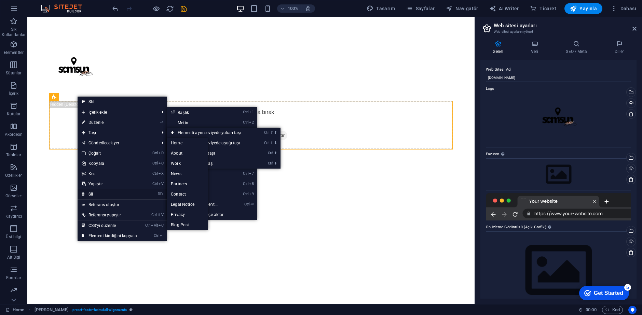
click at [112, 196] on link "⌦ Sil" at bounding box center [110, 194] width 64 height 10
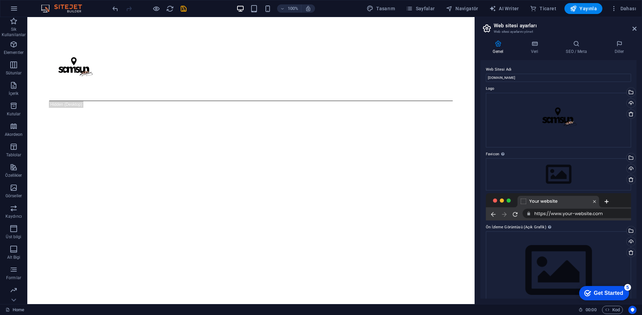
click at [150, 102] on html "Skip to main content" at bounding box center [250, 70] width 447 height 106
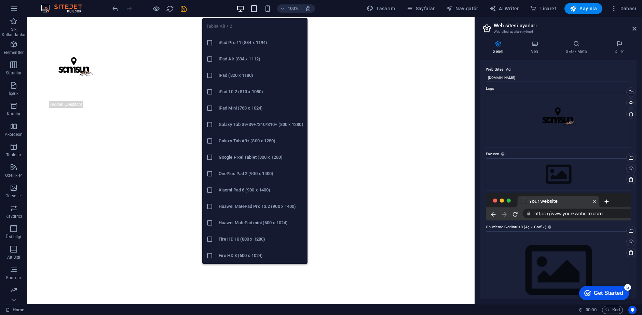
click at [252, 9] on icon "button" at bounding box center [254, 9] width 8 height 8
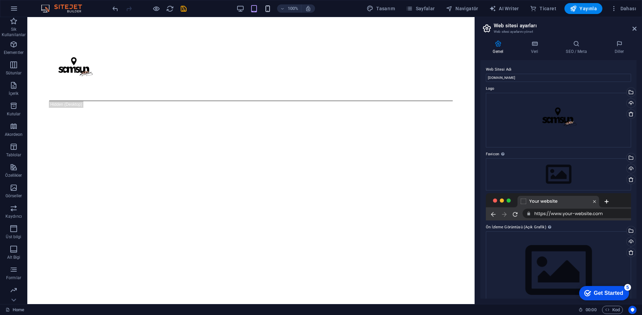
click at [266, 9] on div "100%" at bounding box center [275, 8] width 79 height 11
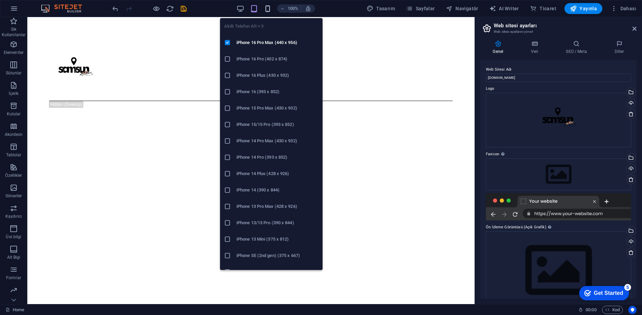
click at [266, 9] on icon "button" at bounding box center [268, 9] width 8 height 8
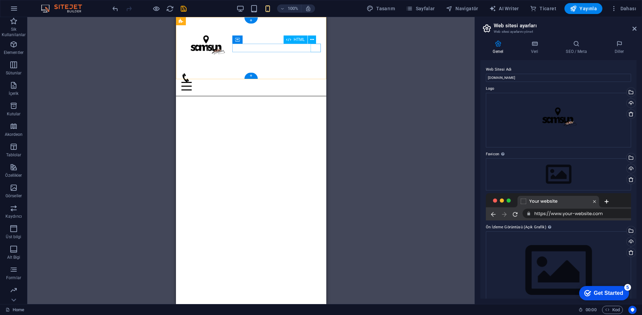
click at [317, 82] on div at bounding box center [250, 86] width 139 height 9
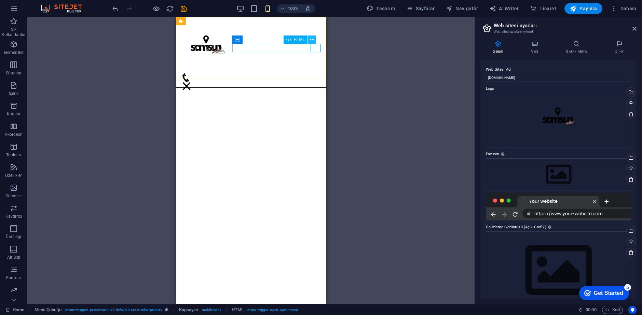
click at [311, 37] on icon at bounding box center [312, 39] width 4 height 7
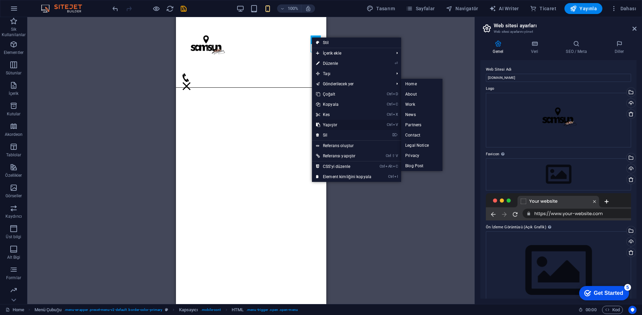
click at [338, 129] on link "Ctrl V Yapıştır" at bounding box center [344, 125] width 64 height 10
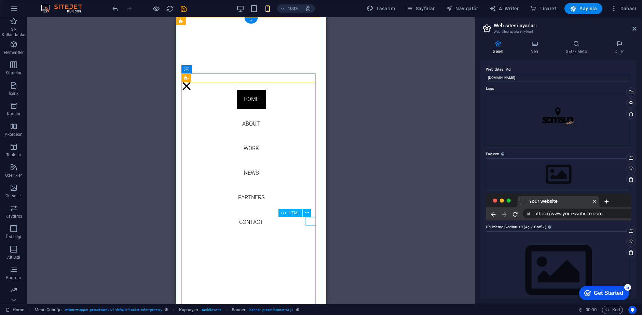
click at [191, 91] on div at bounding box center [186, 86] width 10 height 9
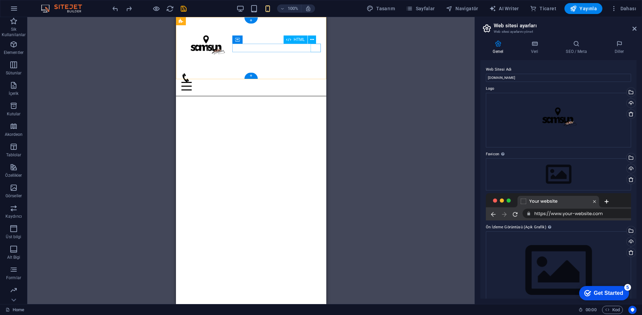
click at [314, 82] on div at bounding box center [250, 86] width 139 height 9
click at [191, 82] on div at bounding box center [186, 86] width 10 height 9
click at [311, 37] on icon at bounding box center [312, 39] width 4 height 7
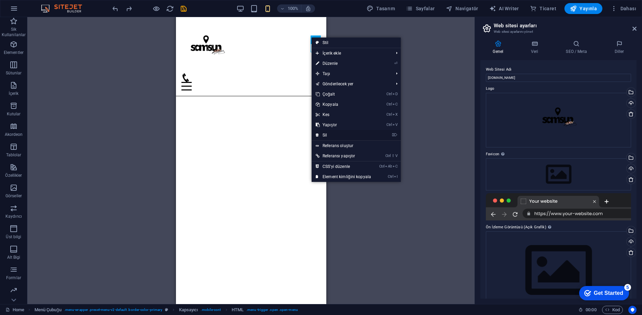
click at [335, 132] on link "⌦ Sil" at bounding box center [344, 135] width 64 height 10
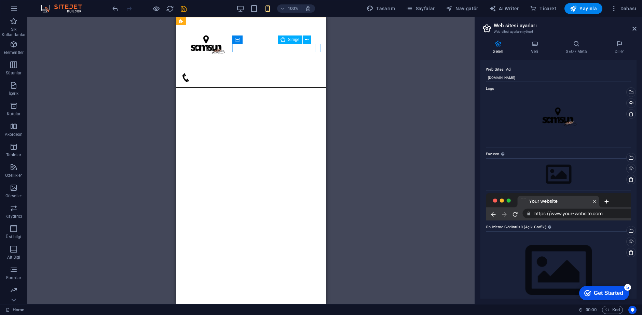
click at [311, 44] on div "Simge" at bounding box center [297, 40] width 38 height 9
click at [309, 41] on button at bounding box center [307, 40] width 8 height 8
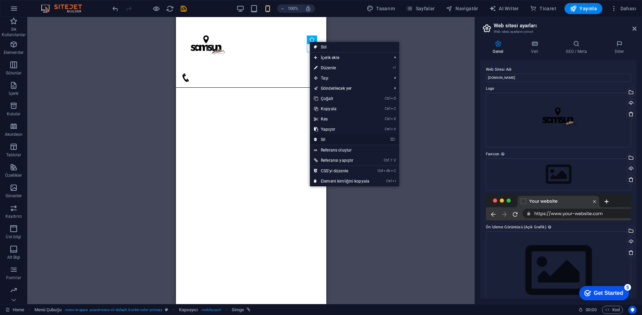
click at [341, 139] on link "⌦ Sil" at bounding box center [342, 140] width 64 height 10
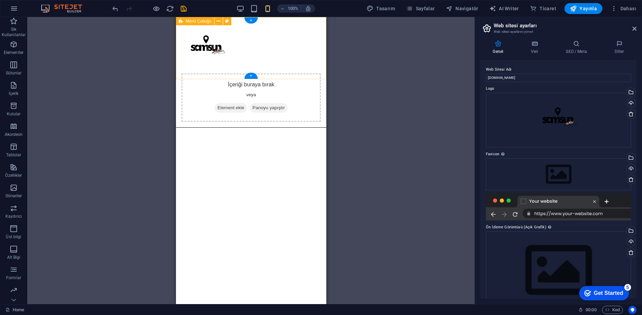
click at [273, 79] on div "İçeriği buraya bırak veya Element ekle Panoyu yapıştır" at bounding box center [251, 72] width 150 height 111
click at [323, 123] on html "Skip to main content İçeriği buraya bırak veya Element ekle Panoyu yapıştır" at bounding box center [251, 72] width 150 height 111
click at [490, 126] on div "Dosyaları buraya sürükleyin, dosyaları seçmek için tıklayın veya Dosyalardan ya…" at bounding box center [558, 120] width 145 height 55
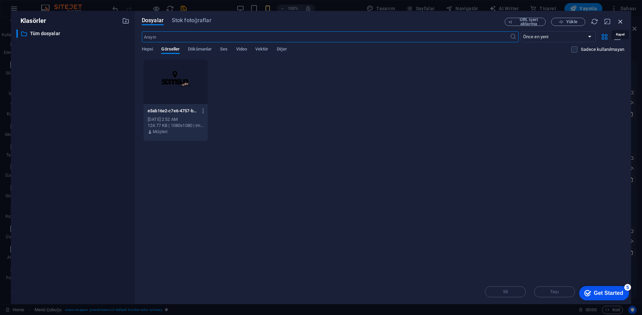
click at [619, 25] on icon "button" at bounding box center [621, 22] width 8 height 8
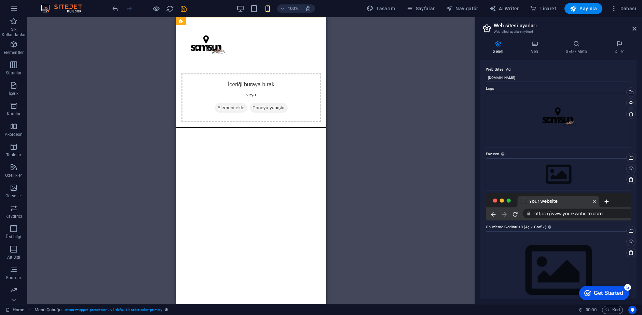
click at [367, 113] on div "Mevcut içeriği değiştirmek için buraya sürükleyin. Yeni bir element oluşturmak …" at bounding box center [250, 160] width 447 height 287
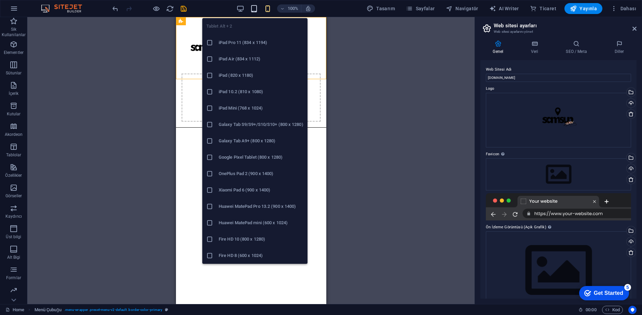
click at [257, 12] on icon "button" at bounding box center [254, 9] width 8 height 8
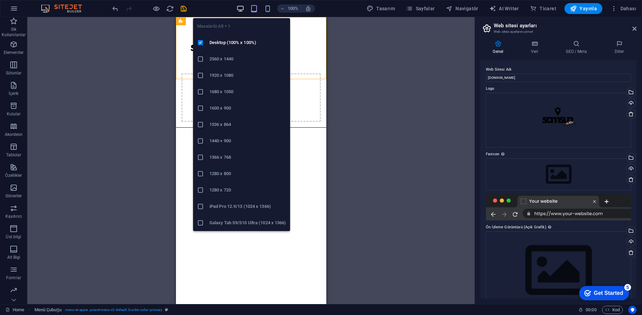
click at [242, 6] on icon "button" at bounding box center [240, 9] width 8 height 8
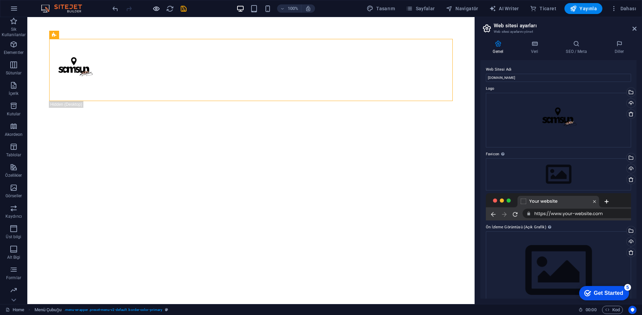
click at [157, 7] on icon "button" at bounding box center [156, 9] width 8 height 8
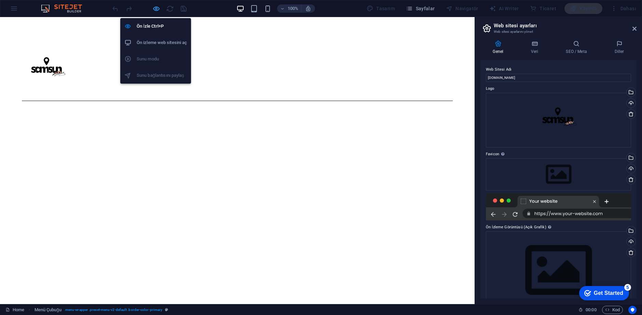
click at [155, 7] on icon "button" at bounding box center [156, 9] width 8 height 8
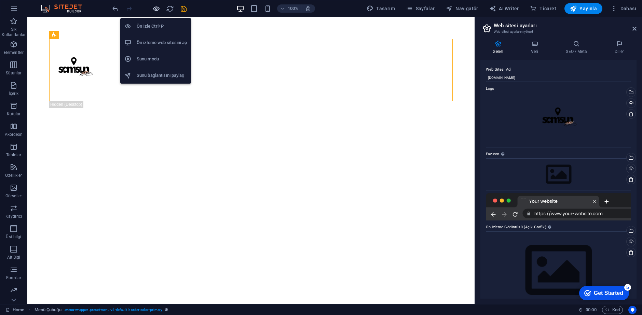
click at [155, 7] on icon "button" at bounding box center [156, 9] width 8 height 8
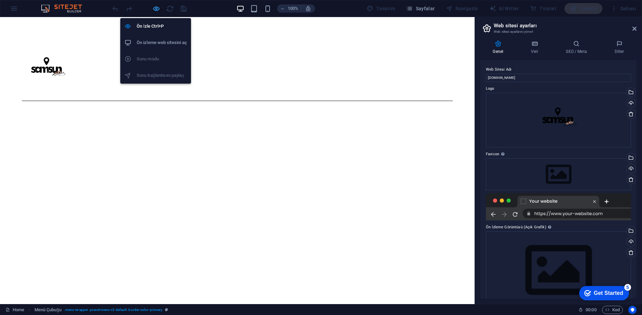
click at [155, 7] on icon "button" at bounding box center [156, 9] width 8 height 8
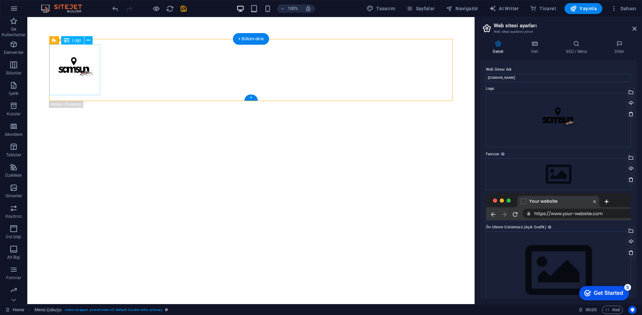
click at [93, 72] on div at bounding box center [250, 69] width 403 height 51
click at [86, 40] on icon at bounding box center [88, 40] width 4 height 7
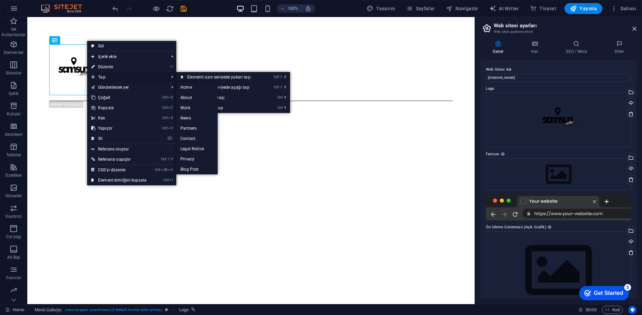
click at [114, 78] on span "Taşı" at bounding box center [126, 77] width 79 height 10
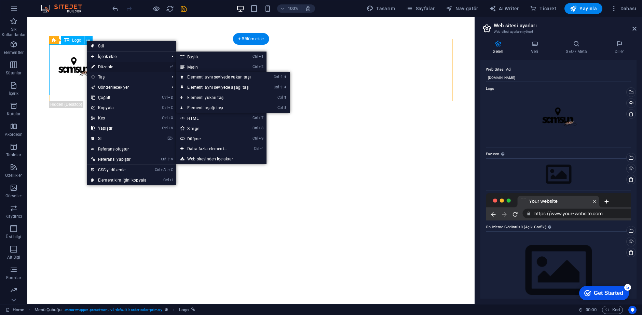
click at [101, 66] on link "⏎ Düzenle" at bounding box center [119, 67] width 64 height 10
select select "px"
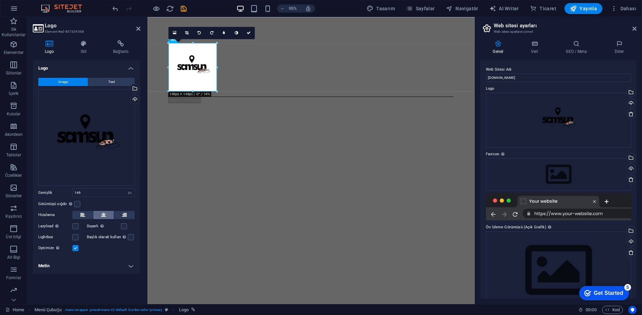
click at [104, 214] on icon at bounding box center [103, 215] width 5 height 8
click at [101, 216] on icon at bounding box center [103, 215] width 5 height 8
click at [114, 215] on button at bounding box center [124, 215] width 20 height 8
click at [111, 211] on button at bounding box center [103, 215] width 20 height 8
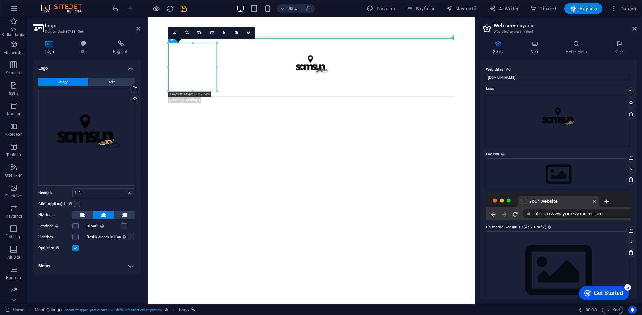
drag, startPoint x: 204, startPoint y: 73, endPoint x: 308, endPoint y: 66, distance: 104.4
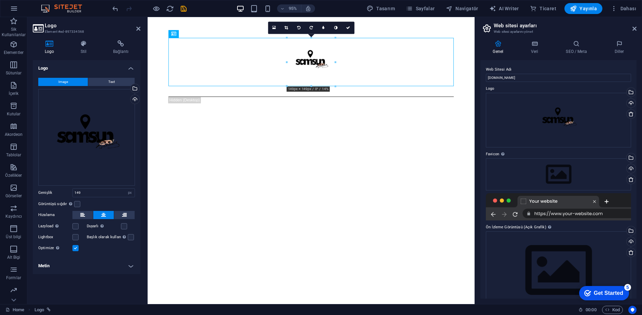
click at [314, 123] on html "Skip to main content İçeriği buraya bırak veya Element ekle Panoyu yapıştır" at bounding box center [320, 70] width 344 height 106
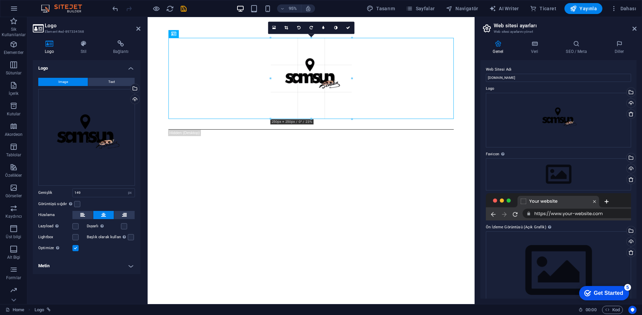
drag, startPoint x: 334, startPoint y: 86, endPoint x: 233, endPoint y: 110, distance: 103.6
type input "250"
click at [365, 157] on html "Skip to main content İçeriği buraya bırak veya Element ekle Panoyu yapıştır" at bounding box center [320, 87] width 344 height 140
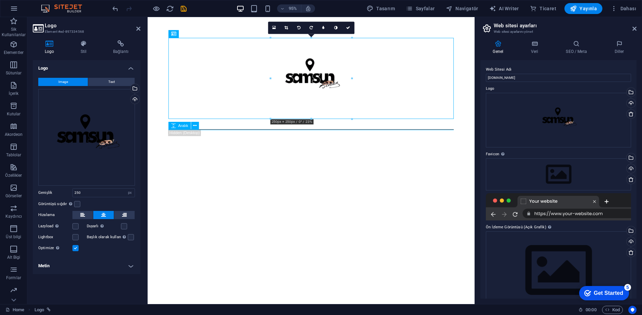
click at [202, 139] on html "Skip to main content İçeriği buraya bırak veya Element ekle Panoyu yapıştır" at bounding box center [320, 87] width 344 height 140
click at [193, 126] on icon at bounding box center [194, 125] width 3 height 7
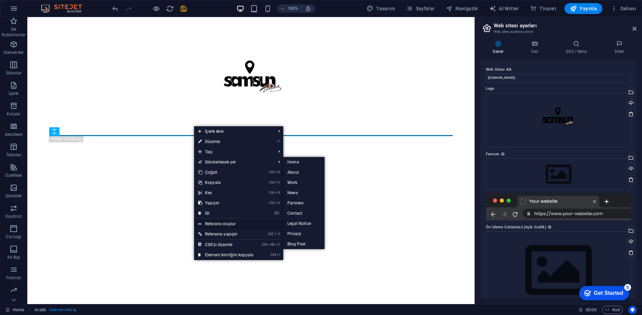
click at [216, 220] on link "Referans oluştur" at bounding box center [238, 224] width 89 height 10
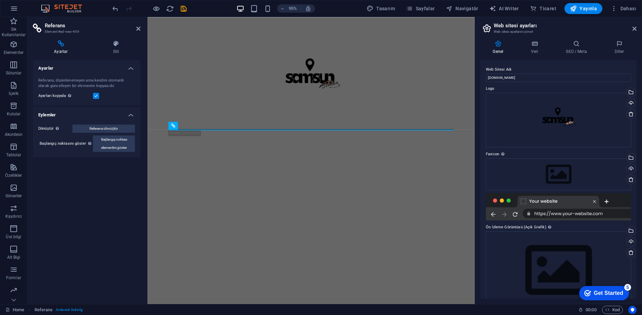
click at [172, 136] on div "İçeriği buraya bırak veya Element ekle Panoyu yapıştır" at bounding box center [319, 87] width 300 height 97
click at [195, 126] on icon at bounding box center [194, 125] width 3 height 7
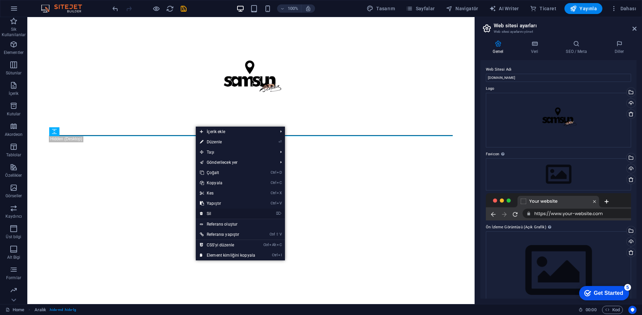
drag, startPoint x: 222, startPoint y: 211, endPoint x: 230, endPoint y: 181, distance: 30.6
click at [222, 211] on link "⌦ Sil" at bounding box center [228, 214] width 64 height 10
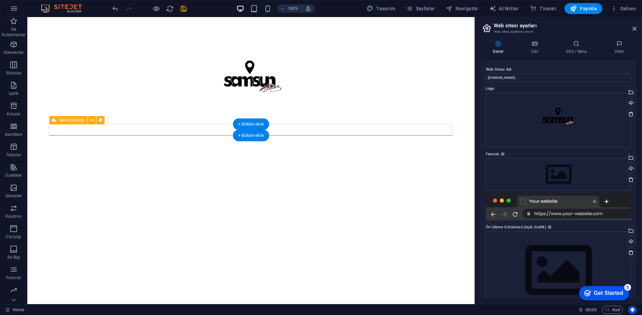
click at [166, 134] on div "İçeriği buraya bırak veya Element ekle Panoyu yapıştır" at bounding box center [250, 129] width 403 height 11
click at [92, 121] on icon at bounding box center [92, 120] width 4 height 7
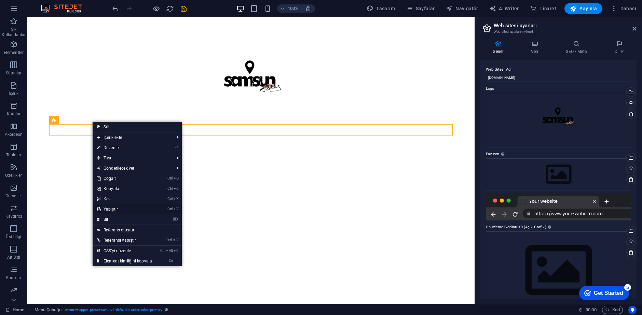
click at [109, 214] on link "Ctrl V Yapıştır" at bounding box center [125, 209] width 64 height 10
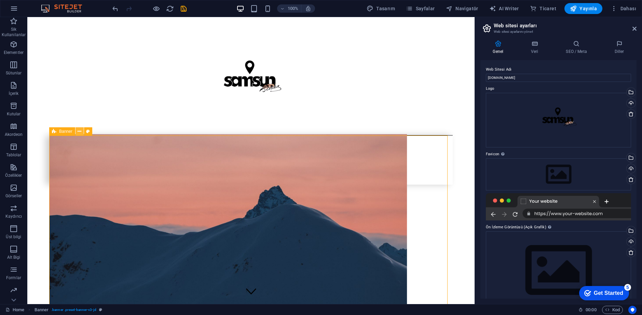
click at [78, 132] on icon at bounding box center [80, 131] width 4 height 7
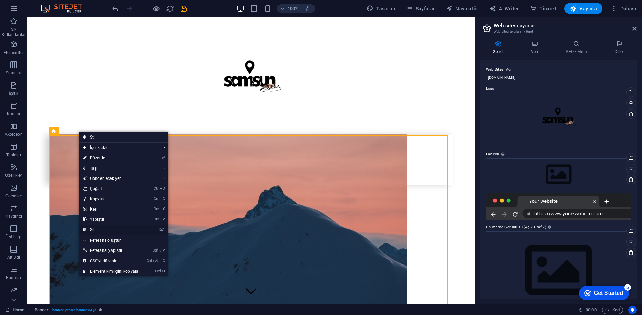
click at [92, 229] on link "⌦ Sil" at bounding box center [111, 230] width 64 height 10
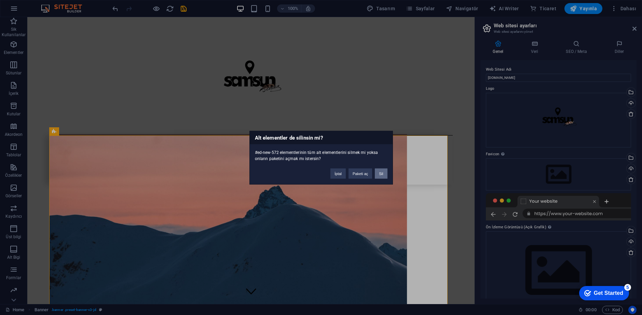
click at [382, 173] on button "Sil" at bounding box center [381, 173] width 12 height 10
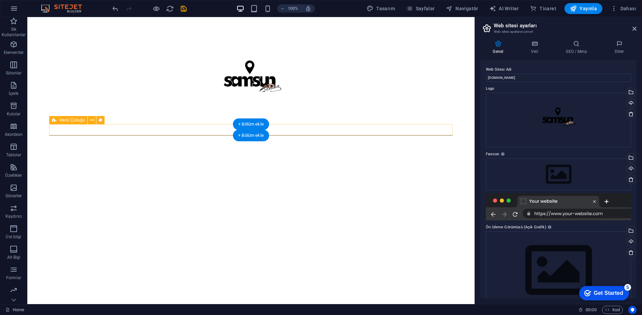
click at [103, 135] on div "İçeriği buraya bırak veya Element ekle Panoyu yapıştır" at bounding box center [250, 129] width 403 height 11
click at [95, 120] on button at bounding box center [92, 120] width 8 height 8
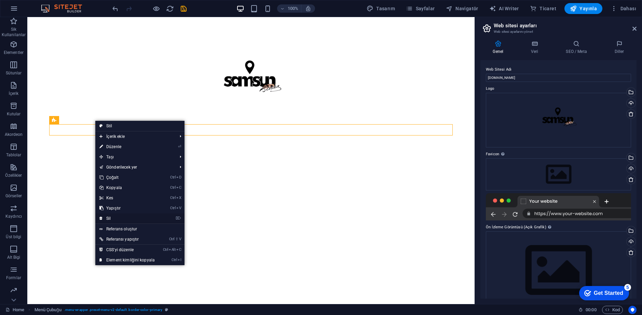
click at [115, 221] on link "⌦ Sil" at bounding box center [127, 219] width 64 height 10
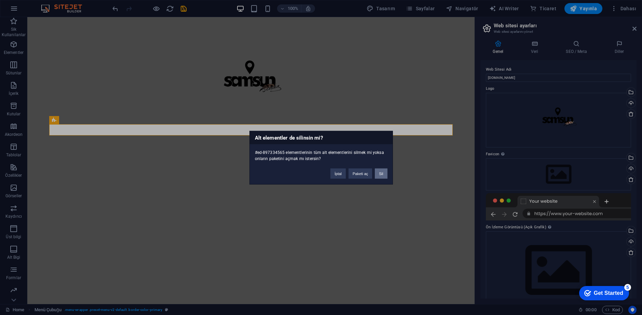
click at [378, 170] on button "Sil" at bounding box center [381, 173] width 12 height 10
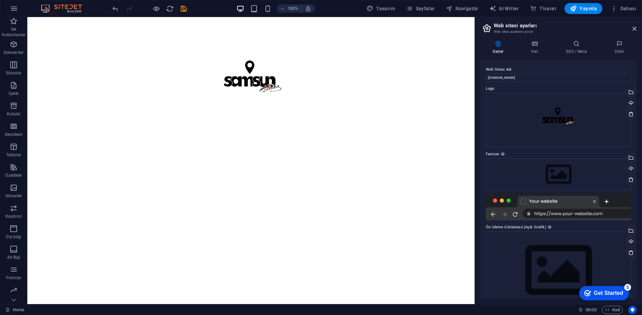
click at [213, 103] on div at bounding box center [250, 81] width 403 height 85
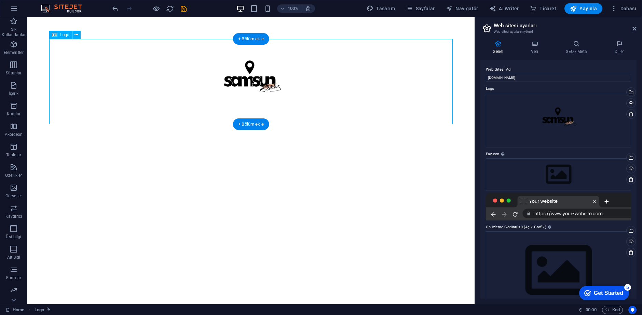
click at [246, 146] on html "Skip to main content" at bounding box center [250, 81] width 447 height 129
click at [135, 30] on html "Skip to main content" at bounding box center [250, 81] width 447 height 129
click at [132, 146] on html "Skip to main content" at bounding box center [250, 81] width 447 height 129
click at [131, 146] on html "Skip to main content" at bounding box center [250, 81] width 447 height 129
click at [16, 71] on p "Sütunlar" at bounding box center [14, 72] width 16 height 5
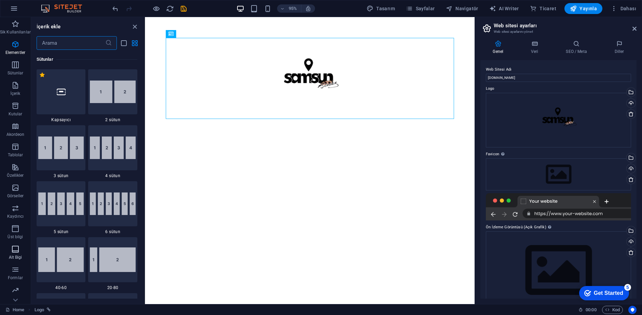
click at [14, 255] on span "Alt Bigi" at bounding box center [15, 253] width 31 height 16
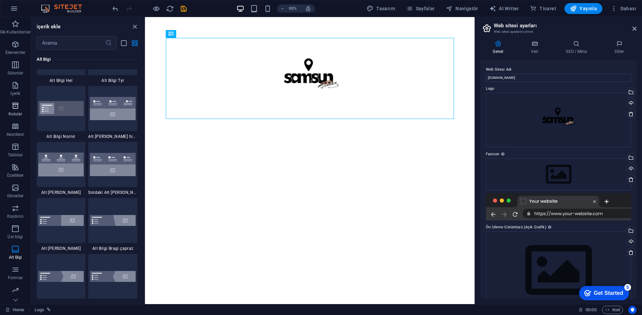
scroll to position [4557, 0]
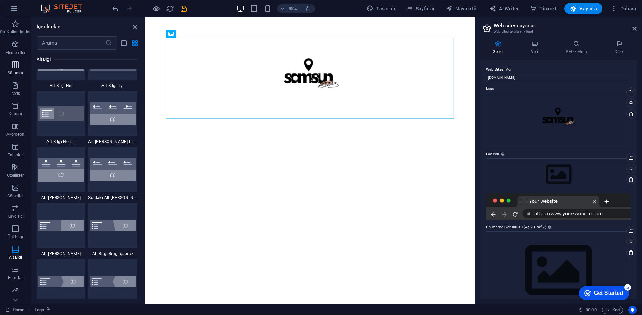
click at [15, 64] on icon "button" at bounding box center [15, 65] width 8 height 8
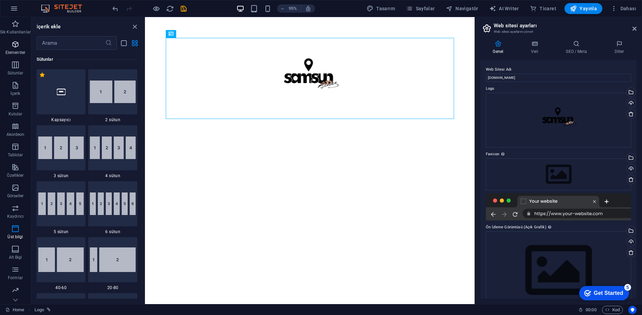
click at [20, 44] on span "Elementler" at bounding box center [15, 48] width 31 height 16
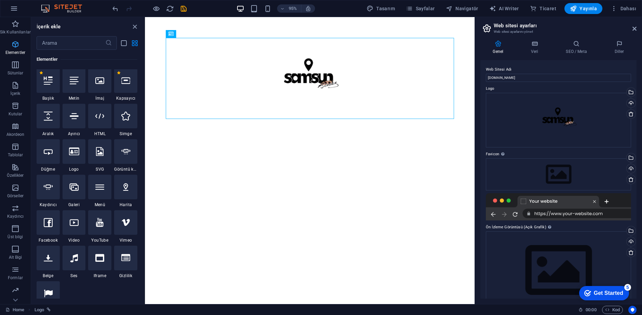
scroll to position [73, 0]
drag, startPoint x: 98, startPoint y: 51, endPoint x: 94, endPoint y: 43, distance: 9.3
click at [98, 51] on div "Elementler" at bounding box center [87, 59] width 101 height 19
click at [94, 43] on input "text" at bounding box center [71, 43] width 69 height 14
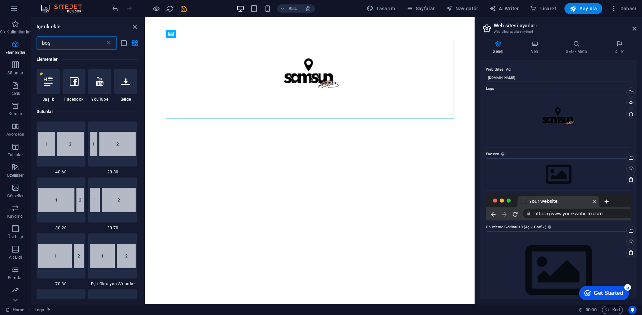
scroll to position [0, 0]
type input "b"
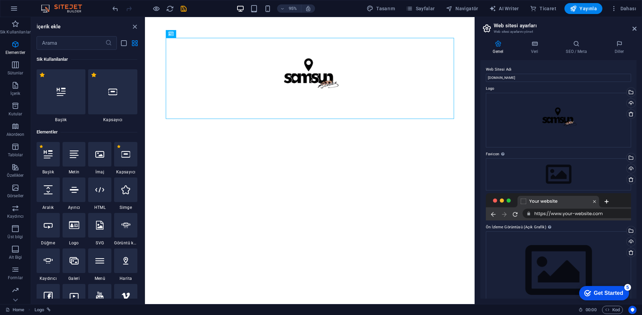
click at [45, 197] on div at bounding box center [48, 190] width 23 height 25
select select "px"
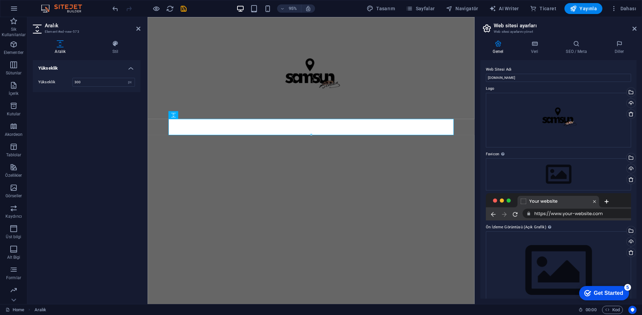
type input "300"
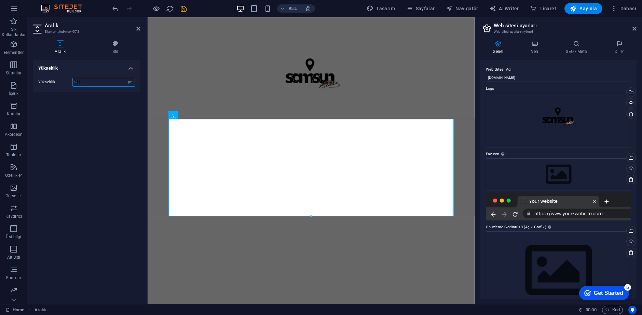
click at [91, 80] on input "300" at bounding box center [104, 82] width 62 height 8
drag, startPoint x: 279, startPoint y: 247, endPoint x: 424, endPoint y: 234, distance: 145.5
click at [279, 247] on html "Skip to main content" at bounding box center [320, 133] width 344 height 232
click at [141, 26] on aside "Aralık Element #ed-new-573 Aralık Stil Yükseklik Yükseklik 300 px rem vh vw Ön …" at bounding box center [87, 160] width 120 height 287
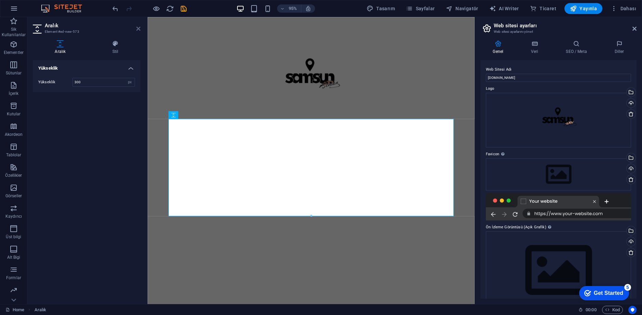
drag, startPoint x: 138, startPoint y: 27, endPoint x: 168, endPoint y: 49, distance: 37.5
click at [138, 27] on icon at bounding box center [138, 28] width 4 height 5
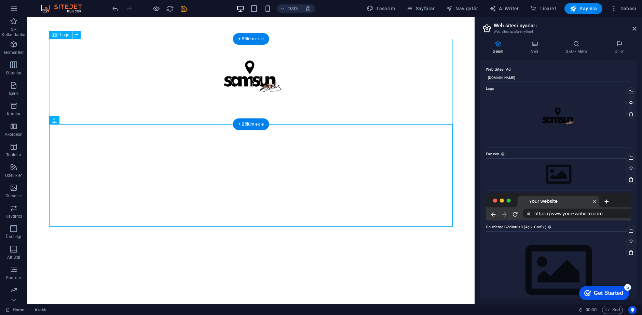
click at [225, 76] on div at bounding box center [250, 81] width 403 height 85
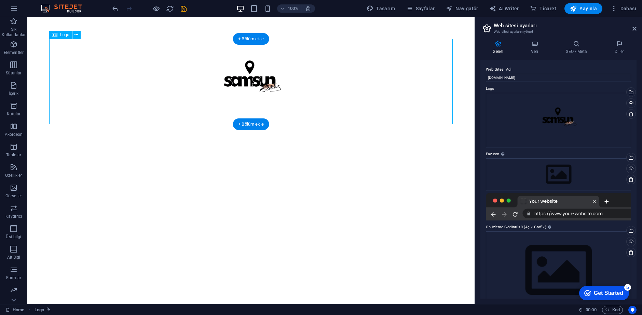
click at [259, 107] on div at bounding box center [250, 81] width 403 height 85
select select "px"
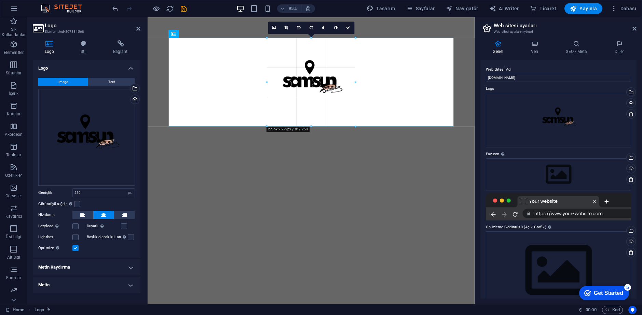
drag, startPoint x: 353, startPoint y: 119, endPoint x: 357, endPoint y: 126, distance: 8.7
type input "273"
click at [372, 157] on div at bounding box center [319, 183] width 300 height 102
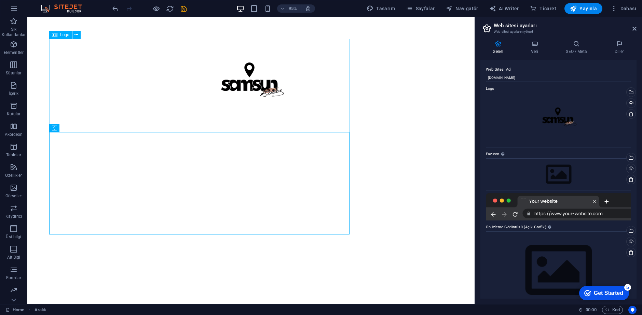
click at [225, 48] on div at bounding box center [250, 85] width 403 height 93
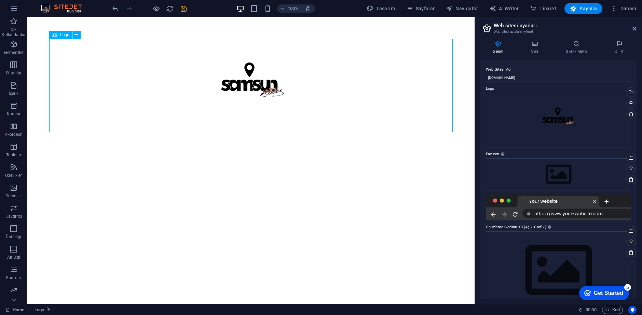
click at [183, 29] on html "Skip to main content" at bounding box center [250, 136] width 447 height 239
click at [205, 127] on div at bounding box center [250, 85] width 403 height 93
click at [225, 257] on html "Skip to main content" at bounding box center [250, 136] width 447 height 239
click at [14, 64] on icon "button" at bounding box center [14, 65] width 8 height 8
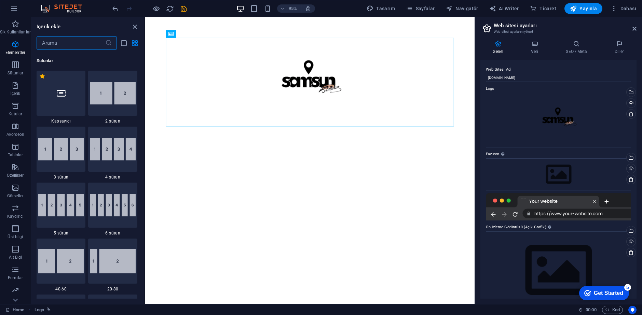
scroll to position [338, 0]
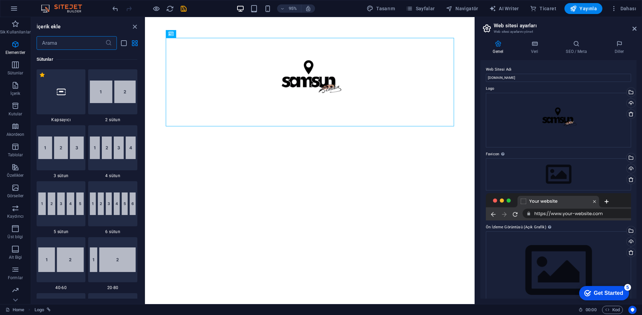
click at [60, 44] on input "text" at bounding box center [71, 43] width 69 height 14
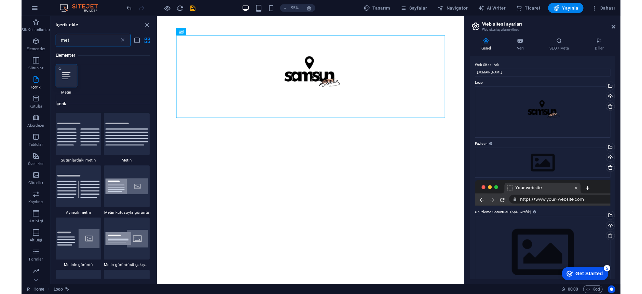
scroll to position [0, 0]
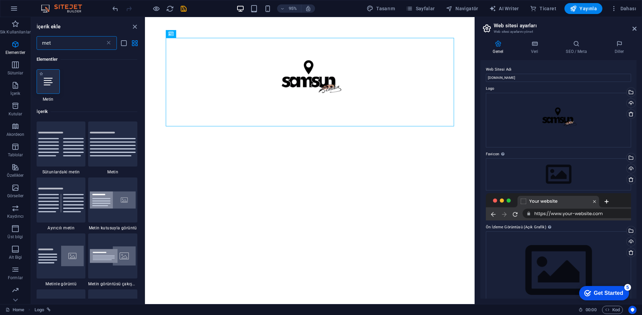
type input "met"
drag, startPoint x: 48, startPoint y: 77, endPoint x: 60, endPoint y: 140, distance: 64.7
click at [48, 77] on div at bounding box center [48, 81] width 23 height 25
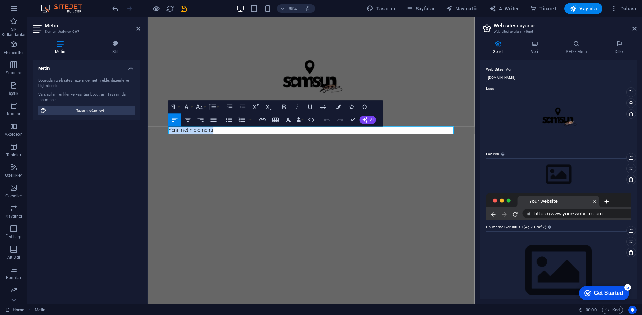
click at [218, 135] on p "Yeni metin elementi" at bounding box center [319, 136] width 300 height 8
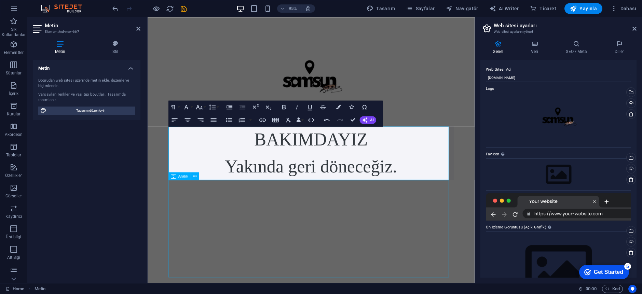
click at [340, 221] on div at bounding box center [319, 240] width 300 height 102
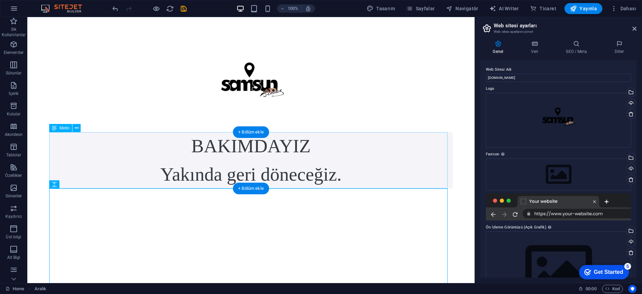
click at [191, 170] on div "BAKIMDAYIZ Yakında geri döneceğiz." at bounding box center [250, 160] width 403 height 56
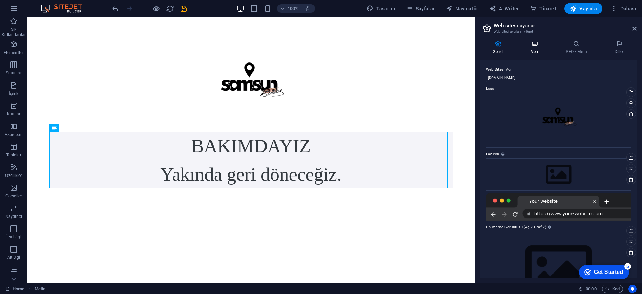
click at [524, 44] on icon at bounding box center [535, 43] width 32 height 7
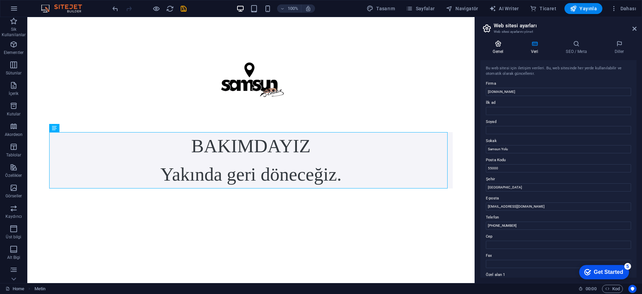
click at [487, 50] on h4 "Genel" at bounding box center [499, 47] width 38 height 14
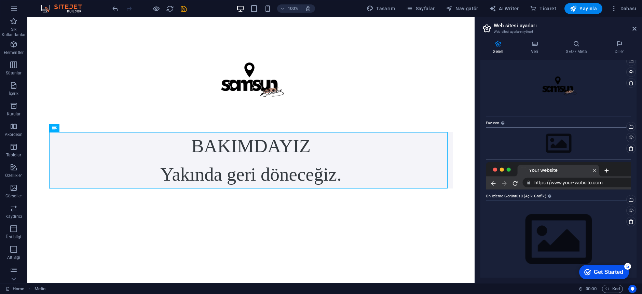
scroll to position [38, 0]
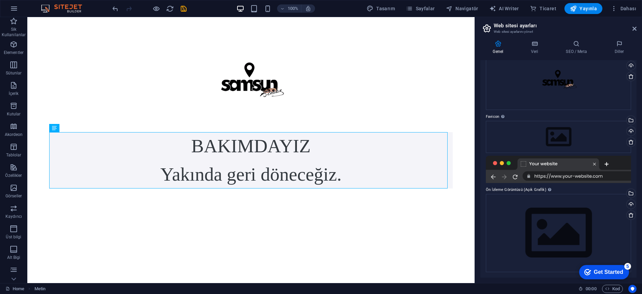
click at [541, 175] on div at bounding box center [558, 169] width 145 height 27
click at [550, 148] on div "Dosyaları buraya sürükleyin, dosyaları seçmek için tıklayın veya Dosyalardan ya…" at bounding box center [558, 137] width 145 height 32
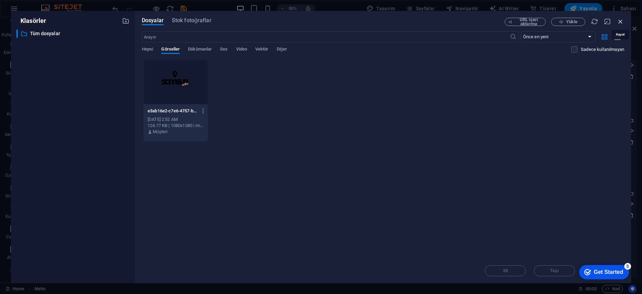
click at [622, 20] on icon "button" at bounding box center [621, 22] width 8 height 8
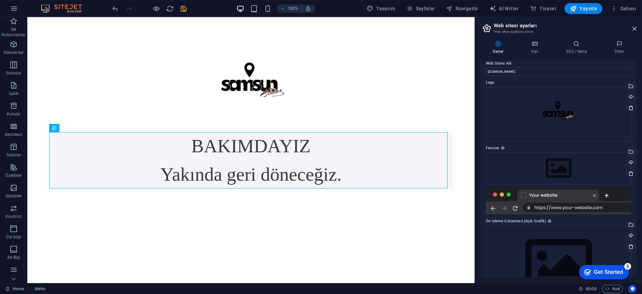
scroll to position [0, 0]
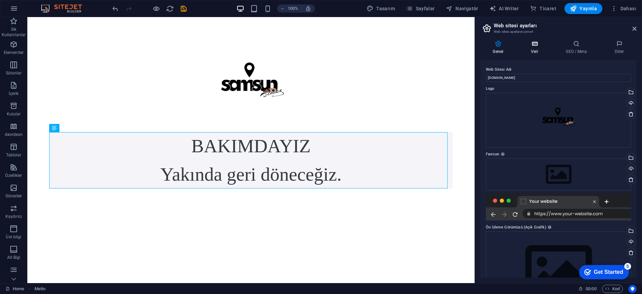
click at [536, 49] on h4 "Veri" at bounding box center [536, 47] width 35 height 14
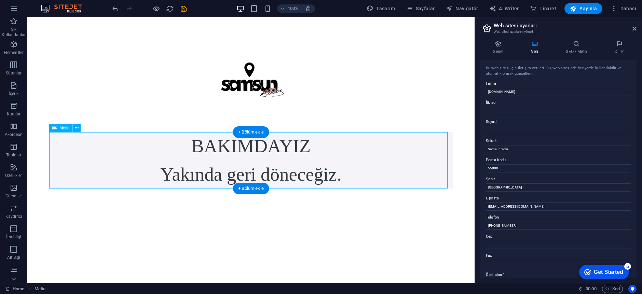
click at [302, 160] on div "BAKIMDAYIZ Yakında geri döneceğiz." at bounding box center [250, 160] width 403 height 56
click at [75, 130] on icon at bounding box center [77, 128] width 4 height 7
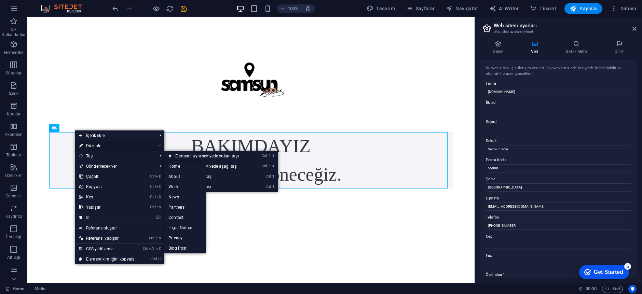
click at [103, 147] on link "⏎ Düzenle" at bounding box center [107, 146] width 64 height 10
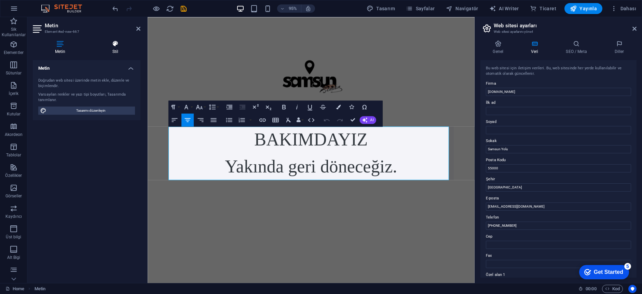
click at [111, 44] on icon at bounding box center [115, 43] width 50 height 7
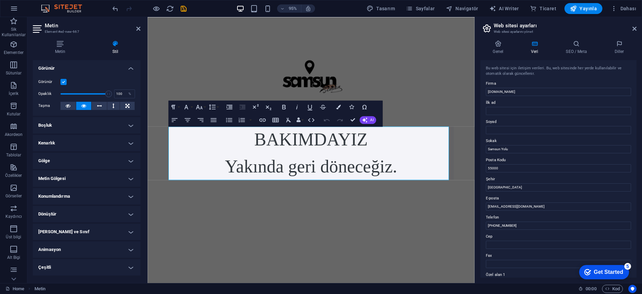
click at [71, 128] on h4 "Boşluk" at bounding box center [87, 125] width 108 height 16
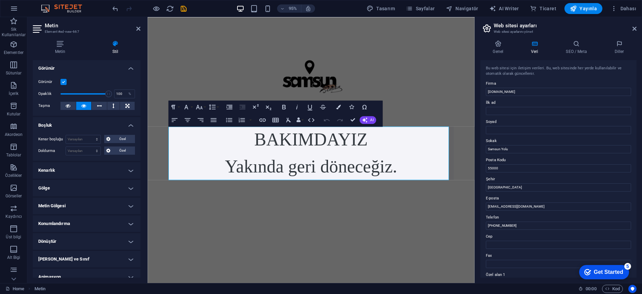
click at [71, 126] on h4 "Boşluk" at bounding box center [87, 123] width 108 height 12
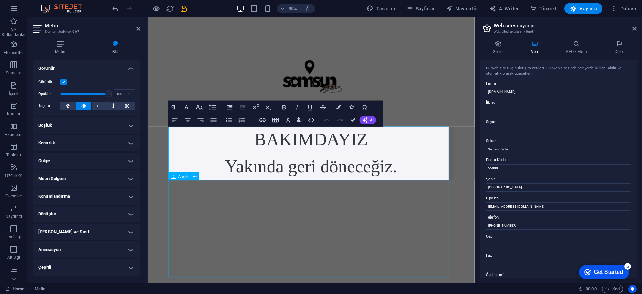
click at [221, 228] on div at bounding box center [319, 240] width 300 height 102
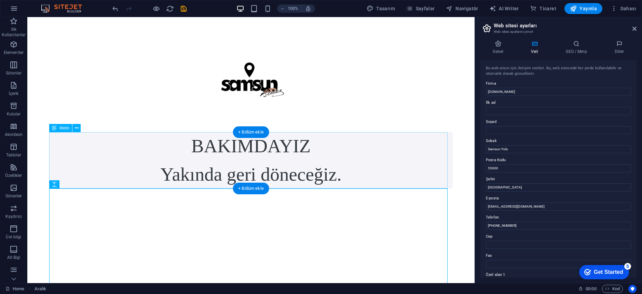
click at [117, 161] on div "BAKIMDAYIZ Yakında geri döneceğiz." at bounding box center [250, 160] width 403 height 56
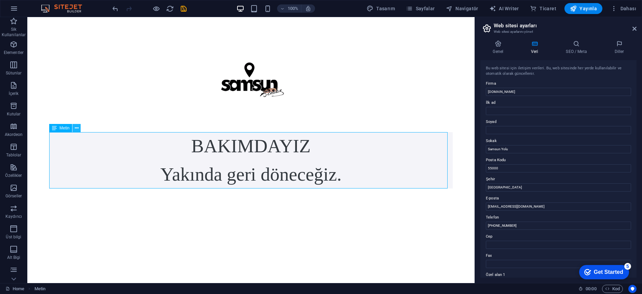
click at [74, 129] on button at bounding box center [76, 128] width 8 height 8
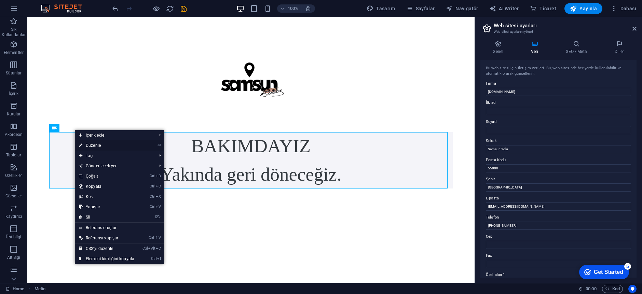
click at [104, 145] on link "⏎ Düzenle" at bounding box center [107, 145] width 64 height 10
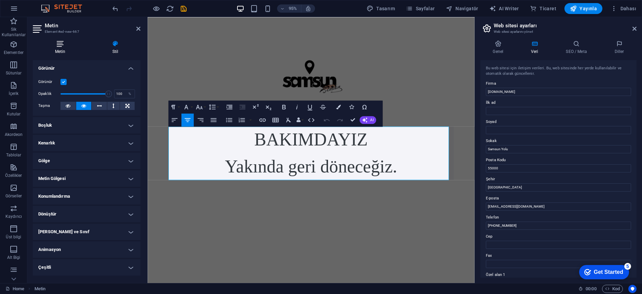
click at [66, 41] on icon at bounding box center [60, 43] width 55 height 7
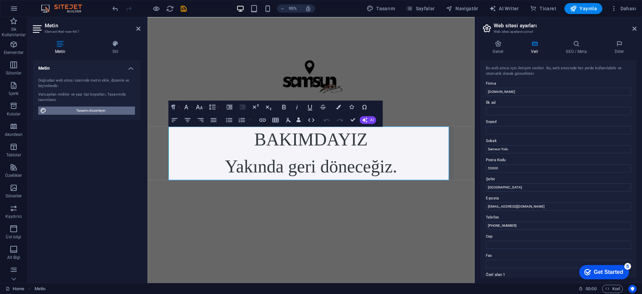
click at [78, 112] on span "Tasarımı düzenleyin" at bounding box center [91, 111] width 84 height 8
select select "px"
select select "300"
select select "px"
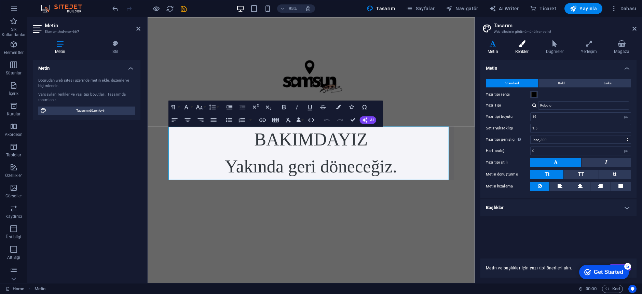
click at [521, 47] on icon at bounding box center [522, 43] width 28 height 7
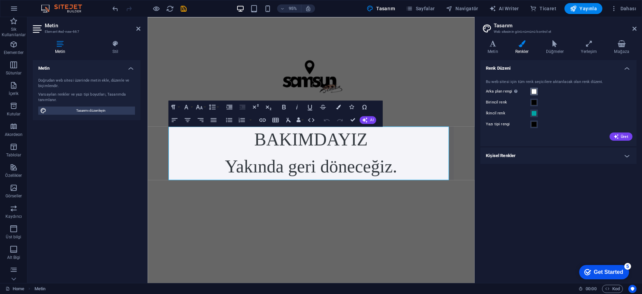
click at [537, 89] on button "Arka plan rengi Sadece başka arka planlar tarafından kapsanmıyorsa görünür." at bounding box center [534, 92] width 8 height 8
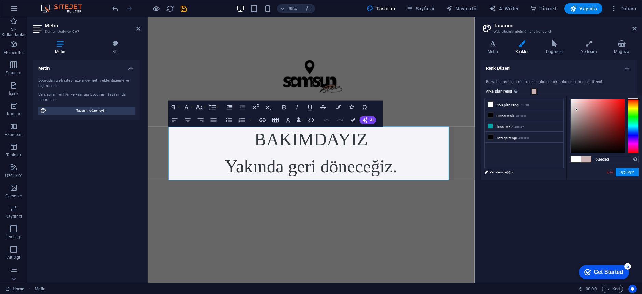
drag, startPoint x: 573, startPoint y: 102, endPoint x: 577, endPoint y: 110, distance: 8.6
click at [577, 110] on div at bounding box center [598, 126] width 54 height 54
drag, startPoint x: 577, startPoint y: 110, endPoint x: 591, endPoint y: 129, distance: 24.3
click at [576, 108] on div at bounding box center [575, 106] width 2 height 2
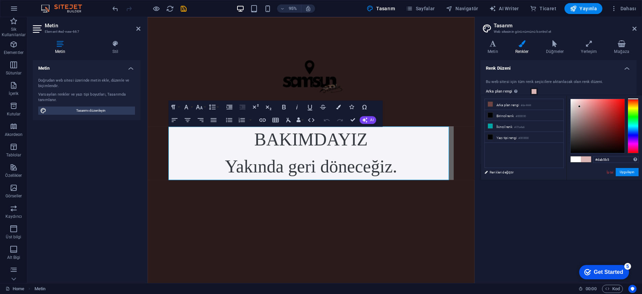
drag, startPoint x: 594, startPoint y: 133, endPoint x: 579, endPoint y: 107, distance: 30.3
click at [579, 107] on div at bounding box center [598, 126] width 54 height 54
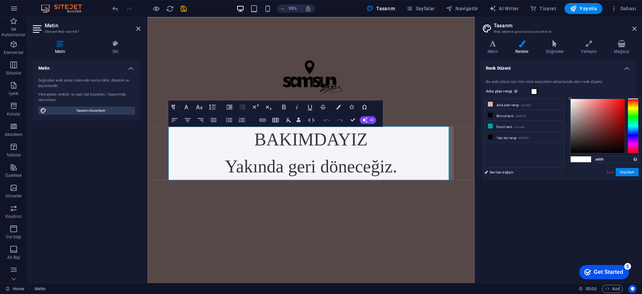
drag, startPoint x: 568, startPoint y: 95, endPoint x: 560, endPoint y: 84, distance: 13.1
click at [560, 85] on body "samsunturkiye.com Home Sik Kullanilanlar Elementler Sütunlar İçerik Kutular Ako…" at bounding box center [321, 147] width 642 height 294
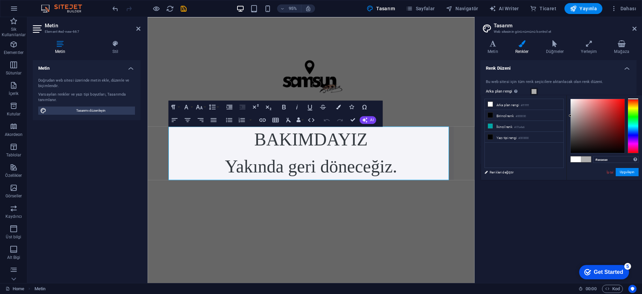
drag, startPoint x: 572, startPoint y: 104, endPoint x: 570, endPoint y: 116, distance: 12.0
click at [571, 116] on div at bounding box center [598, 126] width 54 height 54
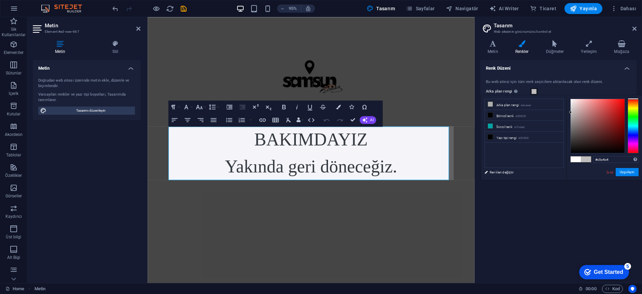
drag, startPoint x: 570, startPoint y: 115, endPoint x: 571, endPoint y: 111, distance: 3.8
click at [571, 111] on div at bounding box center [570, 112] width 2 height 2
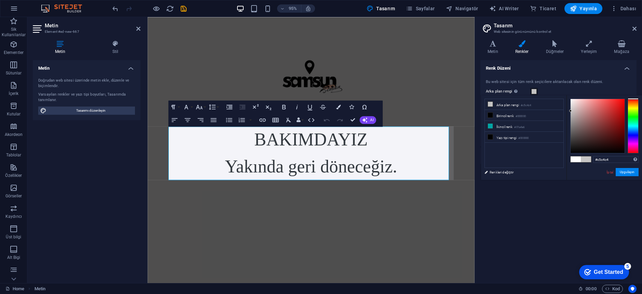
click at [570, 104] on div "#c5c4c4 Desteklenen biçimler #0852ed rgb(8, 82, 237) rgba(8, 82, 237, %90) hsv(…" at bounding box center [604, 187] width 76 height 184
drag, startPoint x: 570, startPoint y: 109, endPoint x: 569, endPoint y: 105, distance: 3.4
click at [569, 105] on div "#c5c4c4 Desteklenen biçimler #0852ed rgb(8, 82, 237) rgba(8, 82, 237, %90) hsv(…" at bounding box center [604, 187] width 76 height 184
drag, startPoint x: 570, startPoint y: 111, endPoint x: 570, endPoint y: 106, distance: 5.1
click at [570, 106] on div at bounding box center [570, 105] width 2 height 2
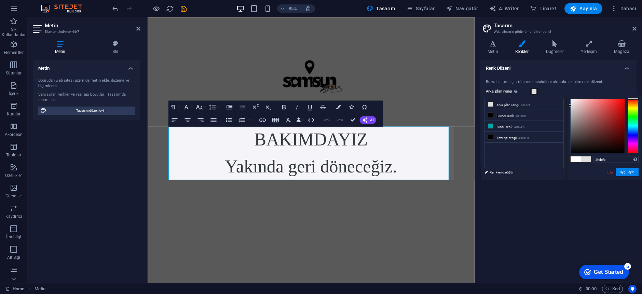
type input "#ffffff"
drag, startPoint x: 570, startPoint y: 106, endPoint x: 568, endPoint y: 91, distance: 15.2
click at [568, 91] on body "samsunturkiye.com Home Sik Kullanilanlar Elementler Sütunlar İçerik Kutular Ako…" at bounding box center [321, 147] width 642 height 294
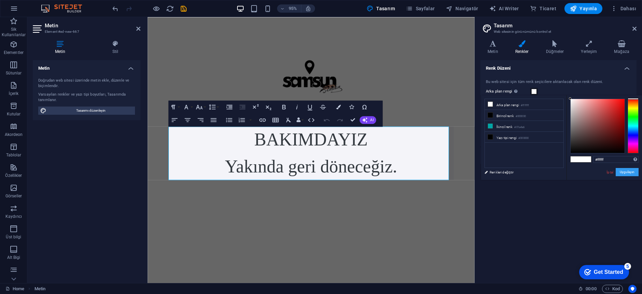
click at [624, 170] on button "Uygulayın" at bounding box center [627, 172] width 23 height 8
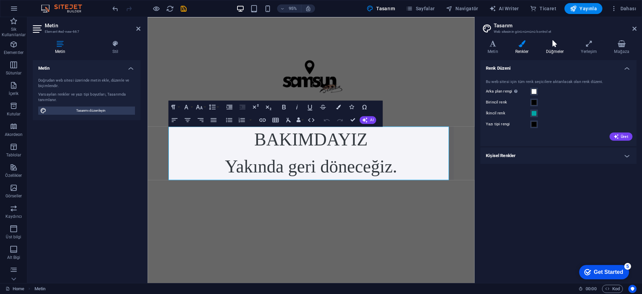
click at [560, 43] on icon at bounding box center [555, 43] width 32 height 7
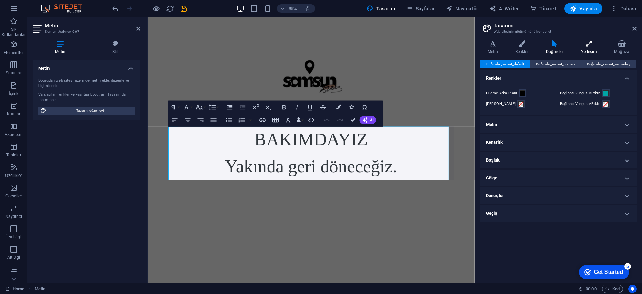
click at [582, 47] on h4 "Yerleşim" at bounding box center [590, 47] width 33 height 14
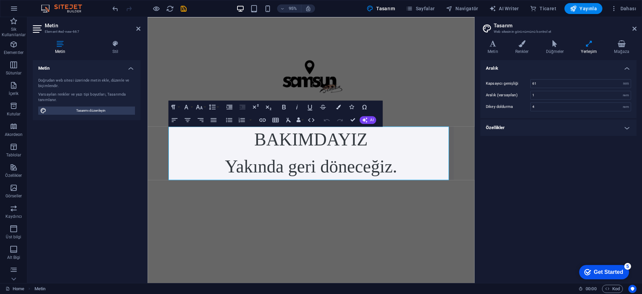
click at [480, 44] on div "Varyantlar Metin Renkler Düğmeler Yerleşim Mağaza Metin Standard Bold Links Yaz…" at bounding box center [558, 159] width 167 height 248
click at [486, 44] on icon at bounding box center [492, 43] width 25 height 7
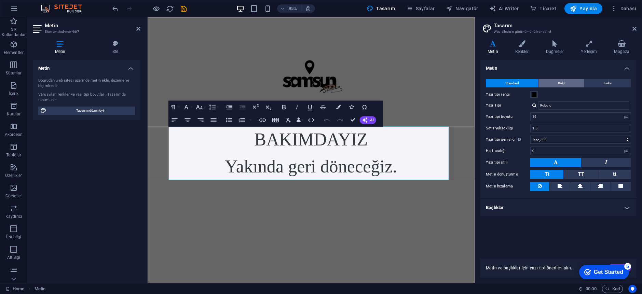
click at [572, 84] on button "Bold" at bounding box center [560, 83] width 45 height 8
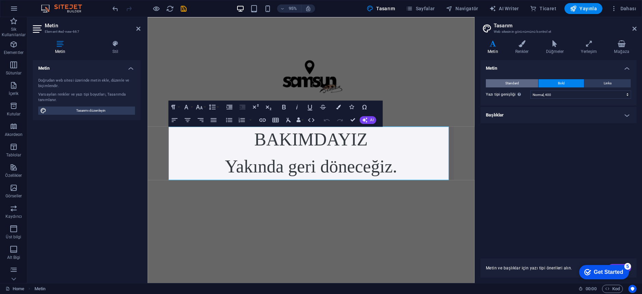
click at [521, 83] on button "Standard" at bounding box center [512, 83] width 52 height 8
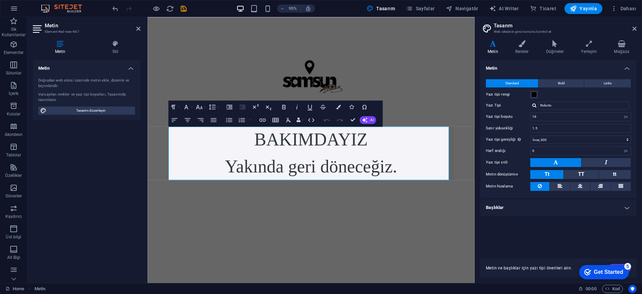
click at [503, 202] on h4 "Başlıklar" at bounding box center [558, 208] width 156 height 16
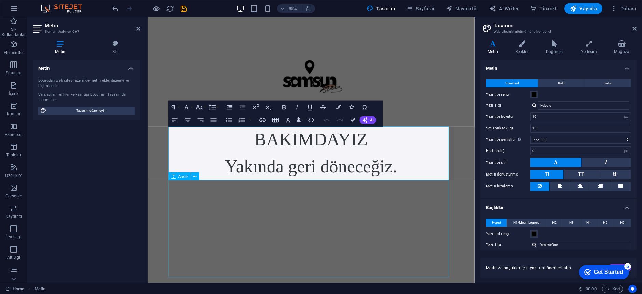
click at [400, 262] on div at bounding box center [319, 240] width 300 height 102
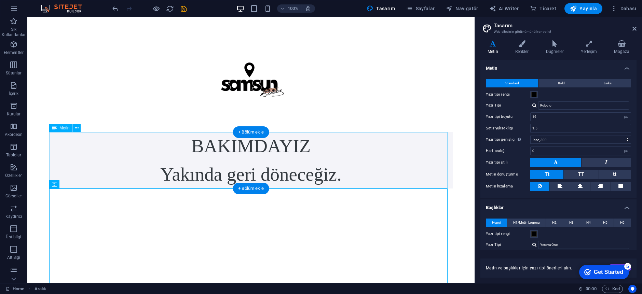
click at [305, 153] on div "BAKIMDAYIZ Yakında geri döneceğiz." at bounding box center [250, 160] width 403 height 56
click at [268, 151] on div "BAKIMDAYIZ Yakında geri döneceğiz." at bounding box center [250, 160] width 403 height 56
click at [271, 146] on div "BAKIMDAYIZ Yakında geri döneceğiz." at bounding box center [250, 160] width 403 height 56
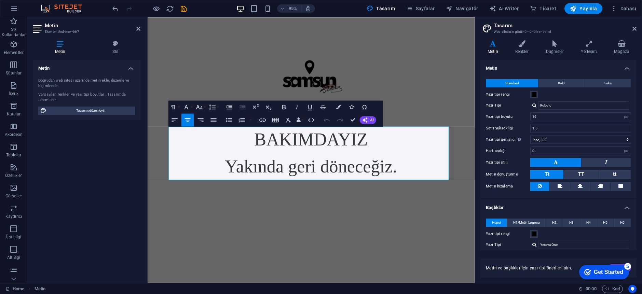
click at [237, 214] on div at bounding box center [319, 240] width 300 height 102
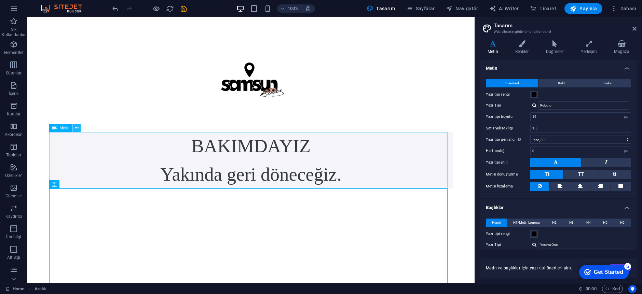
click at [75, 130] on icon at bounding box center [77, 128] width 4 height 7
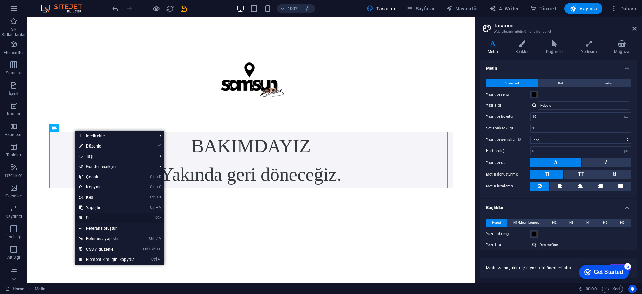
drag, startPoint x: 95, startPoint y: 215, endPoint x: 271, endPoint y: 164, distance: 184.0
click at [95, 215] on link "⌦ Sil" at bounding box center [107, 218] width 64 height 10
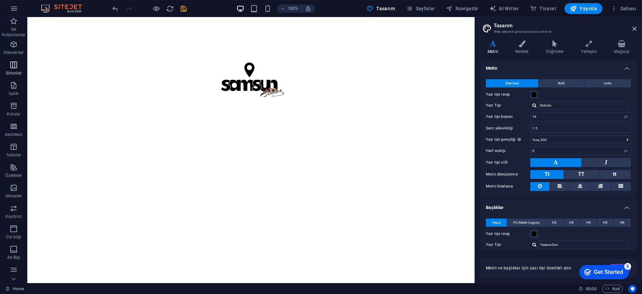
click at [14, 69] on span "Sütunlar" at bounding box center [13, 69] width 27 height 16
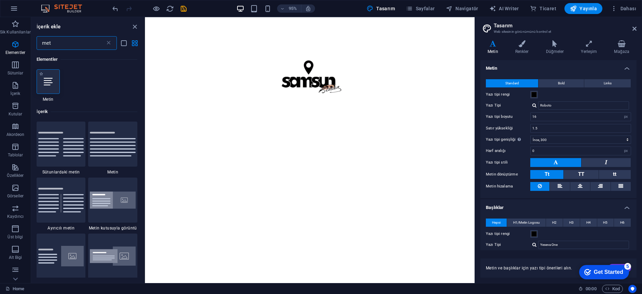
type input "met"
click at [52, 80] on div at bounding box center [48, 81] width 23 height 25
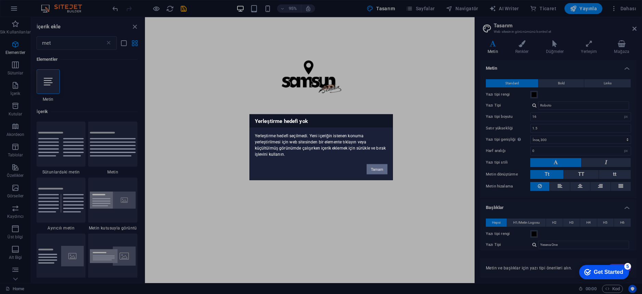
click at [378, 168] on button "Tamam" at bounding box center [377, 169] width 20 height 10
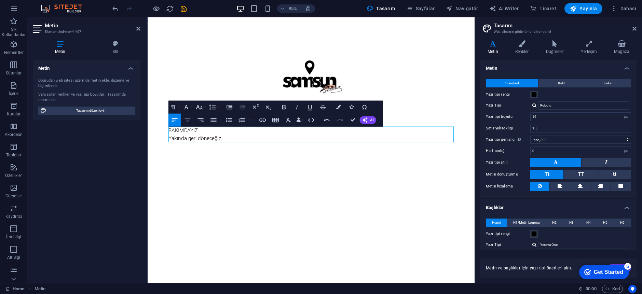
click at [186, 120] on icon "button" at bounding box center [187, 120] width 8 height 8
click at [241, 136] on p "BAKIMDAYIZ" at bounding box center [319, 136] width 300 height 8
click at [189, 121] on icon "button" at bounding box center [187, 120] width 8 height 8
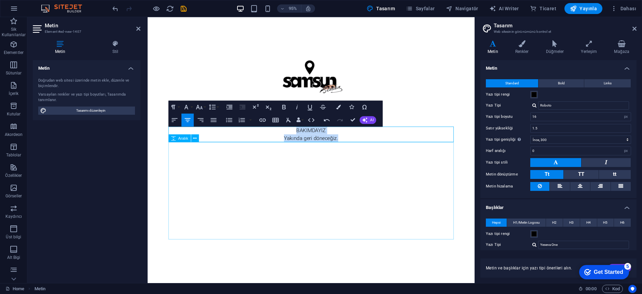
click at [288, 161] on div at bounding box center [319, 200] width 300 height 102
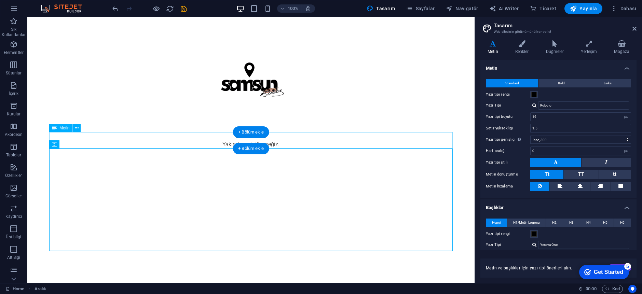
click at [255, 142] on div "BAKIMDAYIZ Yakında geri döneceğiz." at bounding box center [250, 140] width 403 height 16
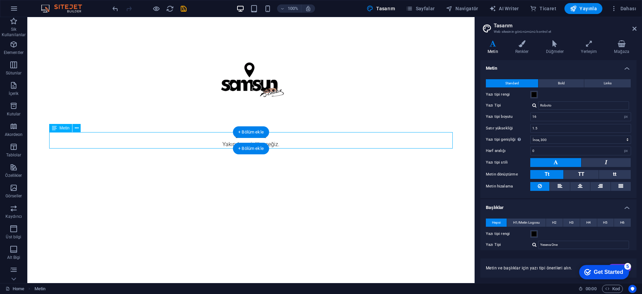
click at [208, 142] on div "BAKIMDAYIZ Yakında geri döneceğiz." at bounding box center [250, 140] width 403 height 16
click at [73, 128] on button at bounding box center [76, 128] width 8 height 8
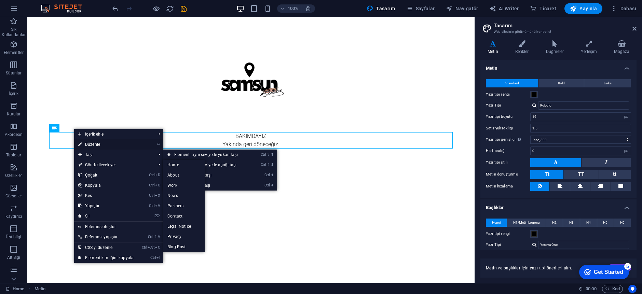
click at [101, 143] on link "⏎ Düzenle" at bounding box center [106, 144] width 64 height 10
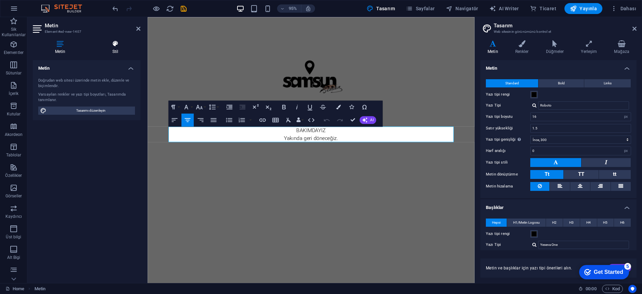
click at [102, 46] on icon at bounding box center [115, 43] width 50 height 7
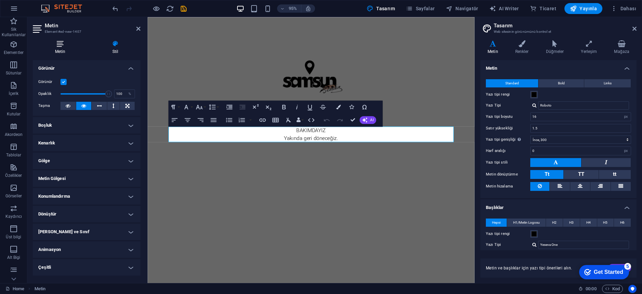
click at [60, 42] on icon at bounding box center [60, 43] width 55 height 7
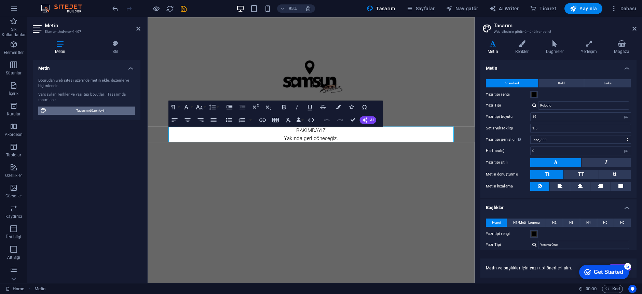
click at [87, 109] on span "Tasarımı düzenleyin" at bounding box center [91, 111] width 84 height 8
click at [538, 117] on input "16" at bounding box center [581, 117] width 100 height 8
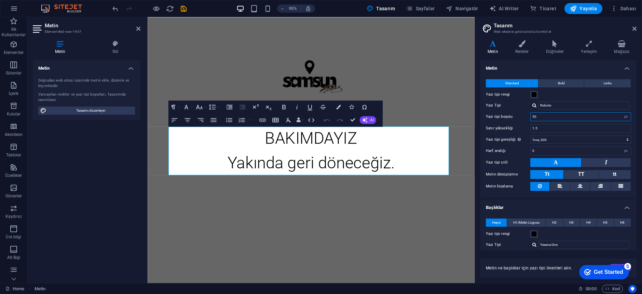
click at [545, 119] on input "50" at bounding box center [581, 117] width 100 height 8
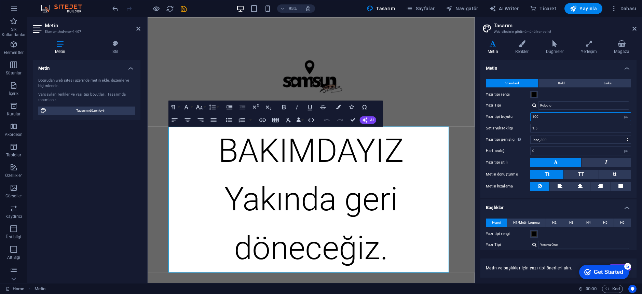
click at [550, 117] on input "100" at bounding box center [581, 117] width 100 height 8
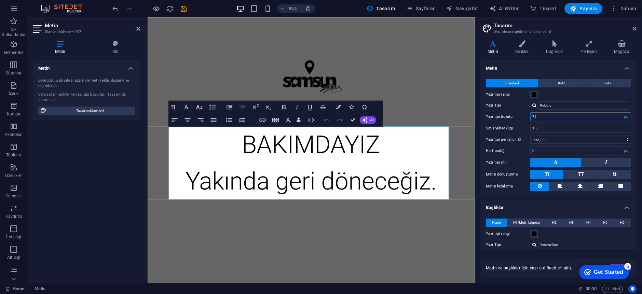
click at [550, 117] on input "75" at bounding box center [581, 117] width 100 height 8
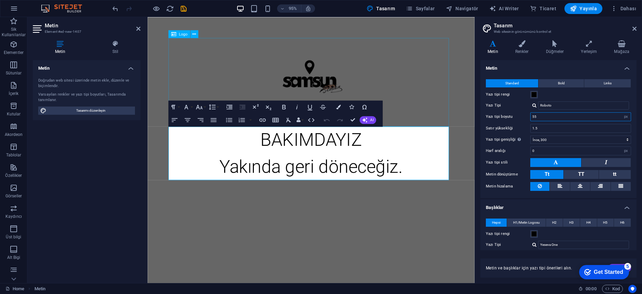
type input "55"
click at [427, 92] on div at bounding box center [319, 85] width 300 height 93
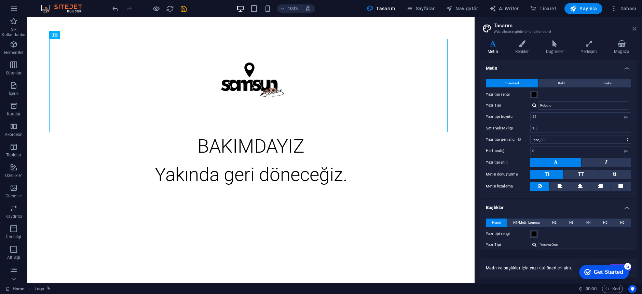
click at [634, 27] on icon at bounding box center [634, 28] width 4 height 5
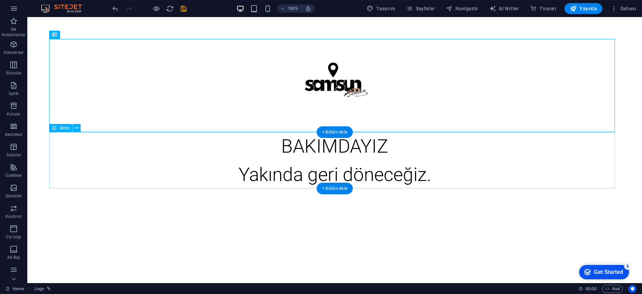
click at [405, 148] on div "BAKIMDAYIZ Yakında geri döneceğiz." at bounding box center [334, 160] width 571 height 56
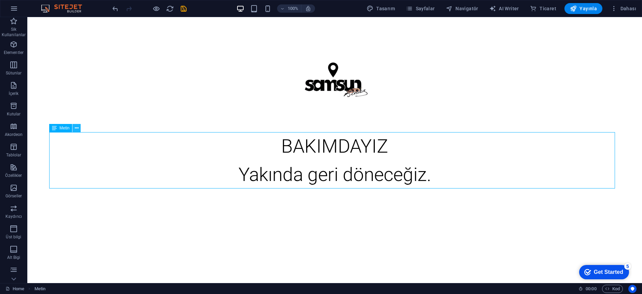
click at [75, 127] on icon at bounding box center [77, 128] width 4 height 7
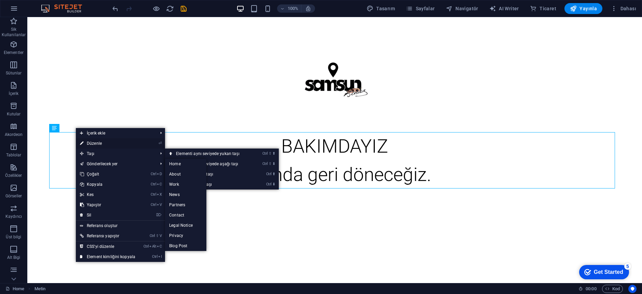
click at [96, 144] on link "⏎ Düzenle" at bounding box center [108, 143] width 64 height 10
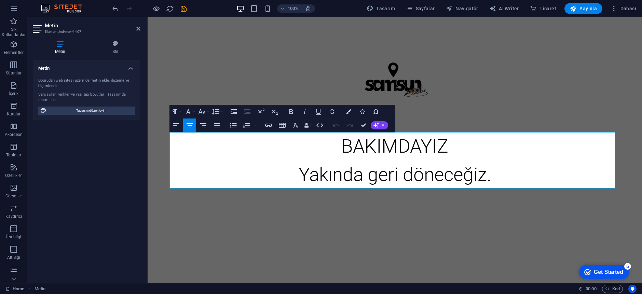
click at [106, 116] on div "Doğrudan web sitesi üzerinde metin ekle, düzenle ve biçimlendir. Varsayılan ren…" at bounding box center [87, 96] width 108 height 48
click at [105, 109] on span "Tasarımı düzenleyin" at bounding box center [91, 111] width 84 height 8
select select "px"
select select "300"
select select "px"
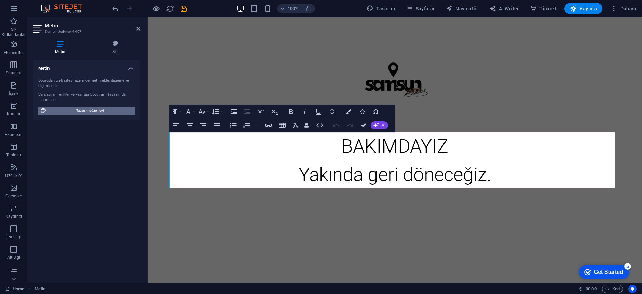
select select "400"
select select "px"
select select "rem"
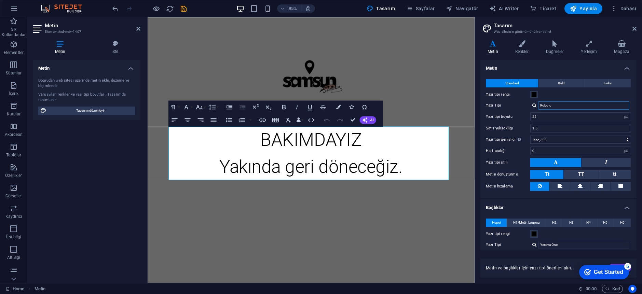
click at [556, 104] on input "Roboto" at bounding box center [583, 105] width 91 height 8
click at [535, 104] on div at bounding box center [534, 105] width 4 height 4
click at [554, 131] on div "Yazı tiplerini yönet →" at bounding box center [585, 132] width 90 height 9
select select "popularity"
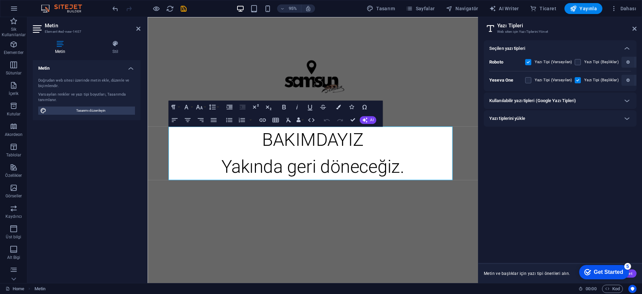
click at [541, 100] on h6 "Kullanılabilir yazı tipleri (Google Yazı Tipleri)" at bounding box center [532, 101] width 87 height 8
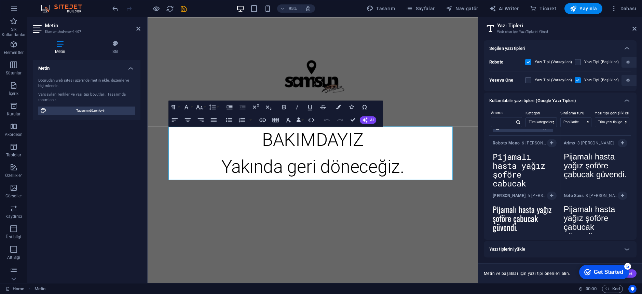
scroll to position [102, 0]
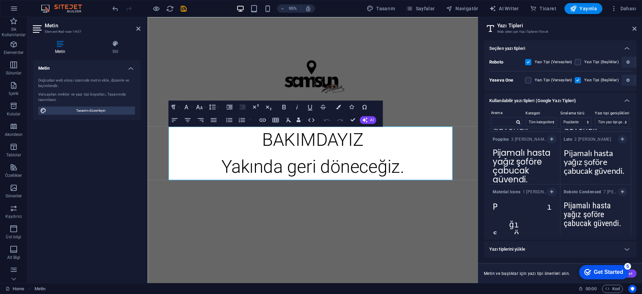
click at [524, 218] on textarea "Pijamalı hasta yağız şoföre çabucak güvendi." at bounding box center [524, 217] width 71 height 38
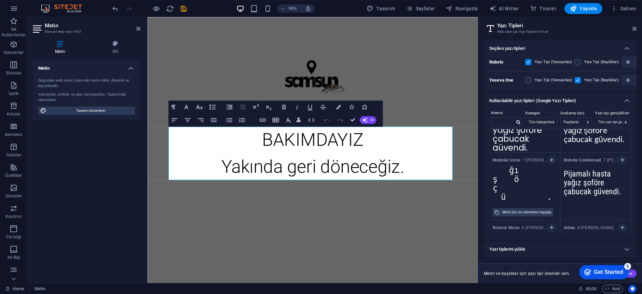
scroll to position [137, 0]
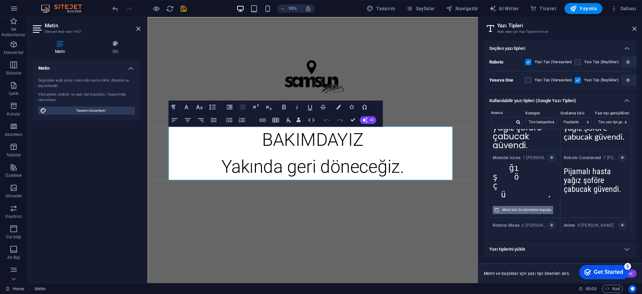
click at [526, 209] on div "Metni tüm ön izlemelere kopyala" at bounding box center [526, 210] width 49 height 8
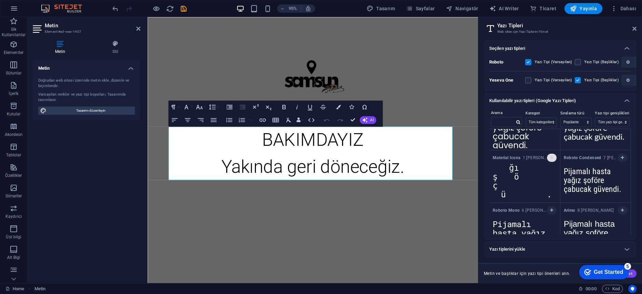
click at [552, 156] on icon "button" at bounding box center [551, 158] width 3 height 4
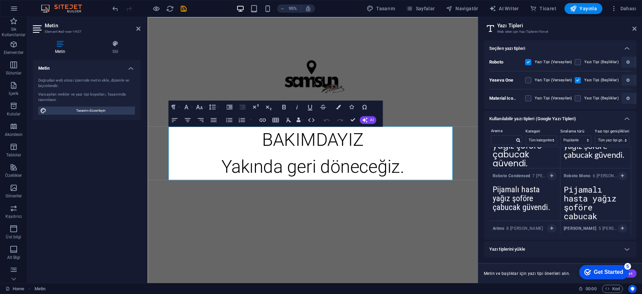
click at [545, 47] on div "Seçilen yazı tipleri" at bounding box center [553, 48] width 129 height 8
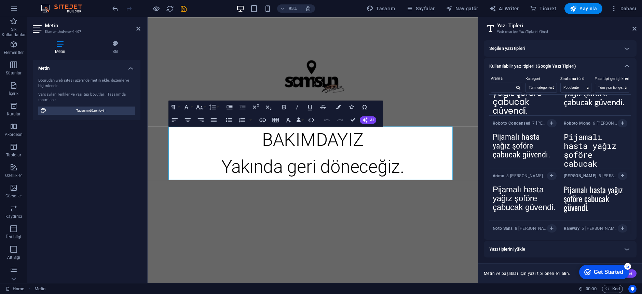
click at [549, 68] on h6 "Kullanılabilir yazı tipleri (Google Yazı Tipleri)" at bounding box center [532, 66] width 87 height 8
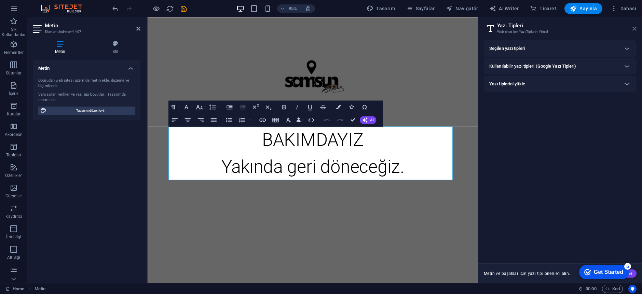
click at [633, 30] on icon at bounding box center [634, 28] width 4 height 5
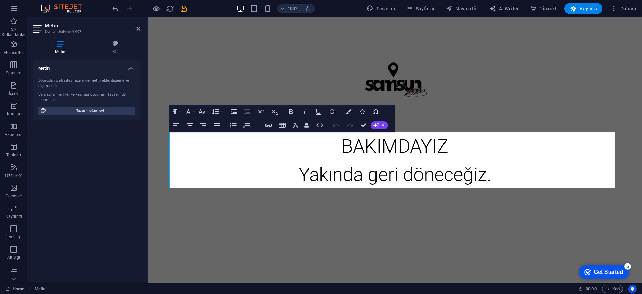
click at [439, 182] on p "Yakında geri döneceğiz." at bounding box center [394, 175] width 451 height 28
click at [116, 110] on span "Tasarımı düzenleyin" at bounding box center [91, 111] width 84 height 8
select select "px"
select select "300"
select select "px"
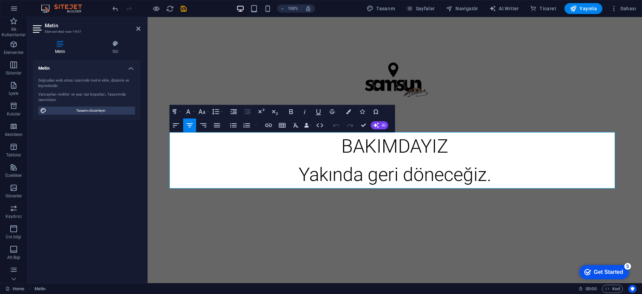
select select "400"
select select "px"
select select "rem"
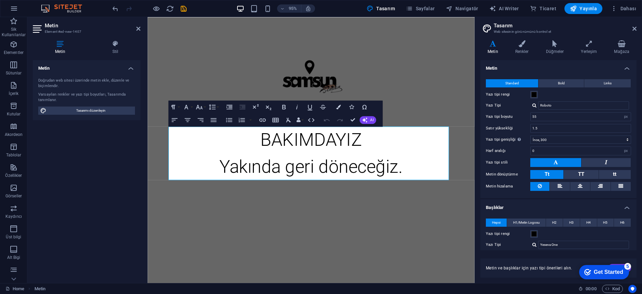
click at [530, 107] on div "Yazı Tipi Roboto Roboto Yeseva One Yazı tiplerini yönet →" at bounding box center [558, 105] width 145 height 8
click at [534, 106] on div at bounding box center [534, 105] width 4 height 4
click at [551, 134] on div "Yeseva One" at bounding box center [585, 131] width 90 height 7
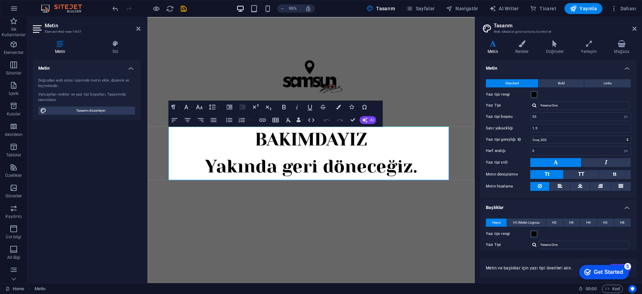
click at [534, 106] on div at bounding box center [534, 105] width 4 height 4
click at [546, 128] on div "Yeseva One" at bounding box center [585, 131] width 90 height 7
click at [536, 105] on div at bounding box center [534, 105] width 4 height 4
click at [549, 129] on div "Yeseva One" at bounding box center [585, 131] width 90 height 7
click at [535, 102] on div "Yeseva One Yazı tiplerini yönet →" at bounding box center [580, 105] width 101 height 8
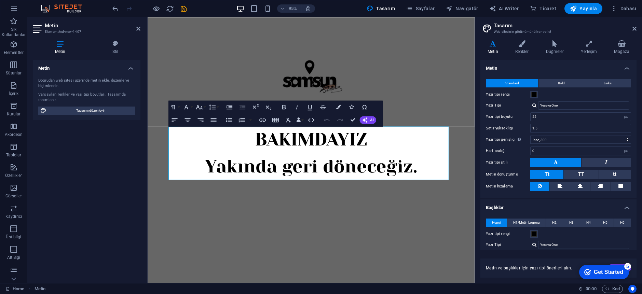
click at [535, 102] on div "Yeseva One Yazı tiplerini yönet →" at bounding box center [580, 105] width 101 height 8
click at [534, 102] on div "Yeseva One Yazı tiplerini yönet →" at bounding box center [580, 105] width 101 height 8
click at [534, 107] on div at bounding box center [534, 105] width 4 height 4
click at [542, 114] on div "Material Icons" at bounding box center [585, 114] width 90 height 7
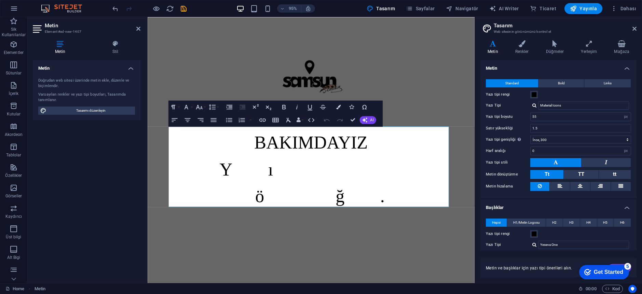
click at [534, 106] on div at bounding box center [534, 105] width 4 height 4
click at [533, 107] on div at bounding box center [534, 105] width 4 height 4
click at [235, 203] on p "Yakında geri döneceğiz." at bounding box center [319, 189] width 300 height 56
click at [259, 182] on p "Yakında geri döneceğiz." at bounding box center [319, 189] width 300 height 56
click at [265, 182] on p "Yakında geri döneceğiz." at bounding box center [319, 189] width 300 height 56
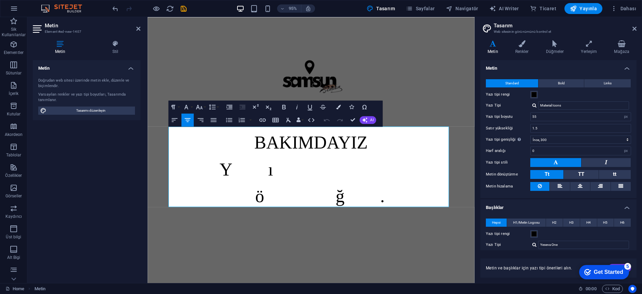
click at [245, 185] on p "Yakında geri döneceğiz." at bounding box center [319, 189] width 300 height 56
click at [271, 182] on p "Yakında geri döneceğiz." at bounding box center [319, 189] width 300 height 56
click at [533, 105] on div at bounding box center [534, 105] width 4 height 4
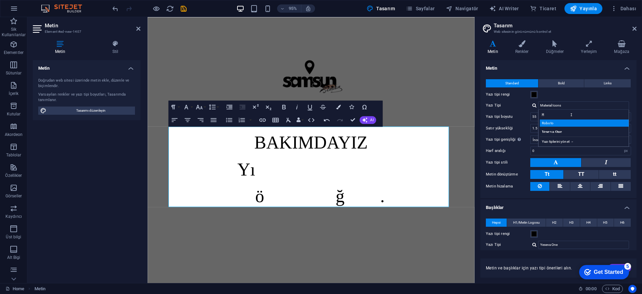
click at [544, 126] on div "Roboto" at bounding box center [585, 123] width 90 height 7
type input "Roboto"
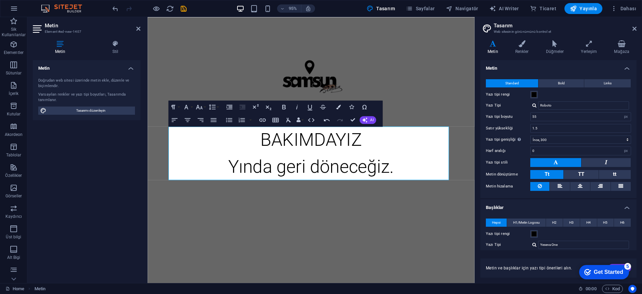
click at [243, 175] on p "Yında geri döneceğiz." at bounding box center [319, 175] width 300 height 28
click at [242, 175] on p "Yında geri döneceğiz." at bounding box center [319, 175] width 300 height 28
click at [535, 107] on div at bounding box center [534, 105] width 4 height 4
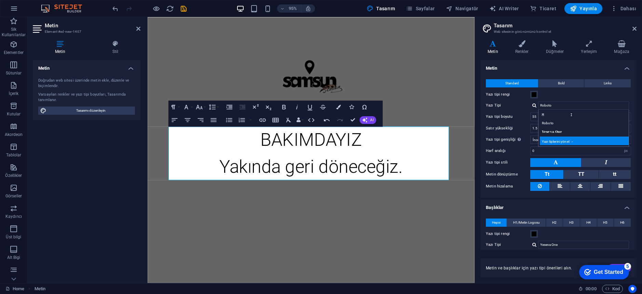
click at [546, 140] on div "Yazı tiplerini yönet →" at bounding box center [585, 141] width 90 height 9
select select "popularity"
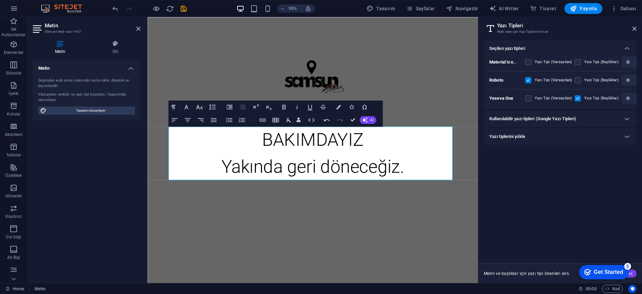
click at [531, 122] on h6 "Kullanılabilir yazı tipleri (Google Yazı Tipleri)" at bounding box center [532, 119] width 87 height 8
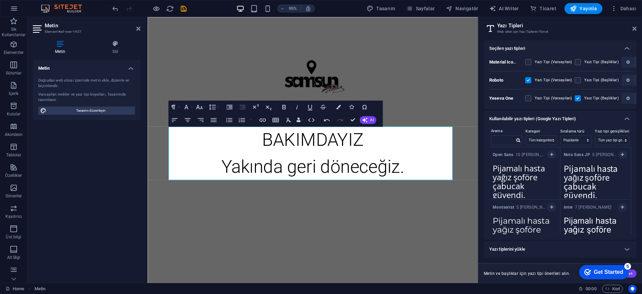
click at [531, 122] on h6 "Kullanılabilir yazı tipleri (Google Yazı Tipleri)" at bounding box center [532, 119] width 87 height 8
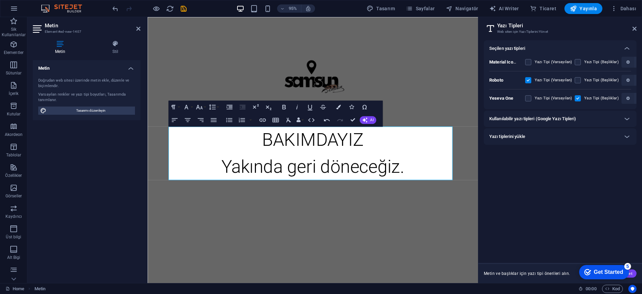
click at [533, 137] on div "Yazı tiplerini yükle" at bounding box center [553, 137] width 129 height 8
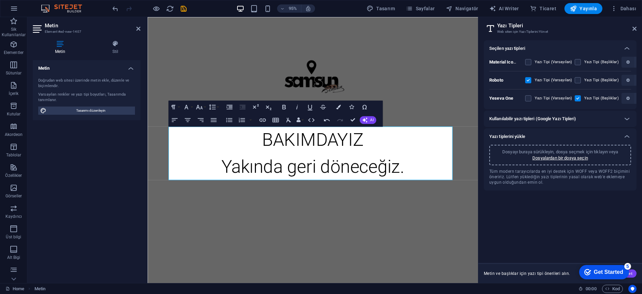
click at [537, 125] on div "Kullanılabilir yazı tipleri (Google Yazı Tipleri)" at bounding box center [560, 119] width 153 height 16
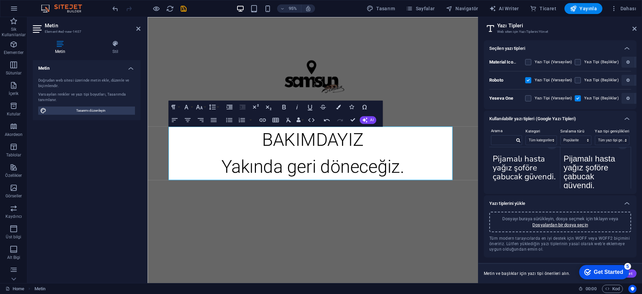
scroll to position [342, 0]
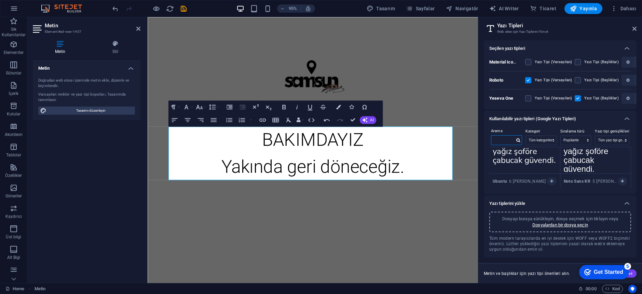
click at [502, 137] on input "text" at bounding box center [502, 140] width 23 height 9
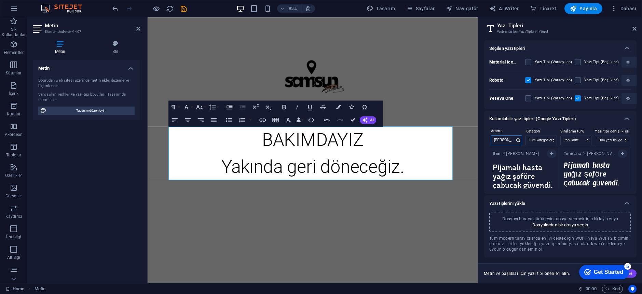
scroll to position [0, 0]
type input "t"
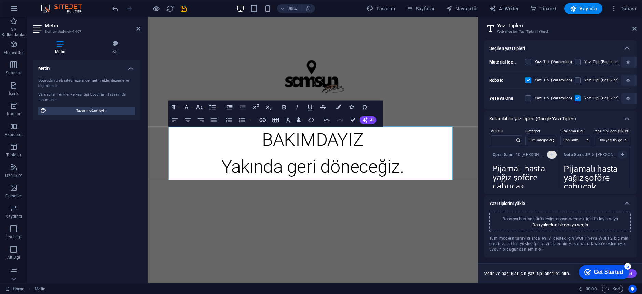
click at [552, 157] on button "button" at bounding box center [552, 155] width 10 height 8
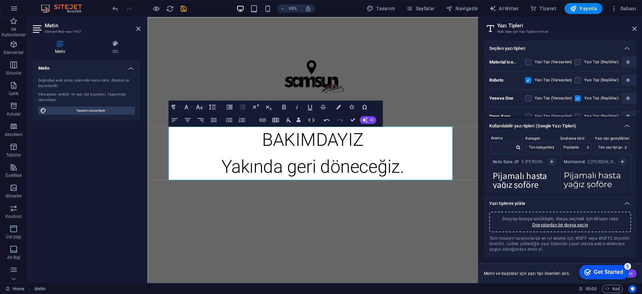
click at [632, 24] on h2 "Yazı Tipleri" at bounding box center [566, 26] width 139 height 6
drag, startPoint x: 634, startPoint y: 28, endPoint x: 485, endPoint y: 11, distance: 149.6
click at [634, 28] on icon at bounding box center [634, 28] width 4 height 5
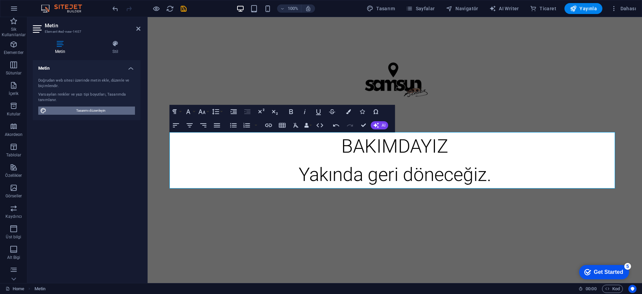
click at [123, 110] on span "Tasarımı düzenleyin" at bounding box center [91, 111] width 84 height 8
select select "px"
select select "300"
select select "px"
select select "400"
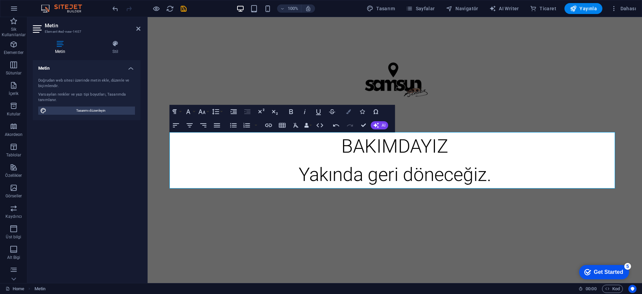
select select "px"
select select "rem"
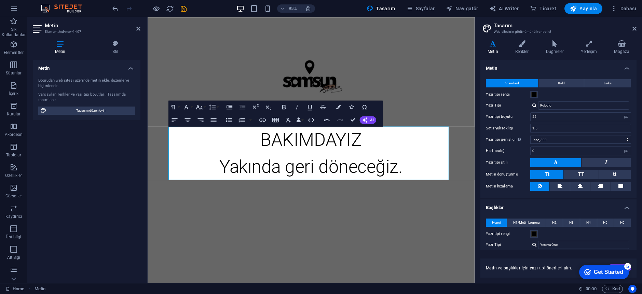
drag, startPoint x: 537, startPoint y: 108, endPoint x: 532, endPoint y: 104, distance: 6.3
click at [537, 108] on div "Roboto Material Icons Roboto Yeseva One Yazı tiplerini yönet →" at bounding box center [580, 105] width 101 height 8
click at [532, 104] on div at bounding box center [534, 105] width 4 height 4
click at [559, 121] on div "Open Sans" at bounding box center [585, 123] width 90 height 7
type input "Open Sans"
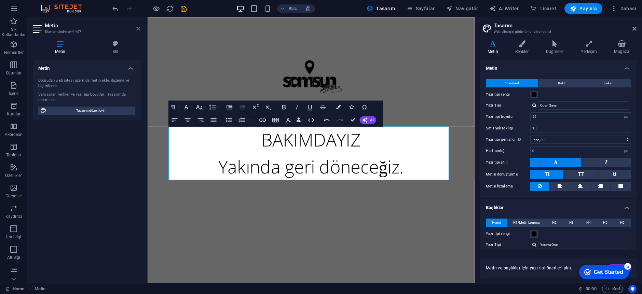
click at [138, 27] on icon at bounding box center [138, 28] width 4 height 5
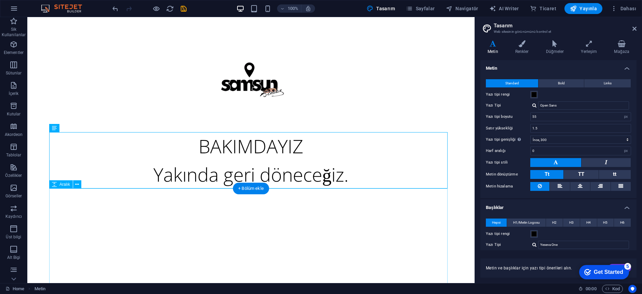
click at [279, 199] on div at bounding box center [250, 240] width 403 height 102
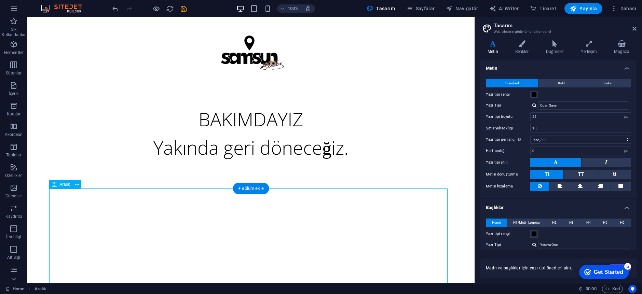
scroll to position [30, 0]
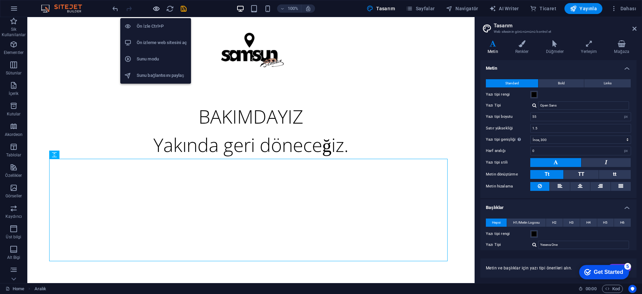
click at [155, 9] on icon "button" at bounding box center [156, 9] width 8 height 8
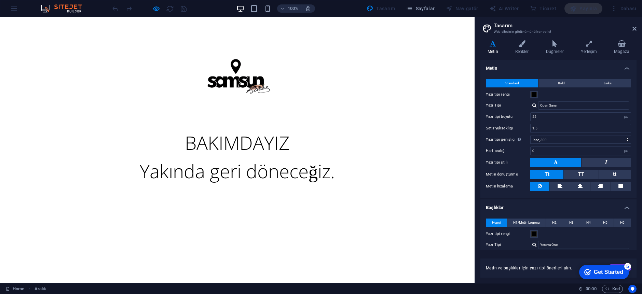
scroll to position [0, 0]
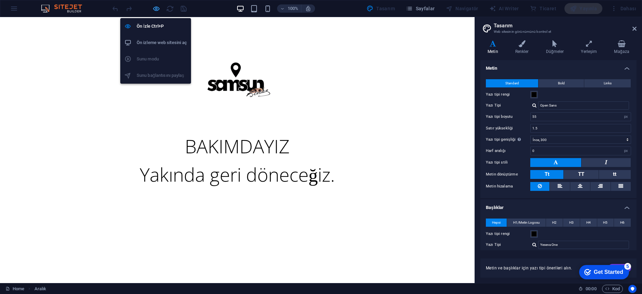
click at [154, 11] on icon "button" at bounding box center [156, 9] width 8 height 8
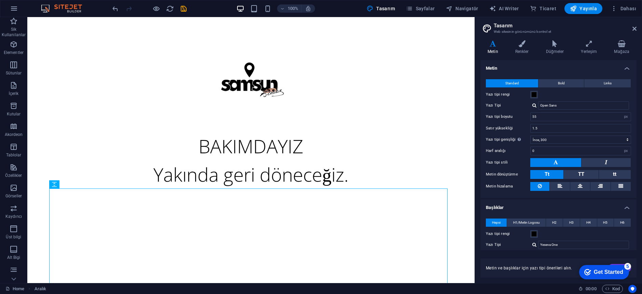
click at [203, 31] on html "Skip to main content BAKIMDAYIZ Yakında geri döneceğiz." at bounding box center [250, 165] width 447 height 296
click at [138, 240] on div at bounding box center [250, 240] width 403 height 102
click at [76, 183] on icon at bounding box center [77, 184] width 4 height 7
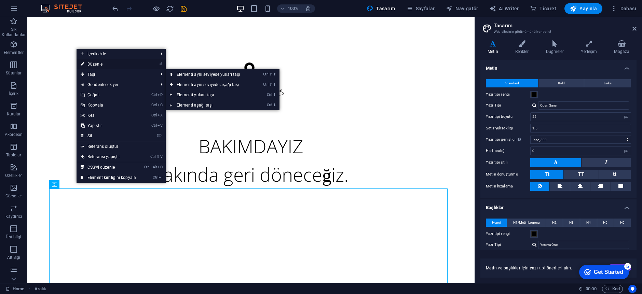
click at [106, 62] on link "⏎ Düzenle" at bounding box center [109, 64] width 64 height 10
select select "px"
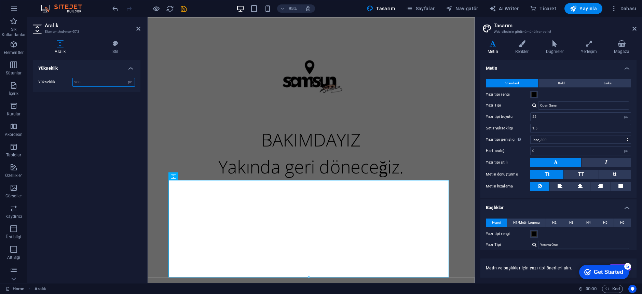
click at [95, 79] on input "300" at bounding box center [104, 82] width 62 height 8
type input "150"
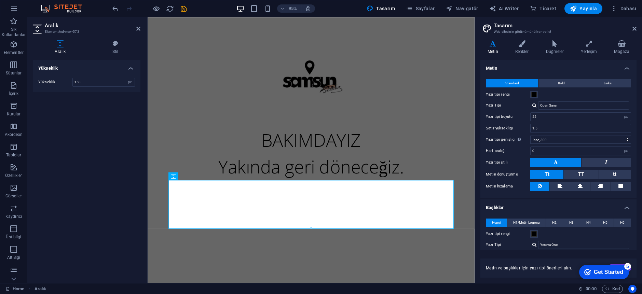
click at [199, 253] on html "Skip to main content BAKIMDAYIZ Yakında geri döneceğiz." at bounding box center [320, 139] width 344 height 245
click at [132, 63] on h4 "Yükseklik" at bounding box center [87, 66] width 108 height 12
click at [141, 24] on aside "Aralık Element #ed-new-573 Aralık Stil Yükseklik Yükseklik 150 px rem vh vw Ön …" at bounding box center [87, 150] width 120 height 266
click at [140, 26] on h2 "Aralık" at bounding box center [93, 26] width 96 height 6
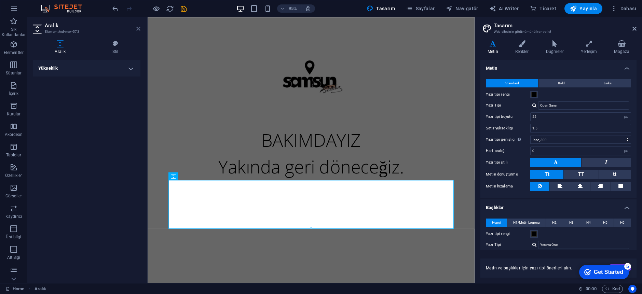
drag, startPoint x: 140, startPoint y: 27, endPoint x: 164, endPoint y: 2, distance: 35.0
click at [140, 27] on icon at bounding box center [138, 28] width 4 height 5
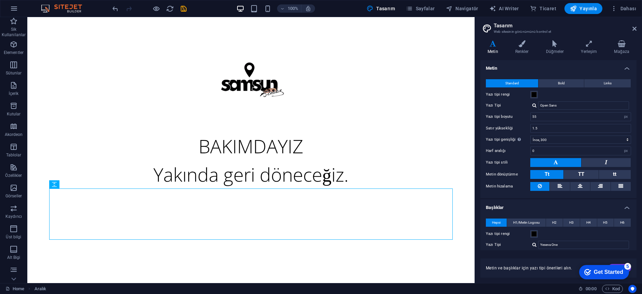
click at [151, 11] on div at bounding box center [149, 8] width 77 height 11
drag, startPoint x: 152, startPoint y: 11, endPoint x: 155, endPoint y: 9, distance: 3.7
click at [152, 11] on icon "button" at bounding box center [156, 9] width 8 height 8
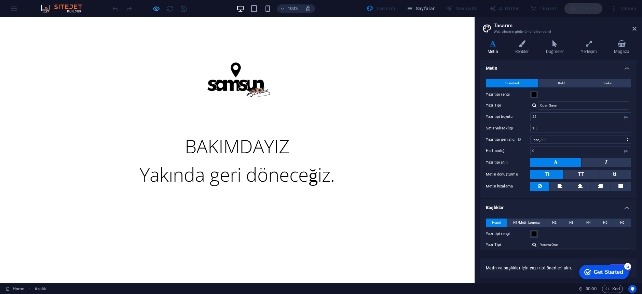
click at [155, 9] on icon "button" at bounding box center [156, 9] width 8 height 8
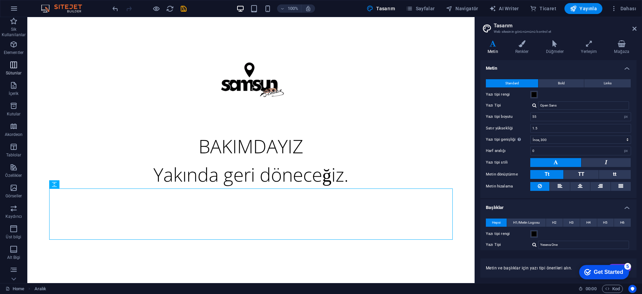
click at [21, 64] on span "Sütunlar" at bounding box center [13, 69] width 27 height 16
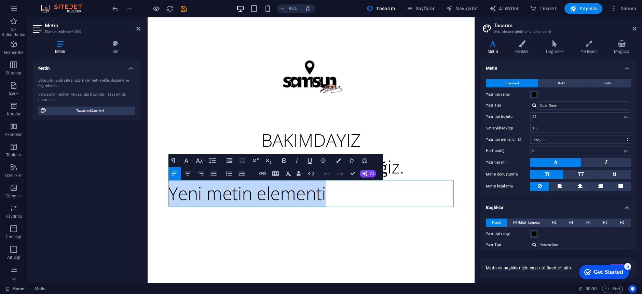
click at [236, 221] on div at bounding box center [319, 242] width 300 height 51
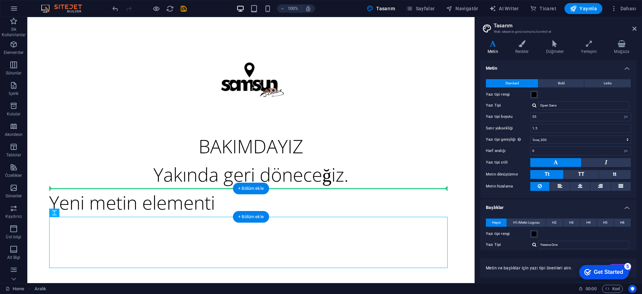
drag, startPoint x: 99, startPoint y: 249, endPoint x: 210, endPoint y: 200, distance: 121.4
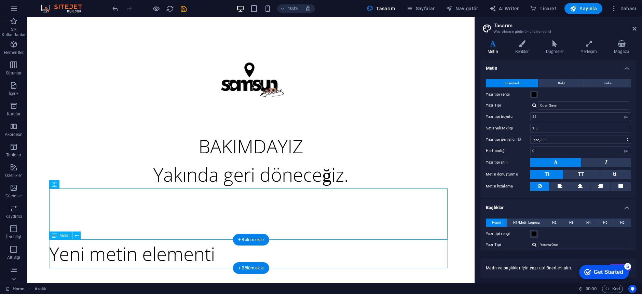
click at [169, 265] on div "Yeni metin elementi" at bounding box center [250, 254] width 403 height 28
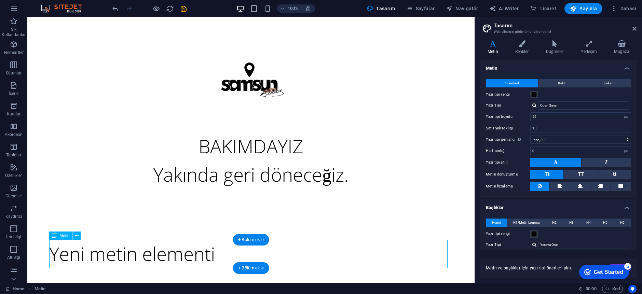
click at [164, 261] on div "Yeni metin elementi" at bounding box center [250, 254] width 403 height 28
click at [166, 250] on div "Yeni metin elementi" at bounding box center [250, 254] width 403 height 28
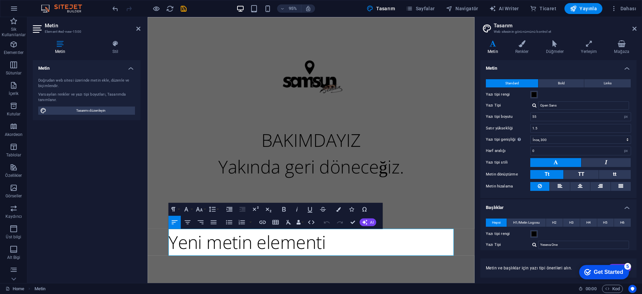
click at [166, 262] on html "Skip to main content BAKIMDAYIZ Yakında geri döneceğiz. Yeni metin elementi" at bounding box center [320, 153] width 344 height 273
click at [254, 266] on p "Yeni metin elementi" at bounding box center [319, 254] width 300 height 28
click at [255, 260] on p "Yeni metin elementi" at bounding box center [319, 254] width 300 height 28
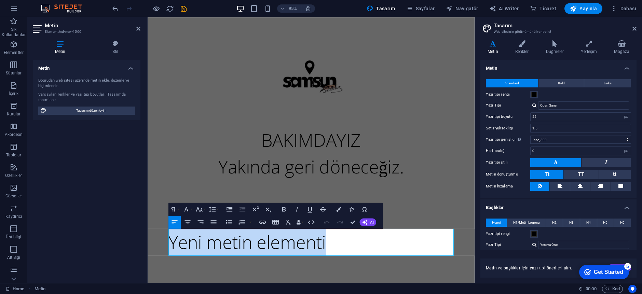
click at [255, 260] on p "Yeni metin elementi" at bounding box center [319, 254] width 300 height 28
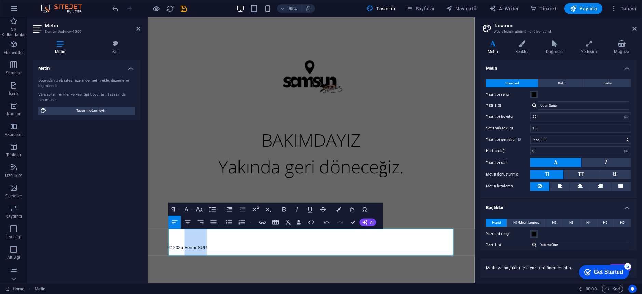
drag, startPoint x: 188, startPoint y: 260, endPoint x: 212, endPoint y: 259, distance: 23.9
click at [212, 259] on p "© 2025 FermeSUP" at bounding box center [319, 254] width 300 height 28
click at [261, 224] on icon "button" at bounding box center [262, 222] width 6 height 3
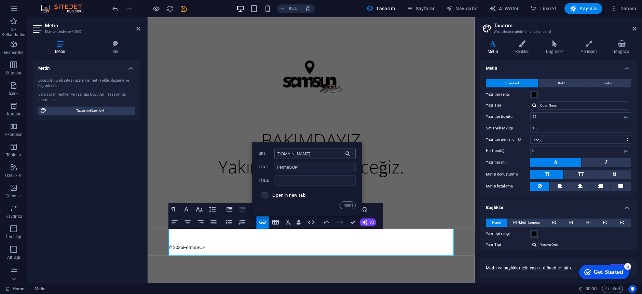
type input "fermesup.com"
click at [348, 204] on button "Insert" at bounding box center [347, 206] width 16 height 8
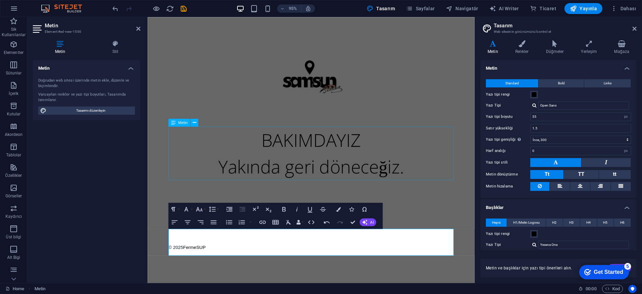
click at [175, 170] on div "BAKIMDAYIZ Yakında geri döneceğiz." at bounding box center [319, 160] width 300 height 56
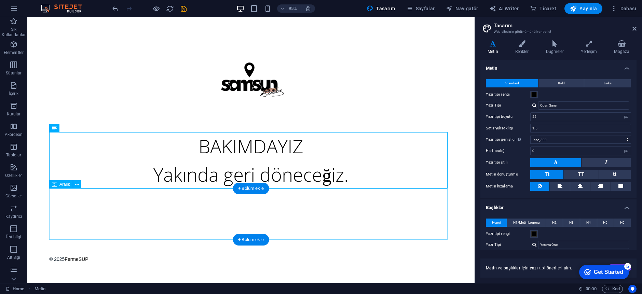
click at [146, 191] on div at bounding box center [250, 214] width 403 height 51
click at [108, 252] on div "© 2025 FermeSUP" at bounding box center [250, 254] width 403 height 28
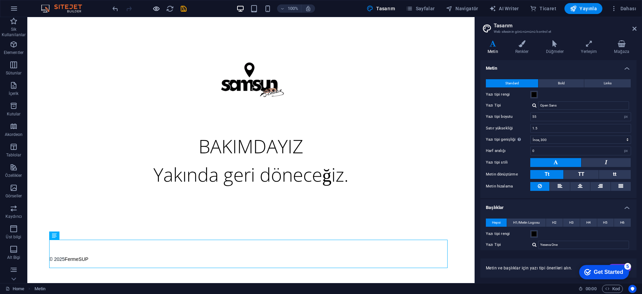
click at [155, 9] on icon "button" at bounding box center [156, 9] width 8 height 8
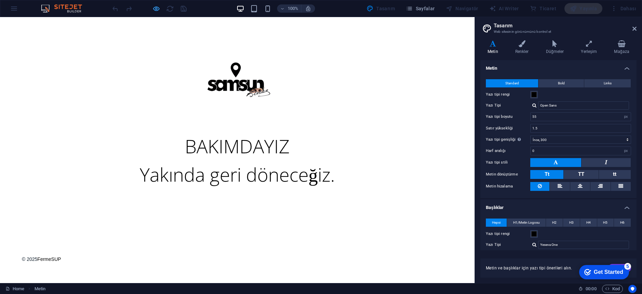
click at [156, 10] on icon "button" at bounding box center [156, 9] width 8 height 8
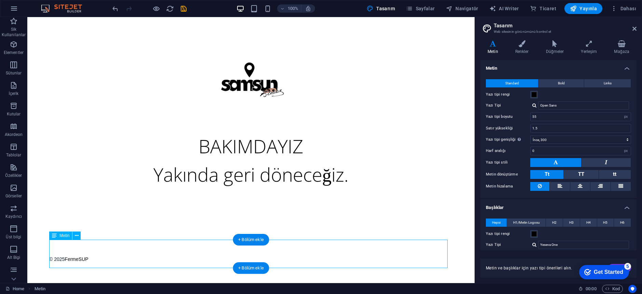
click at [147, 258] on div "© 2025 FermeSUP" at bounding box center [250, 254] width 403 height 28
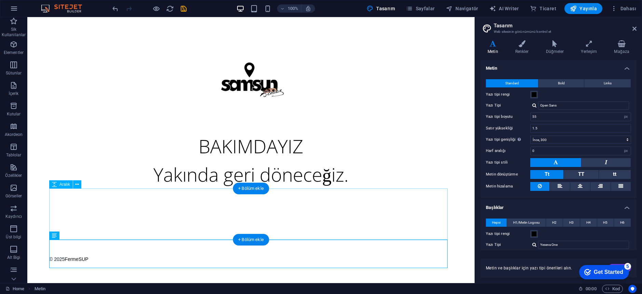
click at [103, 238] on div at bounding box center [250, 214] width 403 height 51
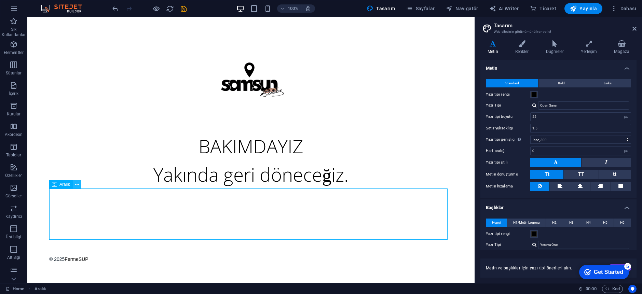
drag, startPoint x: 78, startPoint y: 184, endPoint x: 60, endPoint y: 178, distance: 18.8
click at [78, 184] on icon at bounding box center [77, 184] width 4 height 7
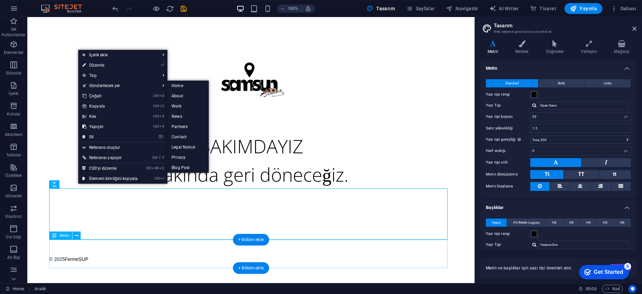
click at [74, 260] on div "© 2025 FermeSUP" at bounding box center [250, 254] width 403 height 28
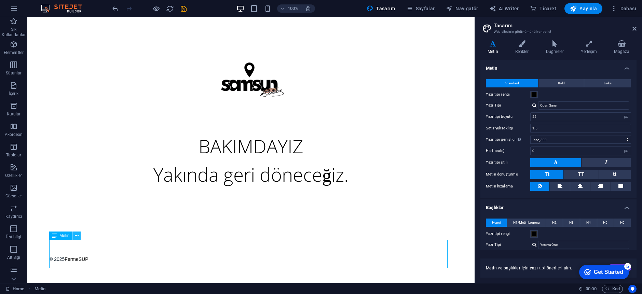
click at [77, 233] on icon at bounding box center [77, 235] width 4 height 7
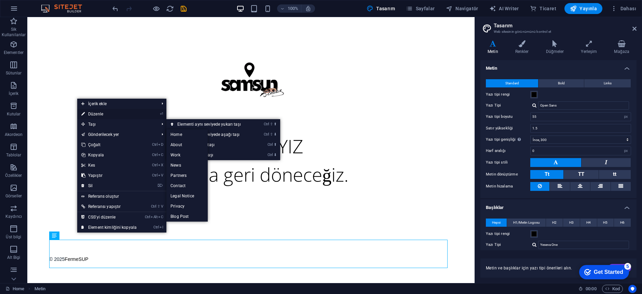
click at [99, 113] on link "⏎ Düzenle" at bounding box center [109, 114] width 64 height 10
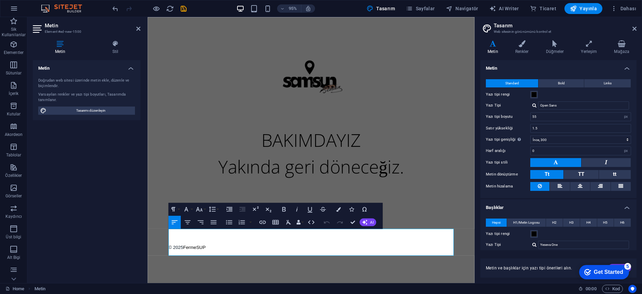
click at [202, 253] on p "© 2025 FermeSUP" at bounding box center [319, 254] width 300 height 28
click at [177, 248] on p "© 2025 FermeSUP" at bounding box center [319, 254] width 300 height 28
drag, startPoint x: 176, startPoint y: 257, endPoint x: 172, endPoint y: 257, distance: 4.1
click at [176, 257] on span "© 2025" at bounding box center [176, 259] width 15 height 5
click at [171, 257] on span "© 2025" at bounding box center [176, 259] width 15 height 5
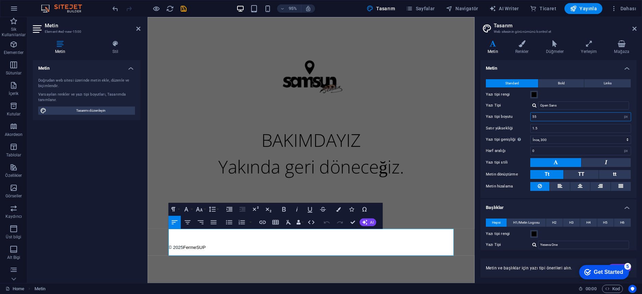
click at [540, 119] on input "55" at bounding box center [581, 117] width 100 height 8
click at [217, 261] on p "© 2025 FermeSUP" at bounding box center [319, 254] width 300 height 28
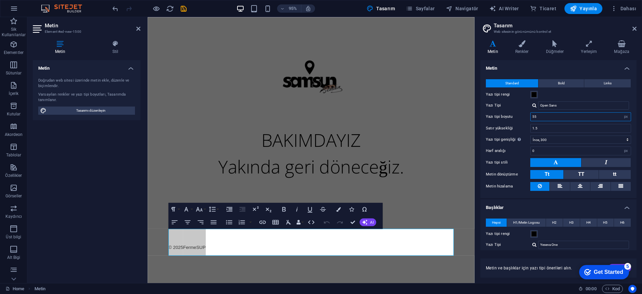
click at [545, 115] on input "55" at bounding box center [581, 117] width 100 height 8
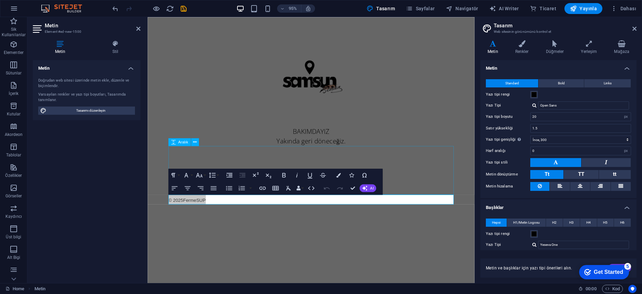
click at [399, 139] on div "BAKIMDAYIZ Yakında geri döneceğiz." at bounding box center [319, 142] width 300 height 20
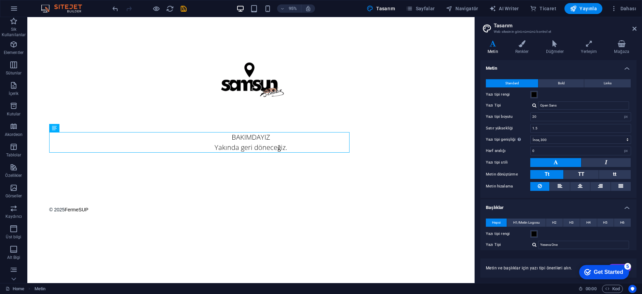
click at [328, 236] on html "Skip to main content BAKIMDAYIZ Yakında geri döneceğiz. © 2025 FermeSUP" at bounding box center [250, 126] width 447 height 219
click at [132, 212] on div "© 2025 FermeSUP" at bounding box center [250, 209] width 403 height 10
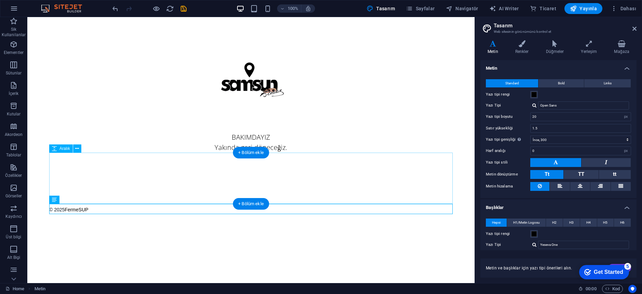
click at [127, 191] on div at bounding box center [250, 178] width 403 height 51
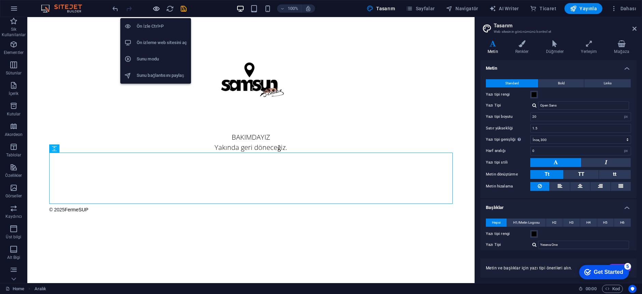
drag, startPoint x: 157, startPoint y: 5, endPoint x: 157, endPoint y: 9, distance: 3.8
click at [157, 5] on icon "button" at bounding box center [156, 9] width 8 height 8
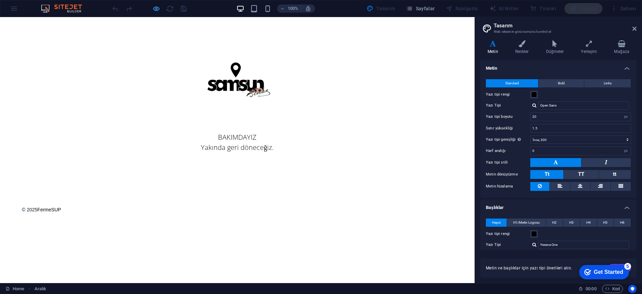
click at [156, 8] on icon "button" at bounding box center [156, 9] width 8 height 8
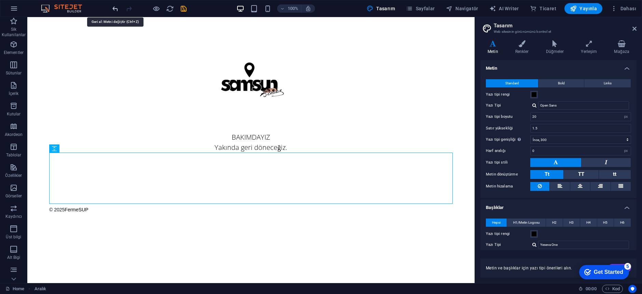
click at [116, 10] on icon "undo" at bounding box center [115, 9] width 8 height 8
type input "55"
click at [116, 10] on icon "undo" at bounding box center [115, 9] width 8 height 8
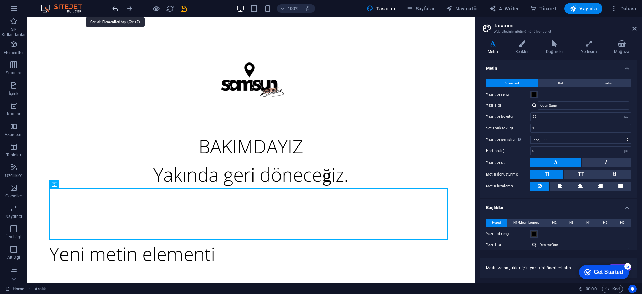
click at [116, 10] on icon "undo" at bounding box center [115, 9] width 8 height 8
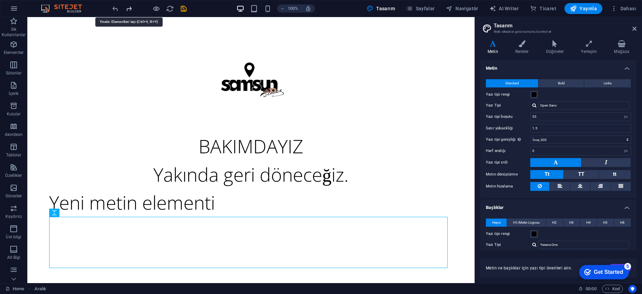
click at [131, 11] on icon "redo" at bounding box center [129, 9] width 8 height 8
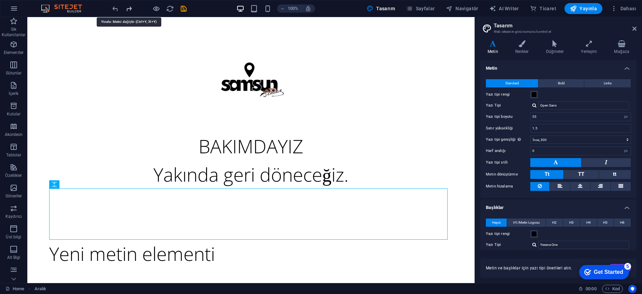
click at [131, 11] on icon "redo" at bounding box center [129, 9] width 8 height 8
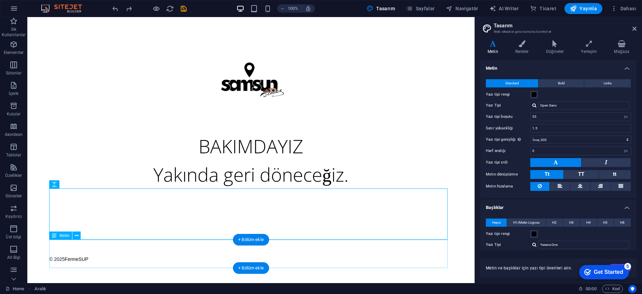
click at [98, 252] on div "© 2025 FermeSUP" at bounding box center [250, 254] width 403 height 28
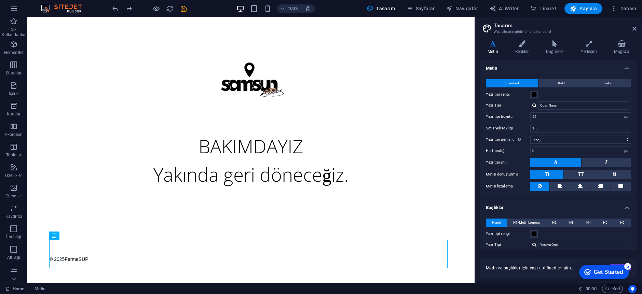
click at [151, 7] on div at bounding box center [149, 8] width 77 height 11
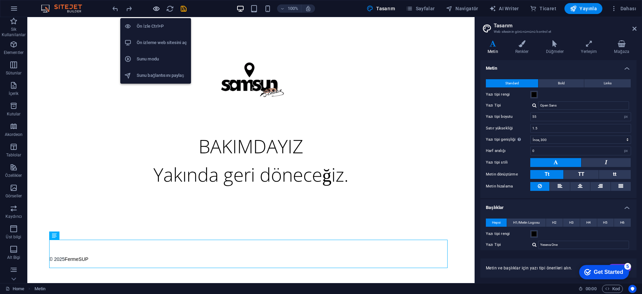
click at [154, 8] on icon "button" at bounding box center [156, 9] width 8 height 8
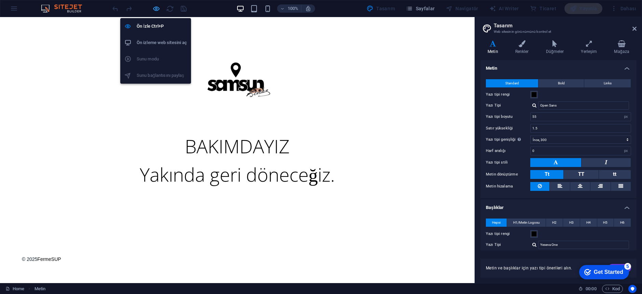
click at [157, 9] on icon "button" at bounding box center [156, 9] width 8 height 8
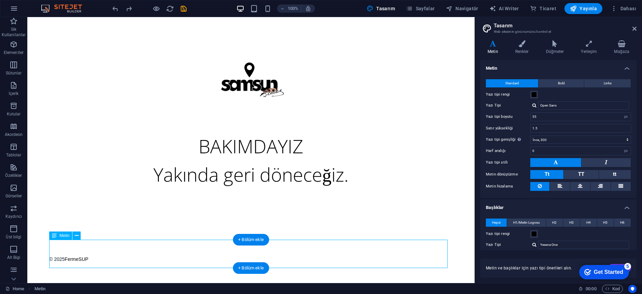
click at [102, 250] on div "© 2025 FermeSUP" at bounding box center [250, 254] width 403 height 28
click at [75, 239] on button at bounding box center [76, 236] width 8 height 8
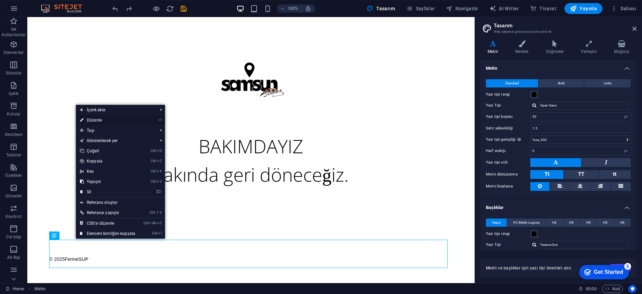
click at [106, 119] on link "⏎ Düzenle" at bounding box center [108, 120] width 64 height 10
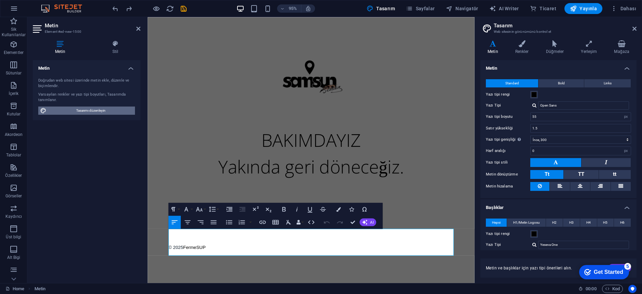
click at [120, 113] on span "Tasarımı düzenleyin" at bounding box center [91, 111] width 84 height 8
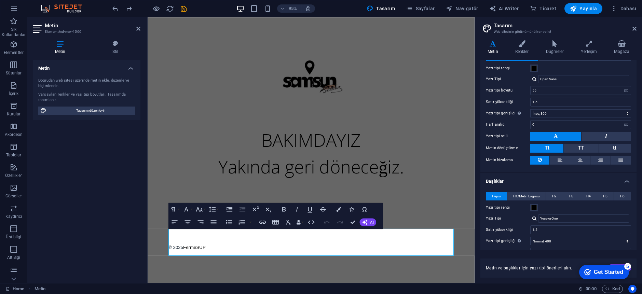
scroll to position [99, 0]
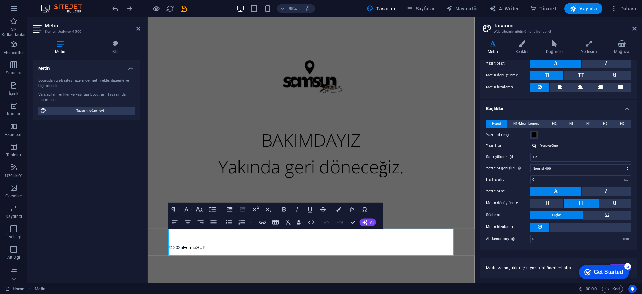
click at [522, 269] on span "Metin ve başlıklar için yazı tipi önerileri alın." at bounding box center [529, 267] width 86 height 5
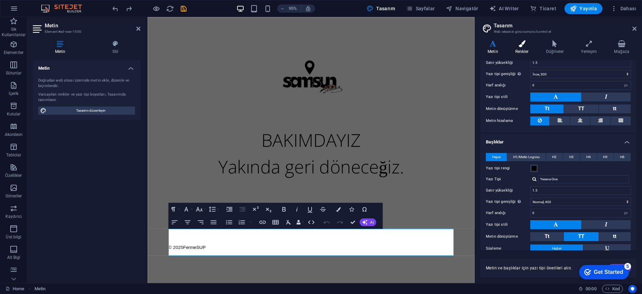
scroll to position [0, 0]
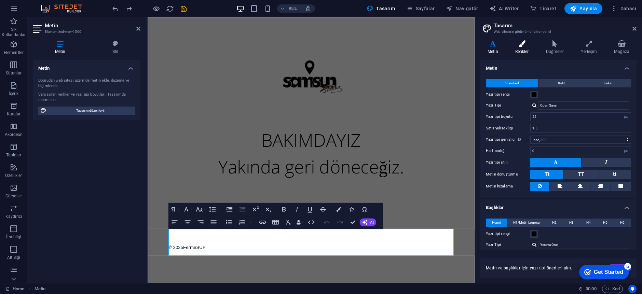
click at [518, 49] on h4 "Renkler" at bounding box center [523, 47] width 31 height 14
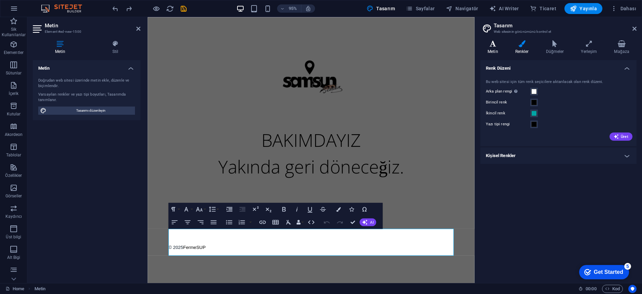
click at [497, 45] on icon at bounding box center [492, 43] width 25 height 7
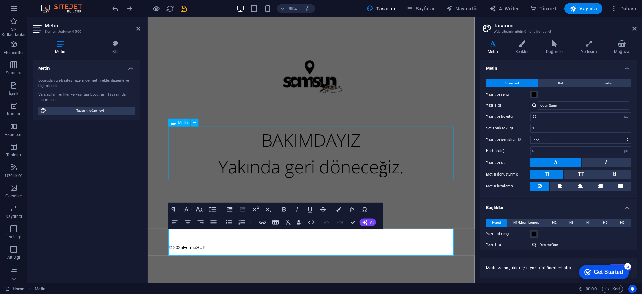
click at [292, 177] on div "BAKIMDAYIZ Yakında geri döneceğiz." at bounding box center [319, 160] width 300 height 56
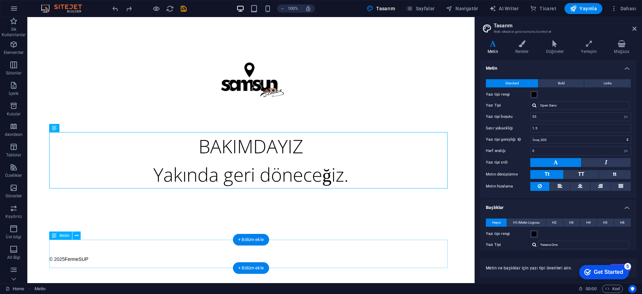
click at [159, 250] on div "© 2025 FermeSUP" at bounding box center [250, 254] width 403 height 28
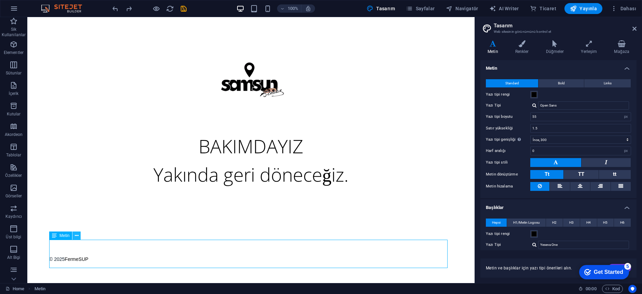
click at [74, 237] on button at bounding box center [76, 236] width 8 height 8
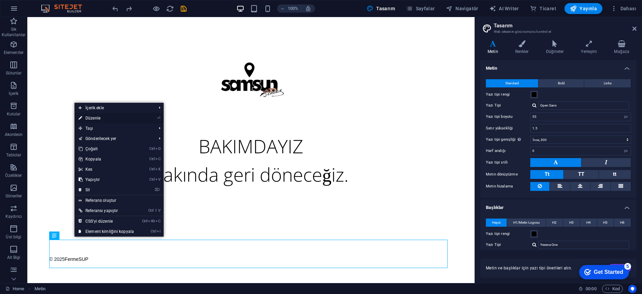
click at [99, 119] on link "⏎ Düzenle" at bounding box center [106, 118] width 64 height 10
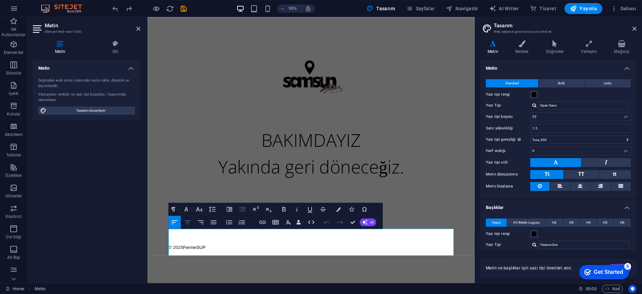
click at [187, 222] on icon "button" at bounding box center [187, 222] width 6 height 4
click at [178, 223] on icon "button" at bounding box center [174, 222] width 8 height 8
click at [205, 257] on link "FermeSUP" at bounding box center [197, 259] width 24 height 5
click at [119, 49] on h4 "Stil" at bounding box center [115, 47] width 50 height 14
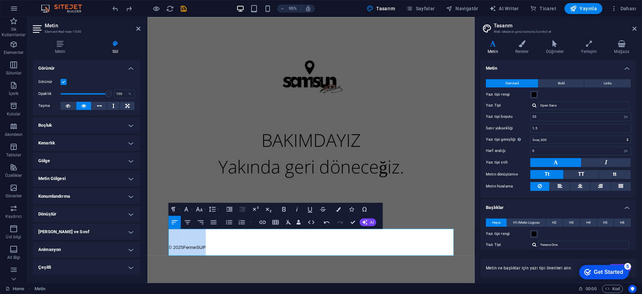
drag, startPoint x: 215, startPoint y: 259, endPoint x: 169, endPoint y: 255, distance: 46.3
click at [169, 255] on p "© 2025 FermeSUP" at bounding box center [319, 254] width 300 height 28
drag, startPoint x: 180, startPoint y: 258, endPoint x: 319, endPoint y: 266, distance: 139.3
click at [319, 266] on p "© 2025 FermeSUP" at bounding box center [319, 254] width 300 height 28
click at [613, 68] on h4 "Metin" at bounding box center [558, 66] width 156 height 12
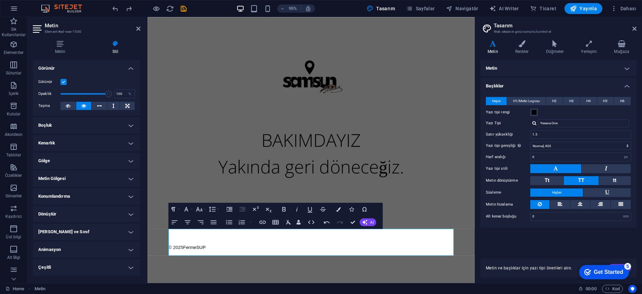
click at [554, 85] on h4 "Başlıklar" at bounding box center [558, 84] width 156 height 12
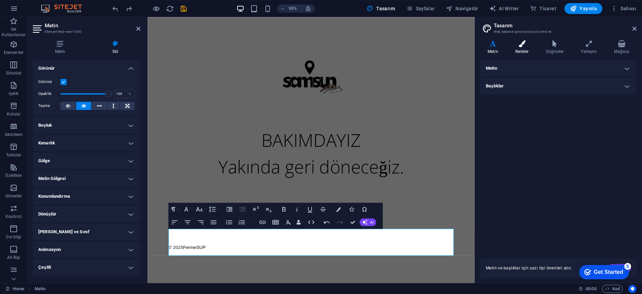
click at [529, 45] on icon at bounding box center [522, 43] width 28 height 7
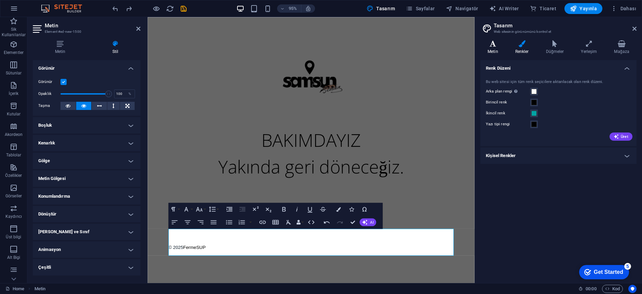
click at [499, 48] on h4 "Metin" at bounding box center [494, 47] width 28 height 14
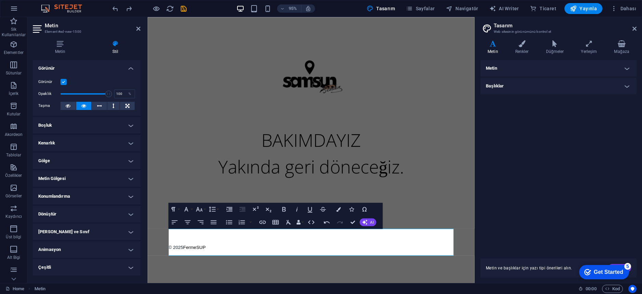
click at [379, 249] on p "© 2025 FermeSUP" at bounding box center [319, 254] width 300 height 28
drag, startPoint x: 330, startPoint y: 209, endPoint x: 358, endPoint y: 226, distance: 33.0
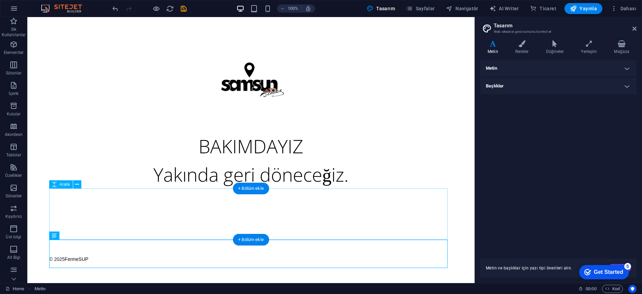
click at [248, 232] on div at bounding box center [250, 214] width 403 height 51
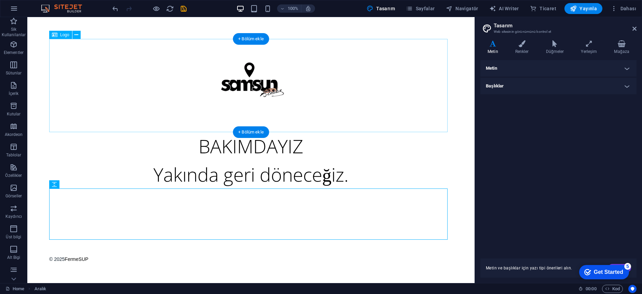
click at [257, 79] on div at bounding box center [250, 85] width 403 height 93
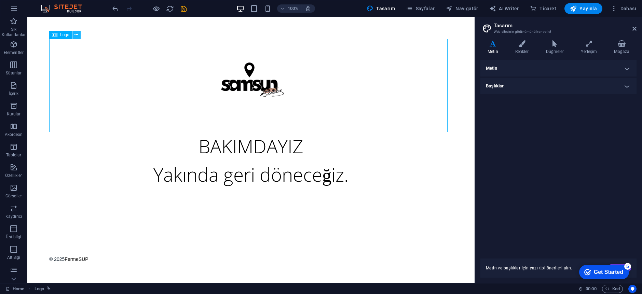
click at [77, 37] on icon at bounding box center [76, 34] width 4 height 7
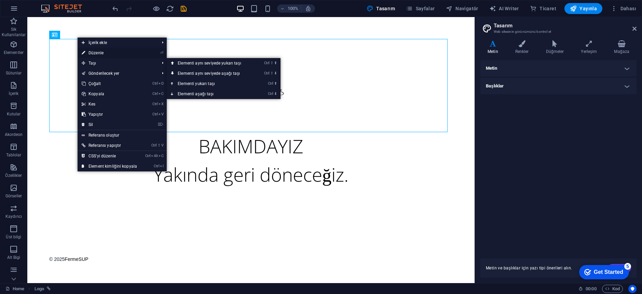
click at [123, 55] on link "⏎ Düzenle" at bounding box center [110, 53] width 64 height 10
select select "px"
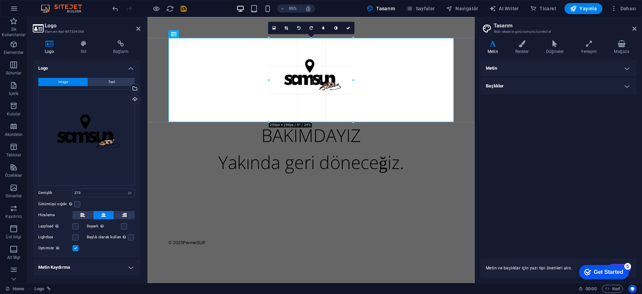
drag, startPoint x: 265, startPoint y: 127, endPoint x: 271, endPoint y: 122, distance: 7.3
type input "259"
click at [303, 201] on div at bounding box center [319, 209] width 300 height 51
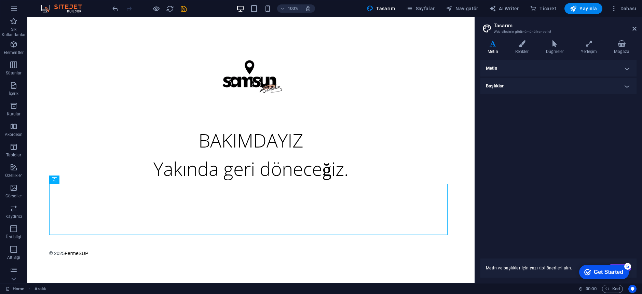
scroll to position [2, 0]
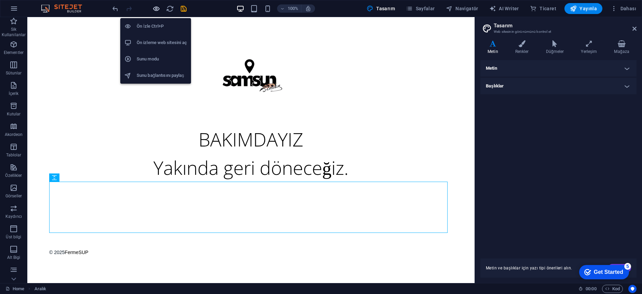
click at [158, 10] on icon "button" at bounding box center [156, 9] width 8 height 8
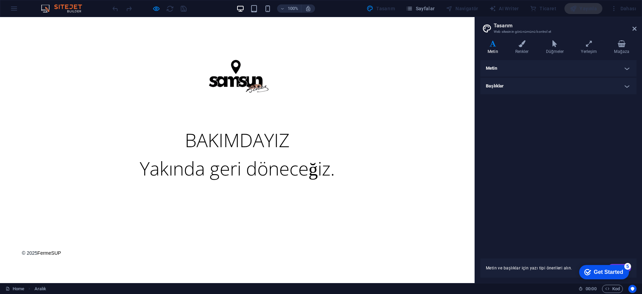
scroll to position [0, 0]
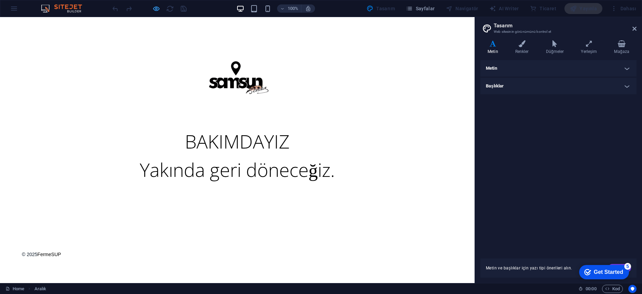
click at [153, 12] on icon "button" at bounding box center [156, 9] width 8 height 8
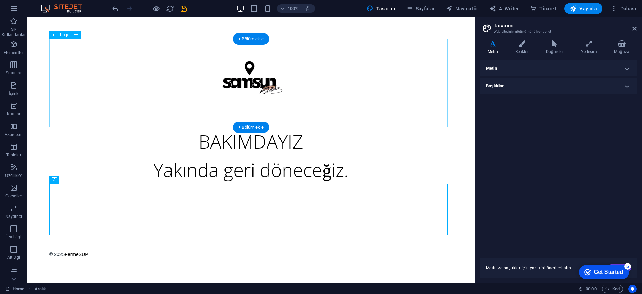
click at [251, 84] on div at bounding box center [250, 83] width 403 height 88
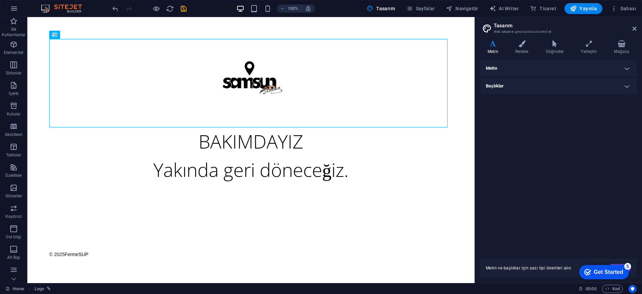
click at [80, 33] on html "Skip to main content BAKIMDAYIZ Yakında geri döneceğiz. © 2025 FermeSUP" at bounding box center [250, 151] width 447 height 268
click at [78, 35] on icon at bounding box center [76, 34] width 4 height 7
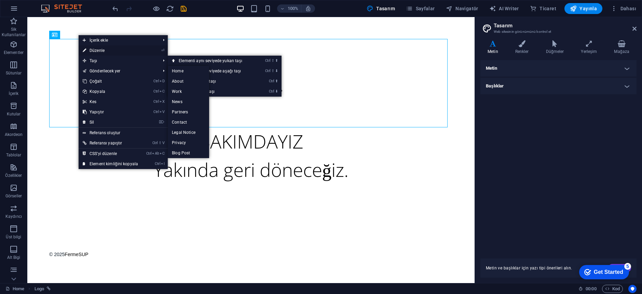
click at [118, 48] on link "⏎ Düzenle" at bounding box center [111, 50] width 64 height 10
select select "px"
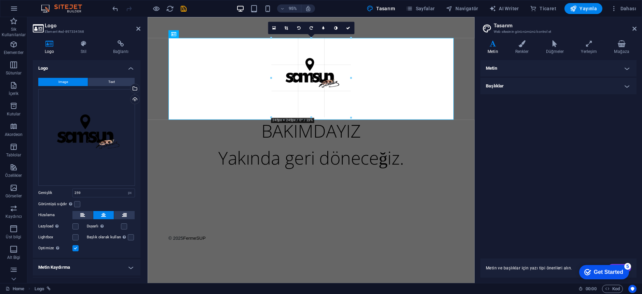
drag, startPoint x: 270, startPoint y: 122, endPoint x: 134, endPoint y: 99, distance: 137.6
type input "245"
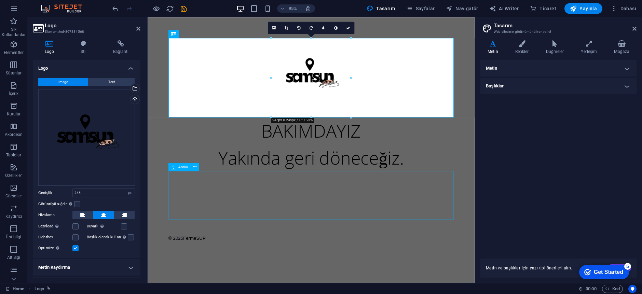
drag, startPoint x: 311, startPoint y: 179, endPoint x: 424, endPoint y: 135, distance: 121.4
click at [311, 179] on div at bounding box center [319, 204] width 300 height 51
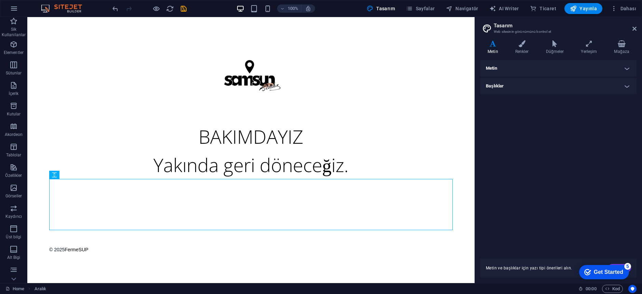
click at [150, 9] on div at bounding box center [149, 8] width 77 height 11
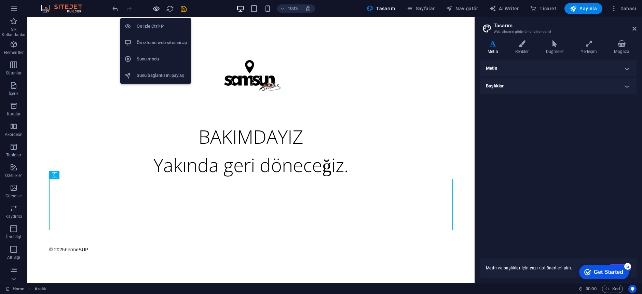
click at [158, 10] on icon "button" at bounding box center [156, 9] width 8 height 8
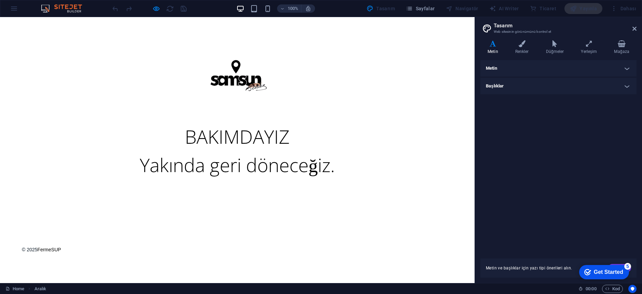
click at [51, 253] on p "© 2025 FermeSUP" at bounding box center [237, 244] width 431 height 28
click at [151, 11] on div at bounding box center [149, 8] width 77 height 11
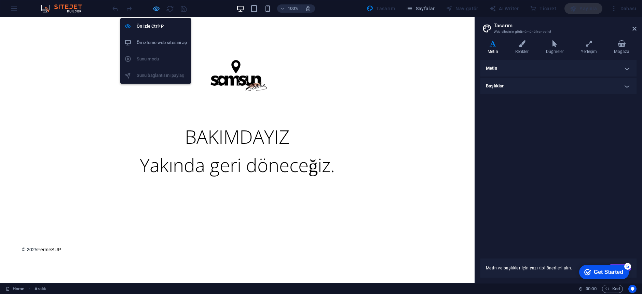
click at [155, 9] on icon "button" at bounding box center [156, 9] width 8 height 8
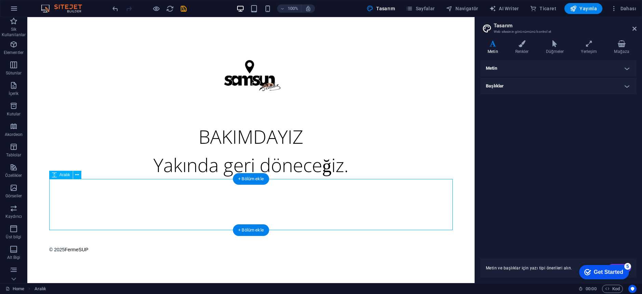
click at [170, 193] on div at bounding box center [250, 204] width 403 height 51
drag, startPoint x: 80, startPoint y: 176, endPoint x: 53, endPoint y: 163, distance: 30.3
click at [80, 176] on button at bounding box center [77, 175] width 8 height 8
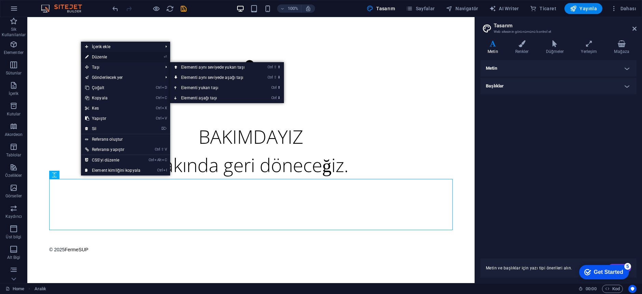
click at [109, 58] on link "⏎ Düzenle" at bounding box center [113, 57] width 64 height 10
select select "px"
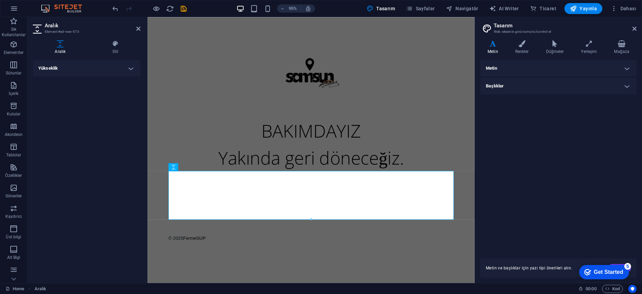
click at [79, 73] on h4 "Yükseklik" at bounding box center [87, 68] width 108 height 16
click at [84, 79] on input "150" at bounding box center [104, 82] width 62 height 8
type input "200"
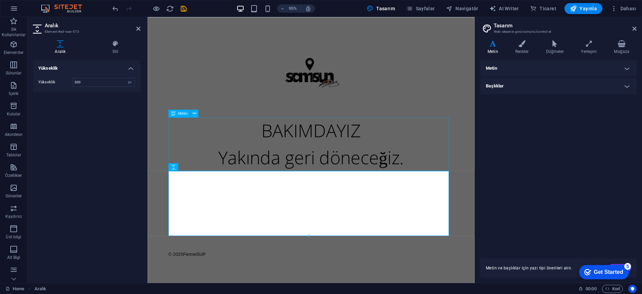
click at [178, 139] on div "BAKIMDAYIZ Yakında geri döneceğiz." at bounding box center [319, 151] width 300 height 56
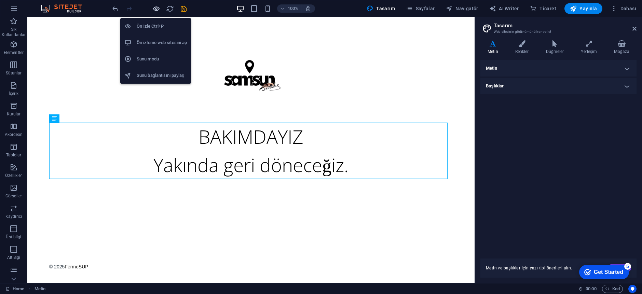
drag, startPoint x: 154, startPoint y: 11, endPoint x: 189, endPoint y: 71, distance: 69.1
click at [154, 11] on icon "button" at bounding box center [156, 9] width 8 height 8
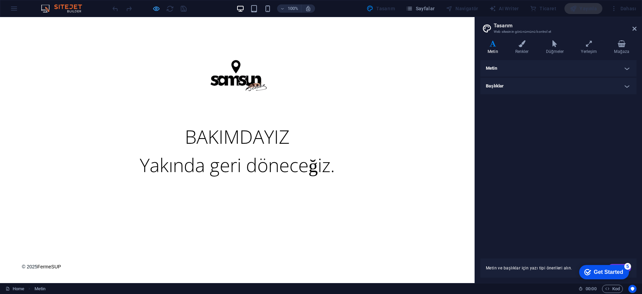
click at [155, 9] on icon "button" at bounding box center [156, 9] width 8 height 8
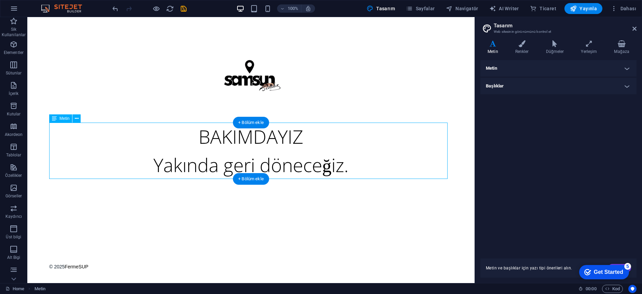
click at [78, 157] on div "BAKIMDAYIZ Yakında geri döneceğiz." at bounding box center [250, 151] width 403 height 56
click at [74, 118] on button at bounding box center [76, 118] width 8 height 8
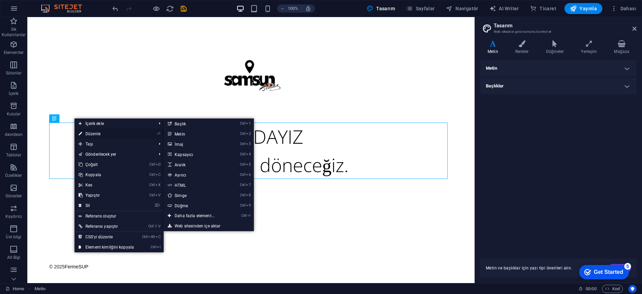
click at [110, 133] on link "⏎ Düzenle" at bounding box center [106, 134] width 64 height 10
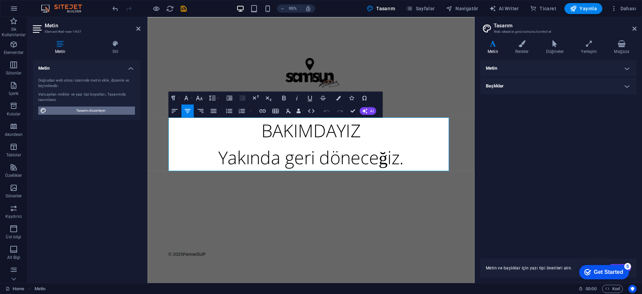
click at [86, 112] on span "Tasarımı düzenleyin" at bounding box center [91, 111] width 84 height 8
click at [202, 197] on div at bounding box center [319, 213] width 300 height 68
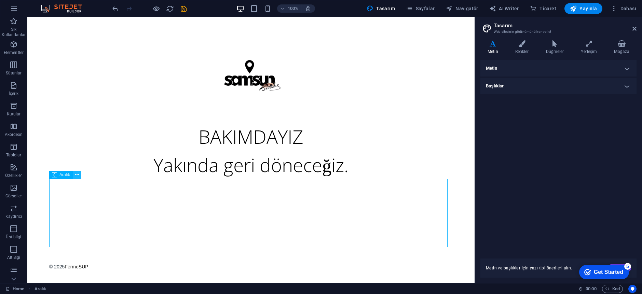
click at [76, 174] on icon at bounding box center [77, 175] width 4 height 7
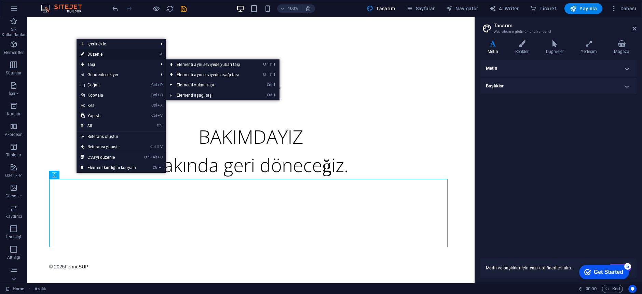
click at [97, 56] on link "⏎ Düzenle" at bounding box center [109, 54] width 64 height 10
select select "px"
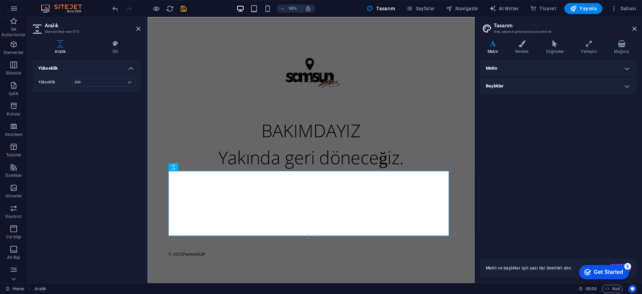
click at [95, 87] on div "Yükseklik 200 px rem vh vw" at bounding box center [87, 82] width 108 height 20
click at [94, 85] on input "200" at bounding box center [104, 82] width 62 height 8
type input "175"
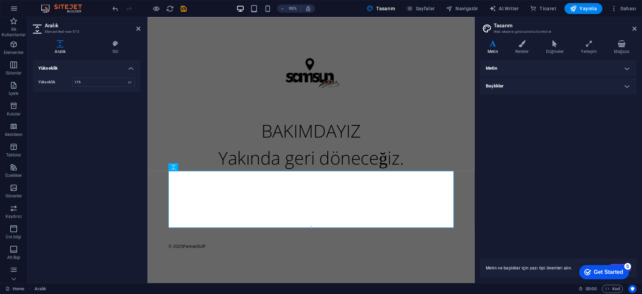
click at [165, 104] on html "Skip to main content BAKIMDAYIZ Yakında geri döneceğiz. © 2025 FermeSUP" at bounding box center [320, 153] width 344 height 272
click at [137, 26] on icon at bounding box center [138, 28] width 4 height 5
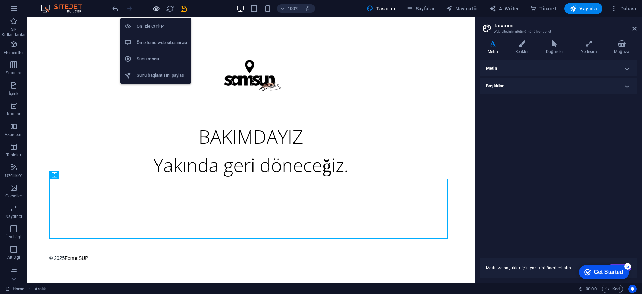
drag, startPoint x: 152, startPoint y: 9, endPoint x: 191, endPoint y: 70, distance: 72.5
click at [152, 9] on icon "button" at bounding box center [156, 9] width 8 height 8
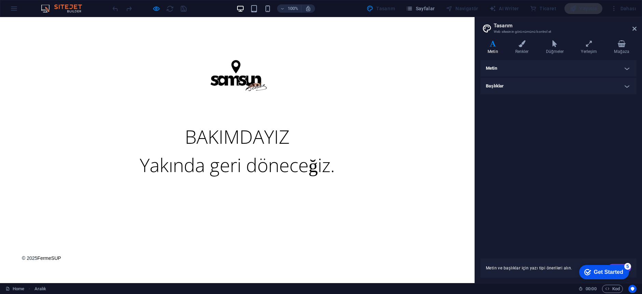
click at [156, 13] on div at bounding box center [149, 8] width 77 height 11
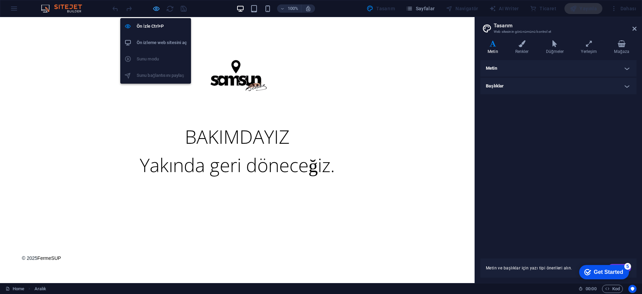
click at [155, 7] on icon "button" at bounding box center [156, 9] width 8 height 8
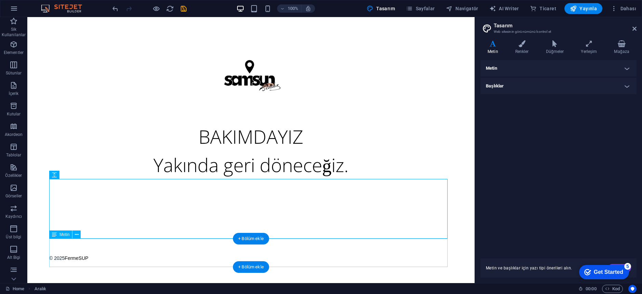
click at [89, 256] on div "© 2025 FermeSUP" at bounding box center [250, 253] width 403 height 28
click at [76, 233] on icon at bounding box center [77, 234] width 4 height 7
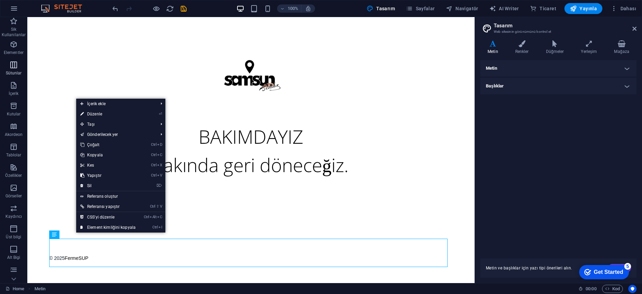
click at [16, 60] on button "Sütunlar" at bounding box center [13, 68] width 27 height 20
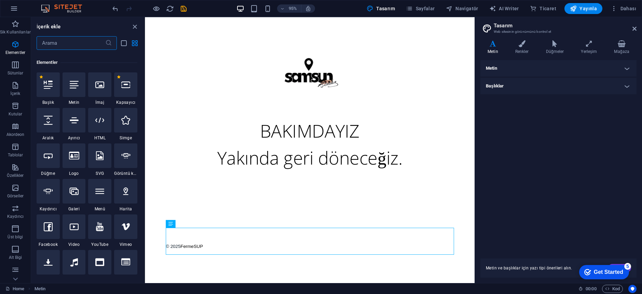
scroll to position [63, 0]
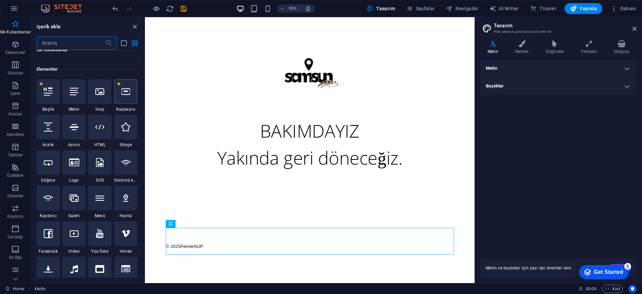
click at [133, 94] on div at bounding box center [125, 91] width 23 height 25
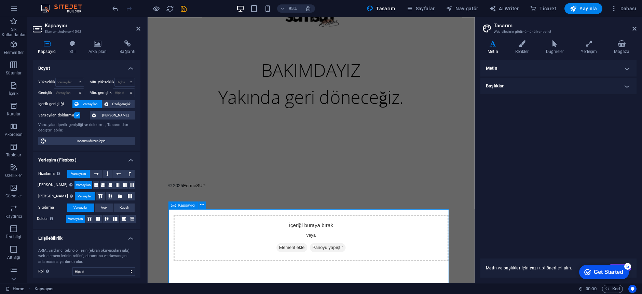
scroll to position [84, 0]
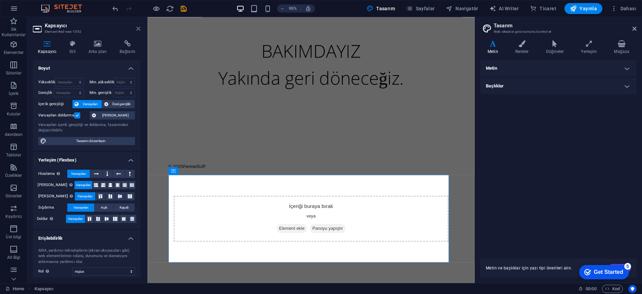
click at [137, 30] on icon at bounding box center [138, 28] width 4 height 5
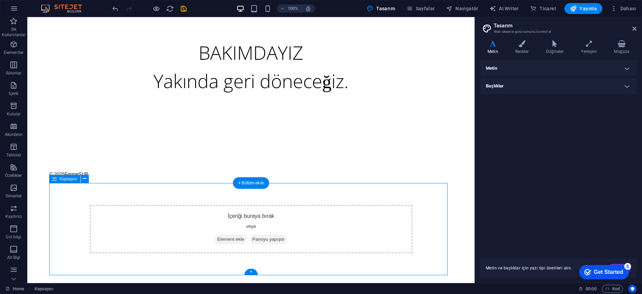
click at [176, 215] on div "İçeriği buraya bırak veya Element ekle Panoyu yapıştır" at bounding box center [251, 229] width 323 height 49
click at [83, 177] on icon at bounding box center [85, 178] width 4 height 7
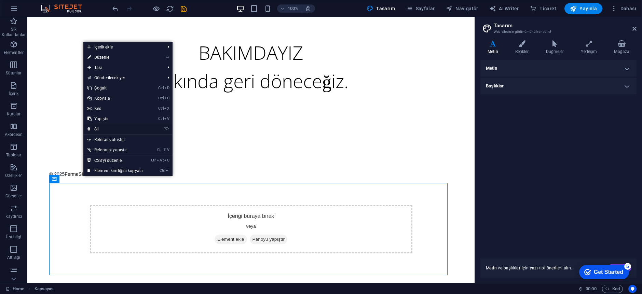
click at [106, 131] on link "⌦ Sil" at bounding box center [115, 129] width 64 height 10
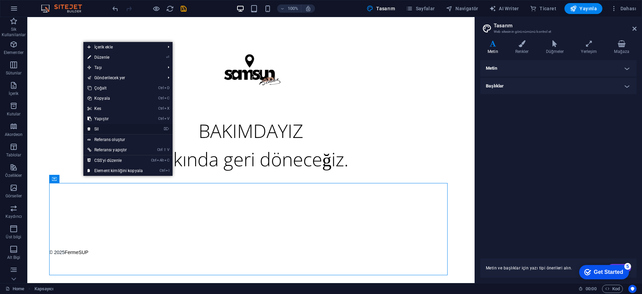
scroll to position [6, 0]
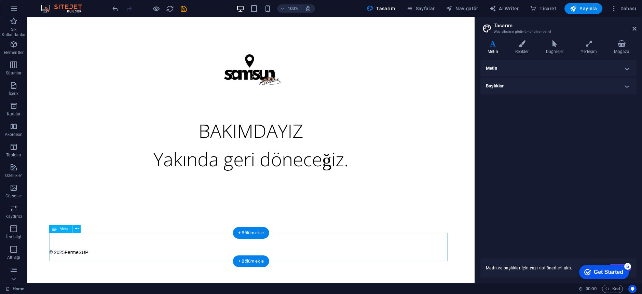
click at [96, 244] on div "© 2025 FermeSUP" at bounding box center [250, 247] width 403 height 28
click at [90, 240] on div "© 2025 FermeSUP" at bounding box center [250, 247] width 403 height 28
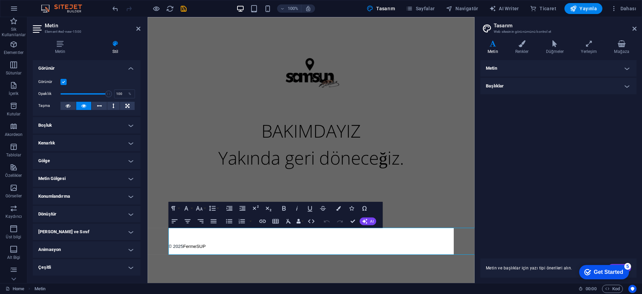
scroll to position [0, 0]
click at [188, 260] on link "FermeSUP" at bounding box center [197, 258] width 24 height 5
click at [185, 256] on span "© 2025" at bounding box center [176, 258] width 15 height 5
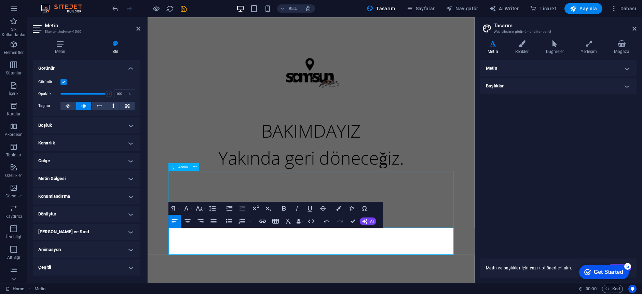
click at [194, 189] on div at bounding box center [319, 209] width 300 height 60
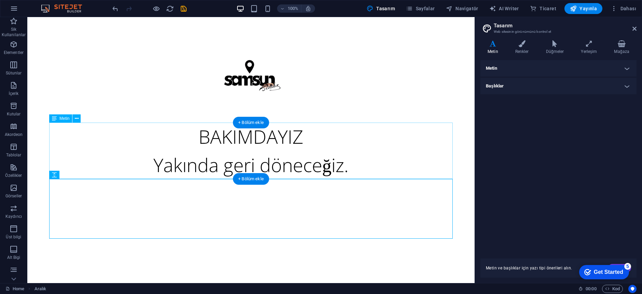
click at [199, 135] on div "BAKIMDAYIZ Yakında geri döneceğiz." at bounding box center [250, 151] width 403 height 56
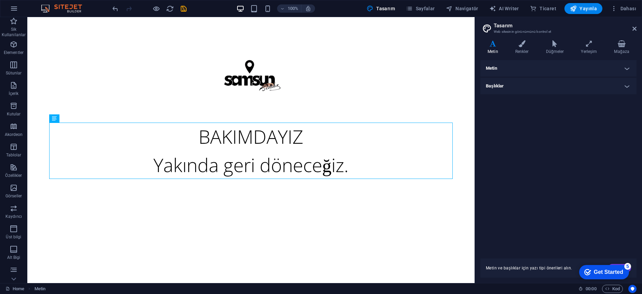
click at [147, 252] on html "Skip to main content BAKIMDAYIZ Yakında geri döneceğiz." at bounding box center [250, 139] width 447 height 244
click at [106, 250] on html "Skip to main content BAKIMDAYIZ Yakında geri döneceğiz." at bounding box center [250, 139] width 447 height 244
click at [13, 57] on button "Elementler" at bounding box center [13, 48] width 27 height 20
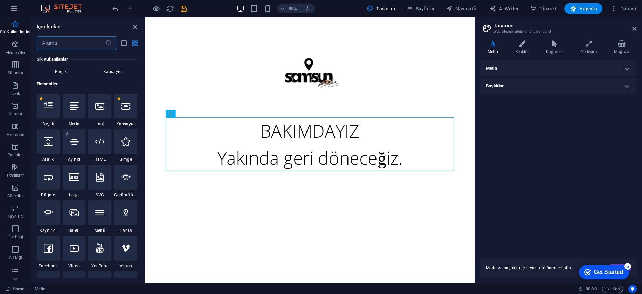
scroll to position [68, 0]
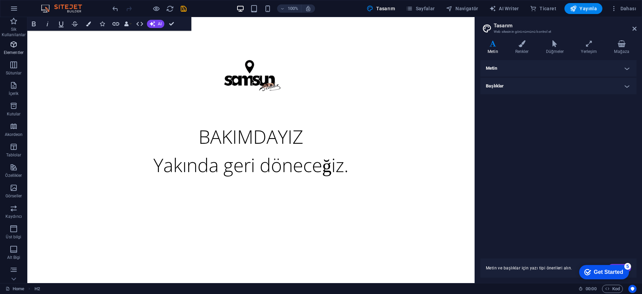
click at [13, 49] on span "Elementler" at bounding box center [13, 48] width 27 height 16
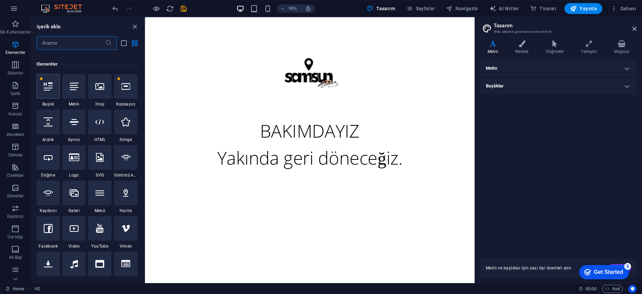
scroll to position [73, 0]
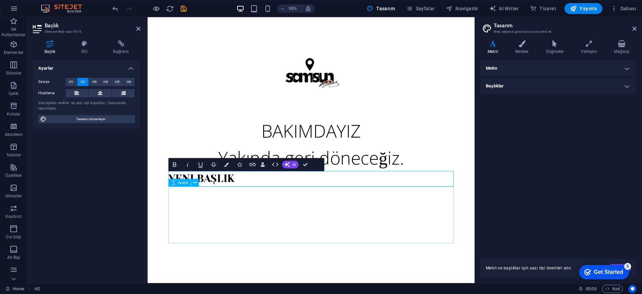
click at [210, 225] on div at bounding box center [319, 225] width 300 height 60
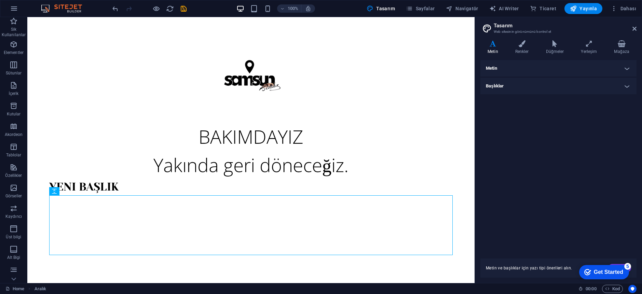
click at [128, 262] on html "Skip to main content BAKIMDAYIZ Yakında geri döneceğiz. Yeni başlık" at bounding box center [250, 147] width 447 height 260
click at [109, 181] on div "Yeni başlık" at bounding box center [250, 187] width 403 height 16
click at [113, 13] on div at bounding box center [149, 8] width 77 height 11
click at [114, 11] on icon "undo" at bounding box center [115, 9] width 8 height 8
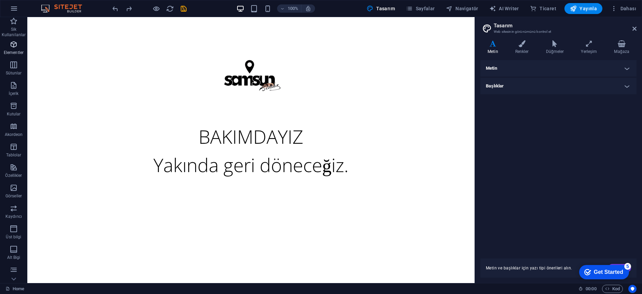
click at [12, 47] on icon "button" at bounding box center [14, 44] width 8 height 8
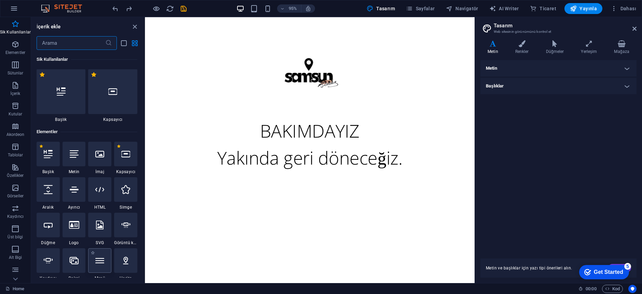
scroll to position [0, 0]
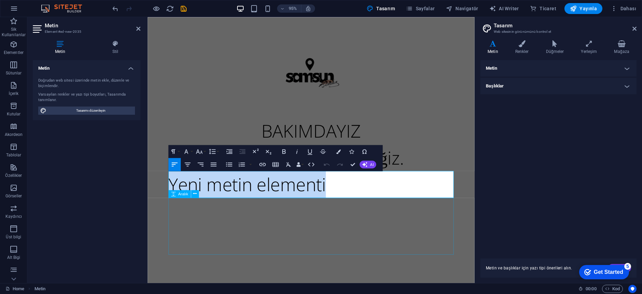
click at [218, 245] on div at bounding box center [319, 237] width 300 height 60
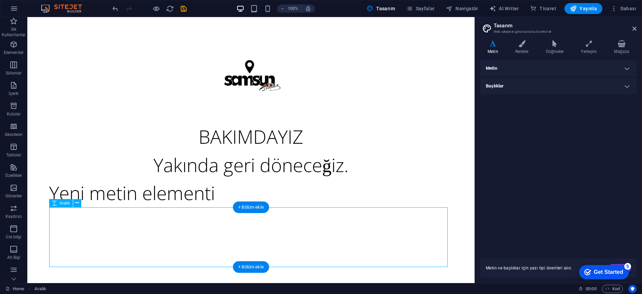
click at [139, 195] on div "Yeni metin elementi" at bounding box center [250, 193] width 403 height 28
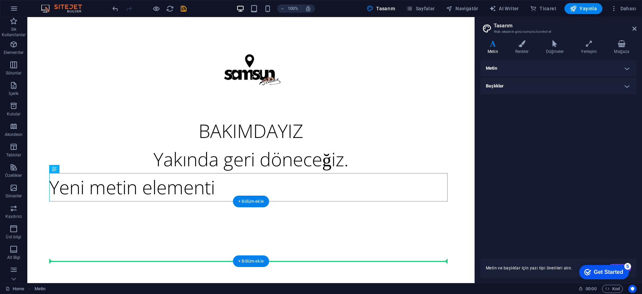
drag, startPoint x: 152, startPoint y: 193, endPoint x: 150, endPoint y: 248, distance: 55.4
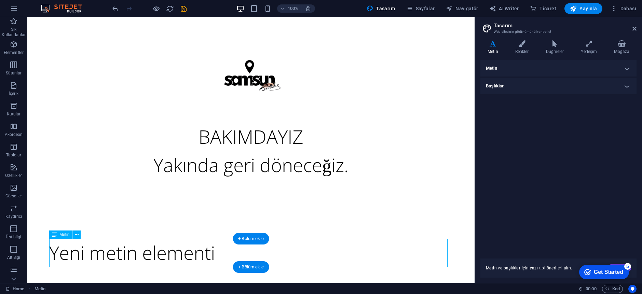
click at [107, 253] on div "Yeni metin elementi" at bounding box center [250, 253] width 403 height 28
click at [82, 245] on div "Yeni metin elementi" at bounding box center [250, 253] width 403 height 28
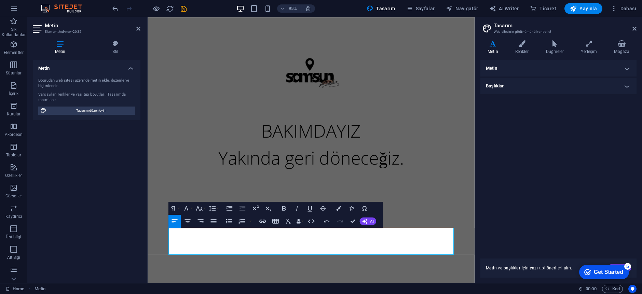
click at [221, 257] on p "​" at bounding box center [319, 253] width 300 height 28
click at [222, 258] on p "​ © 2025 FermeSUP" at bounding box center [319, 253] width 300 height 28
click at [220, 247] on p "​ © 2025 FermeSUP" at bounding box center [319, 253] width 300 height 28
click at [216, 246] on p "​ © 2025 FermeSUP" at bounding box center [319, 253] width 300 height 28
click at [221, 285] on div "Home Metin" at bounding box center [288, 289] width 567 height 8
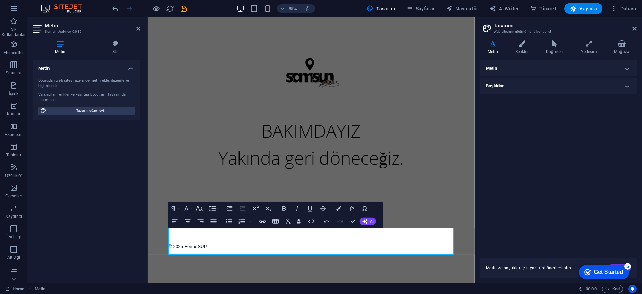
click at [167, 169] on html "Skip to main content BAKIMDAYIZ Yakında geri döneceğiz. ​ © 2025 FermeSUP" at bounding box center [320, 153] width 344 height 272
click at [217, 209] on button "Line Height" at bounding box center [213, 208] width 12 height 13
drag, startPoint x: 218, startPoint y: 207, endPoint x: 49, endPoint y: 229, distance: 169.8
click at [218, 207] on button "Line Height" at bounding box center [213, 208] width 12 height 13
click at [174, 257] on span "© 2025 FermeSUP" at bounding box center [189, 258] width 40 height 5
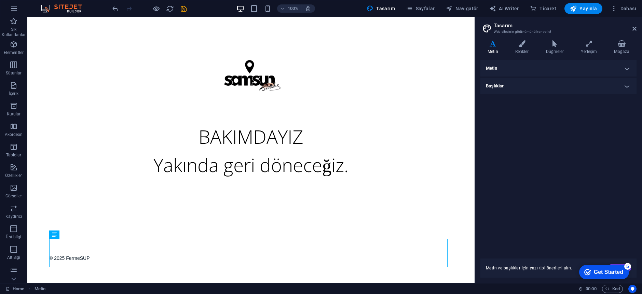
click at [211, 280] on html "Skip to main content BAKIMDAYIZ Yakında geri döneceğiz. © 2025 FermeSUP" at bounding box center [250, 153] width 447 height 272
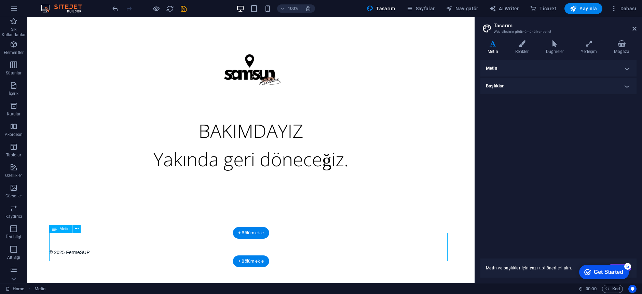
click at [131, 251] on div "© 2025 FermeSUP" at bounding box center [250, 247] width 403 height 28
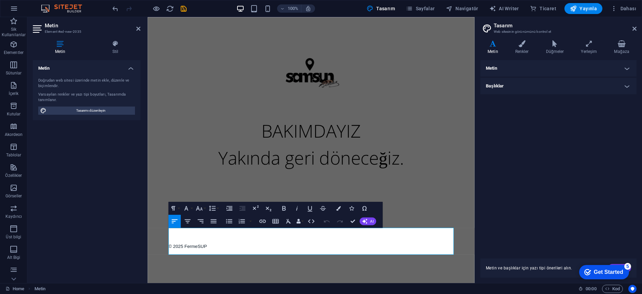
click at [131, 251] on div "Metin Doğrudan web sitesi üzerinde metin ekle, düzenle ve biçimlendir. Varsayıl…" at bounding box center [87, 169] width 108 height 218
click at [206, 254] on p "© 2025 FermeSUP" at bounding box center [319, 253] width 300 height 28
click at [106, 113] on span "Tasarımı düzenleyin" at bounding box center [91, 111] width 84 height 8
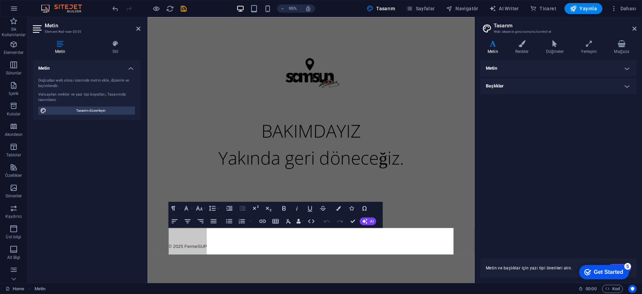
click at [493, 57] on div "Metin Renkler Düğmeler Yerleşim Mağaza Metin Standard Bold Links Yazı tipi reng…" at bounding box center [558, 158] width 156 height 237
click at [495, 68] on h4 "Metin" at bounding box center [558, 68] width 156 height 16
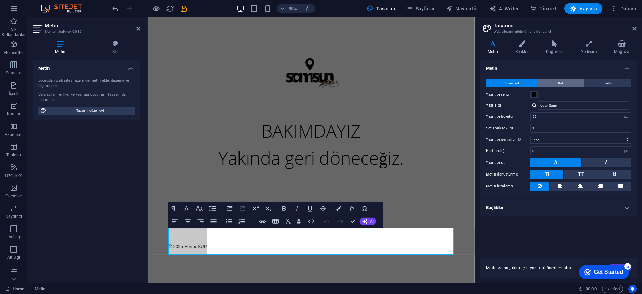
click at [563, 80] on span "Bold" at bounding box center [561, 83] width 7 height 8
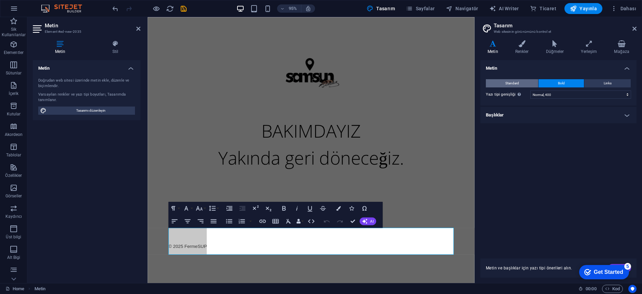
click at [528, 84] on button "Standard" at bounding box center [512, 83] width 52 height 8
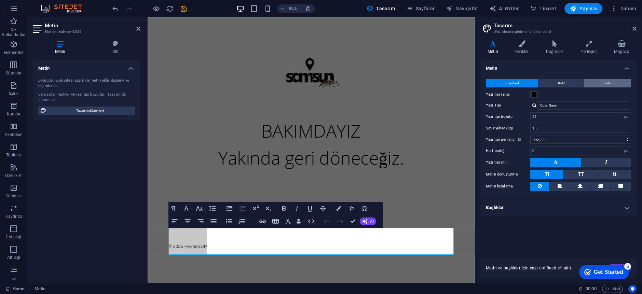
click at [601, 86] on button "Links" at bounding box center [607, 83] width 46 height 8
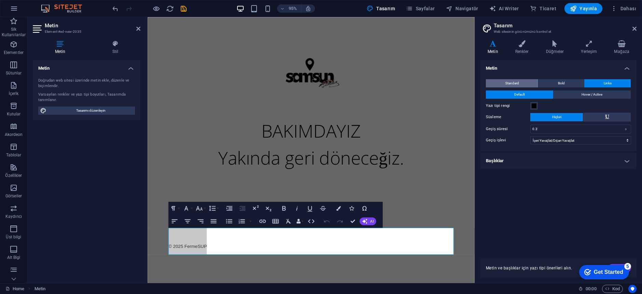
click at [506, 85] on span "Standard" at bounding box center [512, 83] width 14 height 8
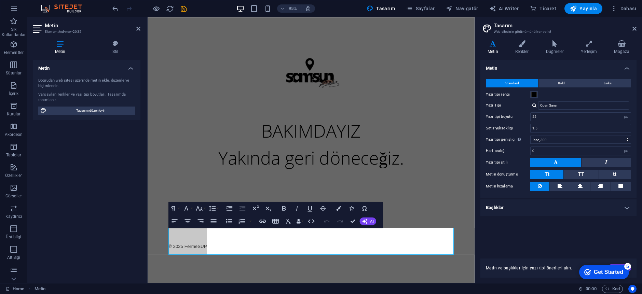
click at [510, 208] on h4 "Başlıklar" at bounding box center [558, 208] width 156 height 16
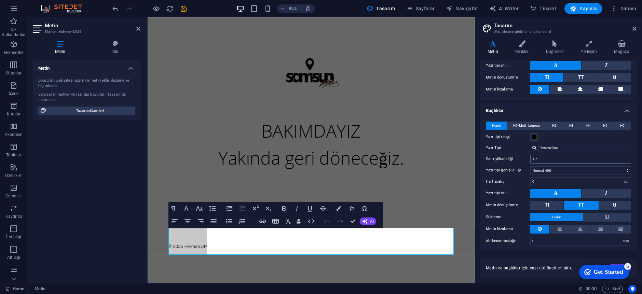
scroll to position [99, 0]
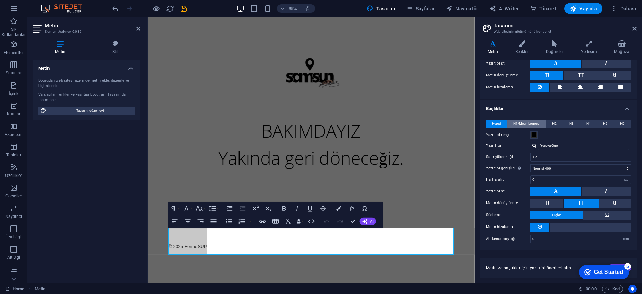
click at [530, 122] on span "H1/Metin Logosu" at bounding box center [526, 124] width 27 height 8
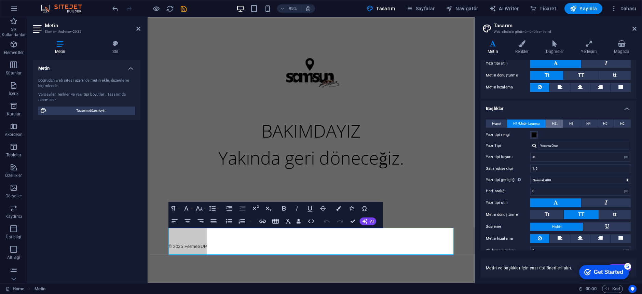
click at [549, 121] on button "H2" at bounding box center [554, 124] width 17 height 8
click at [571, 121] on span "H3" at bounding box center [571, 124] width 4 height 8
click at [580, 122] on button "H4" at bounding box center [588, 124] width 17 height 8
click at [591, 121] on button "H4" at bounding box center [588, 124] width 17 height 8
click at [603, 122] on span "H5" at bounding box center [605, 124] width 4 height 8
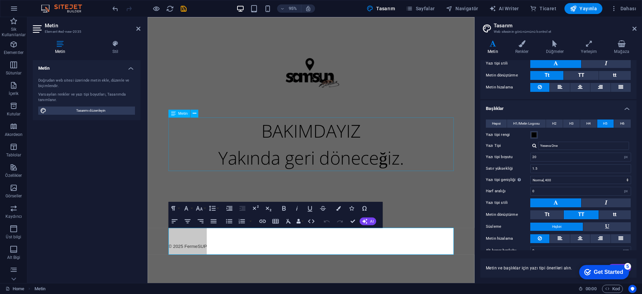
click at [246, 164] on div "BAKIMDAYIZ Yakında geri döneceğiz." at bounding box center [319, 151] width 300 height 56
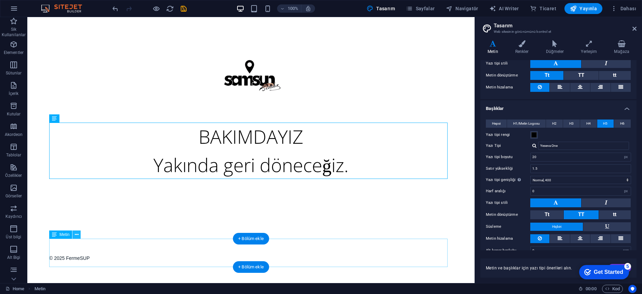
click at [77, 235] on icon at bounding box center [77, 234] width 4 height 7
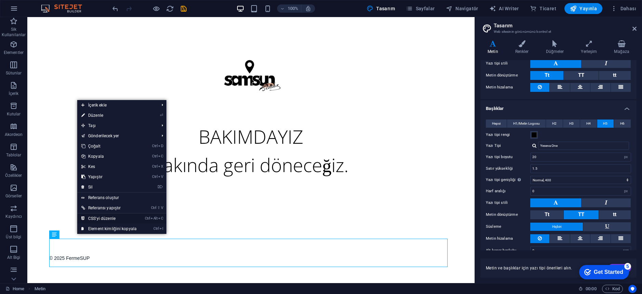
click at [109, 218] on link "Ctrl Alt C CSS'yi düzenle" at bounding box center [109, 219] width 64 height 10
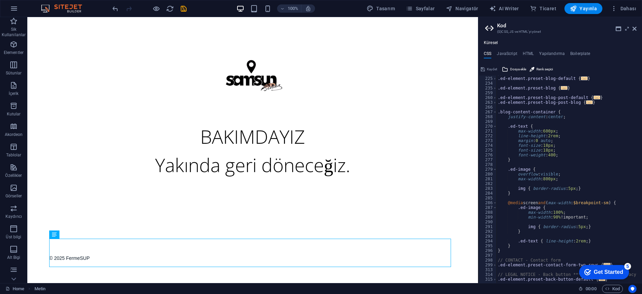
scroll to position [362, 0]
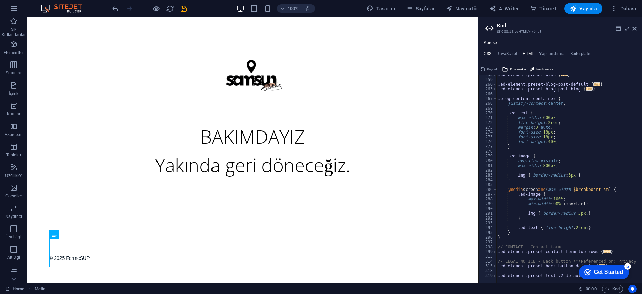
click at [530, 55] on h4 "HTML" at bounding box center [528, 55] width 11 height 8
type textarea "<a href="#main-content" class="wv-link-content button">Skip to main content</a>"
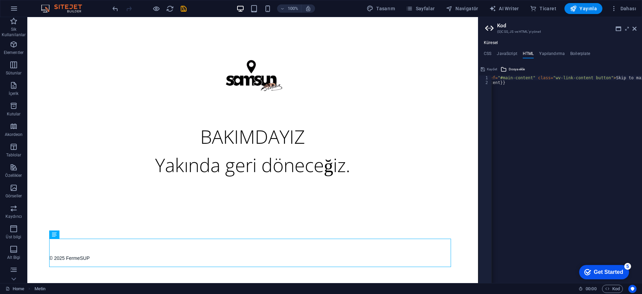
scroll to position [0, 0]
click at [163, 260] on div "© 2025 FermeSUP" at bounding box center [252, 253] width 407 height 28
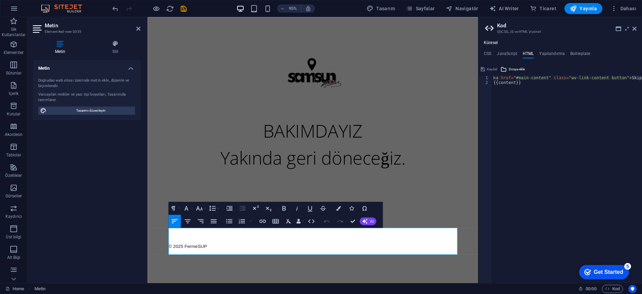
click at [195, 260] on span "© 2025 FermeSUP" at bounding box center [189, 258] width 40 height 5
click at [260, 222] on icon "button" at bounding box center [262, 221] width 6 height 3
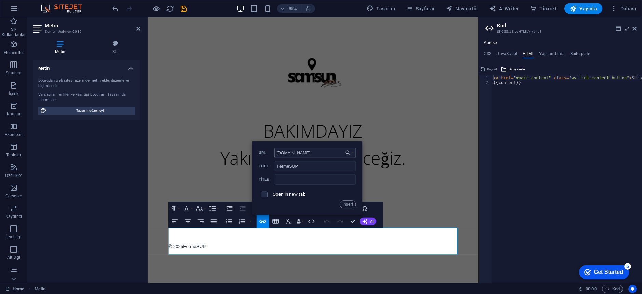
type input "fermesup.com"
click at [348, 208] on button "Insert" at bounding box center [347, 205] width 16 height 8
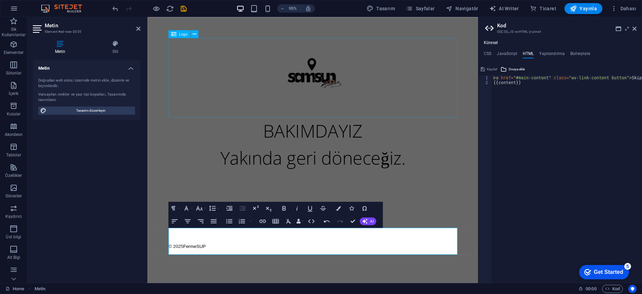
click at [343, 103] on div at bounding box center [321, 81] width 304 height 84
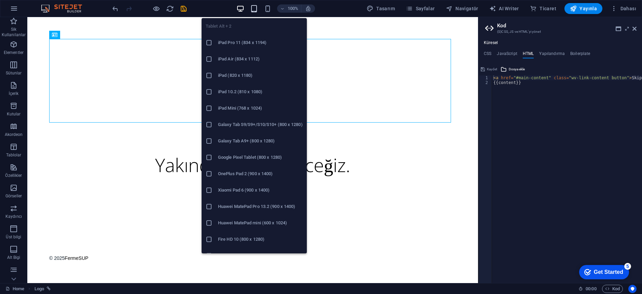
click at [254, 9] on icon "button" at bounding box center [254, 9] width 8 height 8
click at [272, 5] on icon "button" at bounding box center [268, 9] width 8 height 8
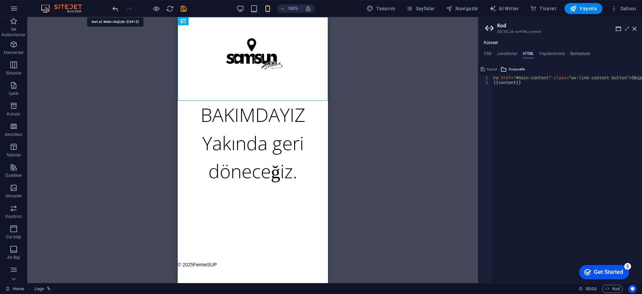
drag, startPoint x: 115, startPoint y: 11, endPoint x: 9, endPoint y: 180, distance: 200.4
click at [115, 11] on icon "undo" at bounding box center [115, 9] width 8 height 8
click at [129, 7] on icon "redo" at bounding box center [129, 9] width 8 height 8
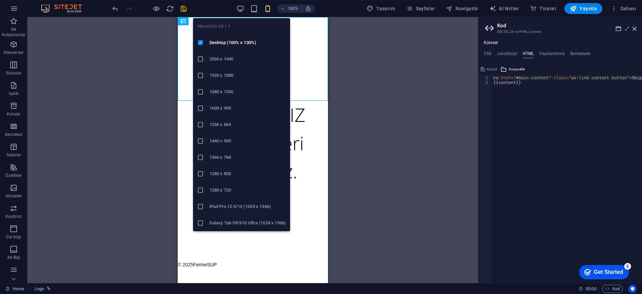
click at [237, 8] on div "100% Tasarım Sayfalar Navigatör AI Writer Ticaret Yayınla Dahası" at bounding box center [375, 8] width 528 height 11
click at [244, 8] on icon "button" at bounding box center [240, 9] width 8 height 8
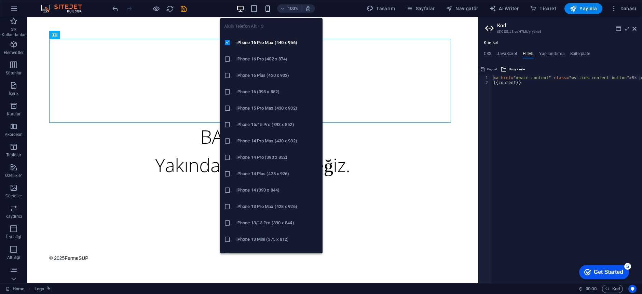
click at [270, 9] on icon "button" at bounding box center [268, 9] width 8 height 8
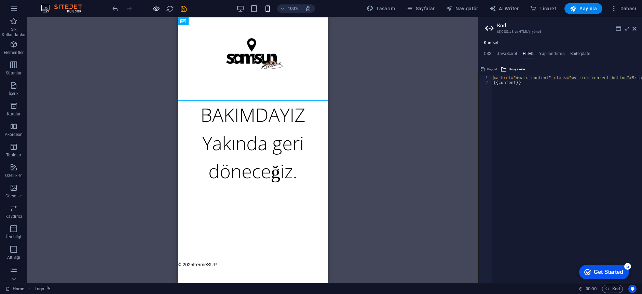
click at [154, 9] on icon "button" at bounding box center [156, 9] width 8 height 8
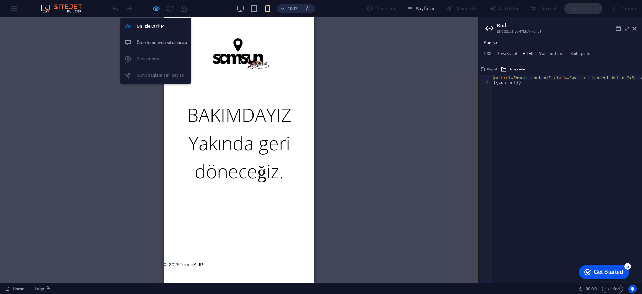
click at [157, 8] on icon "button" at bounding box center [156, 9] width 8 height 8
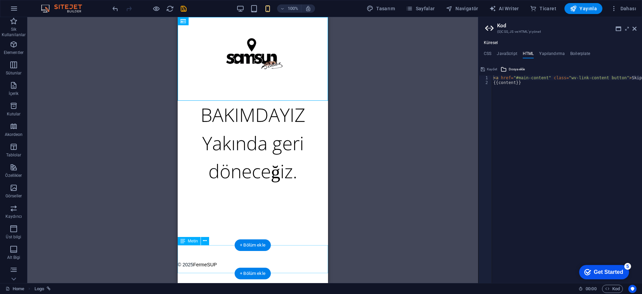
click at [190, 260] on div "© 2025 FermeSUP" at bounding box center [252, 259] width 150 height 28
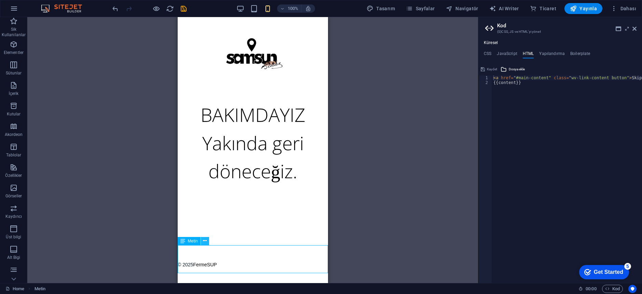
click at [206, 243] on icon at bounding box center [205, 240] width 4 height 7
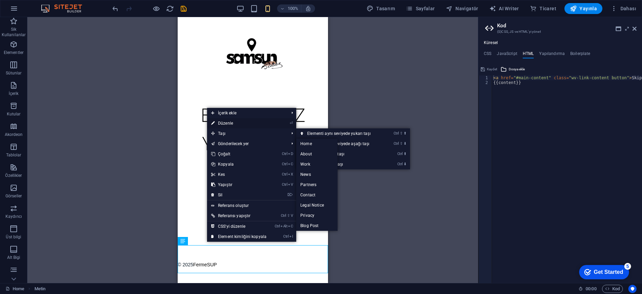
click at [246, 119] on link "⏎ Düzenle" at bounding box center [239, 123] width 64 height 10
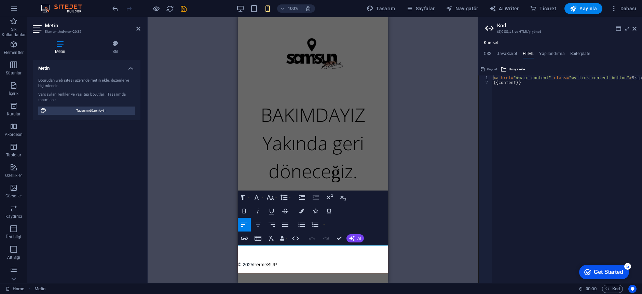
click at [258, 224] on icon "button" at bounding box center [258, 225] width 8 height 8
click at [421, 201] on div "H3 Ön ayar Kapsayıcı Kaydırıcı Banner Kapsayıcı Kapsayıcı Ön ayar Düğme Kapsayı…" at bounding box center [313, 150] width 330 height 266
click at [419, 192] on div "H3 Ön ayar Kapsayıcı Kaydırıcı Banner Kapsayıcı Kapsayıcı Ön ayar Düğme Kapsayı…" at bounding box center [313, 150] width 330 height 266
click at [332, 262] on link "FermeSUP" at bounding box center [320, 264] width 24 height 5
click at [430, 155] on div "H3 Ön ayar Kapsayıcı Kaydırıcı Banner Kapsayıcı Kapsayıcı Ön ayar Düğme Kapsayı…" at bounding box center [313, 150] width 330 height 266
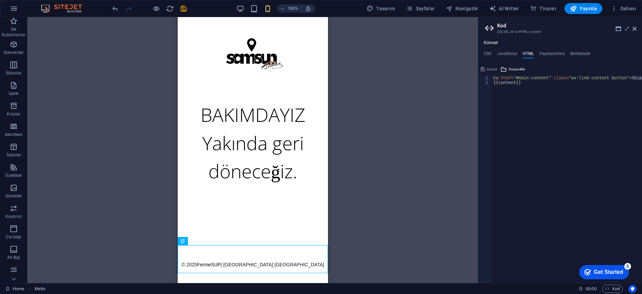
click at [385, 204] on div "H3 Ön ayar Kapsayıcı Kaydırıcı Banner Kapsayıcı Kapsayıcı Ön ayar Düğme Kapsayı…" at bounding box center [252, 150] width 451 height 266
click at [242, 207] on div at bounding box center [252, 216] width 150 height 60
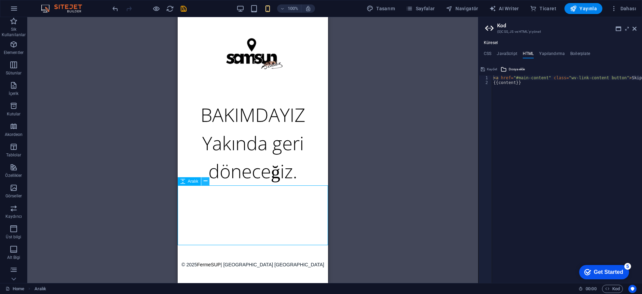
click at [206, 177] on button at bounding box center [205, 181] width 8 height 8
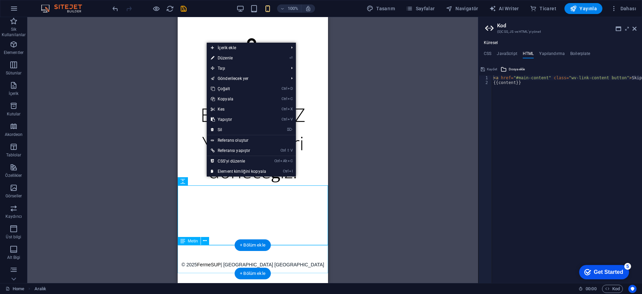
click at [311, 249] on div "© 2025 FermeSUP | Samsun Türkiye" at bounding box center [252, 259] width 150 height 28
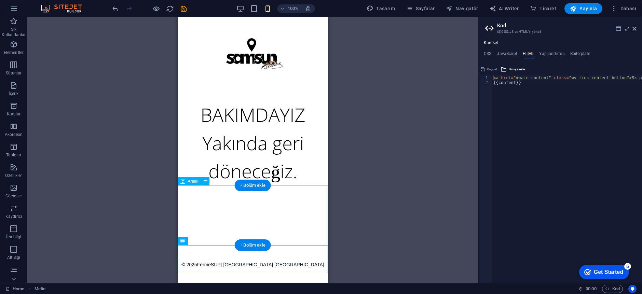
click at [307, 206] on div at bounding box center [252, 216] width 150 height 60
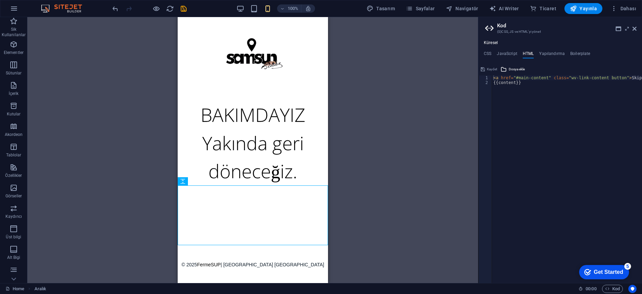
click at [242, 3] on div "100%" at bounding box center [275, 8] width 79 height 11
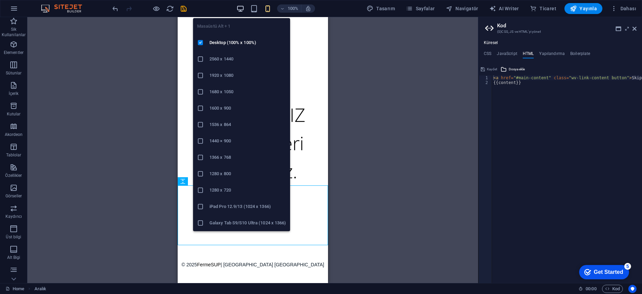
click at [241, 6] on icon "button" at bounding box center [240, 9] width 8 height 8
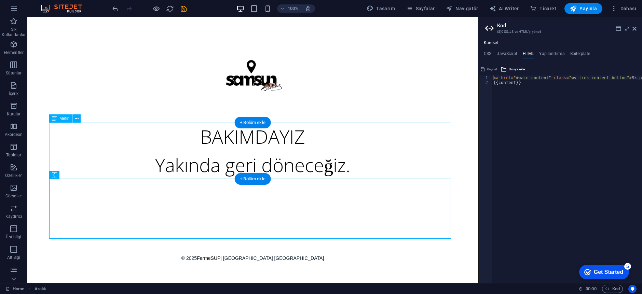
click at [242, 163] on div "BAKIMDAYIZ Yakında geri döneceğiz." at bounding box center [252, 151] width 407 height 56
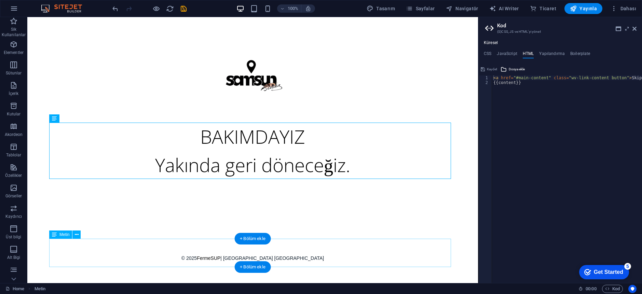
click at [253, 256] on div "© 2025 FermeSUP | Samsun Türkiye" at bounding box center [252, 253] width 407 height 28
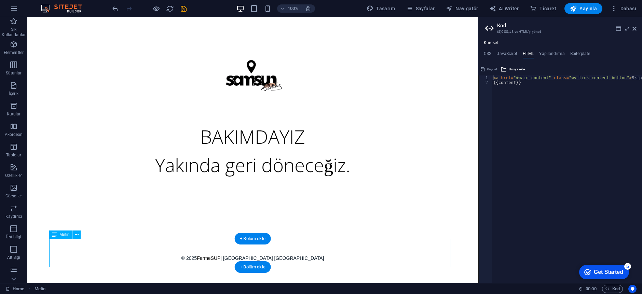
click at [259, 257] on div "© 2025 FermeSUP | Samsun Türkiye" at bounding box center [252, 253] width 407 height 28
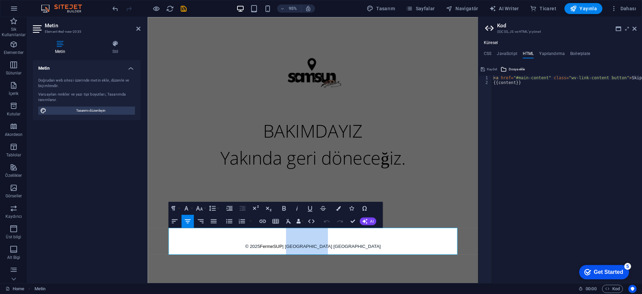
drag, startPoint x: 327, startPoint y: 260, endPoint x: 362, endPoint y: 259, distance: 34.9
click at [362, 259] on span "FermeSUP | Samsun Türkiye" at bounding box center [329, 258] width 127 height 5
click at [264, 219] on icon "button" at bounding box center [263, 221] width 8 height 8
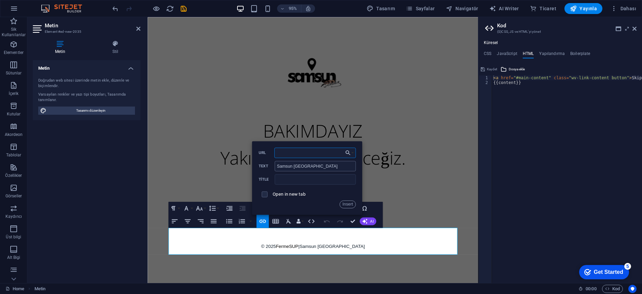
paste input "https://www.instagram.com/samsunturkey/"
type input "https://www.instagram.com/samsunturkey/"
click at [346, 202] on button "Insert" at bounding box center [347, 205] width 16 height 8
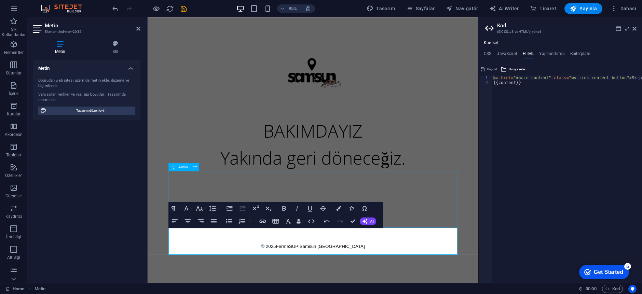
click at [402, 198] on div at bounding box center [321, 209] width 304 height 60
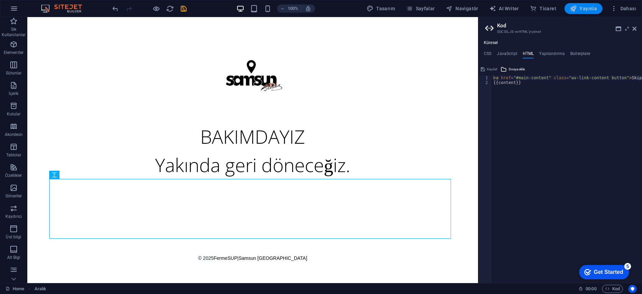
click at [596, 11] on span "Yayınla" at bounding box center [583, 8] width 27 height 7
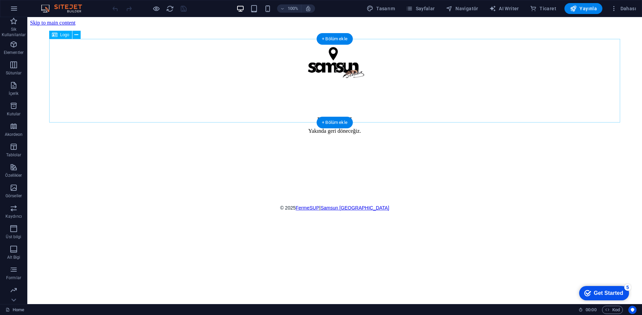
click at [310, 60] on div at bounding box center [334, 68] width 609 height 85
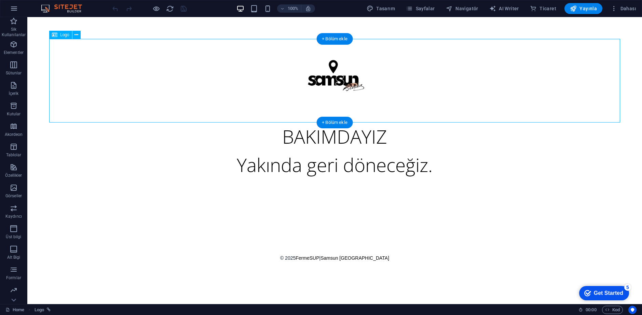
click at [318, 65] on div at bounding box center [334, 81] width 571 height 84
click at [76, 38] on icon at bounding box center [76, 34] width 4 height 7
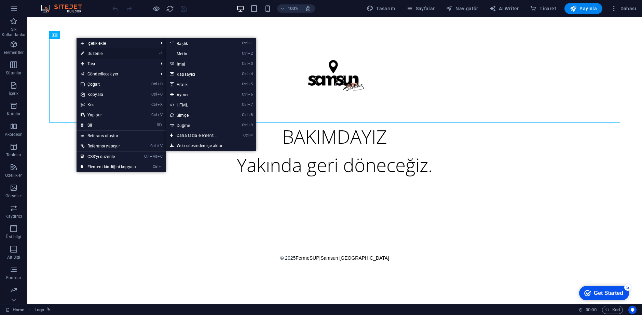
click at [87, 55] on link "⏎ Düzenle" at bounding box center [109, 54] width 64 height 10
select select "px"
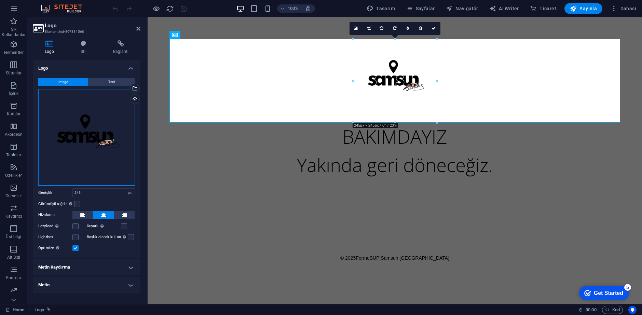
click at [93, 130] on div "Dosyaları buraya sürükleyin, dosyaları seçmek için tıklayın veya Dosyalardan ya…" at bounding box center [86, 137] width 97 height 97
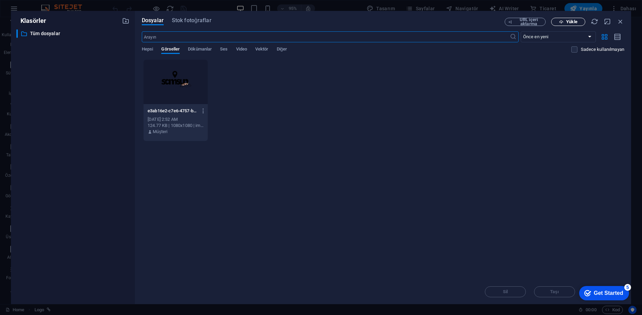
click at [565, 20] on span "Yükle" at bounding box center [568, 22] width 28 height 4
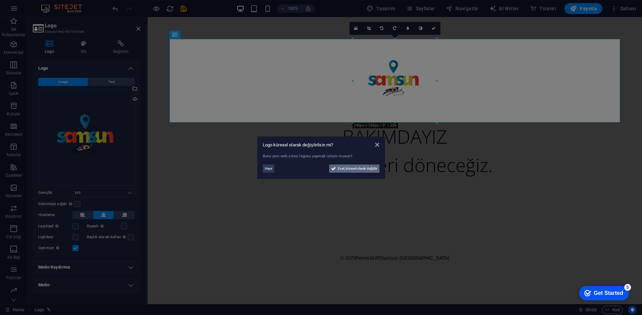
click at [340, 168] on span "Evet, küresel olarak değiştir" at bounding box center [358, 169] width 40 height 8
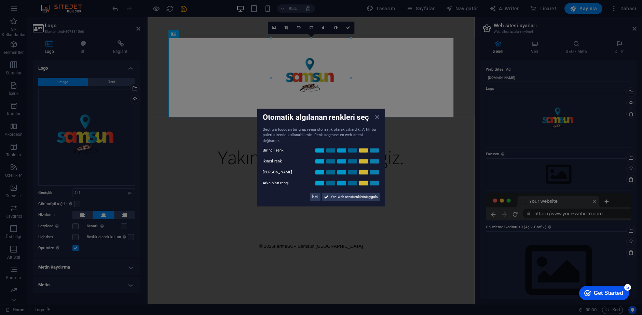
click at [376, 120] on icon at bounding box center [377, 116] width 4 height 5
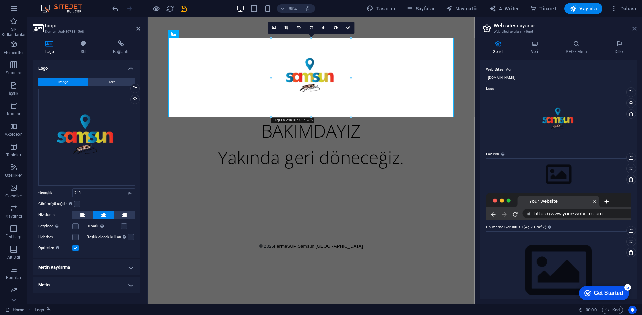
click at [634, 28] on icon at bounding box center [634, 28] width 4 height 5
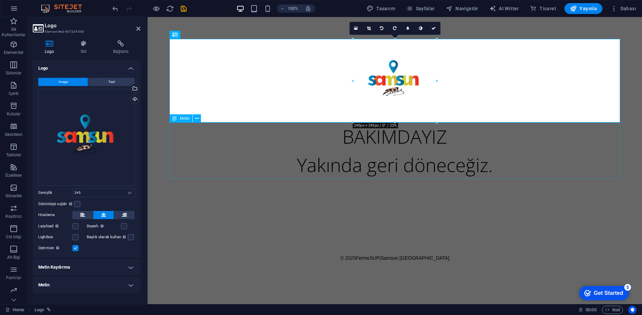
click at [473, 161] on div "BAKIMDAYIZ Yakında geri döneceğiz." at bounding box center [394, 151] width 451 height 56
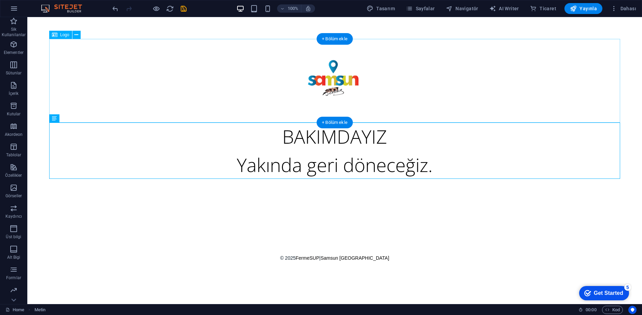
click at [345, 80] on div at bounding box center [334, 81] width 571 height 84
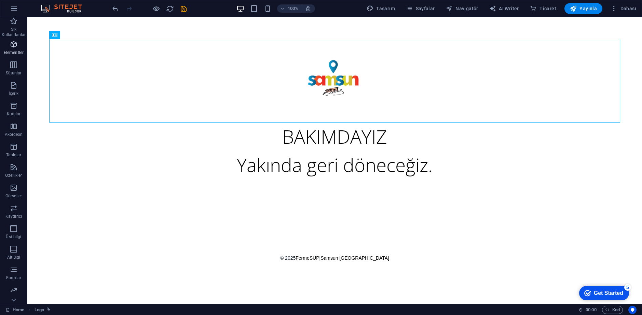
click at [16, 50] on span "Elementler" at bounding box center [13, 48] width 27 height 16
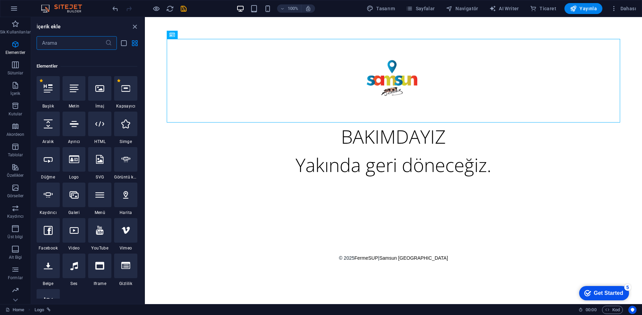
scroll to position [73, 0]
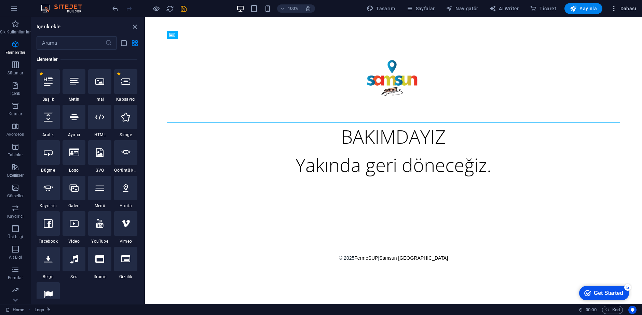
click at [626, 10] on span "Dahası" at bounding box center [624, 8] width 26 height 7
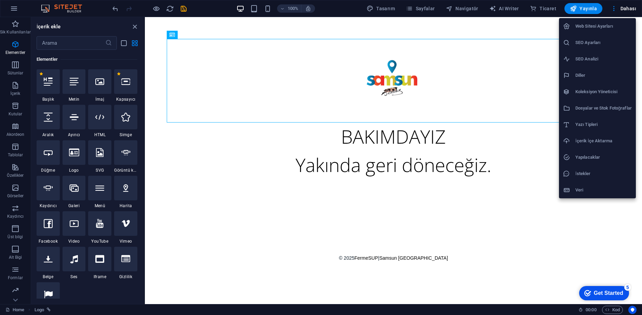
click at [609, 27] on h6 "Web Sitesi Ayarları" at bounding box center [603, 26] width 56 height 8
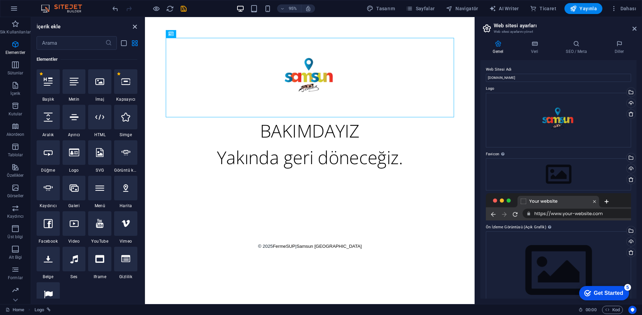
click at [133, 25] on icon "close panel" at bounding box center [135, 27] width 8 height 8
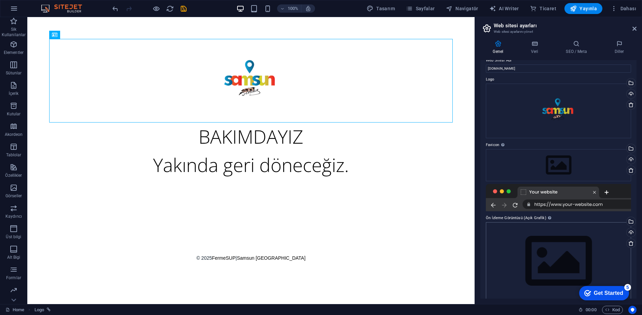
scroll to position [0, 0]
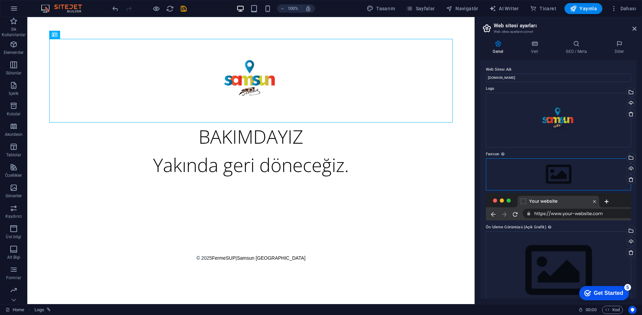
click at [516, 173] on div "Dosyaları buraya sürükleyin, dosyaları seçmek için tıklayın veya Dosyalardan ya…" at bounding box center [558, 175] width 145 height 32
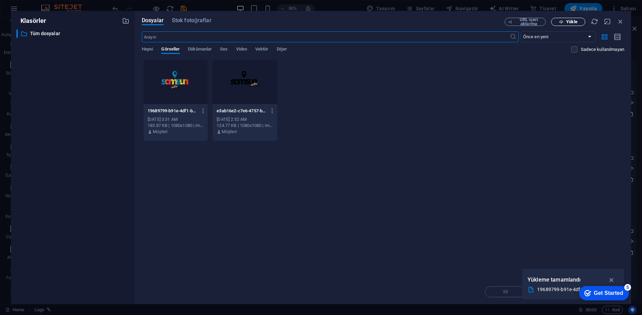
click at [560, 25] on button "Yükle" at bounding box center [568, 22] width 34 height 8
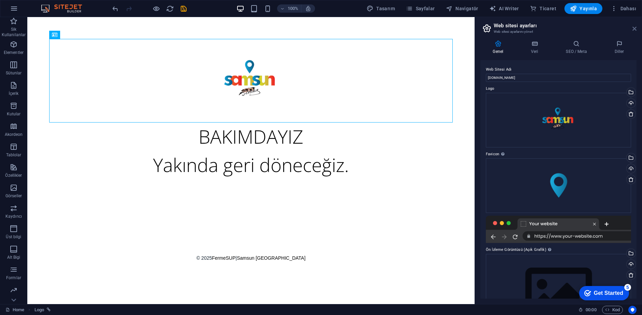
click at [633, 29] on icon at bounding box center [634, 28] width 4 height 5
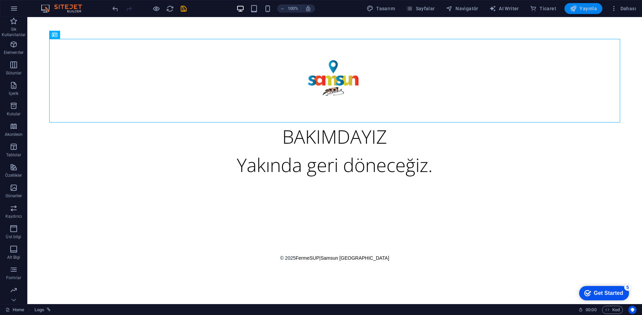
click at [598, 4] on button "Yayınla" at bounding box center [583, 8] width 38 height 11
